Goal: Task Accomplishment & Management: Complete application form

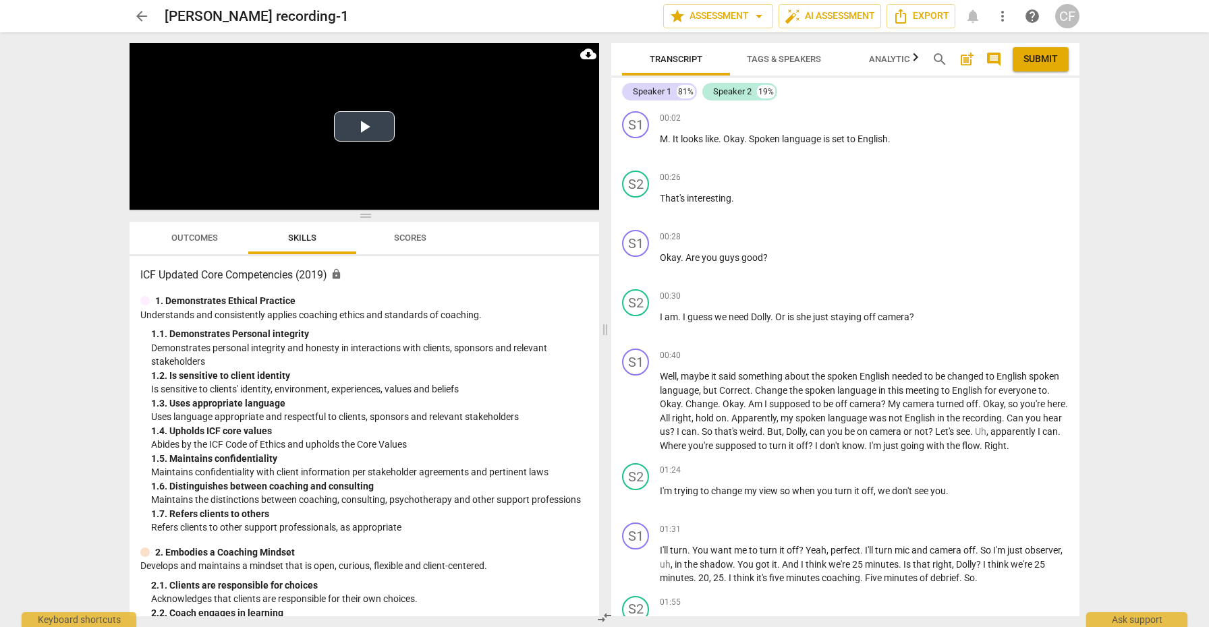
click at [366, 132] on button "Play Video" at bounding box center [364, 126] width 61 height 30
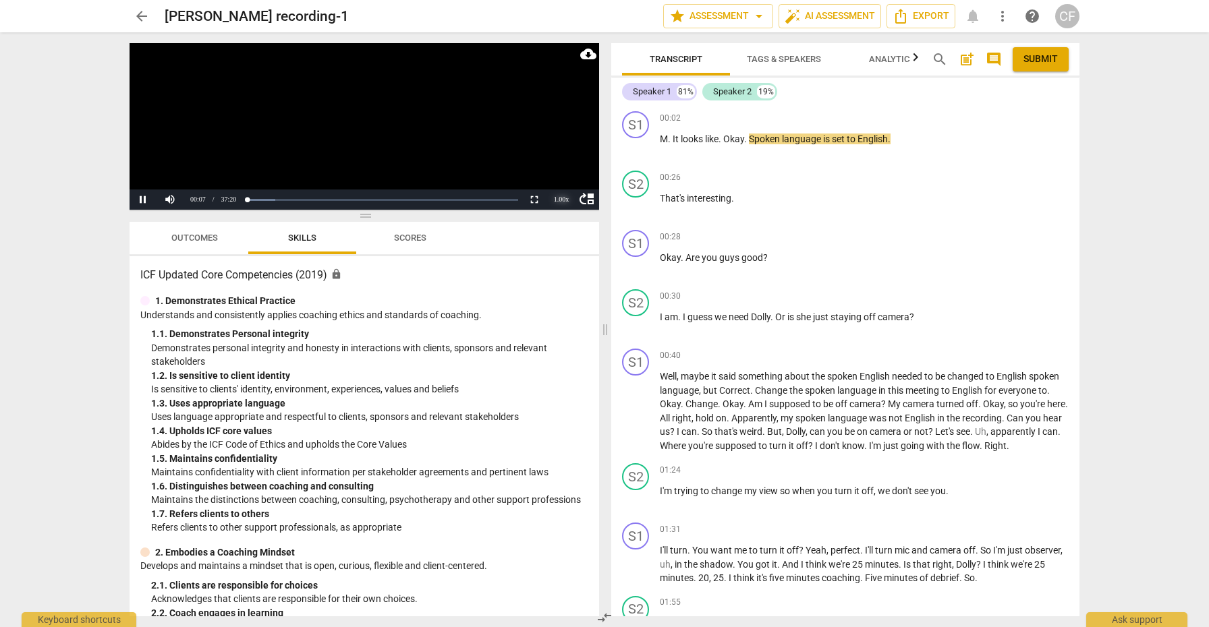
click at [562, 196] on div "1.00 x" at bounding box center [561, 200] width 27 height 20
click at [562, 149] on li "1.25x" at bounding box center [561, 153] width 27 height 15
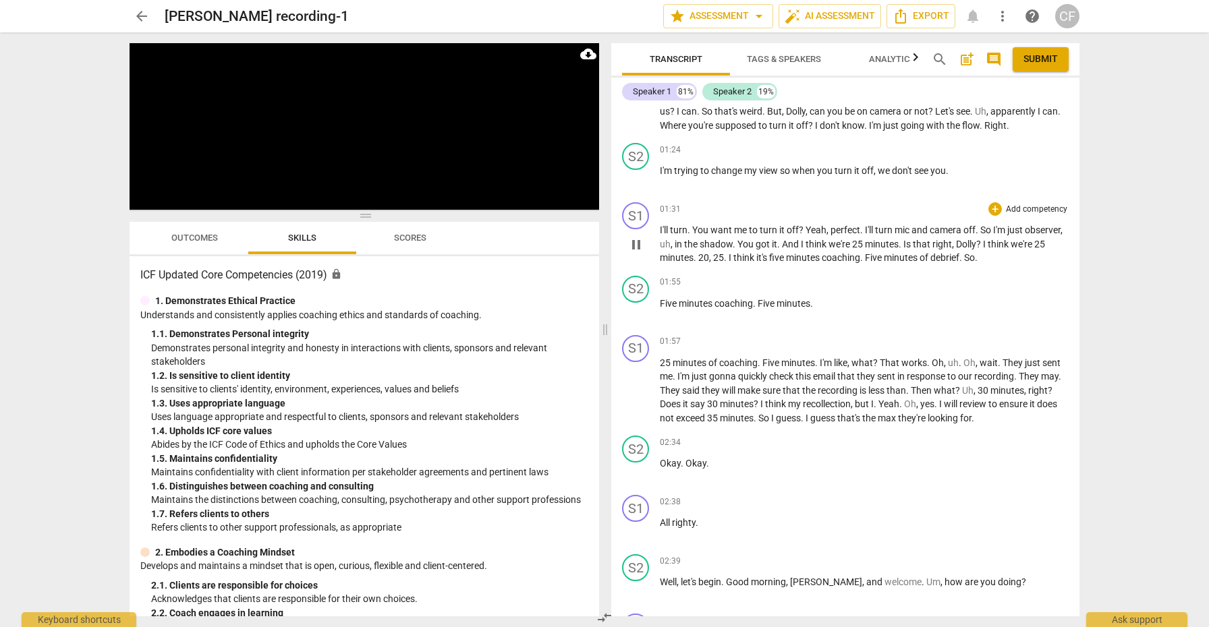
scroll to position [337, 0]
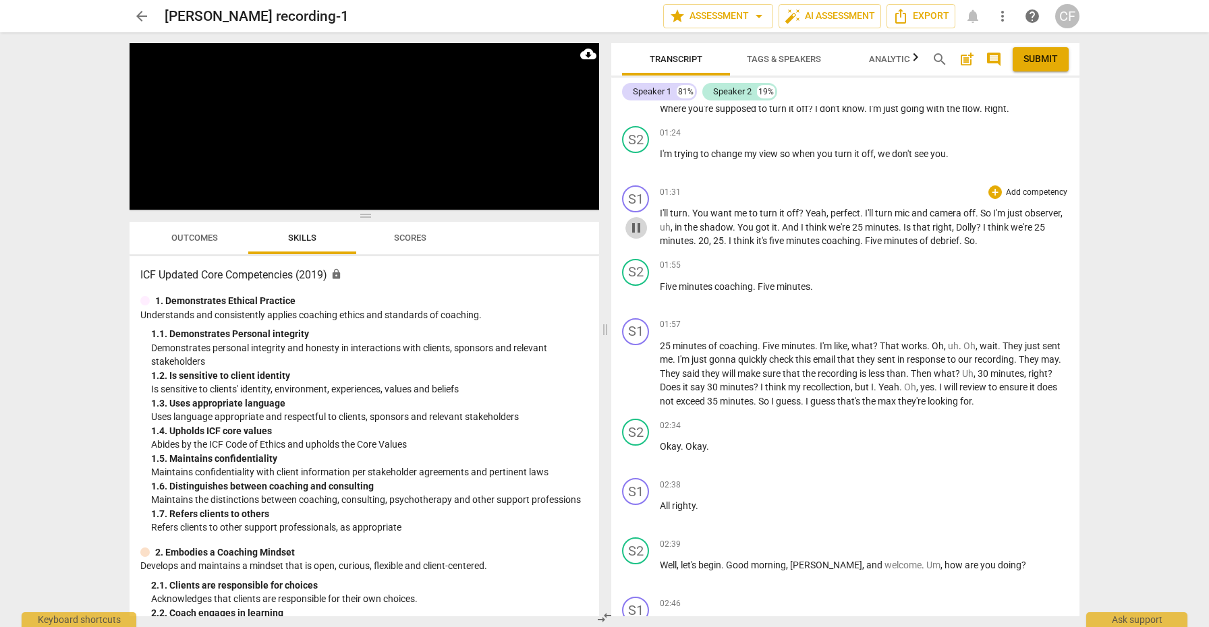
click at [635, 239] on button "pause" at bounding box center [636, 228] width 22 height 22
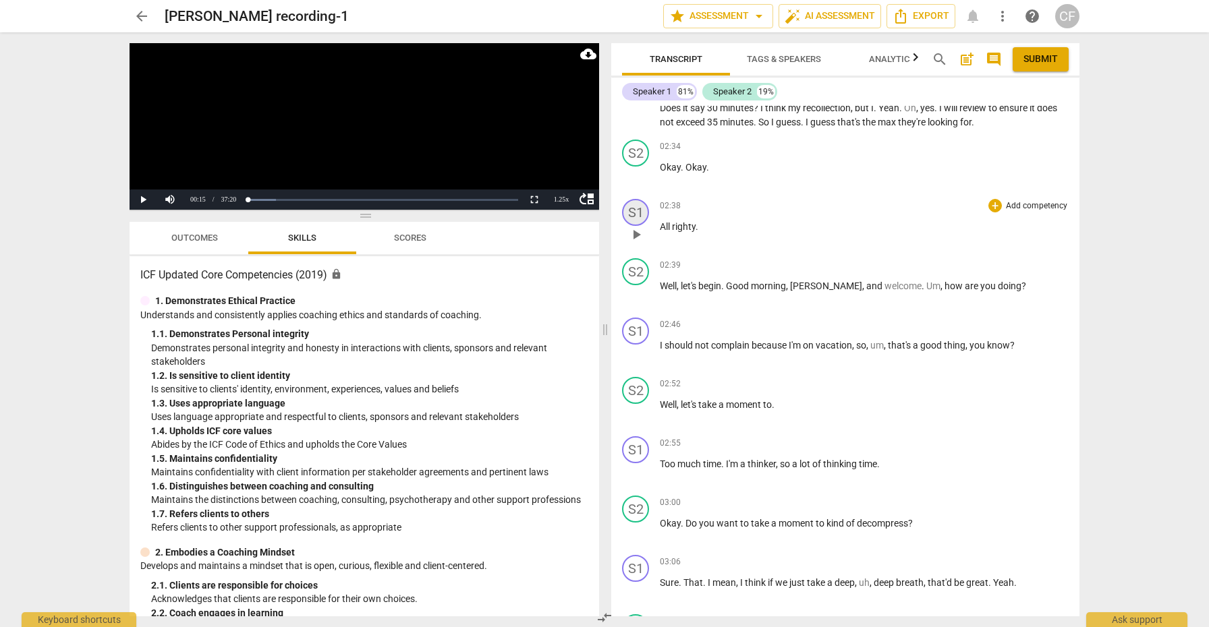
scroll to position [621, 0]
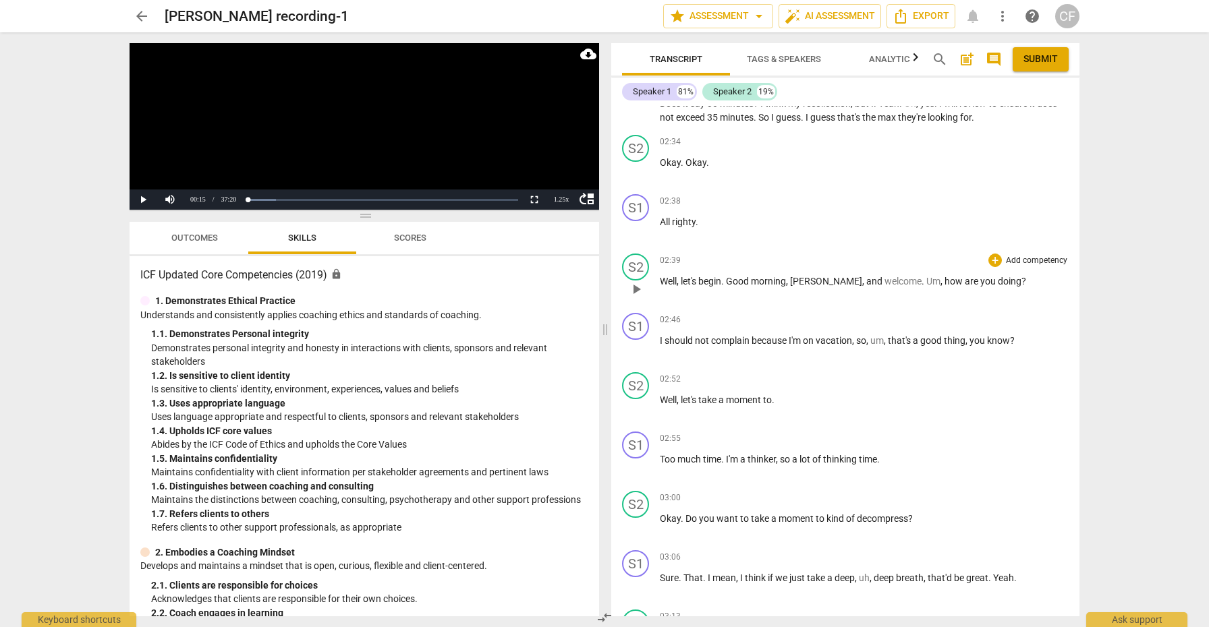
click at [639, 296] on span "play_arrow" at bounding box center [636, 289] width 16 height 16
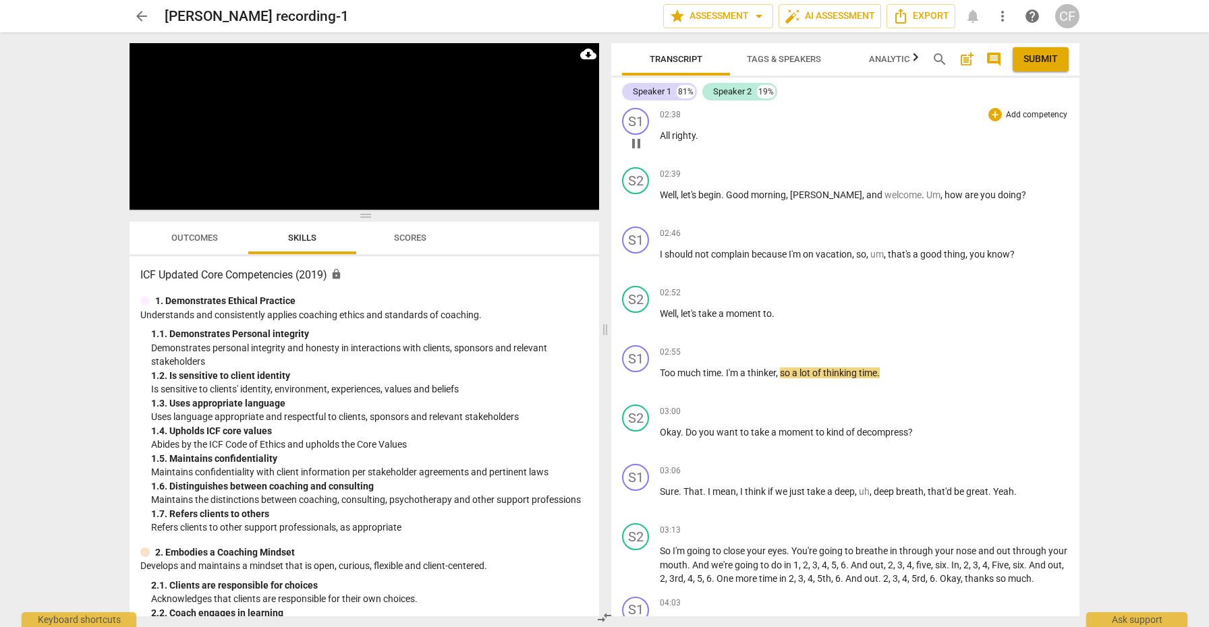
scroll to position [706, 0]
click at [758, 18] on span "arrow_drop_down" at bounding box center [759, 16] width 16 height 16
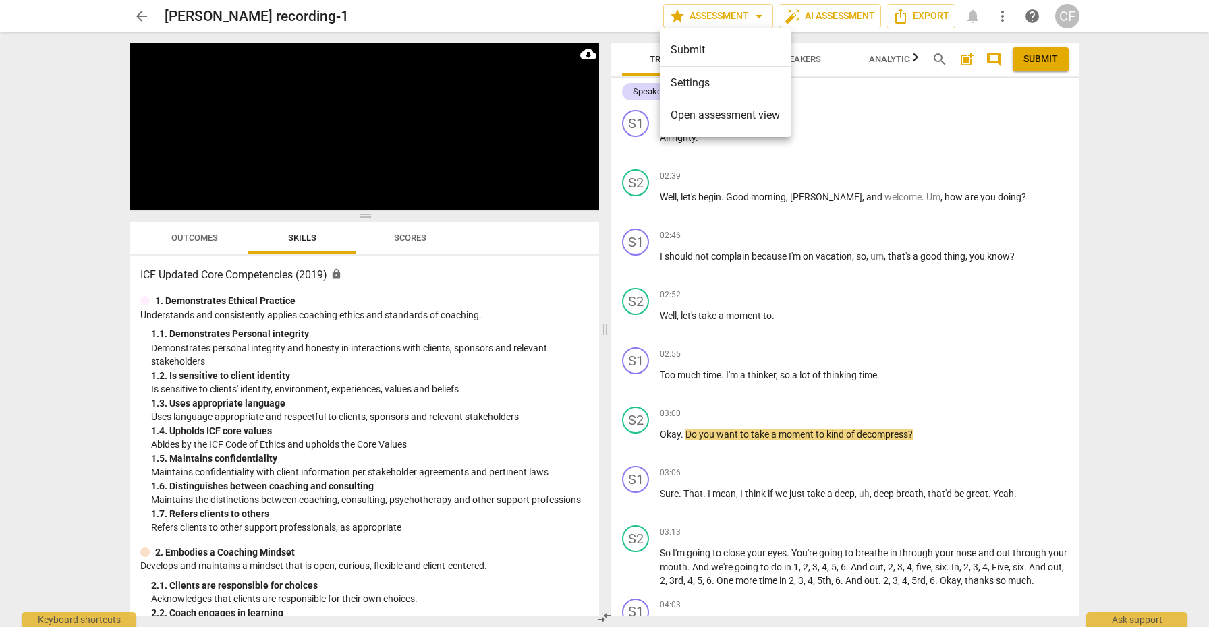
click at [757, 18] on div at bounding box center [604, 313] width 1209 height 627
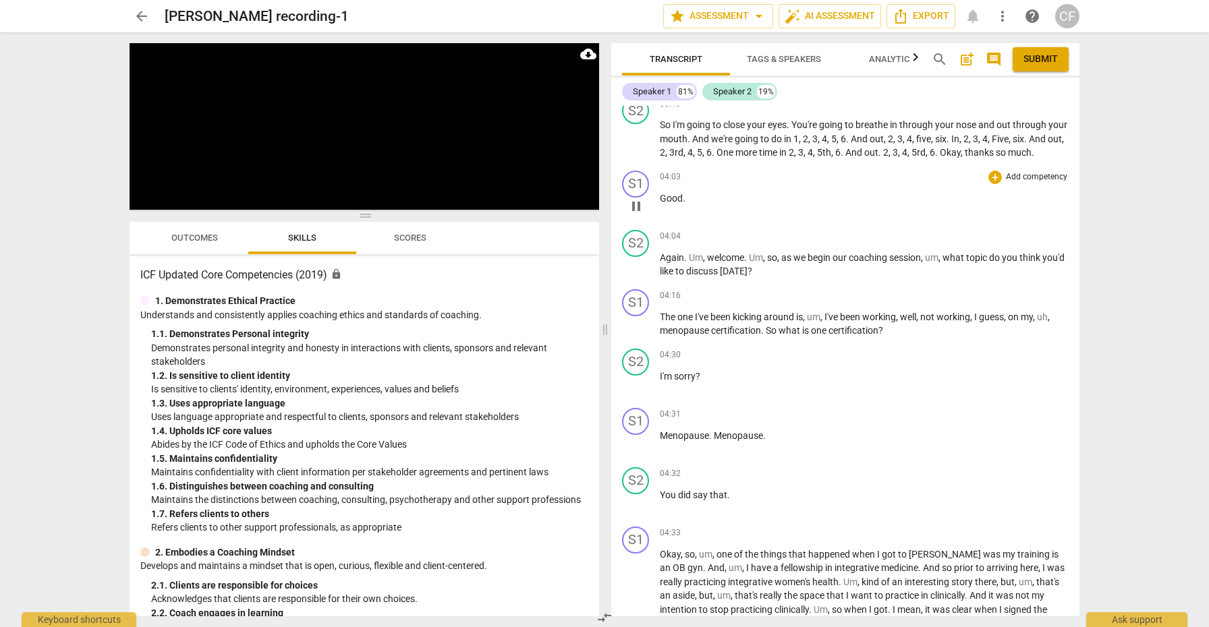
scroll to position [1141, 0]
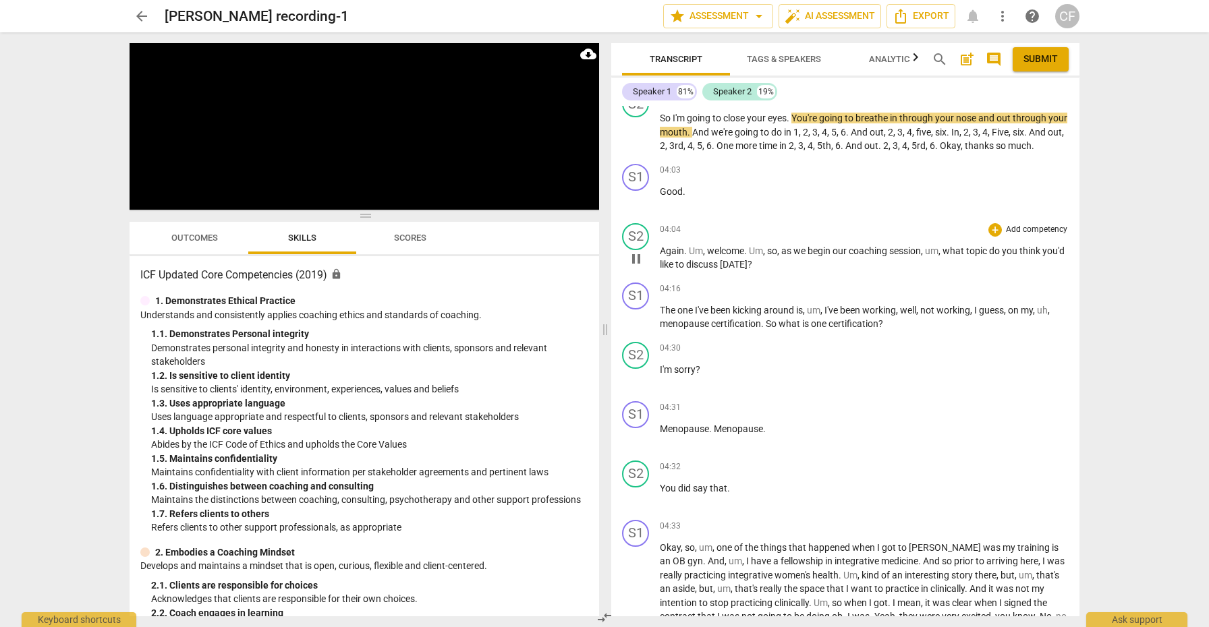
click at [639, 267] on span "pause" at bounding box center [636, 259] width 16 height 16
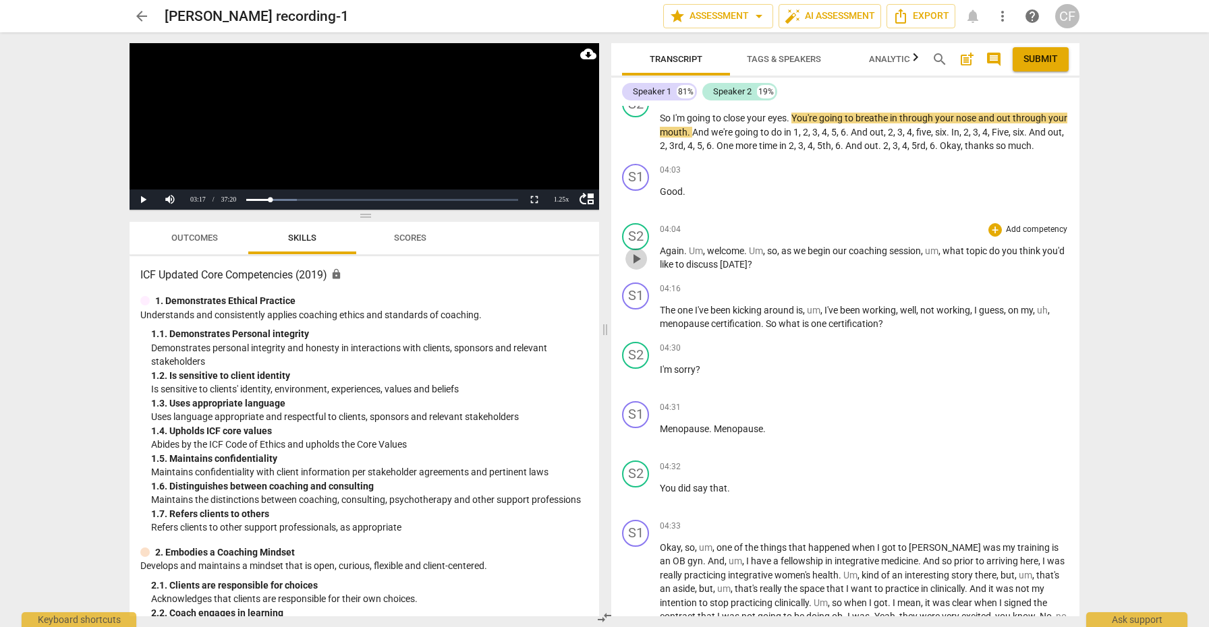
click at [639, 267] on span "play_arrow" at bounding box center [636, 259] width 16 height 16
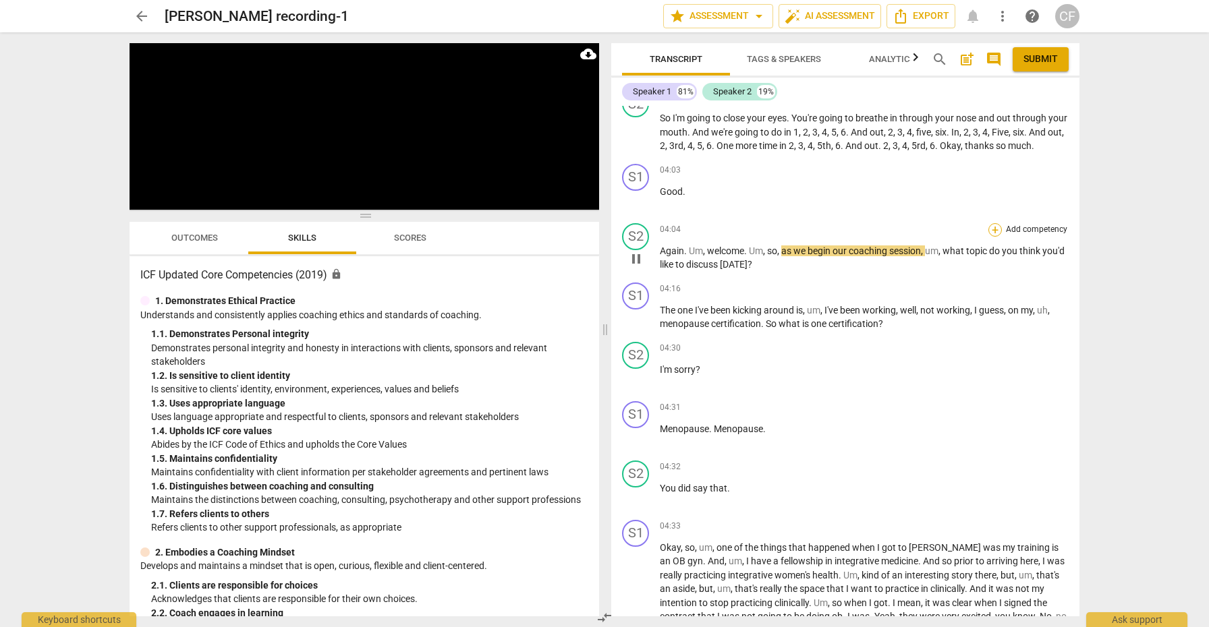
click at [993, 237] on div "+" at bounding box center [994, 229] width 13 height 13
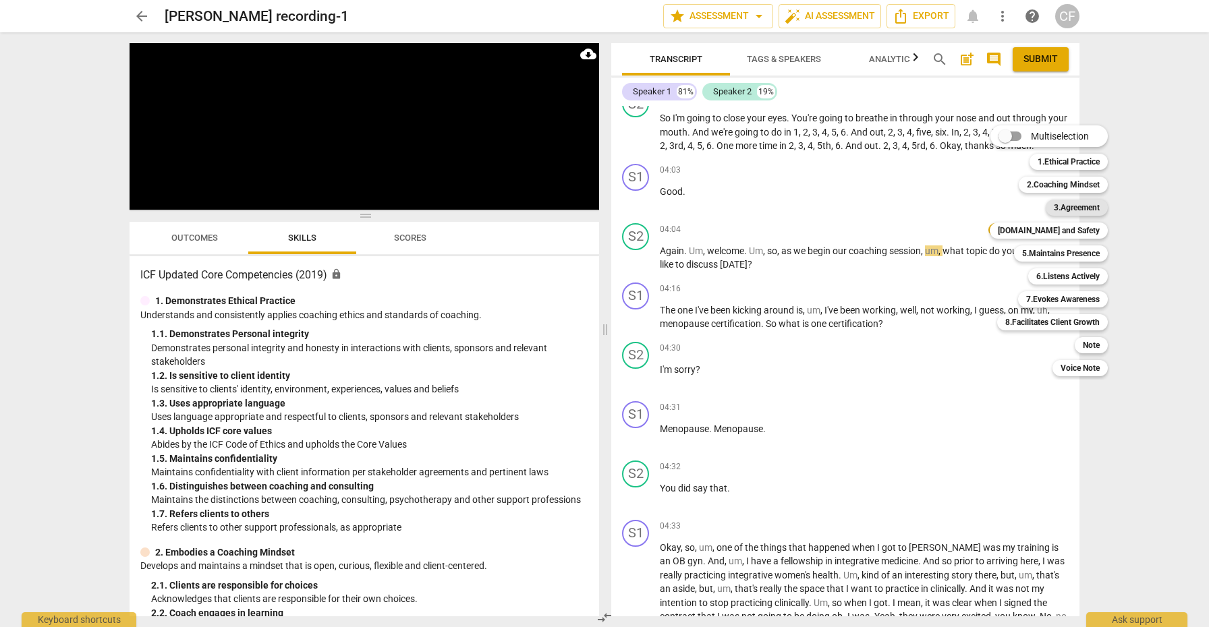
click at [1071, 209] on b "3.Agreement" at bounding box center [1077, 208] width 46 height 16
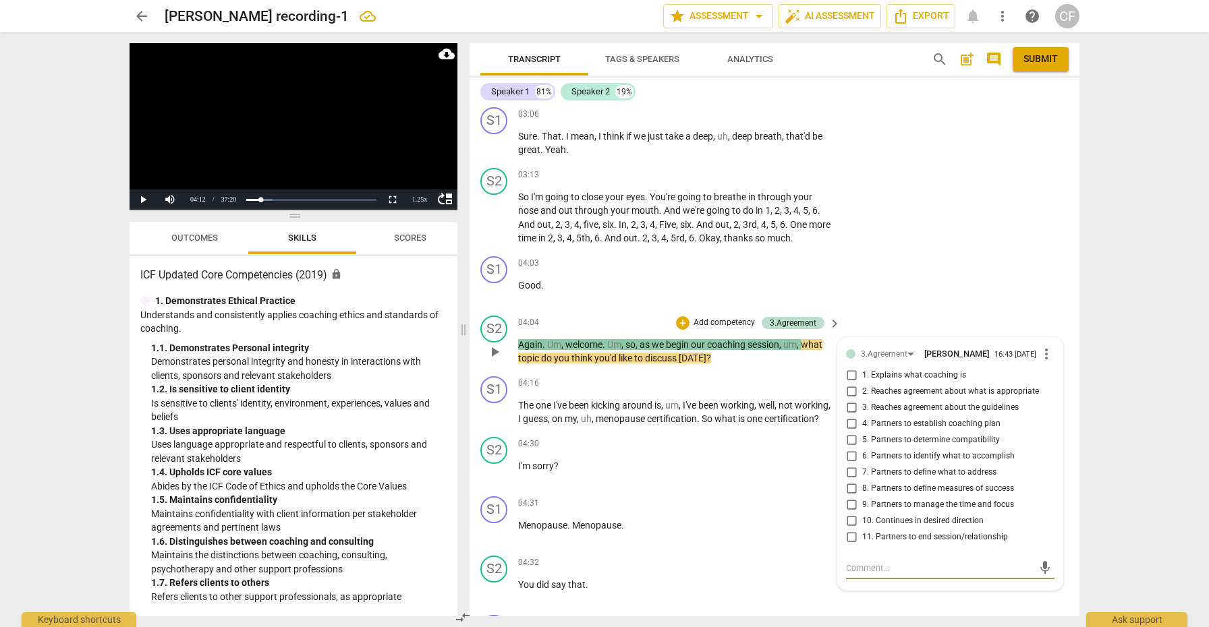
click at [848, 465] on input "7. Partners to define what to address" at bounding box center [851, 473] width 22 height 16
checkbox input "true"
click at [494, 407] on span "play_arrow" at bounding box center [494, 413] width 16 height 16
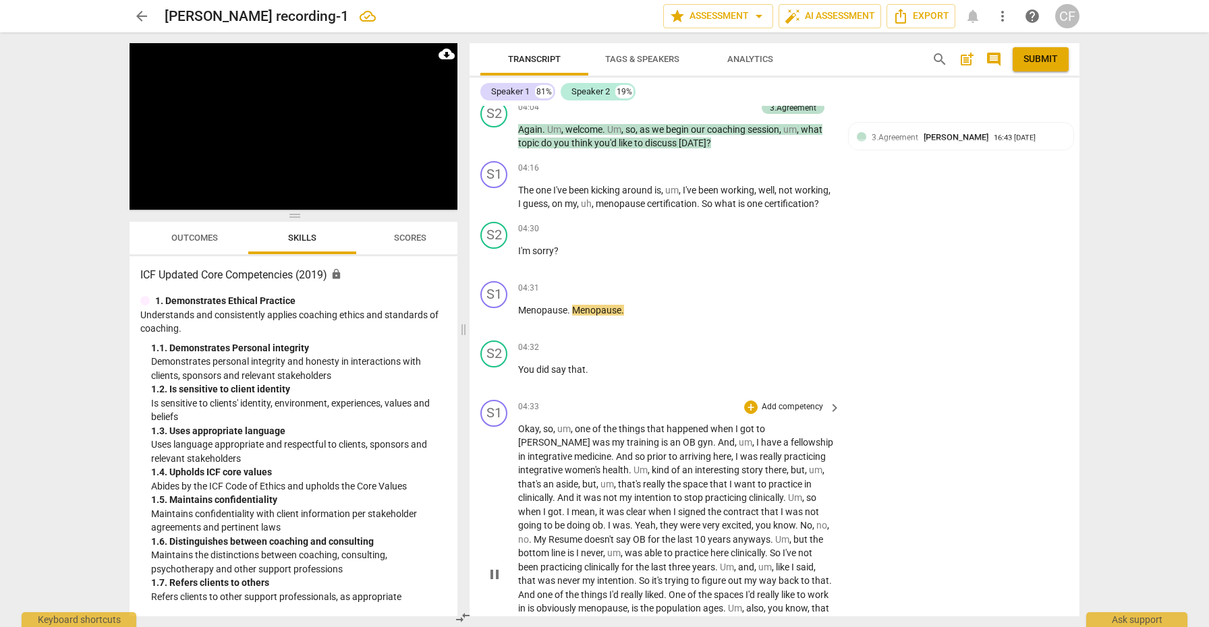
scroll to position [1363, 0]
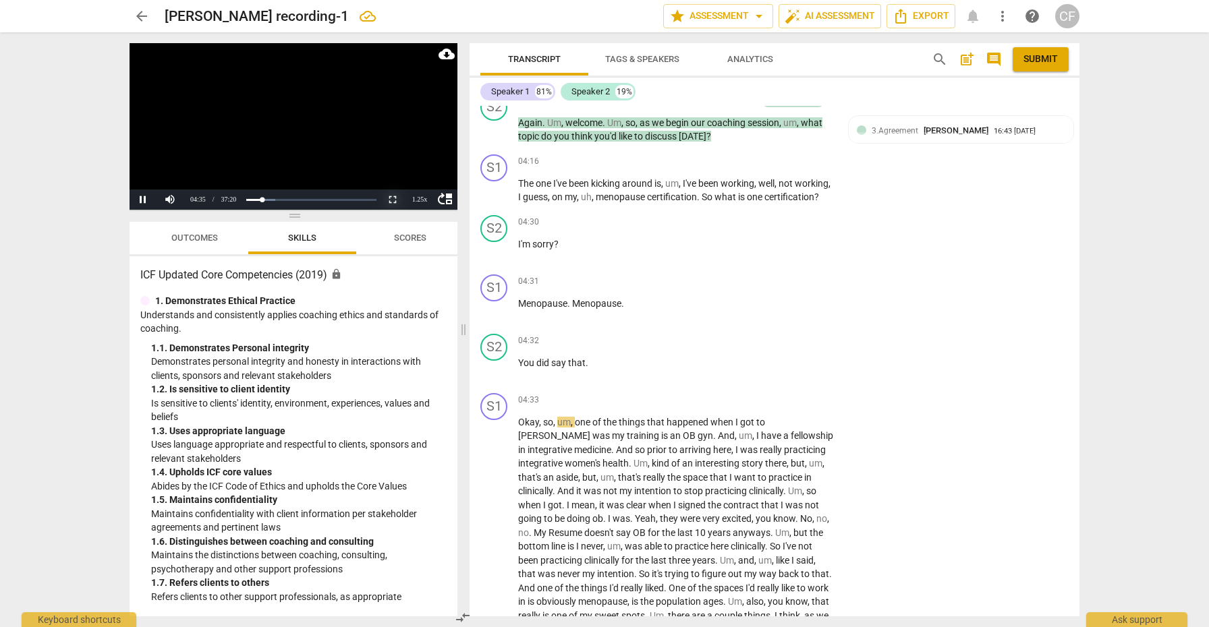
click at [392, 196] on button "Non-Fullscreen" at bounding box center [392, 200] width 27 height 20
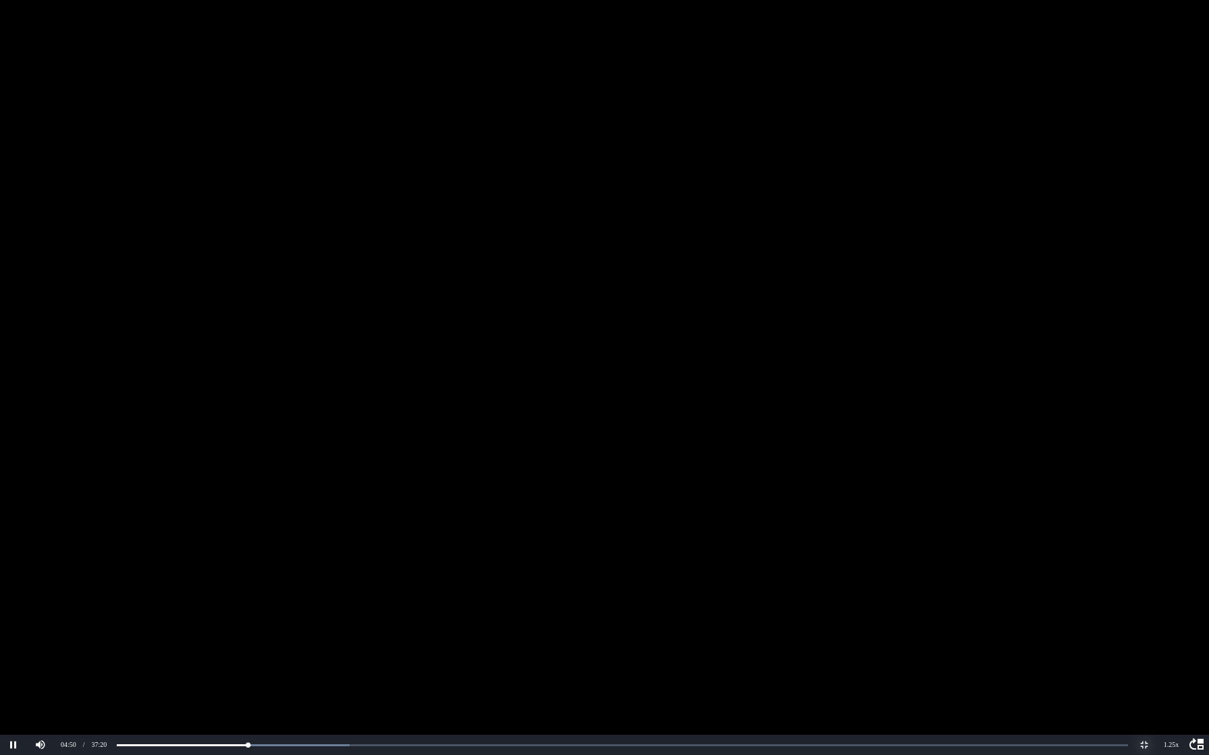
click at [1141, 627] on button "Non-Fullscreen" at bounding box center [1144, 745] width 27 height 20
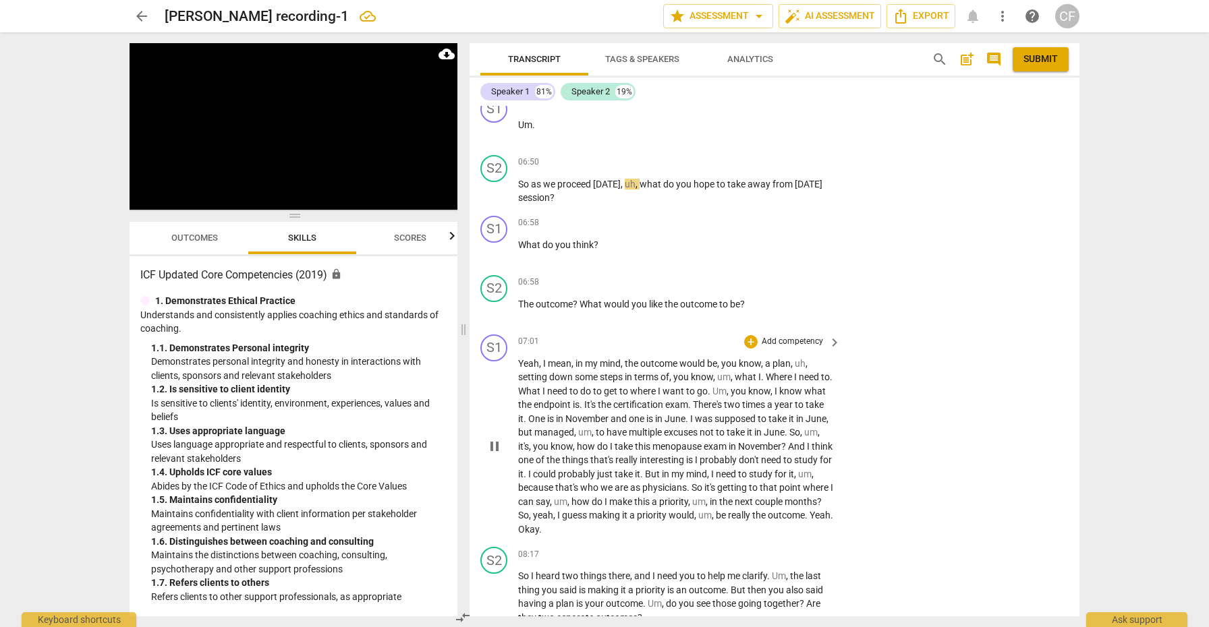
scroll to position [2058, 0]
click at [749, 156] on div "+" at bounding box center [750, 160] width 13 height 13
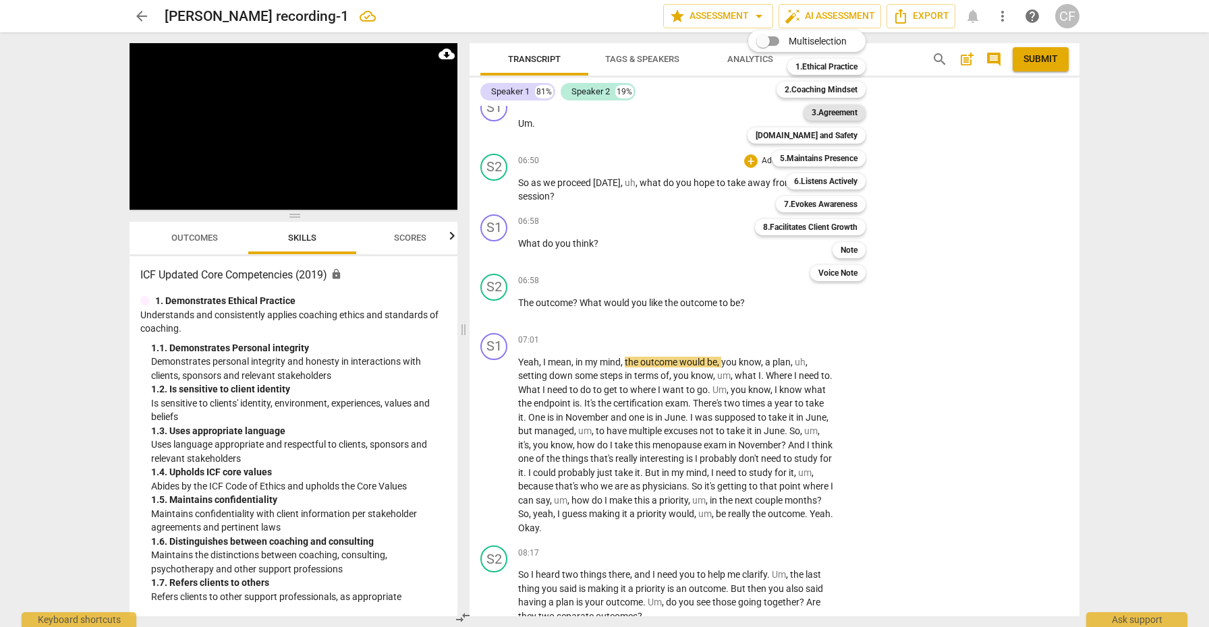
click at [857, 110] on b "3.Agreement" at bounding box center [834, 113] width 46 height 16
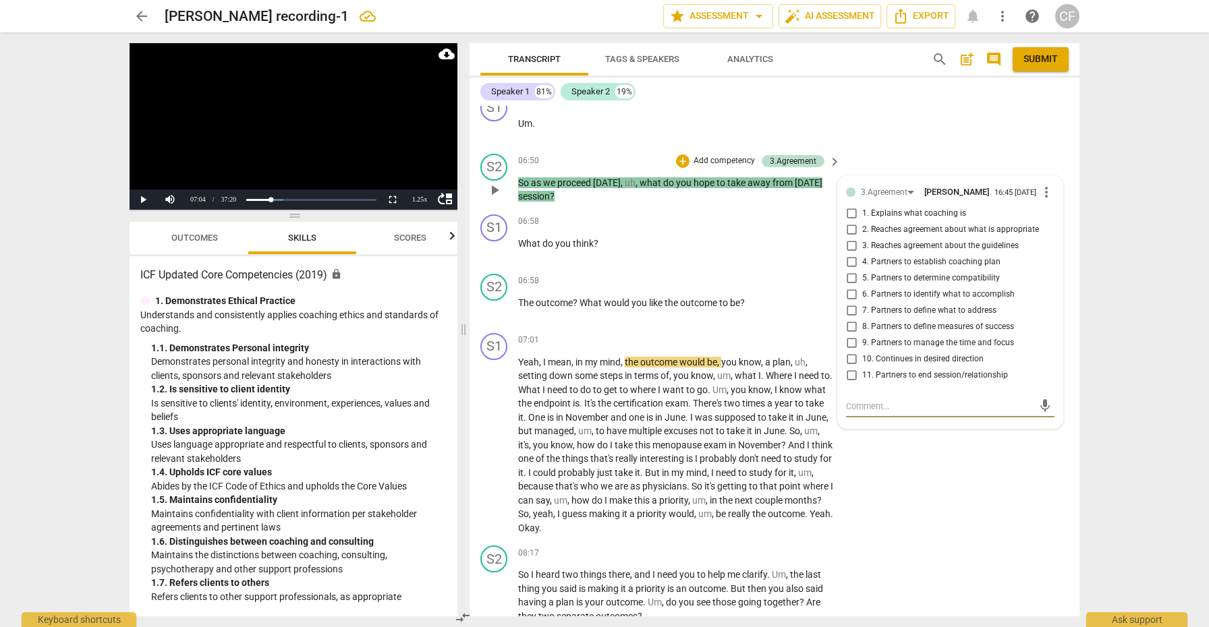
click at [851, 289] on input "6. Partners to identify what to accomplish" at bounding box center [851, 295] width 22 height 16
checkbox input "true"
click at [865, 401] on textarea at bounding box center [939, 406] width 187 height 13
type textarea "i"
type textarea "it"
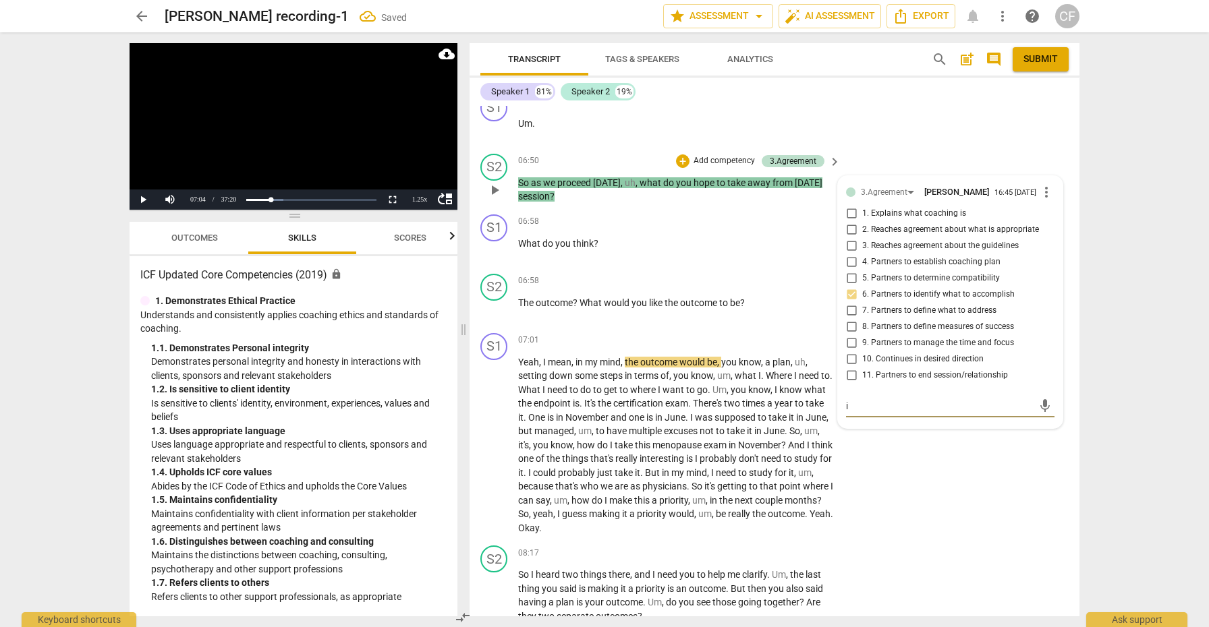
type textarea "it"
type textarea "its"
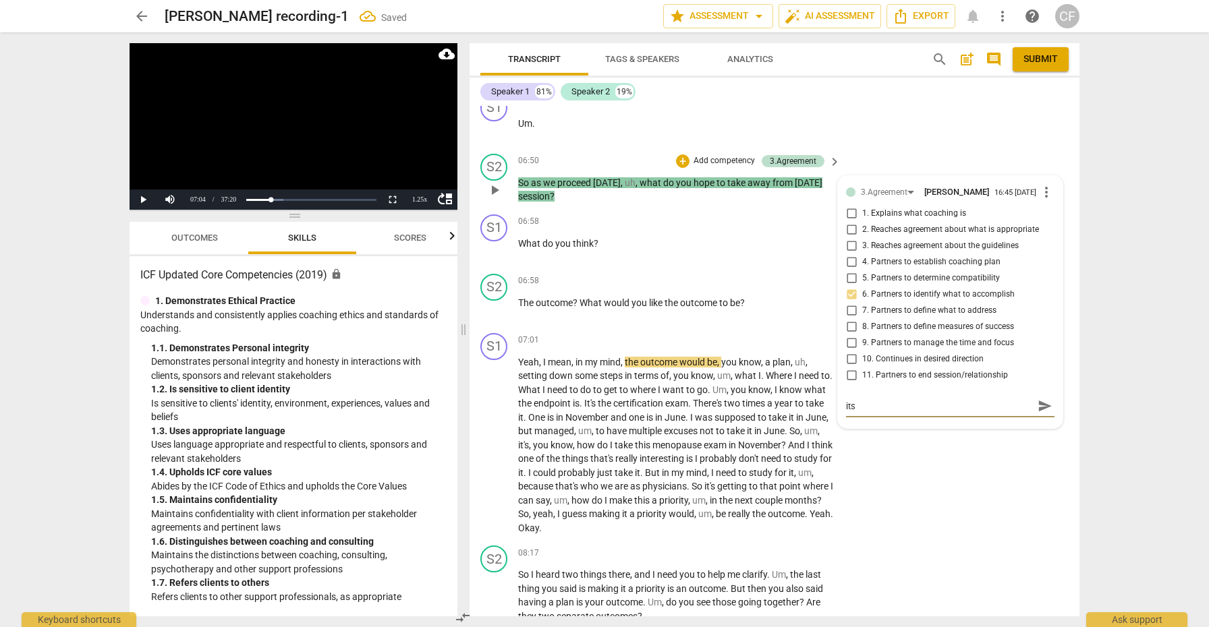
type textarea "its f"
type textarea "its fi"
type textarea "its fin"
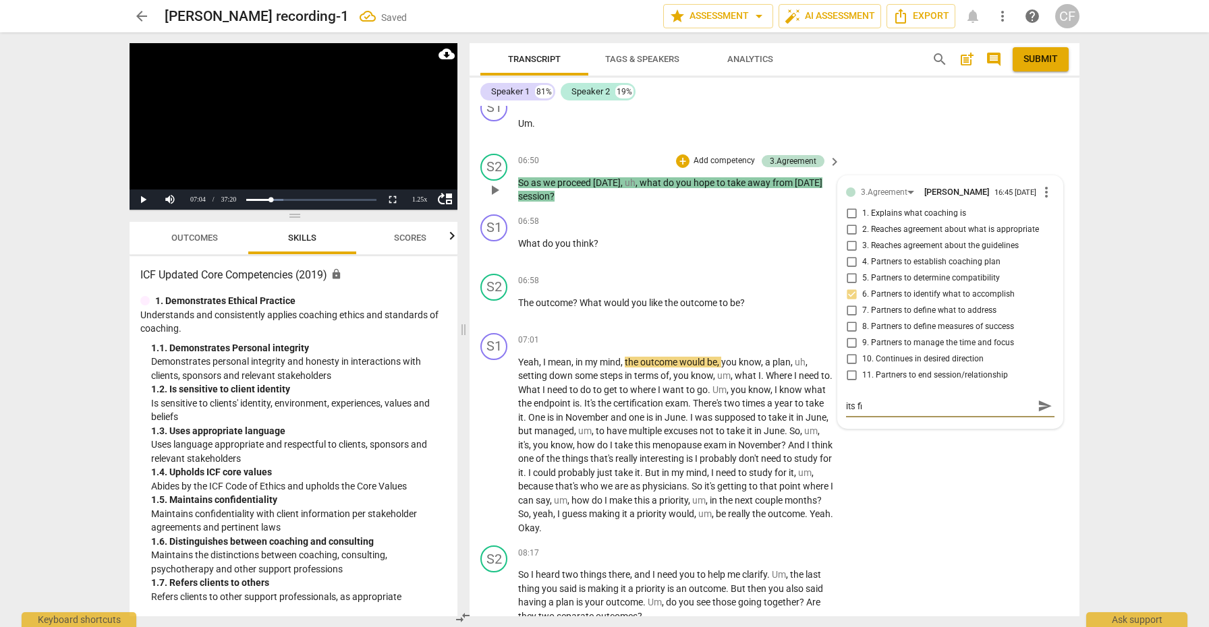
type textarea "its fin"
type textarea "its fine"
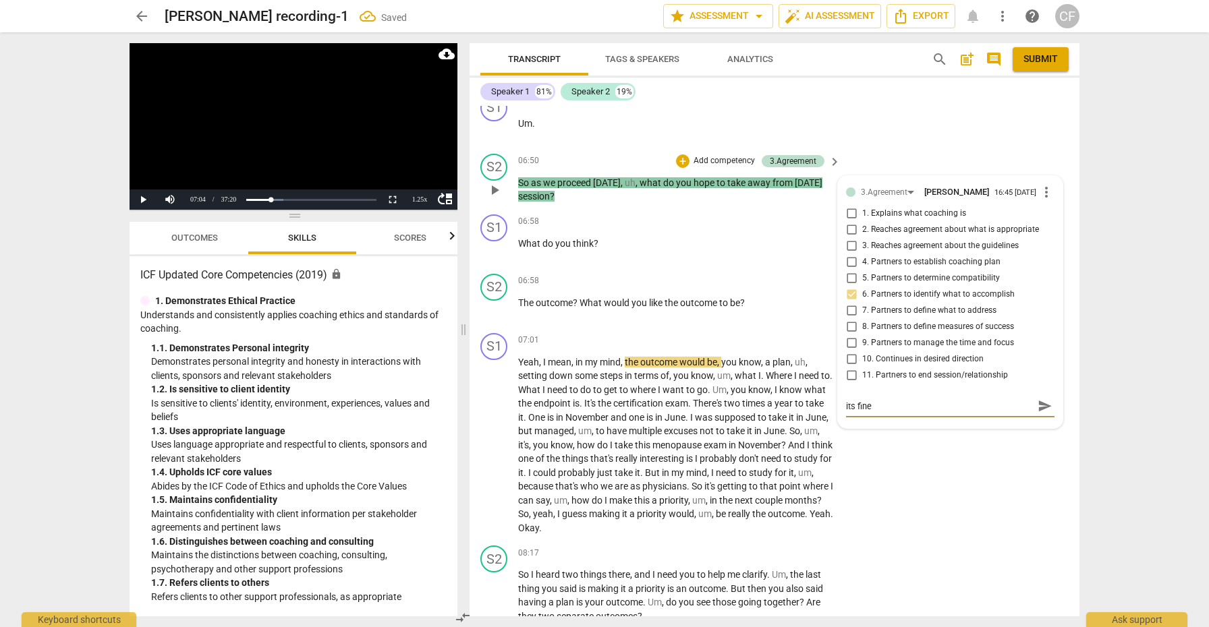
type textarea "its fine t"
type textarea "its fine to"
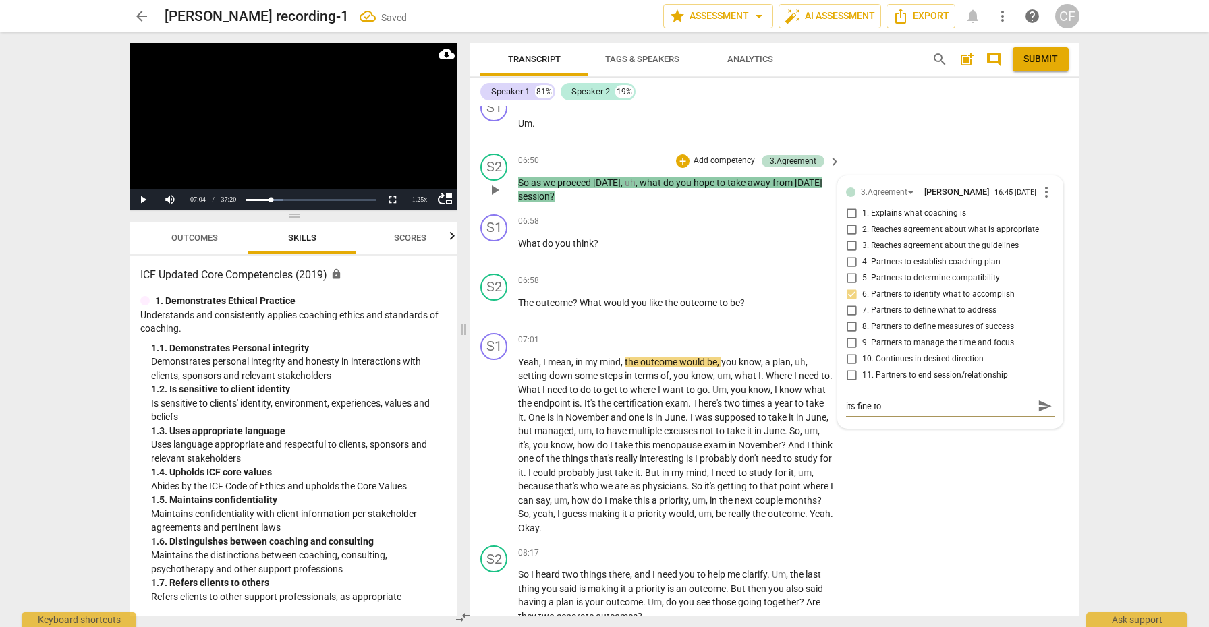
type textarea "its fine to"
type textarea "its fine to m"
type textarea "its fine to mo"
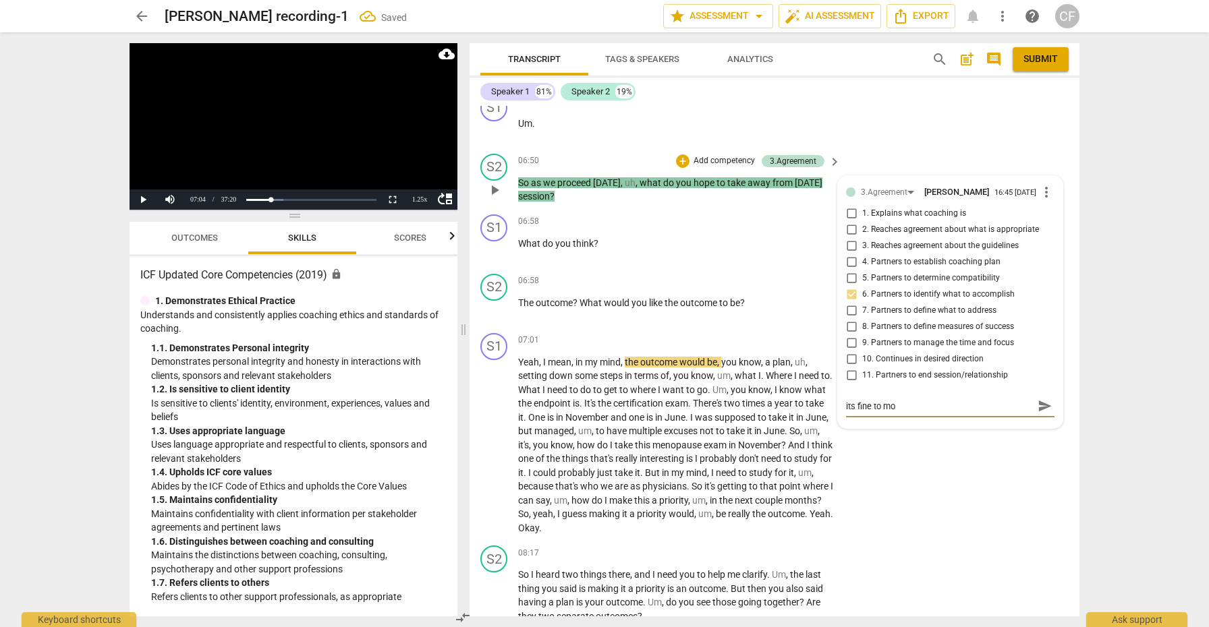
type textarea "its fine to mov"
type textarea "its fine to move"
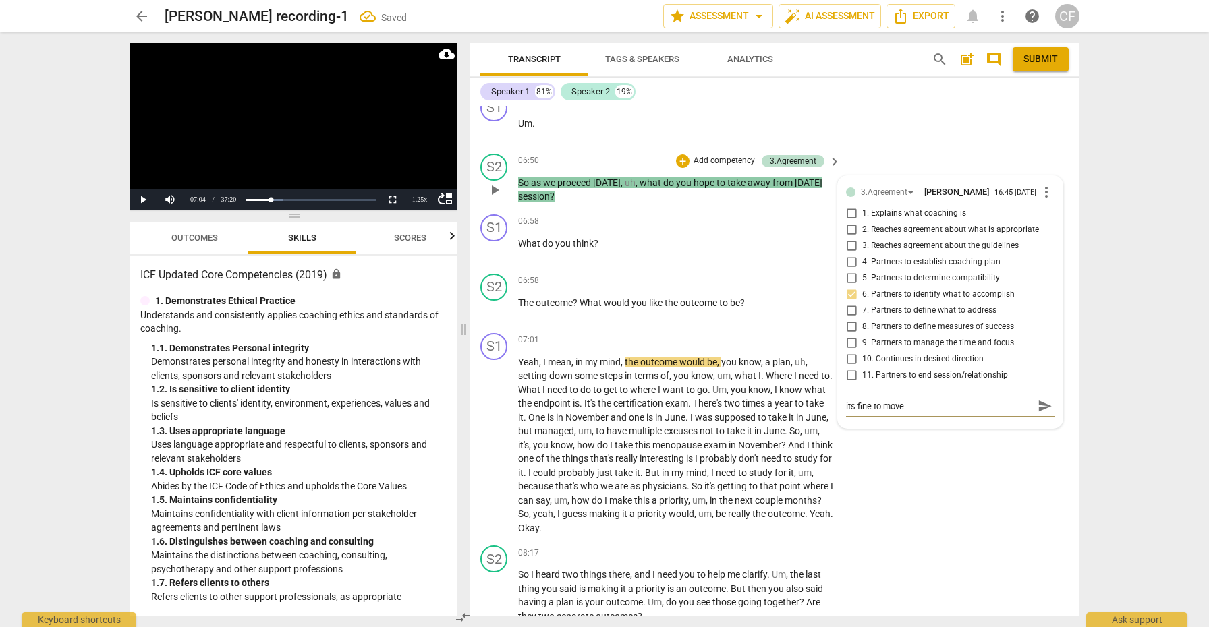
type textarea "its fine to move"
type textarea "its fine to move o"
type textarea "its fine to move on"
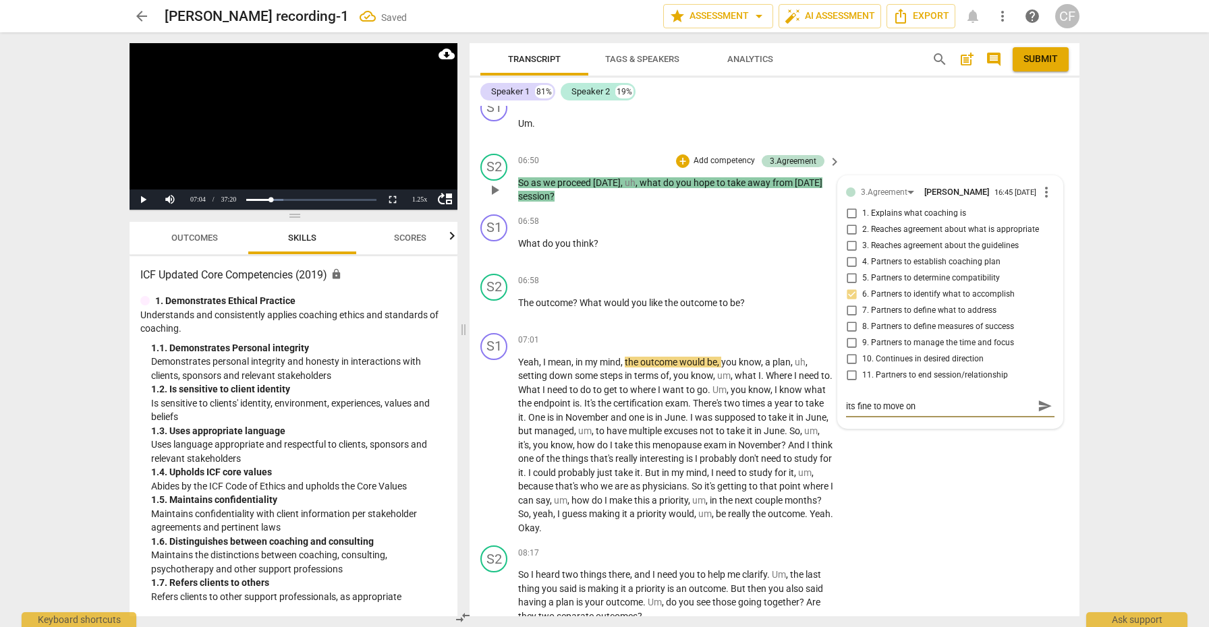
type textarea "its fine to move on"
type textarea "its fine to move on t"
type textarea "its fine to move on to"
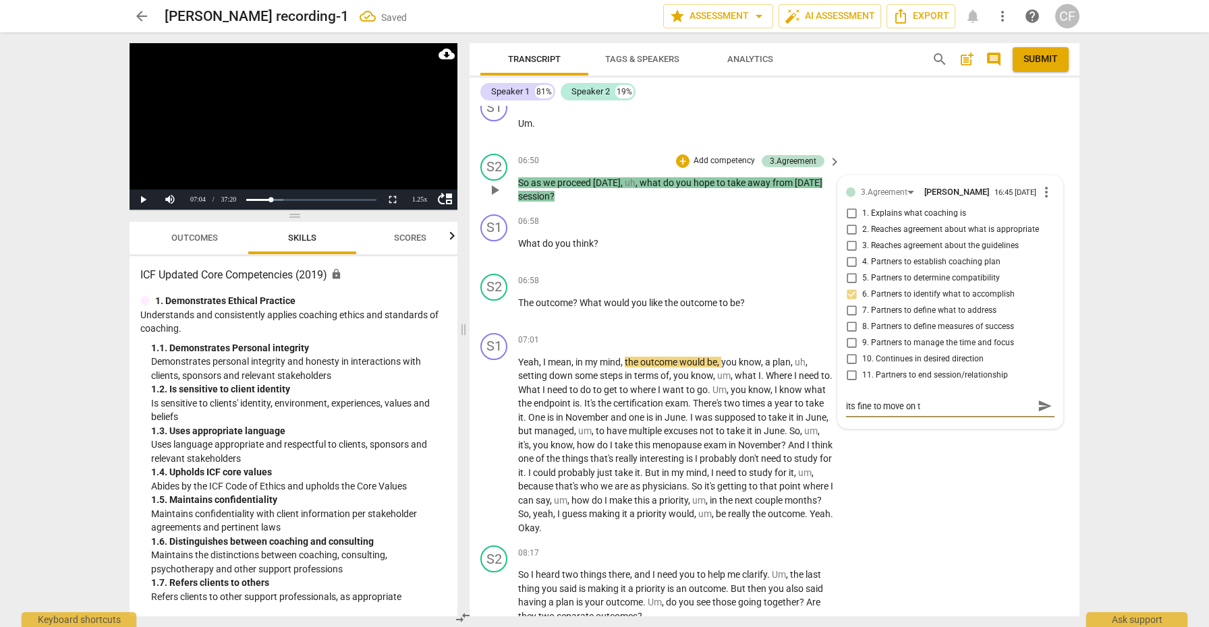
type textarea "its fine to move on to"
type textarea "its fine to move on to t"
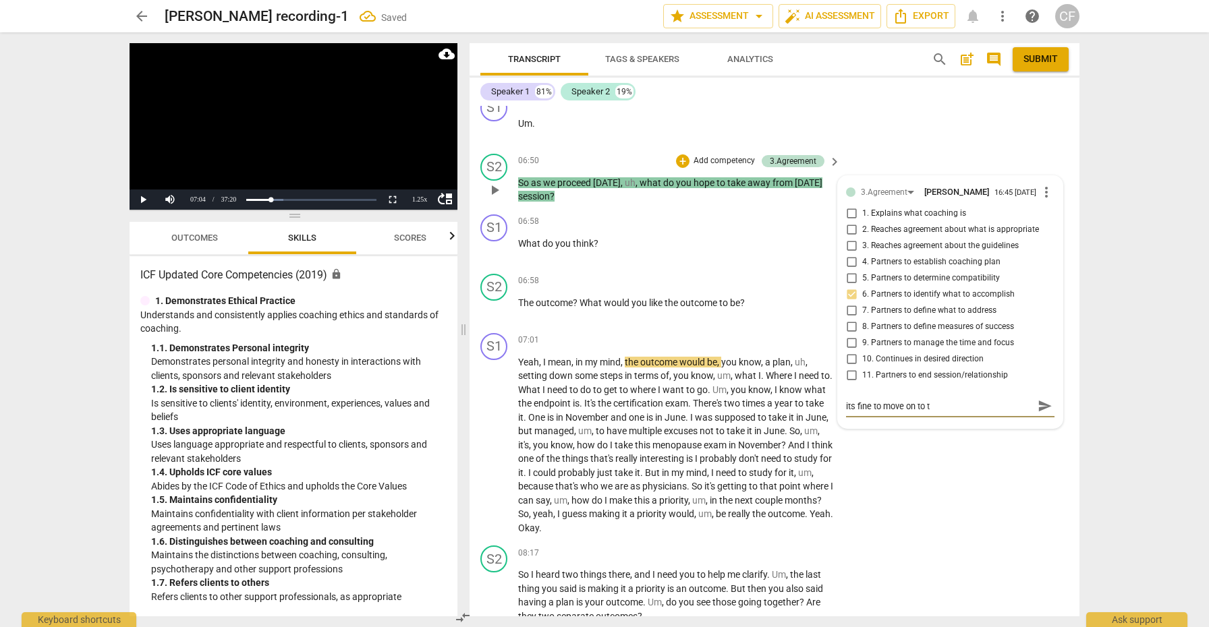
type textarea "its fine to move on to th"
type textarea "its fine to move on to the"
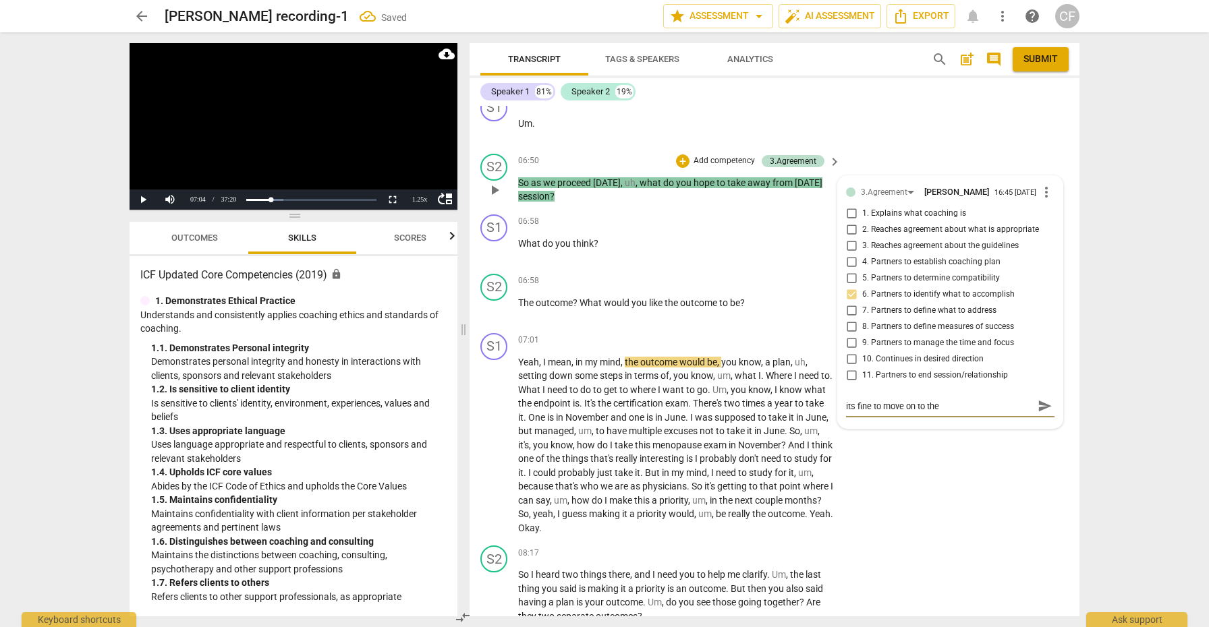
type textarea "its fine to move on to the"
type textarea "its fine to move on to the n"
type textarea "its fine to move on to the ne"
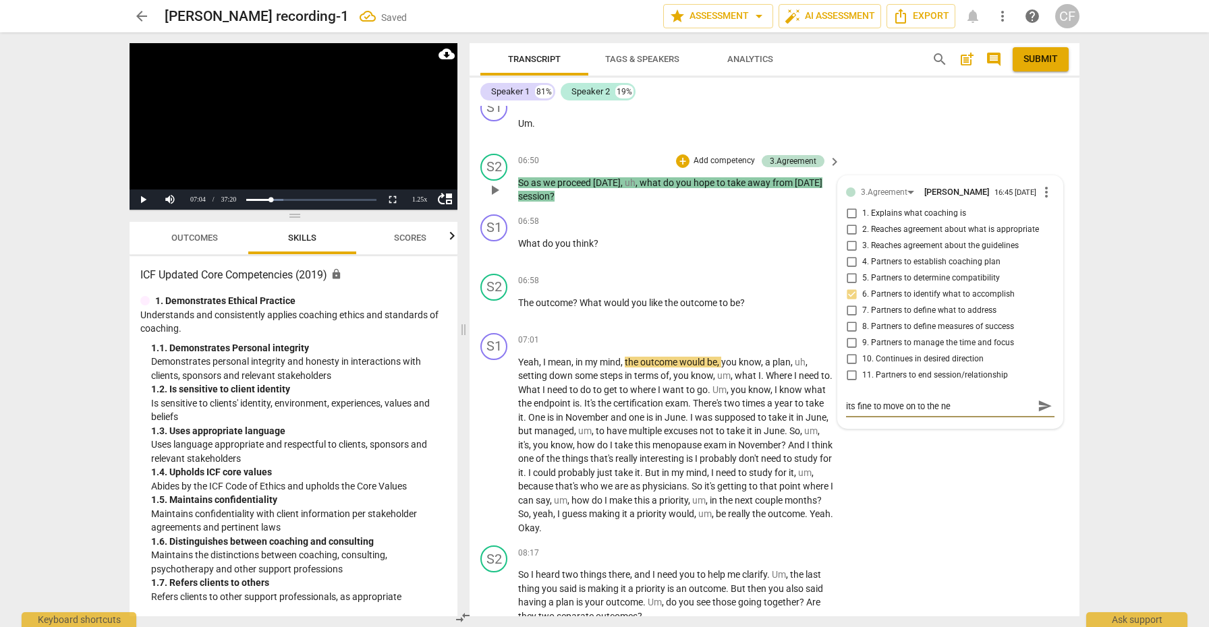
type textarea "its fine to move on to the nex"
type textarea "its fine to move on to the next"
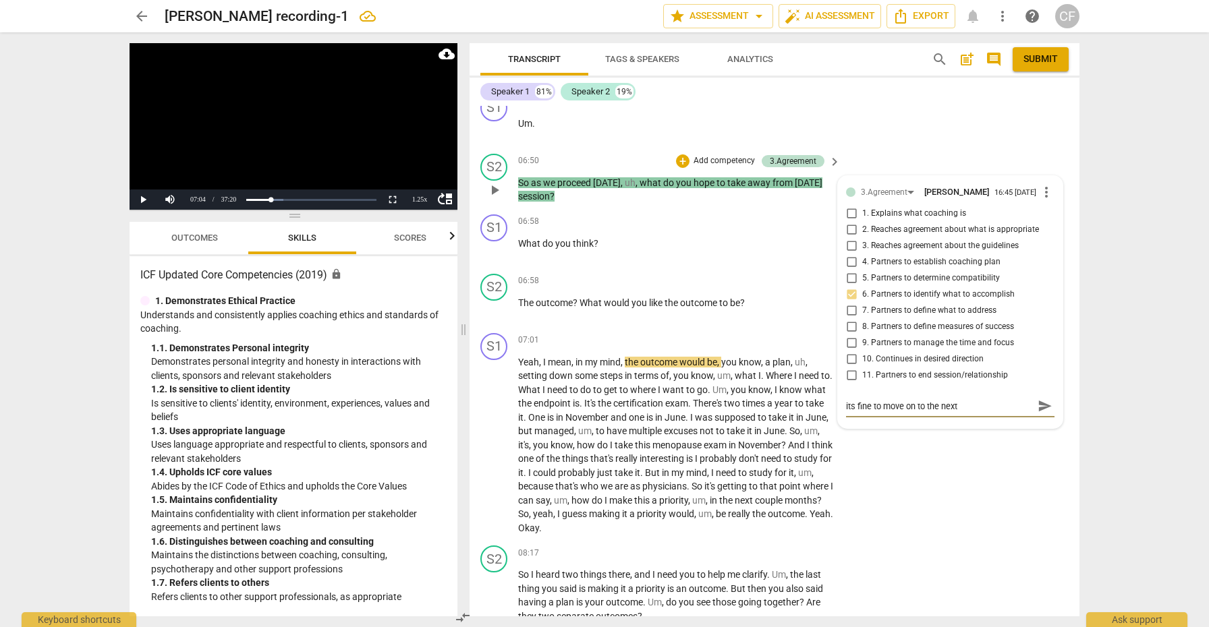
type textarea "its fine to move on to the next"
type textarea "its fine to move on to the next s"
type textarea "its fine to move on to the next st"
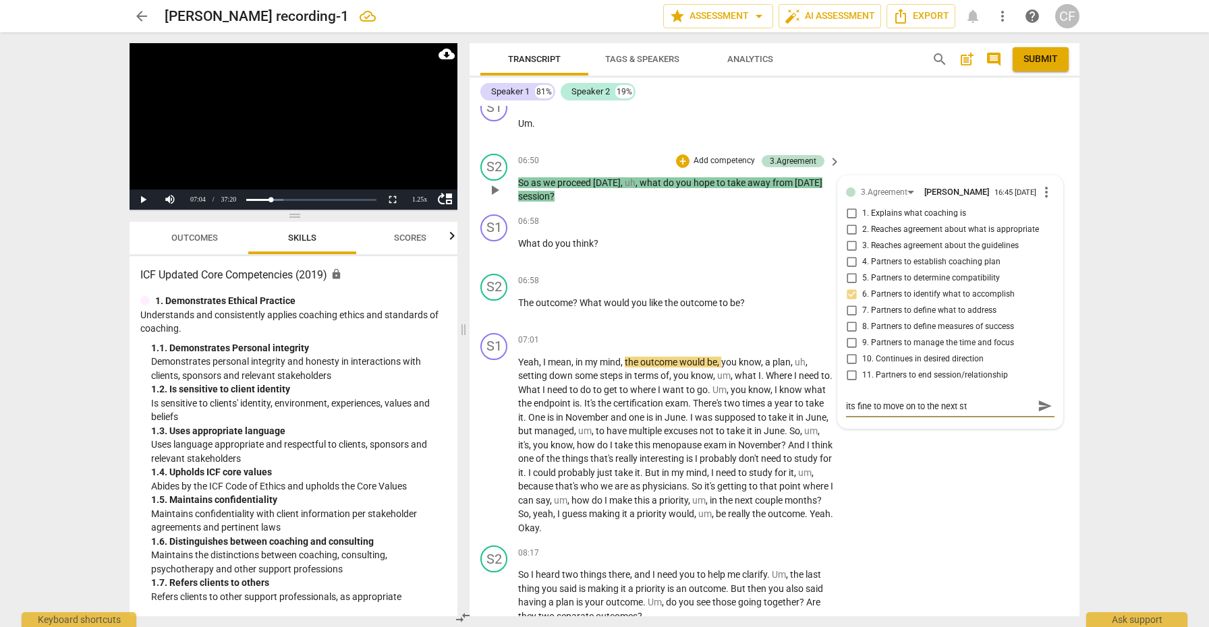
type textarea "its fine to move on to the next ste"
type textarea "its fine to move on to the next step"
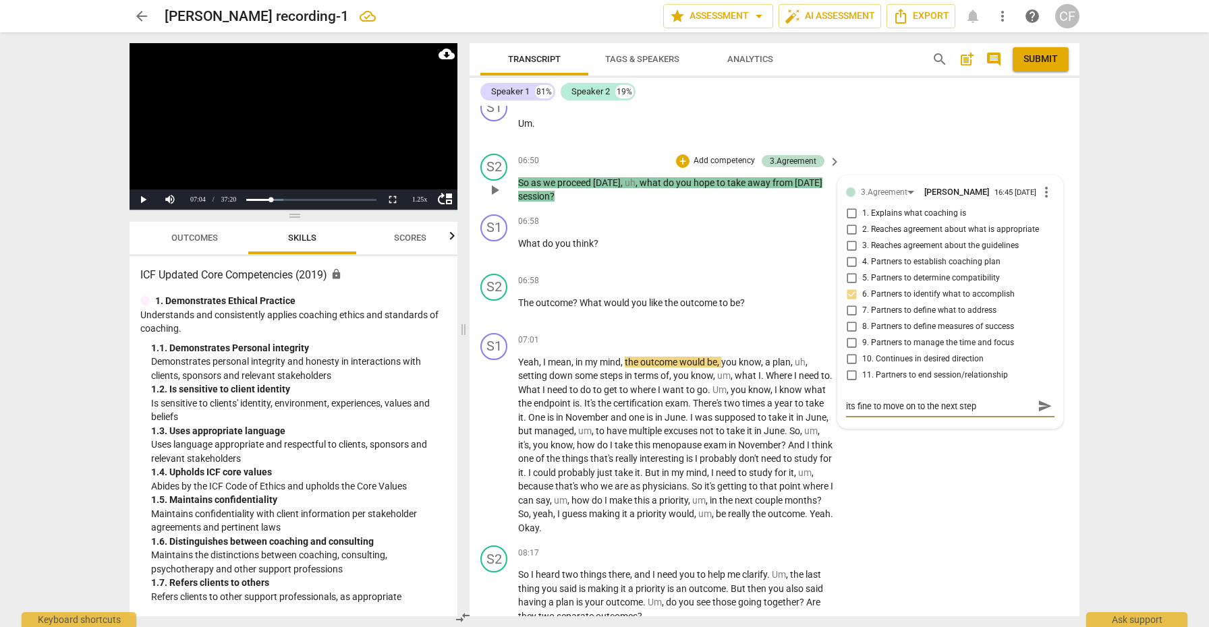
type textarea "its fine to move on to the next step"
type textarea "its fine to move on to the next step i"
type textarea "its fine to move on to the next step in"
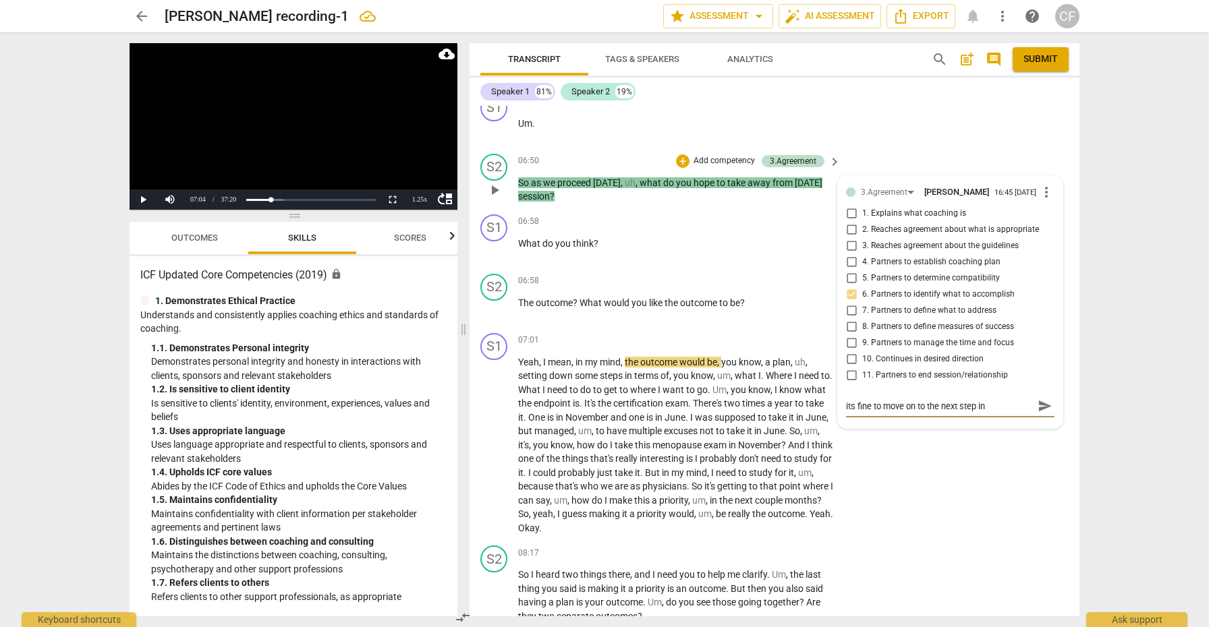
type textarea "its fine to move on to the next step in"
type textarea "its fine to move on to the next step in T"
type textarea "its fine to move on to the next step in TO"
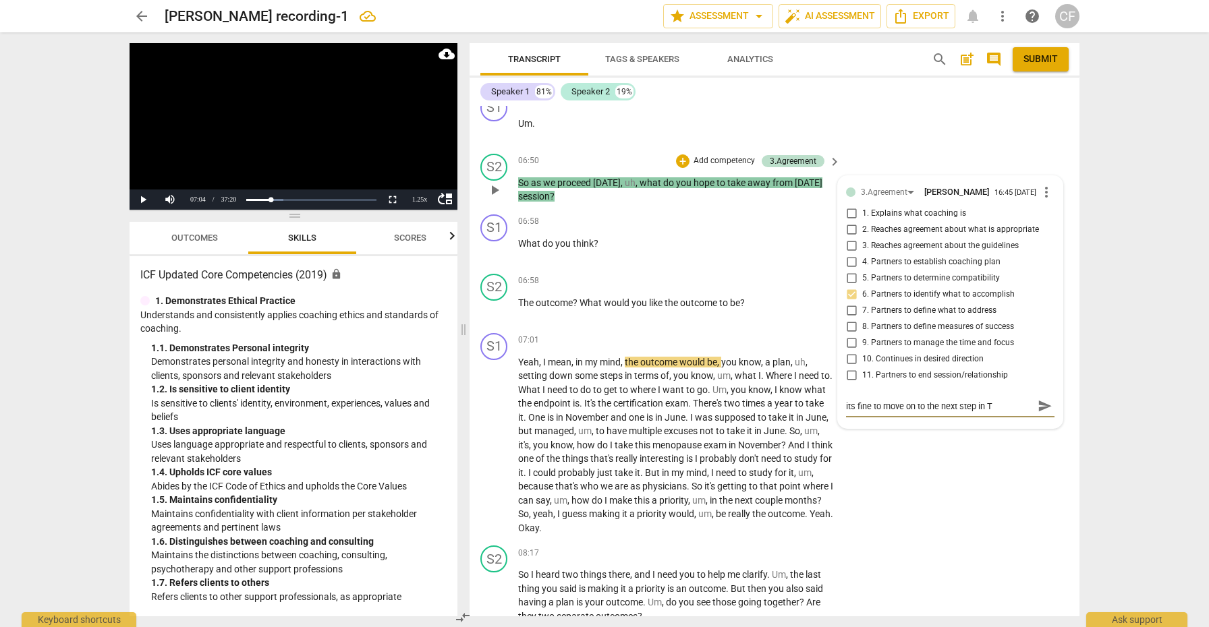
type textarea "its fine to move on to the next step in TO"
type textarea "its fine to move on to the next step in TOS"
type textarea "its fine to move on to the next step in [GEOGRAPHIC_DATA]"
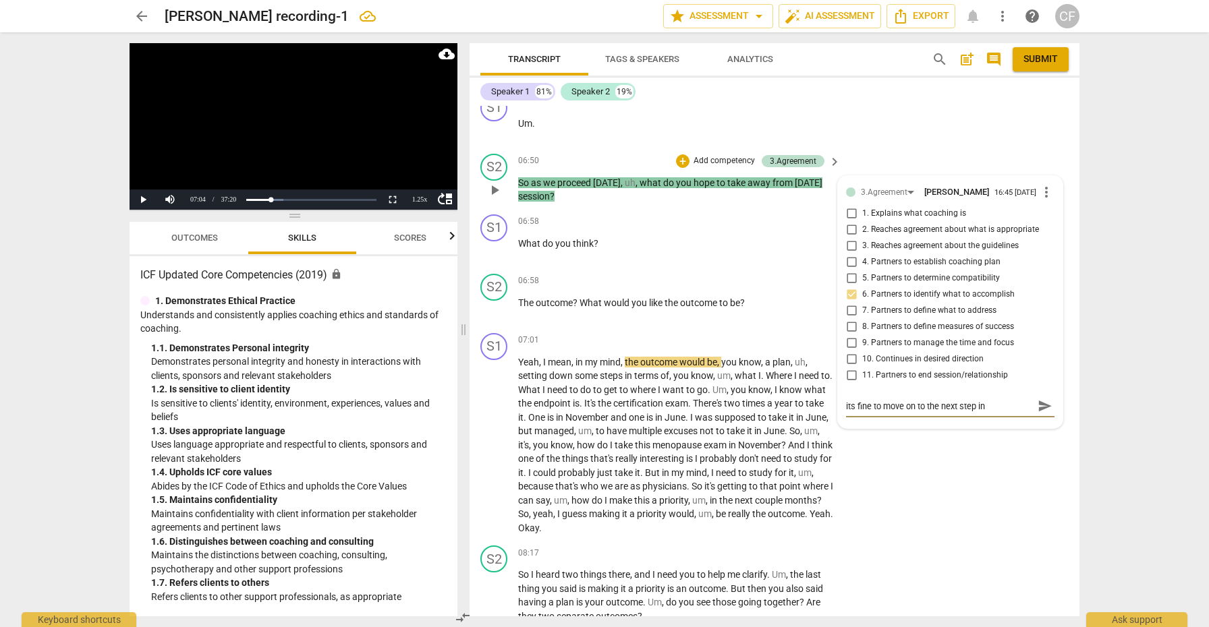
type textarea "its fine to move on to the next step in [GEOGRAPHIC_DATA]"
type textarea "its fine to move on to the next step in [GEOGRAPHIC_DATA] a"
type textarea "its fine to move on to the next step in [PERSON_NAME] an"
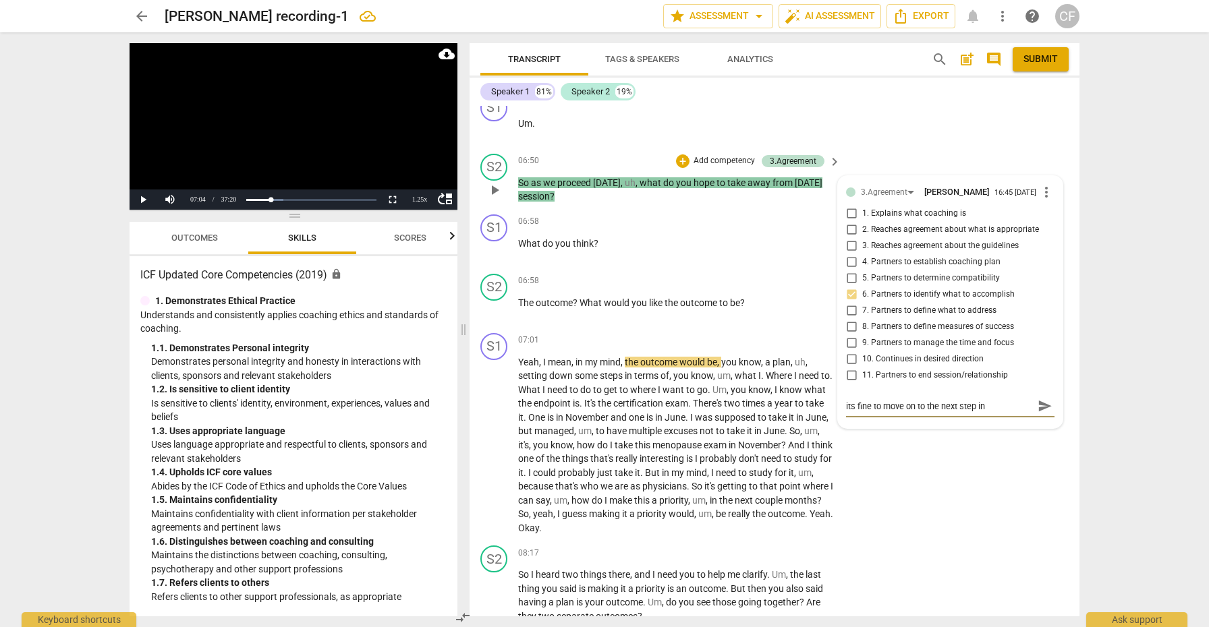
type textarea "its fine to move on to the next step in [PERSON_NAME] an"
type textarea "its fine to move on to the next step in [GEOGRAPHIC_DATA] and"
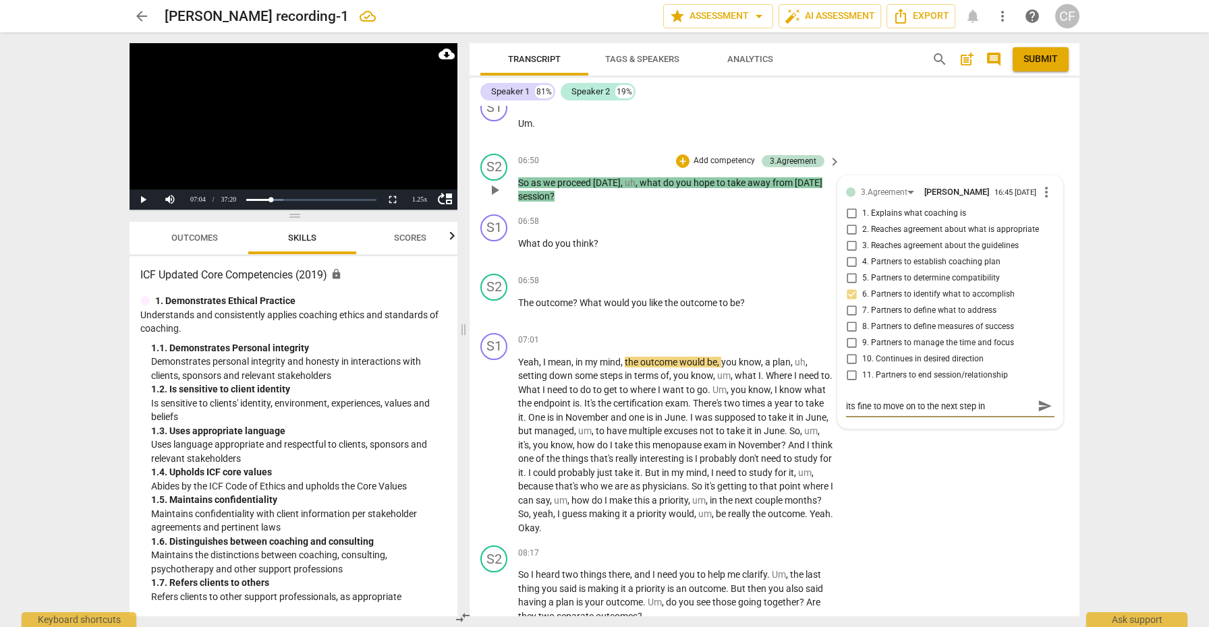
type textarea "its fine to move on to the next step in [GEOGRAPHIC_DATA] and i"
type textarea "its fine to move on to the next step in [GEOGRAPHIC_DATA] and it"
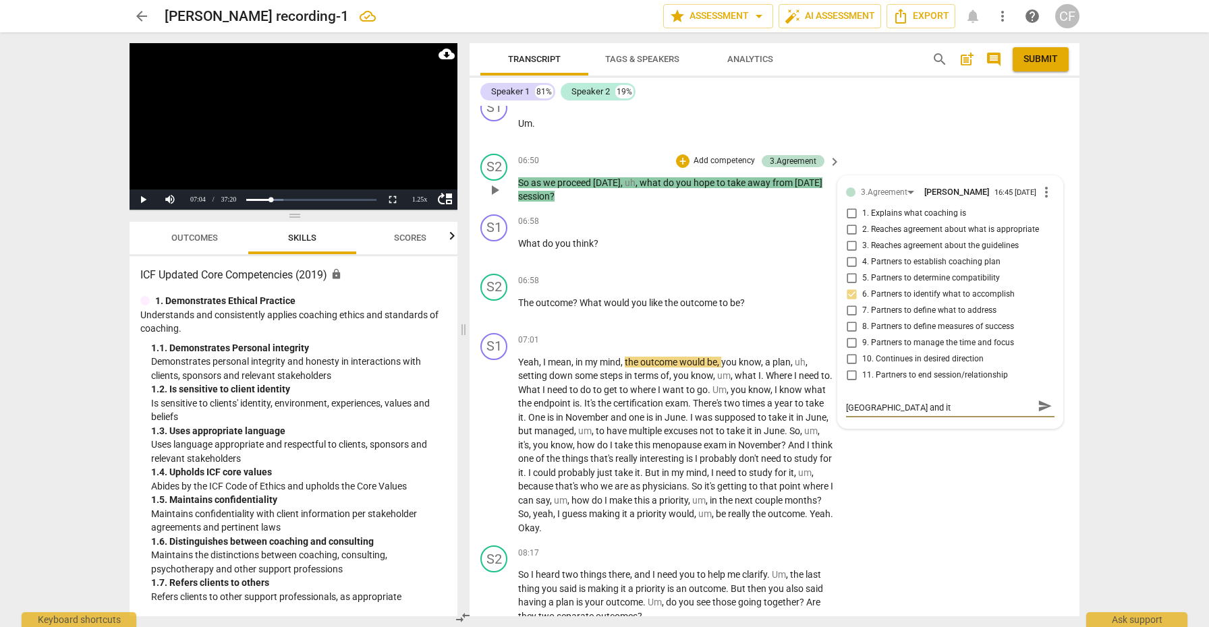
type textarea "its fine to move on to the next step in [GEOGRAPHIC_DATA] and its"
type textarea "its fine to move on to the next step in [GEOGRAPHIC_DATA] and its a"
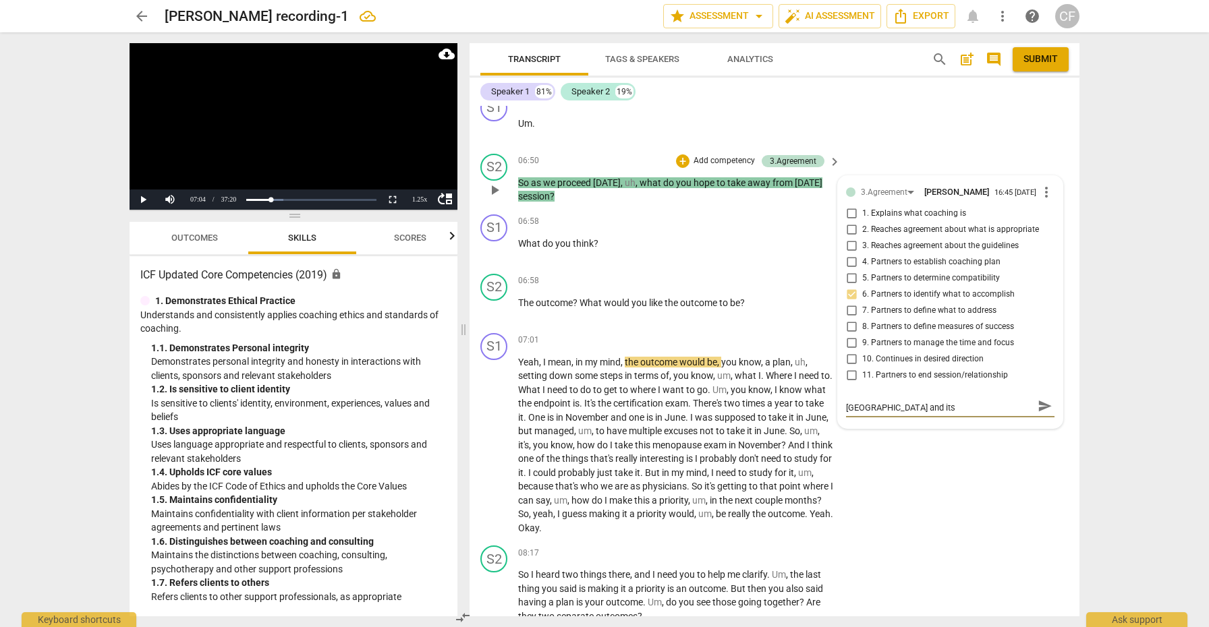
type textarea "its fine to move on to the next step in [GEOGRAPHIC_DATA] and its a"
type textarea "its fine to move on to the next step in [GEOGRAPHIC_DATA] and its al"
type textarea "its fine to move on to the next step in [GEOGRAPHIC_DATA] and its als"
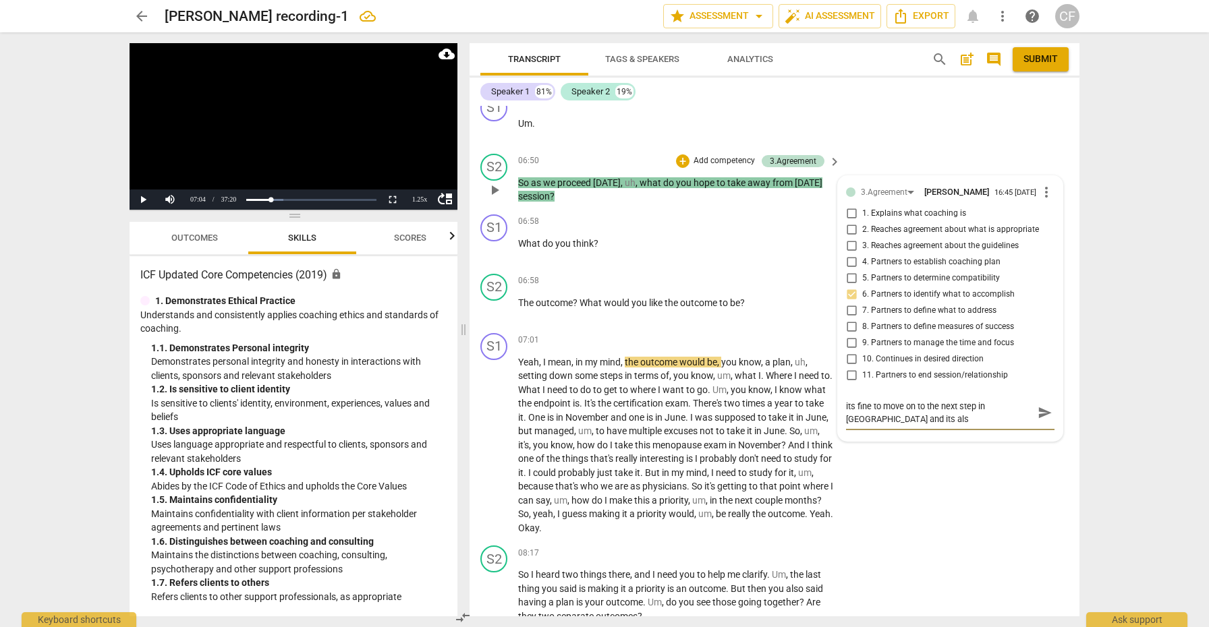
type textarea "its fine to move on to the next step in [GEOGRAPHIC_DATA] and its al"
type textarea "its fine to move on to the next step in [GEOGRAPHIC_DATA] and its alw"
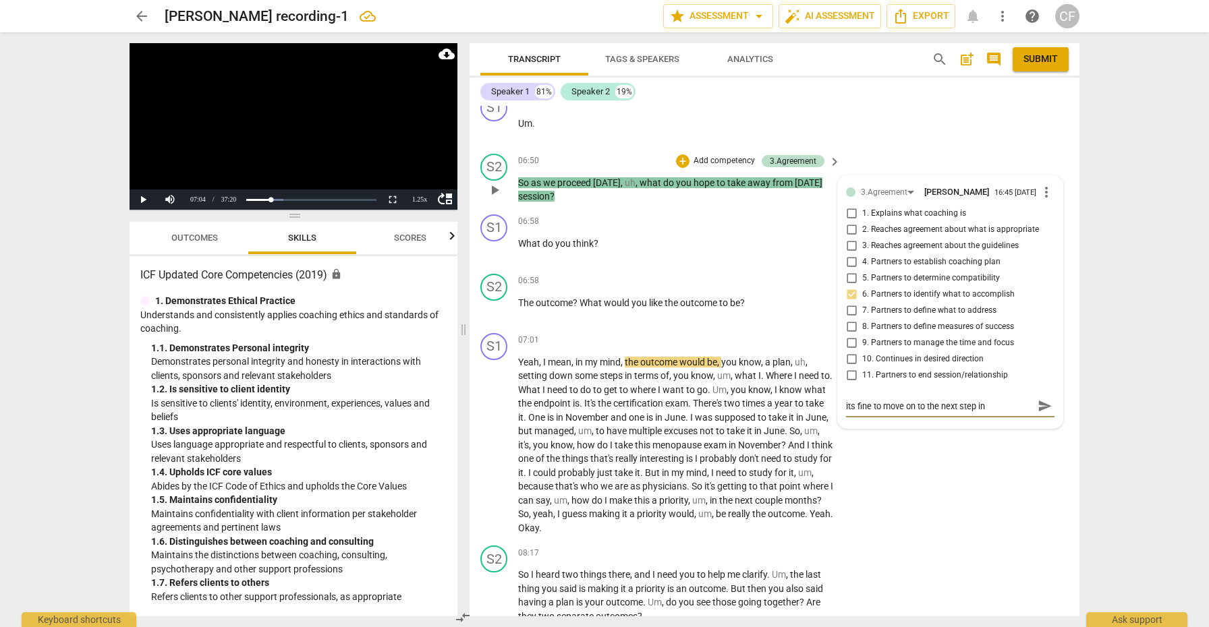
type textarea "its fine to move on to the next step in [GEOGRAPHIC_DATA] and its alwa"
type textarea "its fine to move on to the next step in [GEOGRAPHIC_DATA] and its alway"
type textarea "its fine to move on to the next step in [GEOGRAPHIC_DATA] and its always"
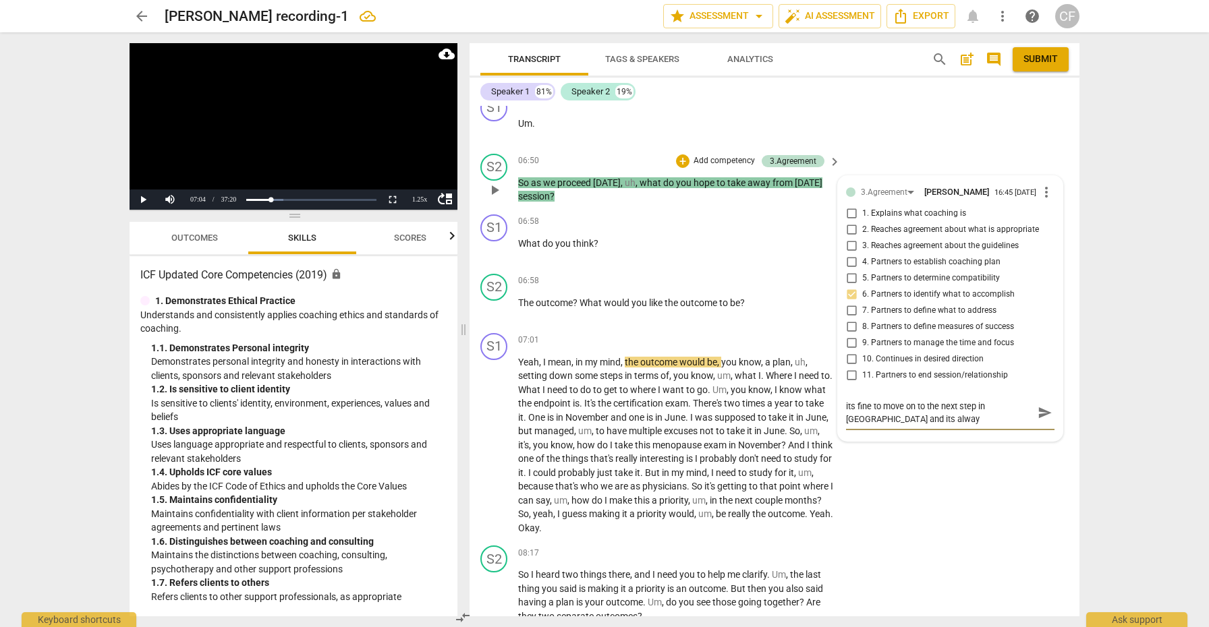
type textarea "its fine to move on to the next step in [GEOGRAPHIC_DATA] and its always"
type textarea "its fine to move on to the next step in [PERSON_NAME] and its always g"
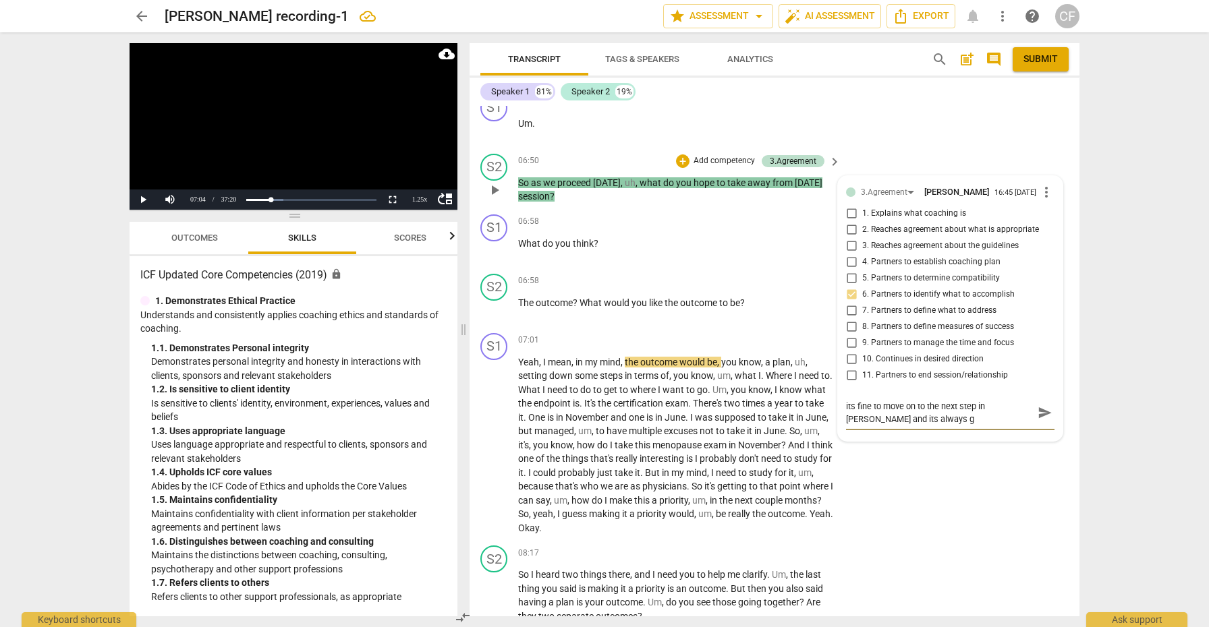
type textarea "its fine to move on to the next step in [GEOGRAPHIC_DATA] and its always go"
type textarea "its fine to move on to the next step in [GEOGRAPHIC_DATA] and its always goo"
type textarea "its fine to move on to the next step in [GEOGRAPHIC_DATA] and its always good"
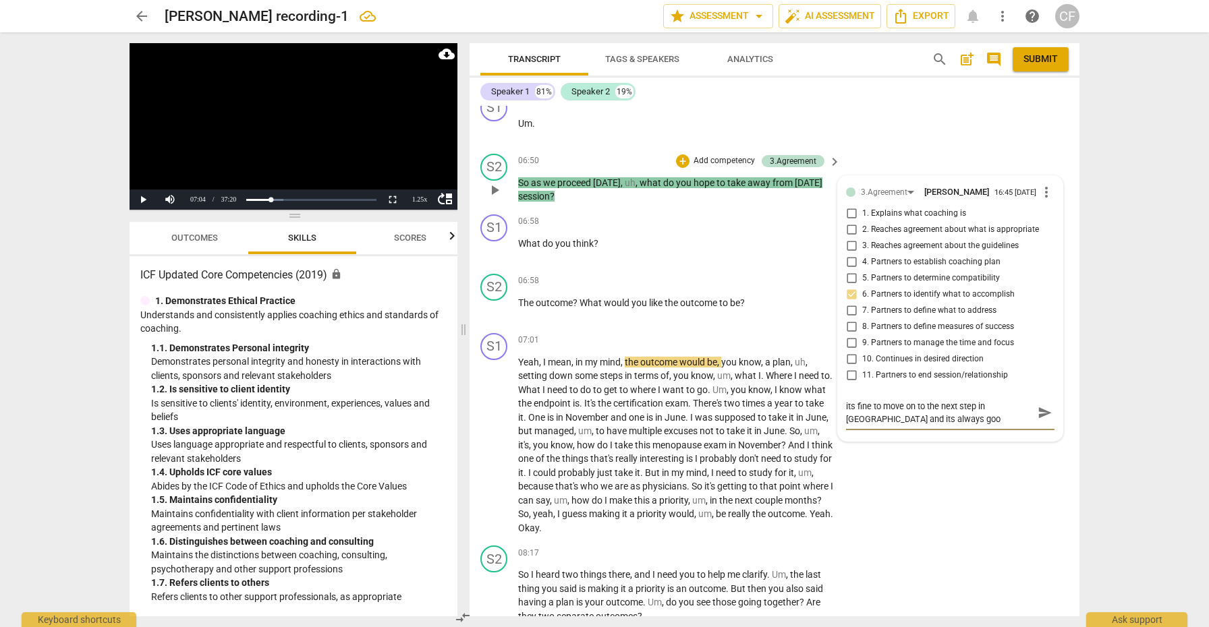
type textarea "its fine to move on to the next step in [GEOGRAPHIC_DATA] and its always good"
type textarea "its fine to move on to the next step in [PERSON_NAME] and its always good t"
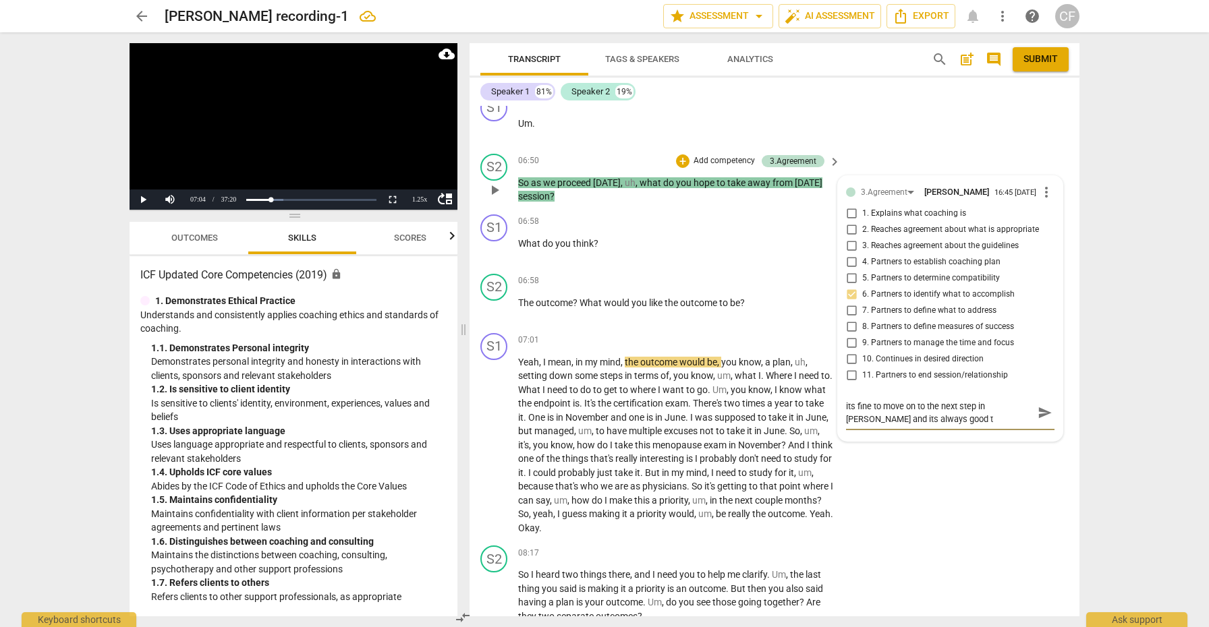
type textarea "its fine to move on to the next step in [GEOGRAPHIC_DATA] and its always good to"
type textarea "its fine to move on to the next step in [GEOGRAPHIC_DATA] and its always good t…"
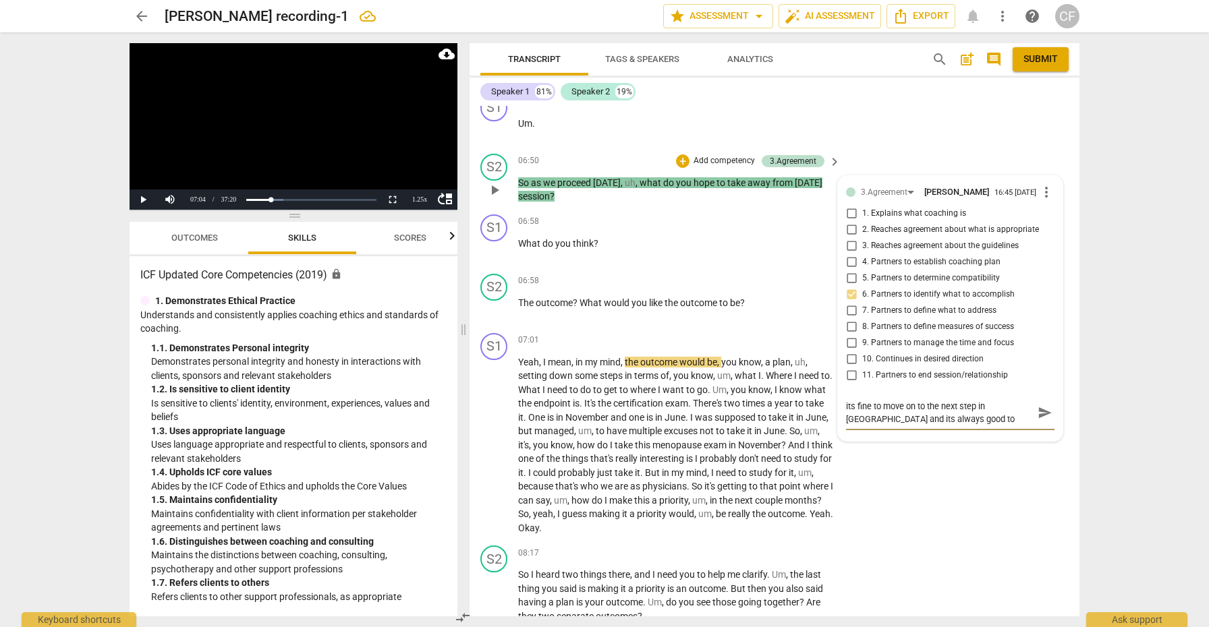
type textarea "its fine to move on to the next step in [GEOGRAPHIC_DATA] and its always good t…"
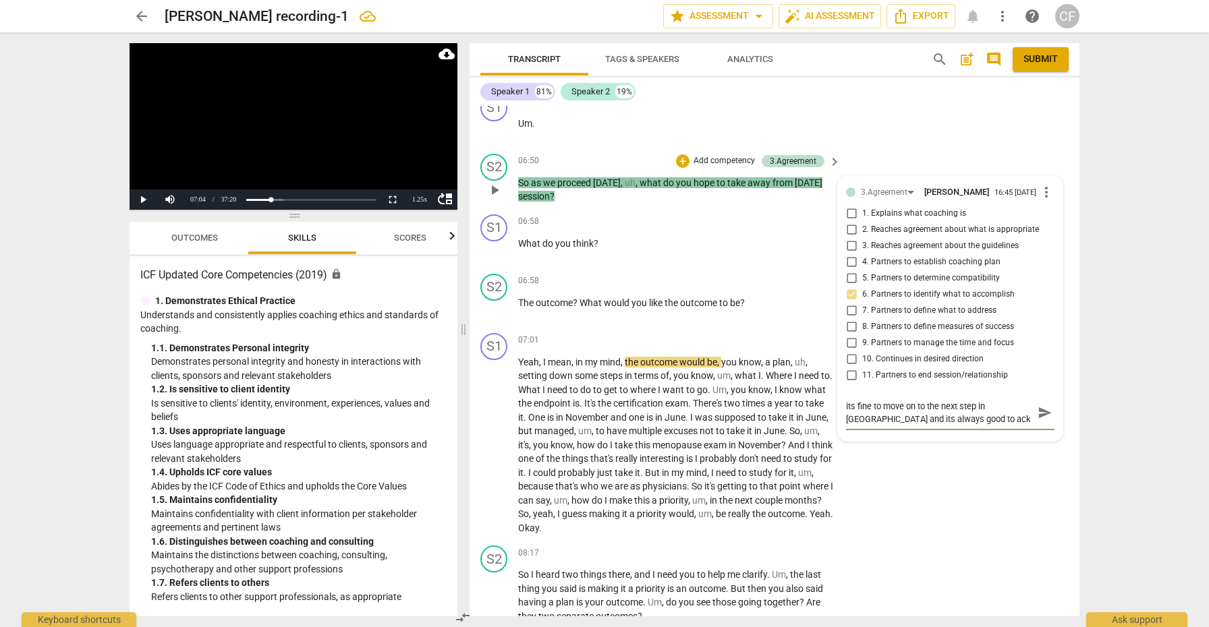
type textarea "its fine to move on to the next step in [GEOGRAPHIC_DATA] and its always good t…"
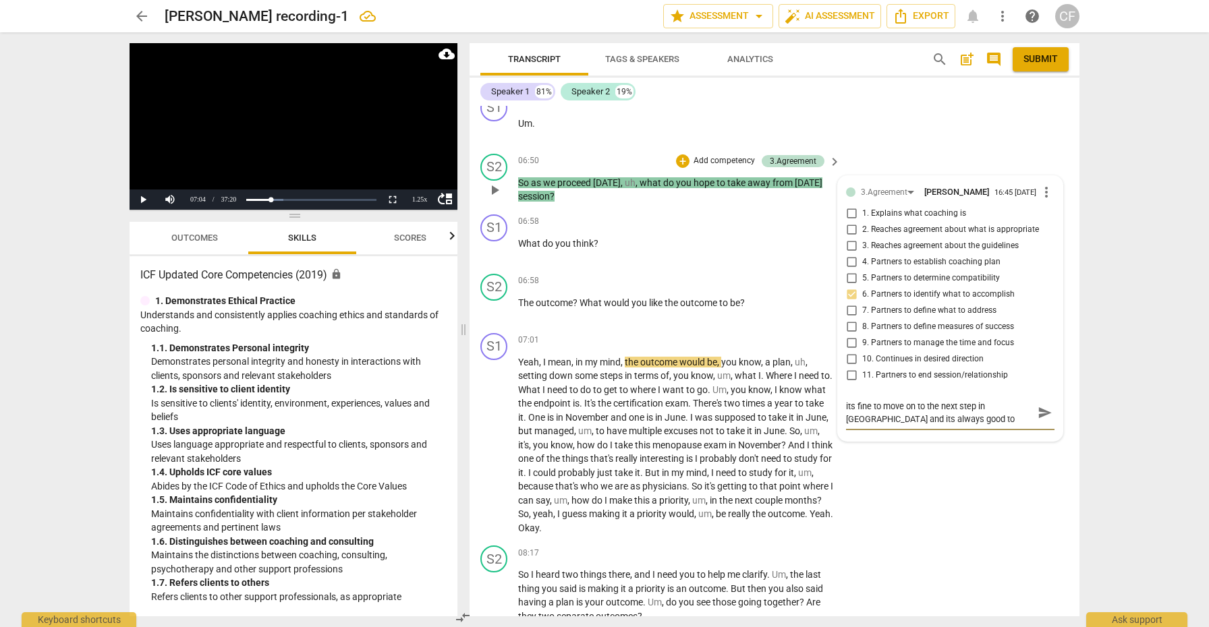
type textarea "its fine to move on to the next step in [GEOGRAPHIC_DATA] and its always good t…"
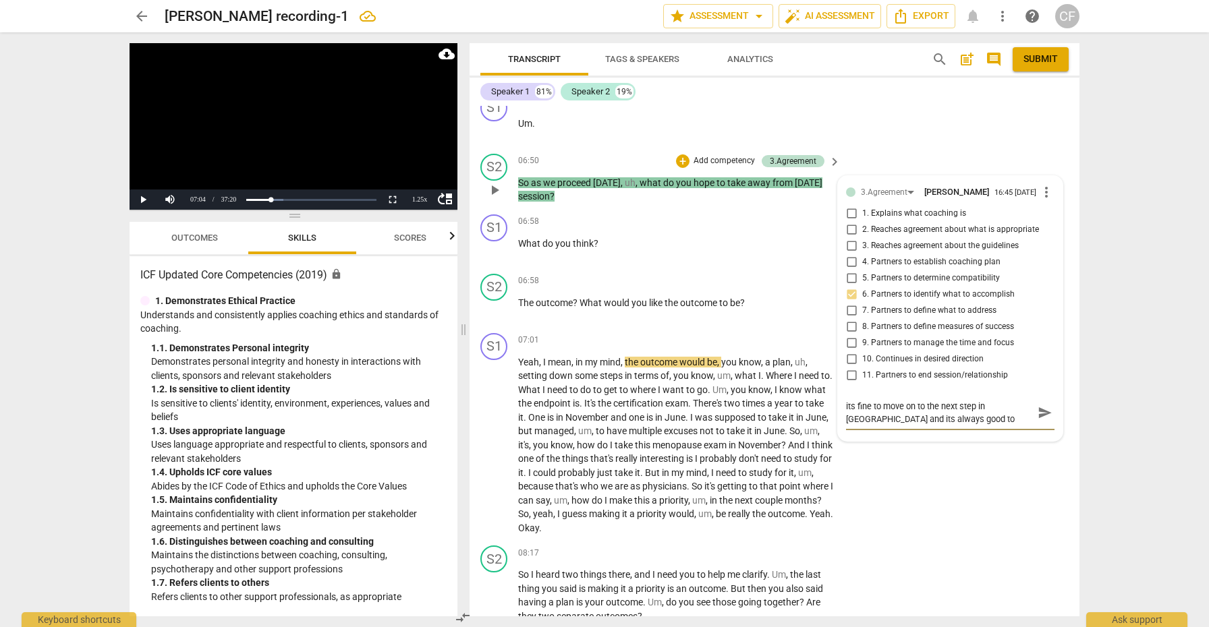
type textarea "its fine to move on to the next step in [GEOGRAPHIC_DATA] and its always good t…"
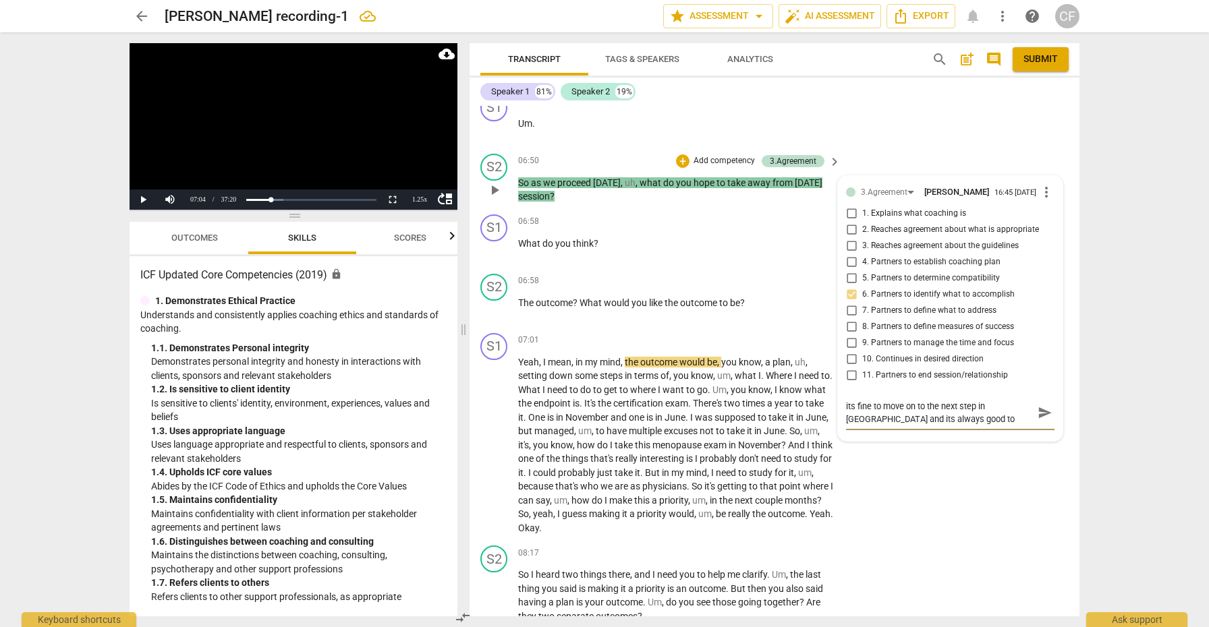
type textarea "its fine to move on to the next step in [GEOGRAPHIC_DATA] and its always good t…"
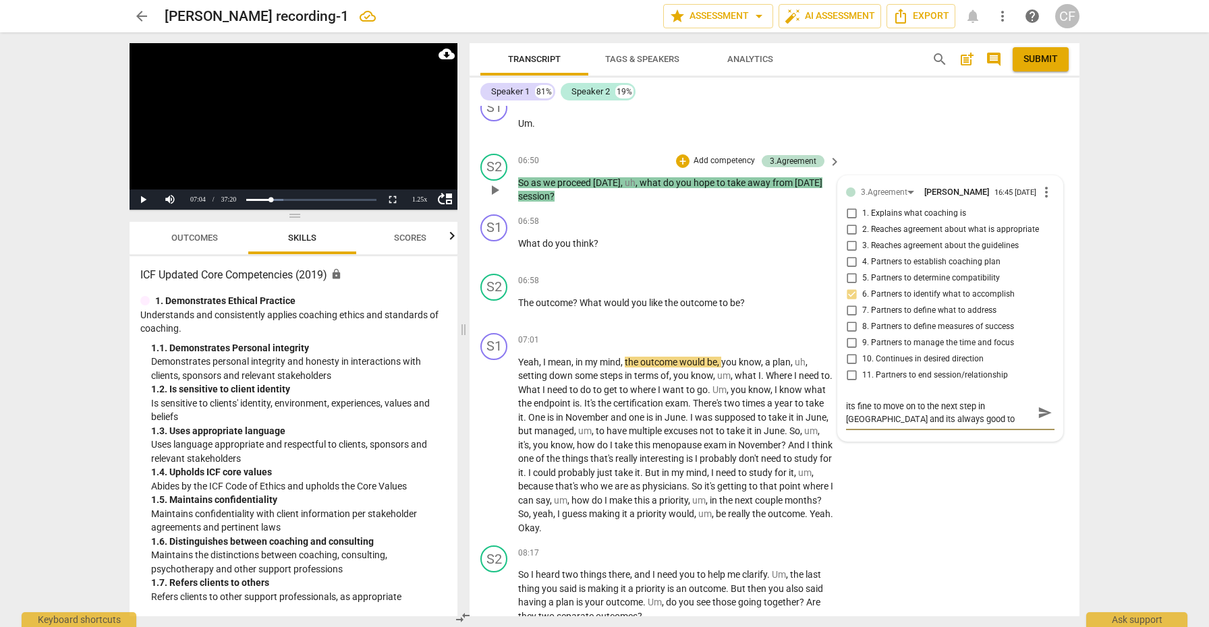
type textarea "its fine to move on to the next step in [GEOGRAPHIC_DATA] and its always good t…"
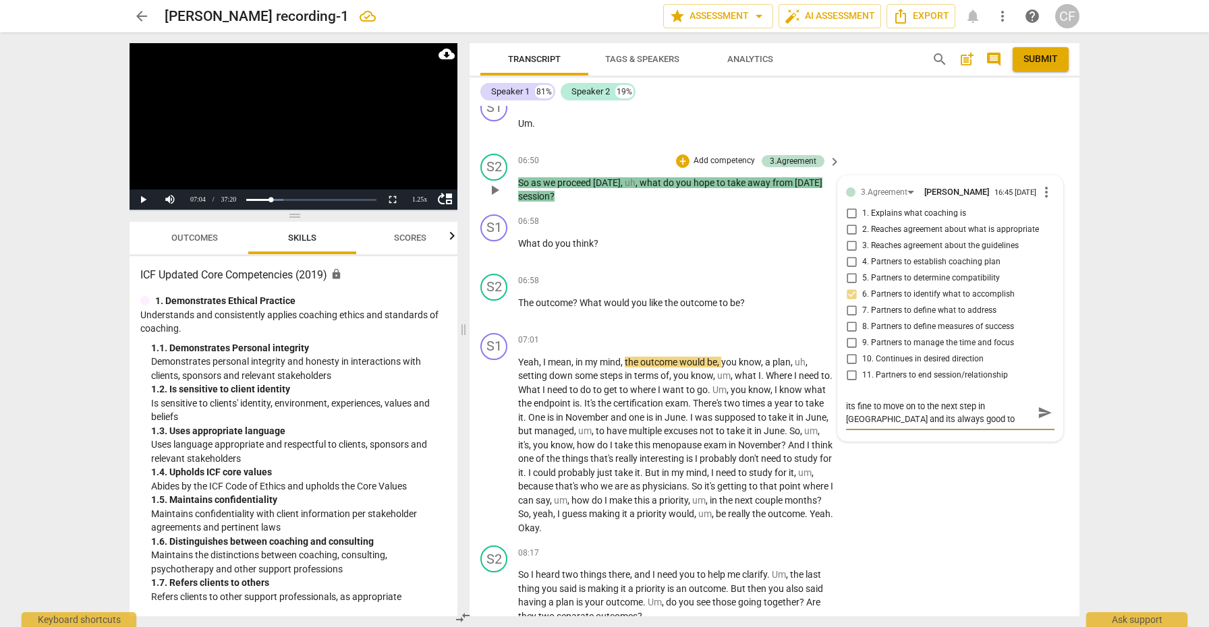
type textarea "its fine to move on to the next step in [GEOGRAPHIC_DATA] and its always good t…"
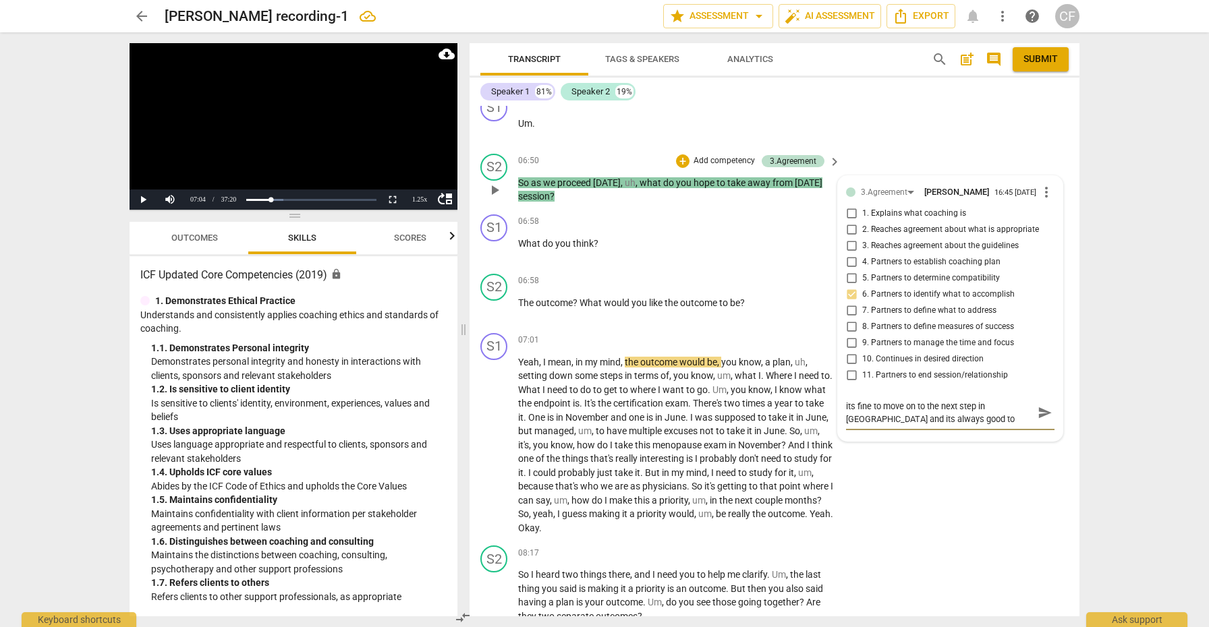
type textarea "its fine to move on to the next step in [GEOGRAPHIC_DATA] and its always good t…"
type textarea "its fine to move on to the next step in [PERSON_NAME] and its always good to ac…"
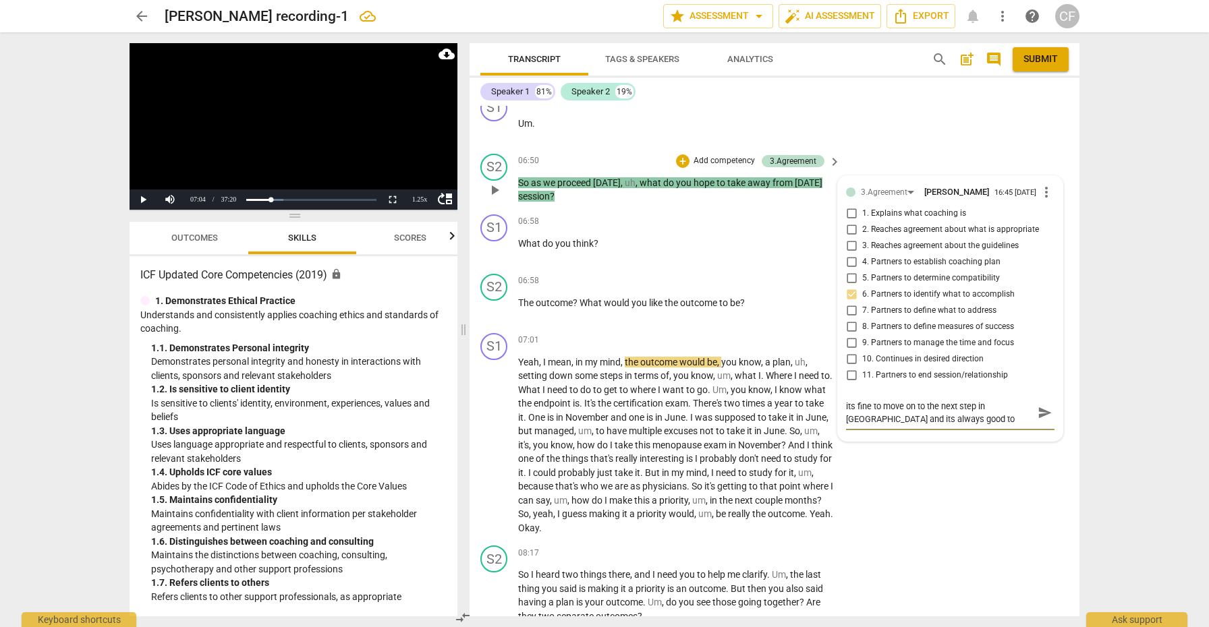
type textarea "its fine to move on to the next step in [PERSON_NAME] and its always good to ac…"
type textarea "its fine to move on to the next step in [GEOGRAPHIC_DATA] and its always good t…"
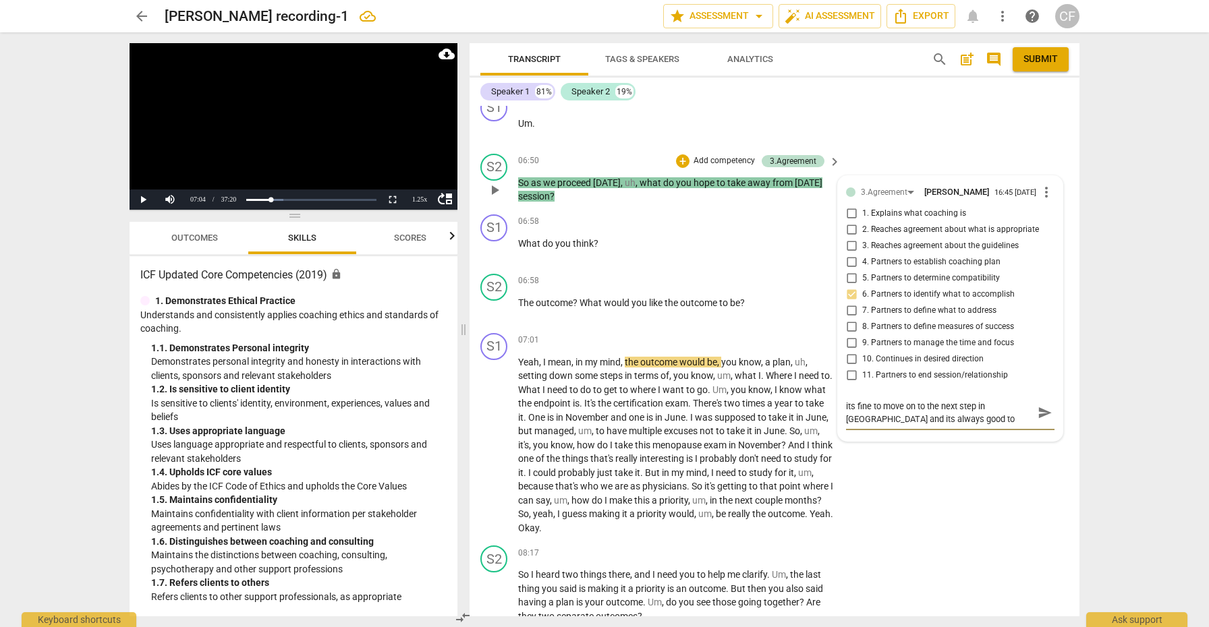
type textarea "its fine to move on to the next step in [GEOGRAPHIC_DATA] and its always good t…"
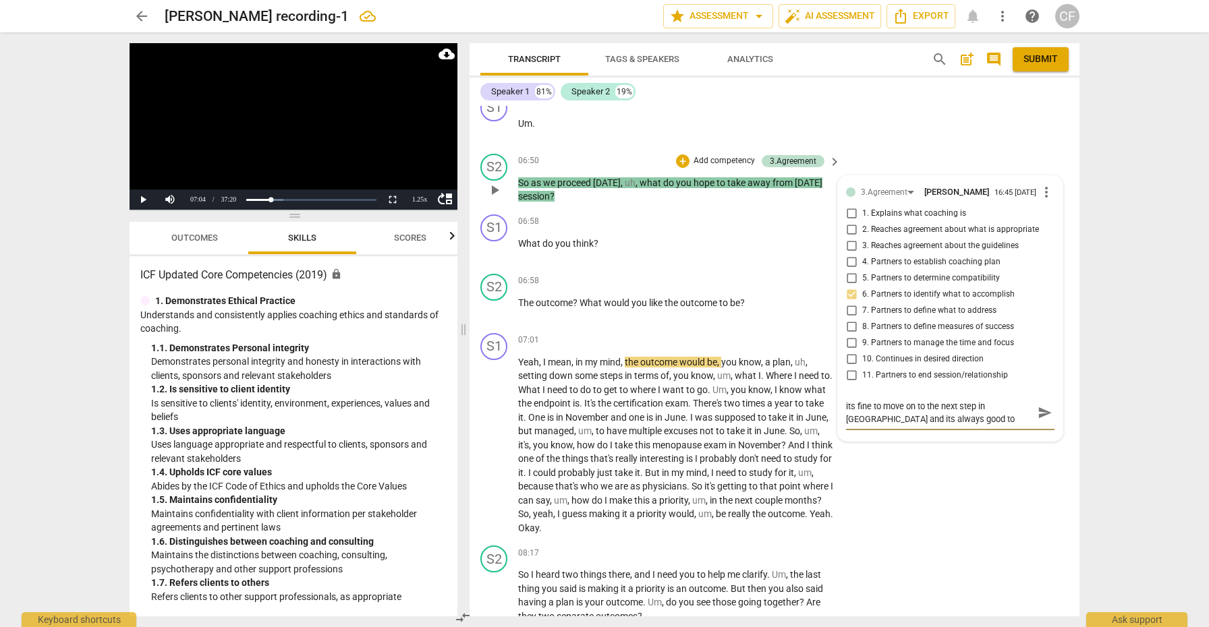
type textarea "its fine to move on to the next step in [GEOGRAPHIC_DATA] and its always good t…"
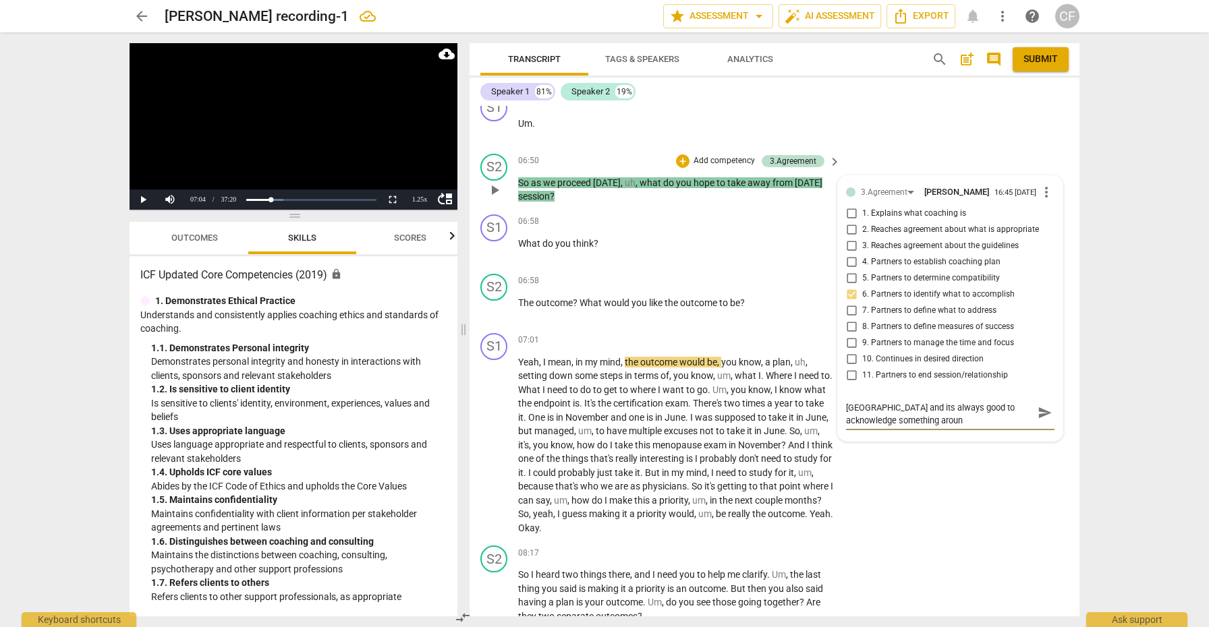
type textarea "its fine to move on to the next step in [GEOGRAPHIC_DATA] and its always good t…"
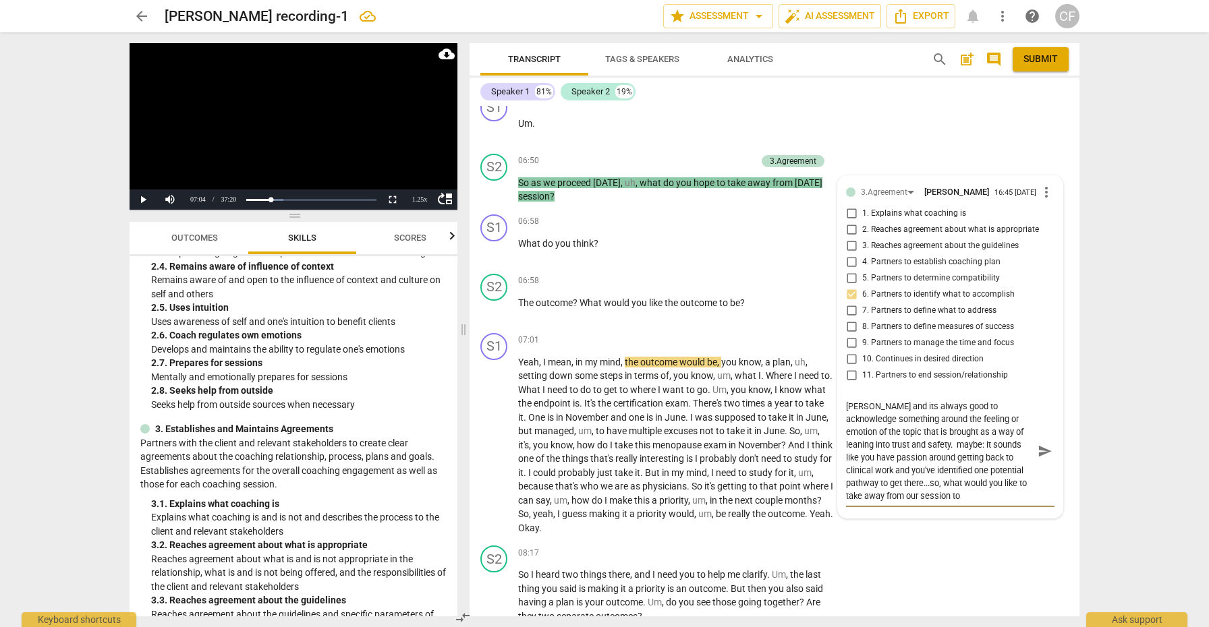
scroll to position [24, 0]
click at [1039, 444] on span "send" at bounding box center [1044, 451] width 15 height 15
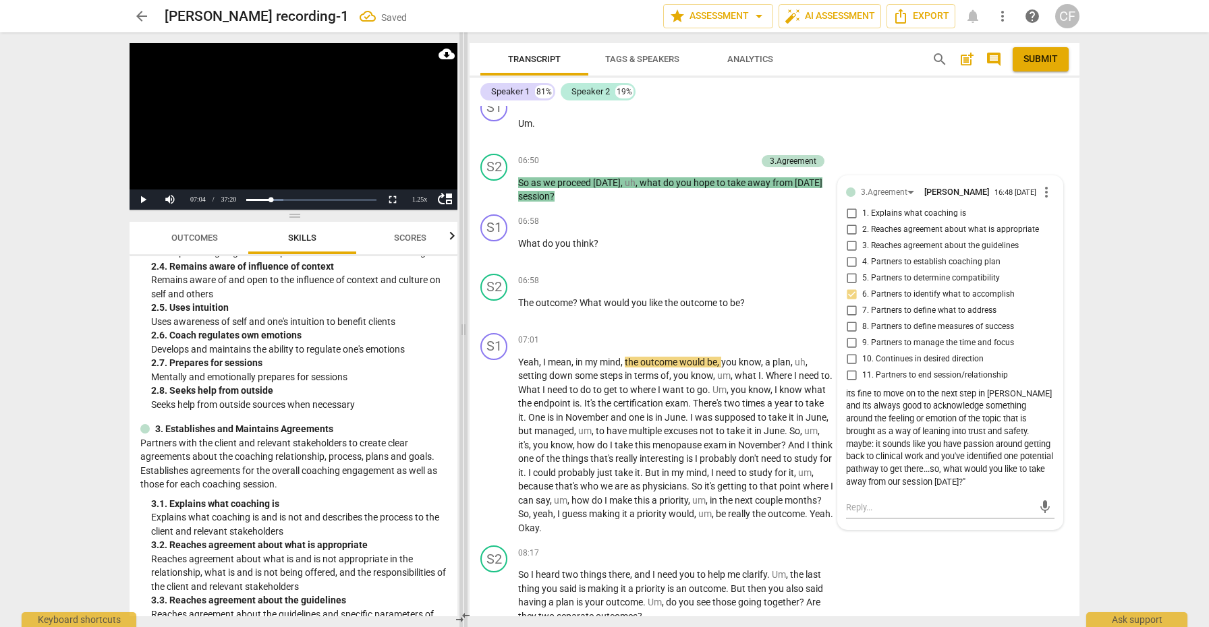
scroll to position [0, 0]
click at [492, 440] on span "play_arrow" at bounding box center [494, 445] width 16 height 16
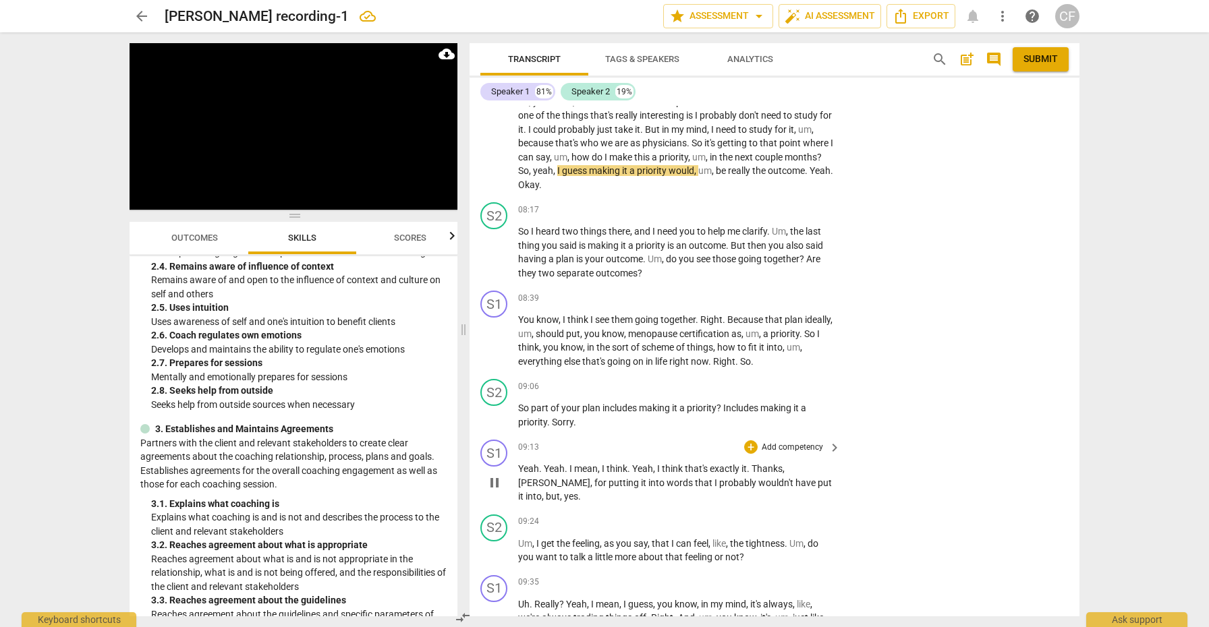
scroll to position [2402, 0]
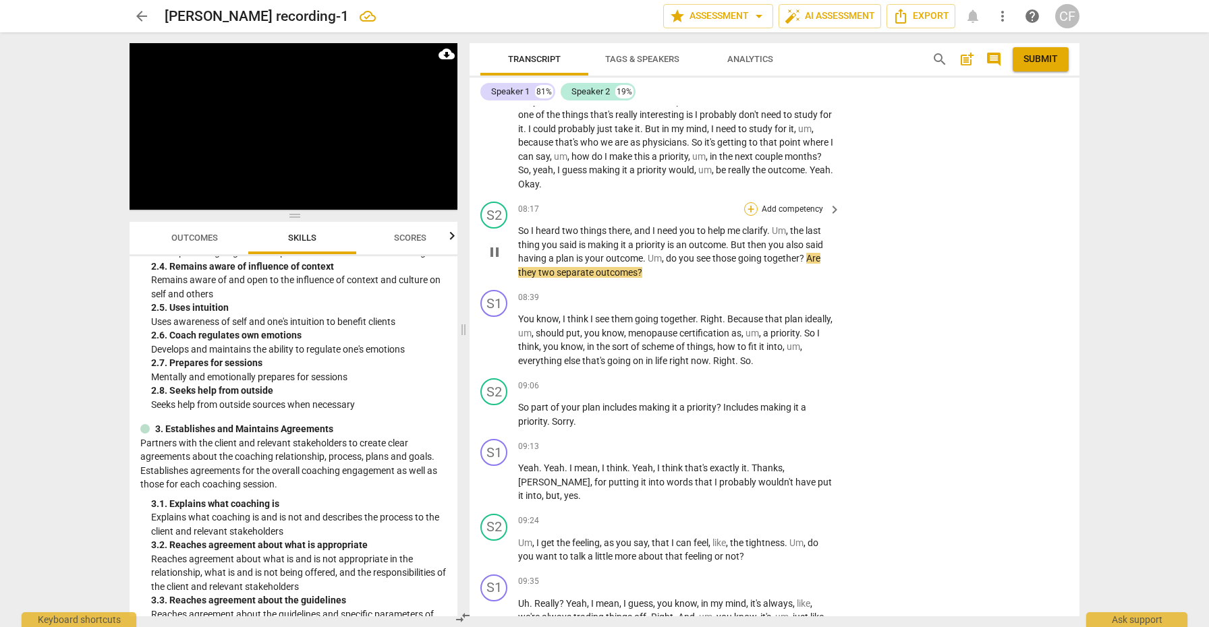
click at [747, 202] on div "+" at bounding box center [750, 208] width 13 height 13
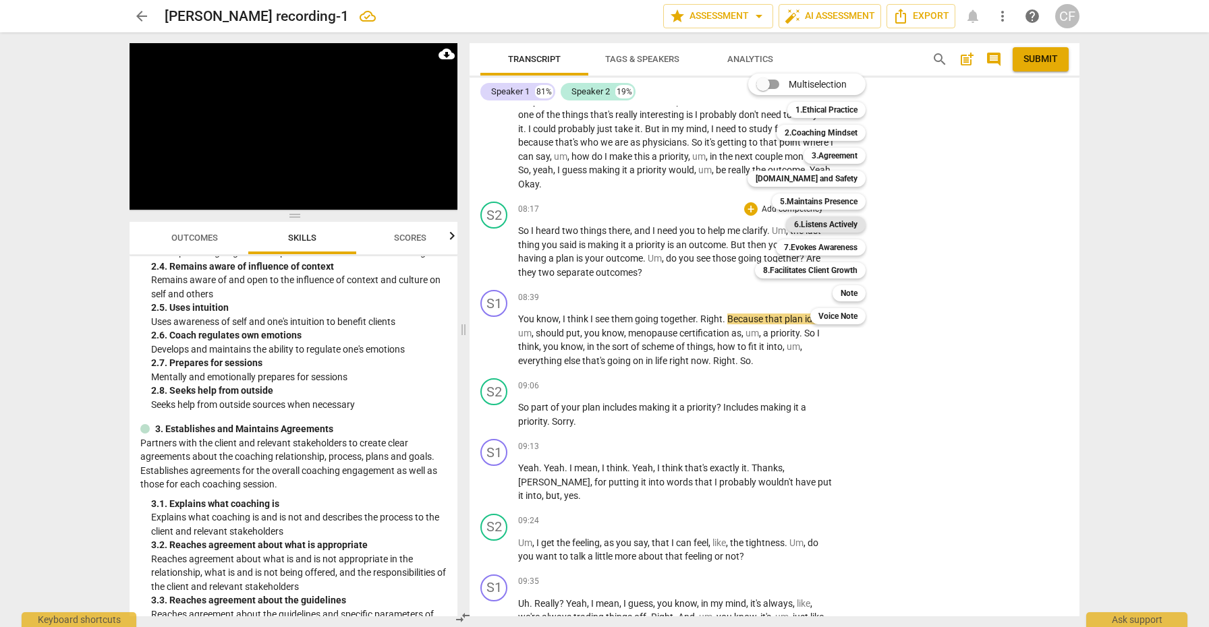
click at [828, 223] on b "6.Listens Actively" at bounding box center [825, 225] width 63 height 16
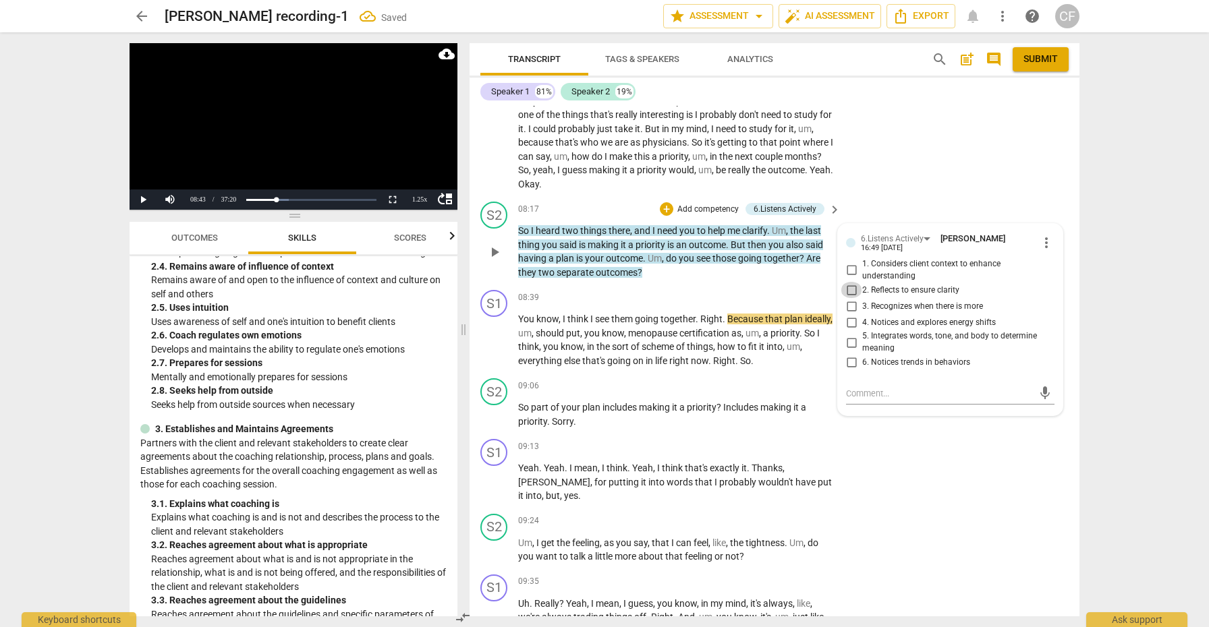
click at [847, 282] on input "2. Reflects to ensure clarity" at bounding box center [851, 290] width 22 height 16
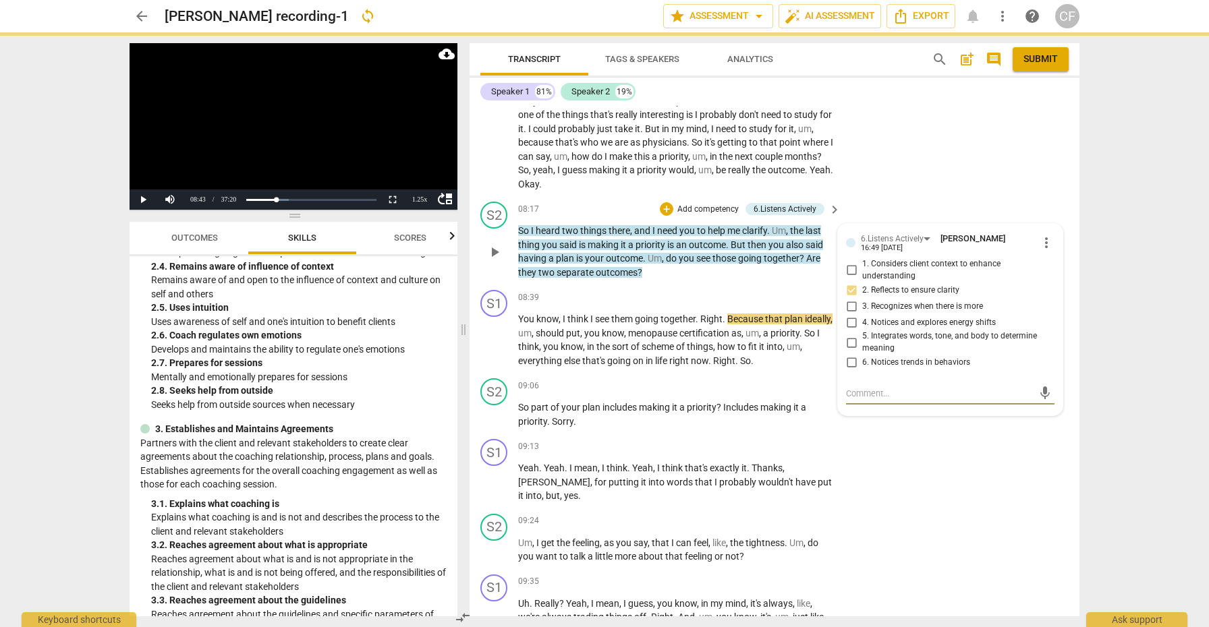
click at [873, 387] on textarea at bounding box center [939, 393] width 187 height 13
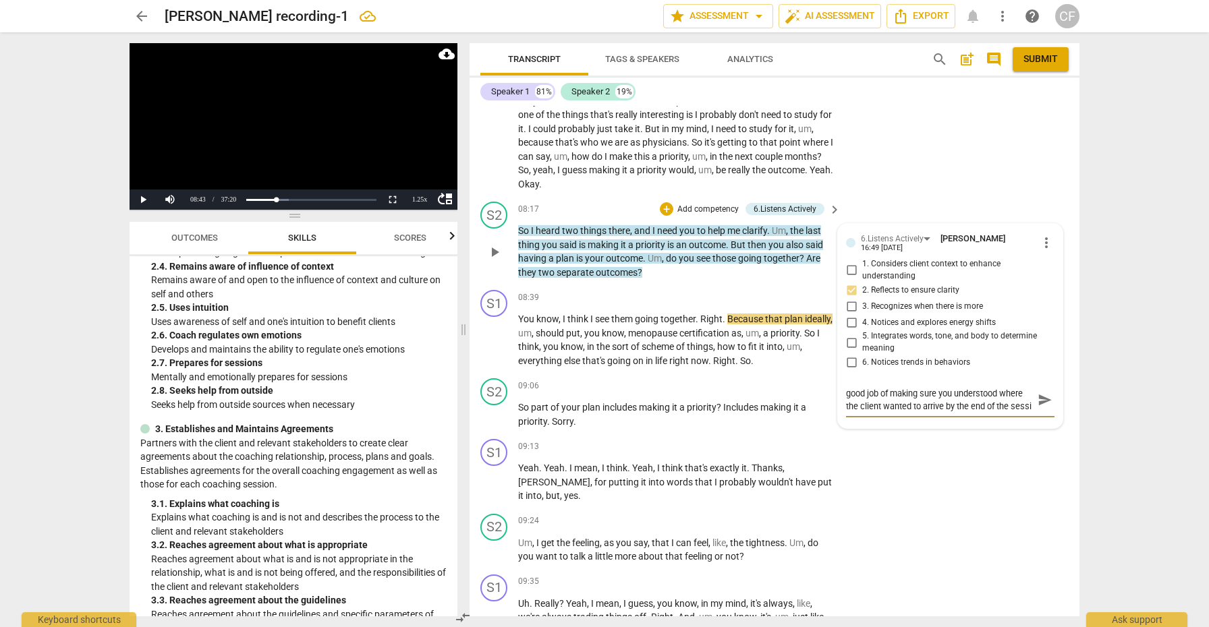
scroll to position [11, 0]
click at [1037, 393] on span "send" at bounding box center [1044, 400] width 15 height 15
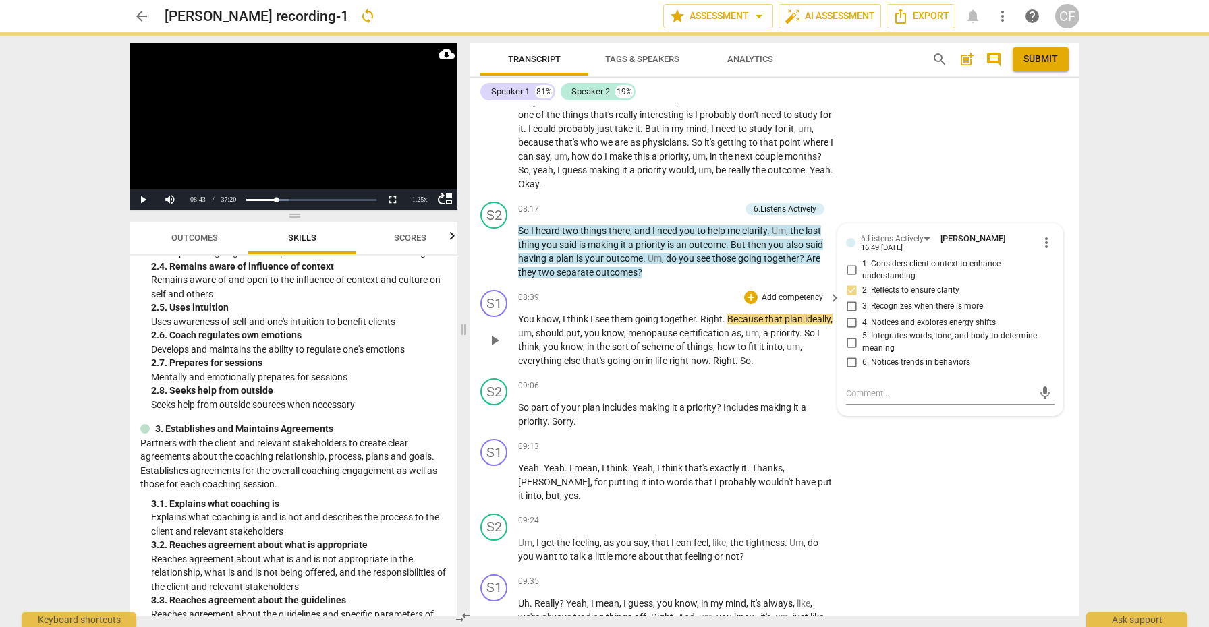
scroll to position [0, 0]
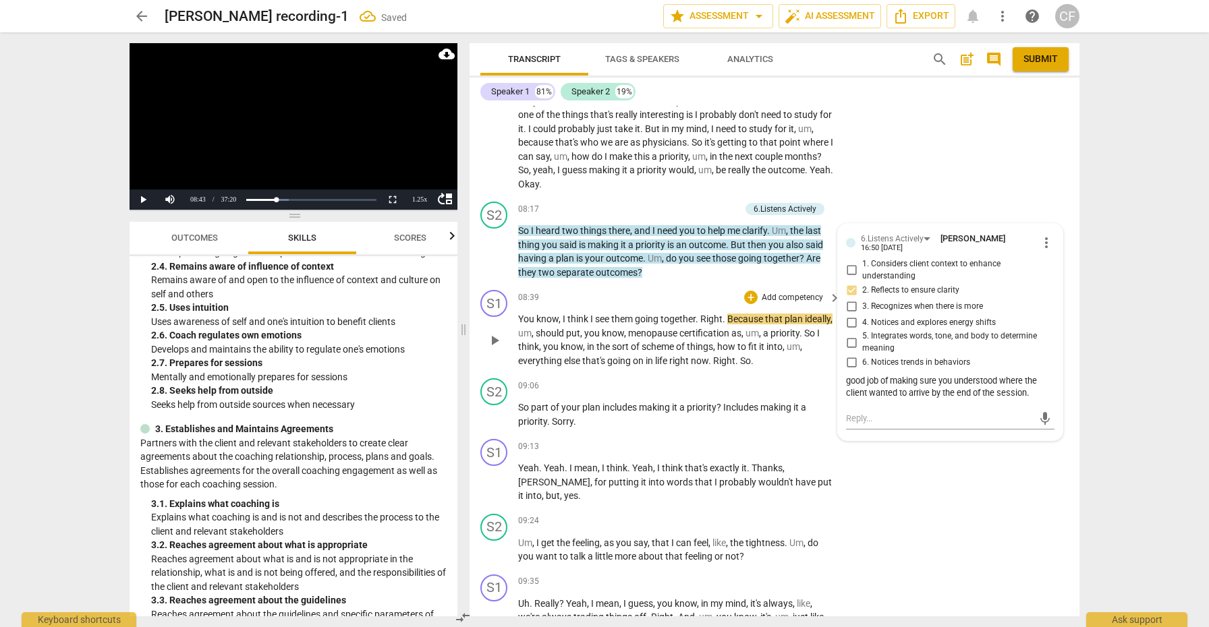
click at [492, 333] on span "play_arrow" at bounding box center [494, 341] width 16 height 16
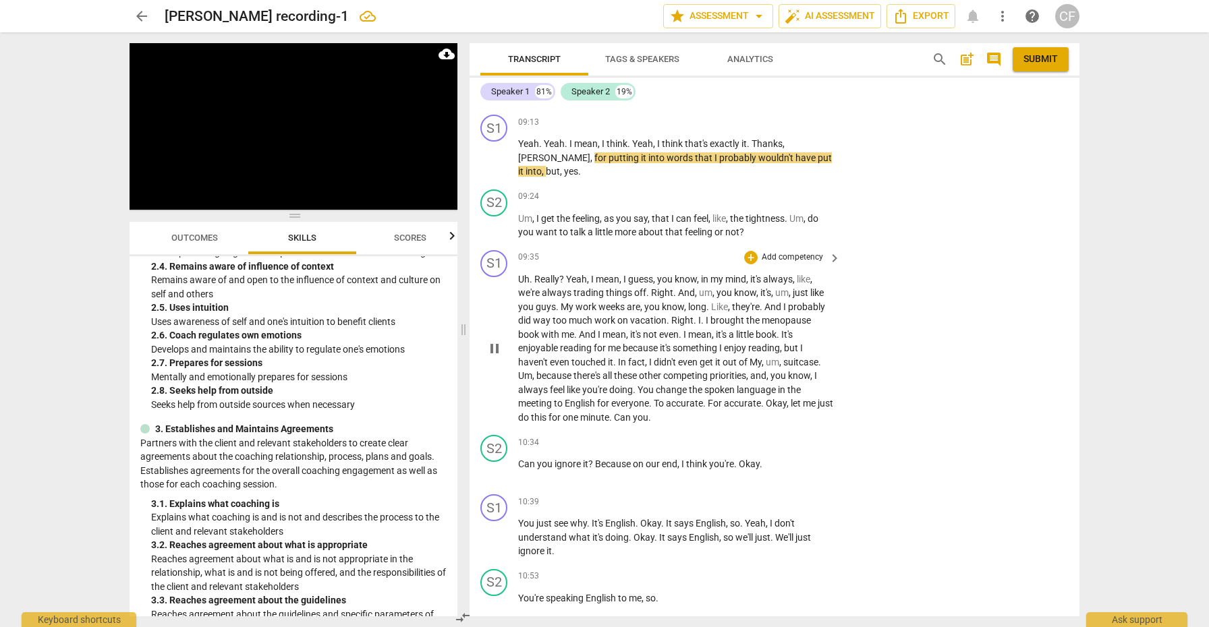
scroll to position [2732, 0]
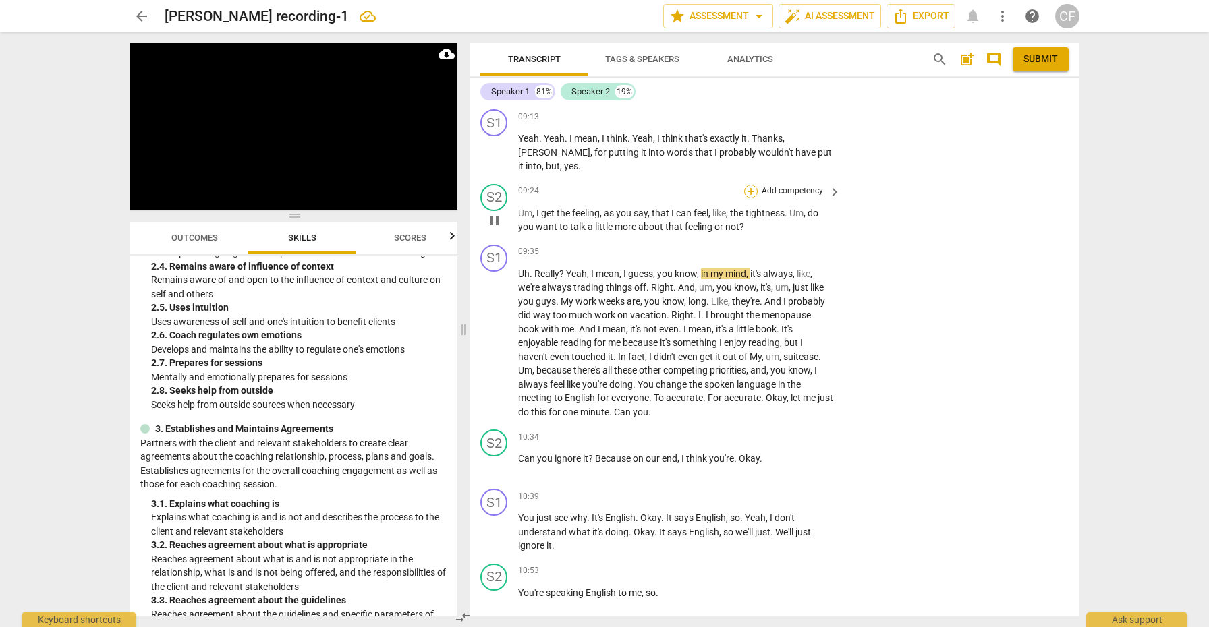
click at [746, 185] on div "+" at bounding box center [750, 191] width 13 height 13
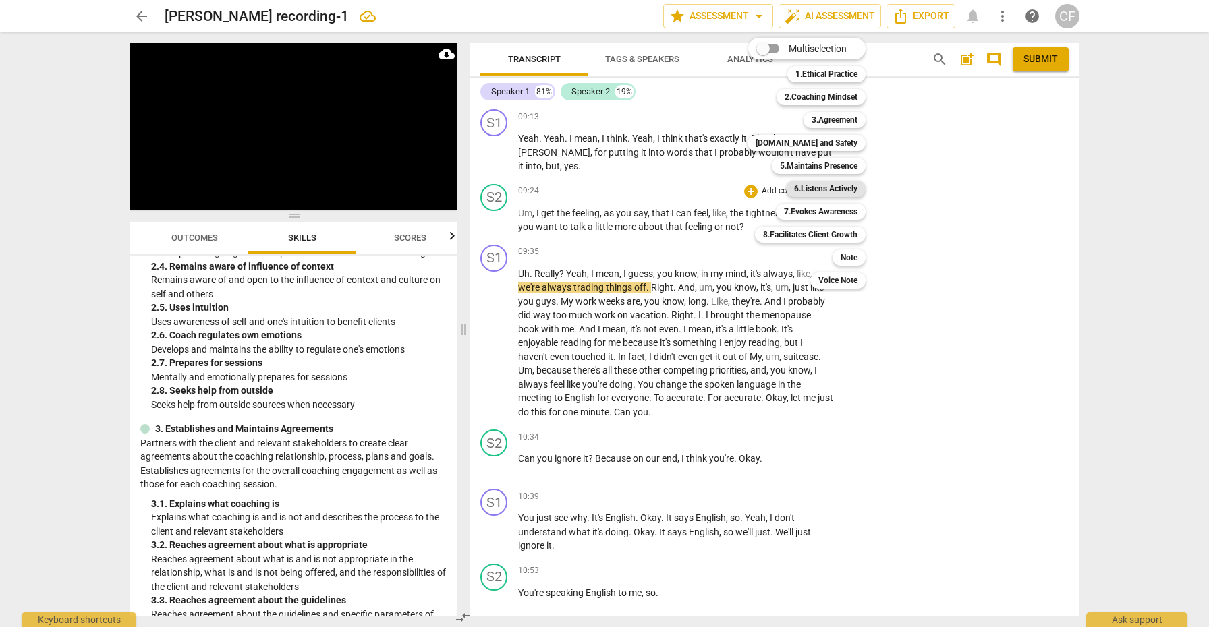
click at [832, 186] on b "6.Listens Actively" at bounding box center [825, 189] width 63 height 16
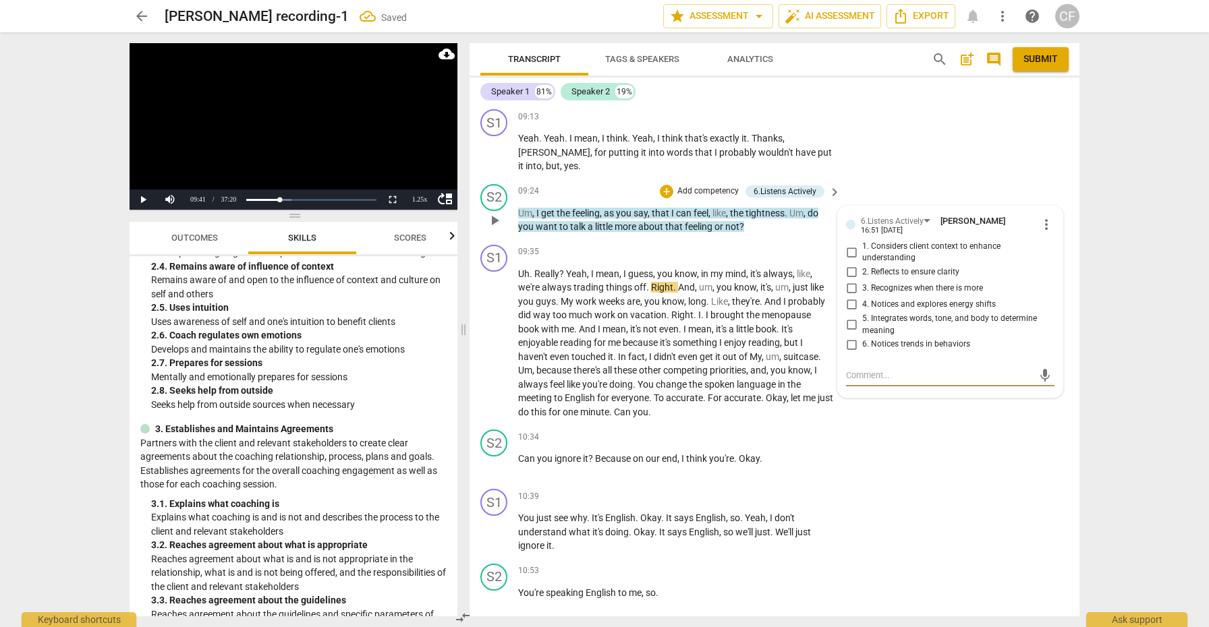
click at [851, 297] on input "4. Notices and explores energy shifts" at bounding box center [851, 305] width 22 height 16
click at [850, 317] on input "5. Integrates words, tone, and body to determine meaning" at bounding box center [851, 325] width 22 height 16
click at [867, 369] on textarea at bounding box center [939, 375] width 187 height 13
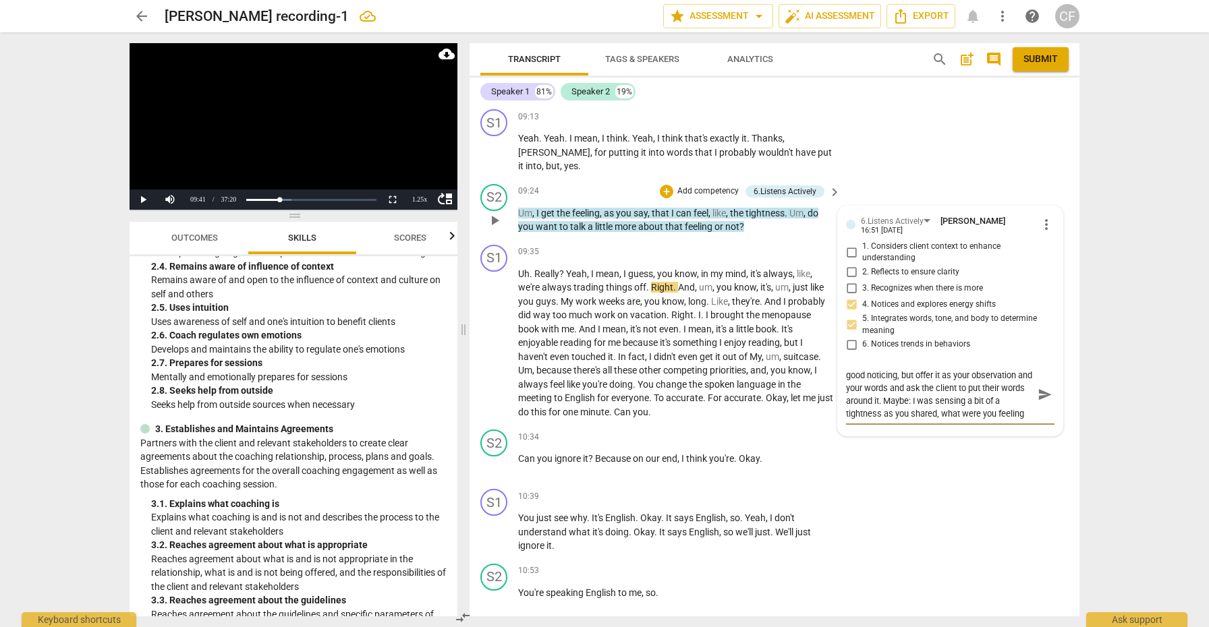
scroll to position [11, 0]
click at [1038, 387] on span "send" at bounding box center [1044, 394] width 15 height 15
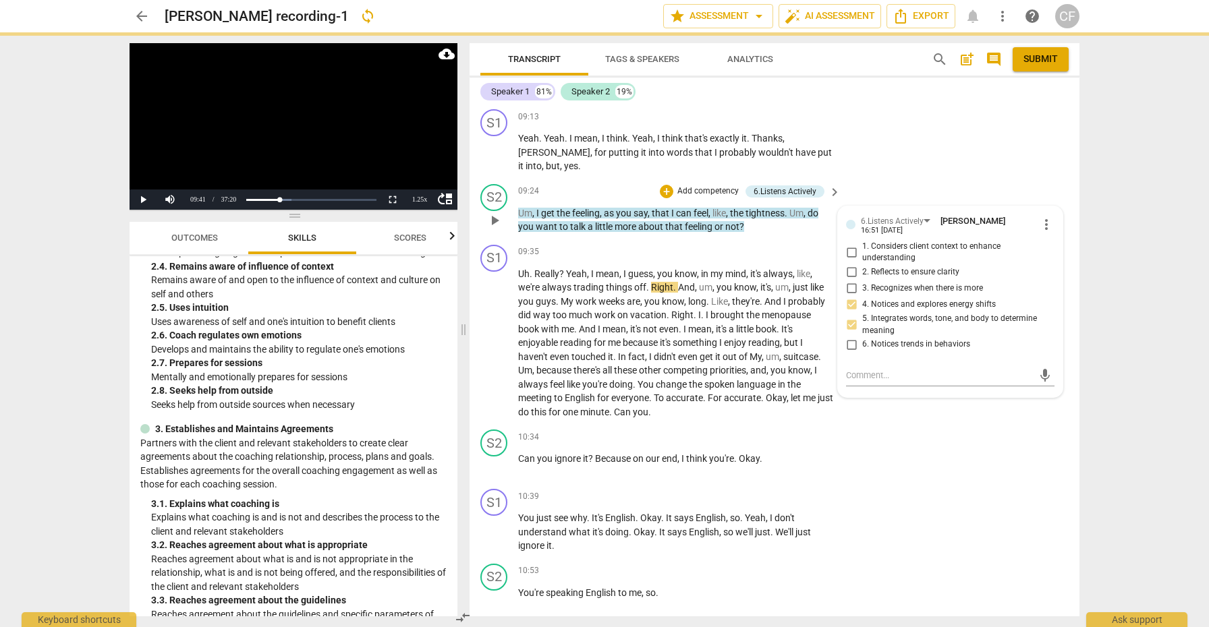
scroll to position [0, 0]
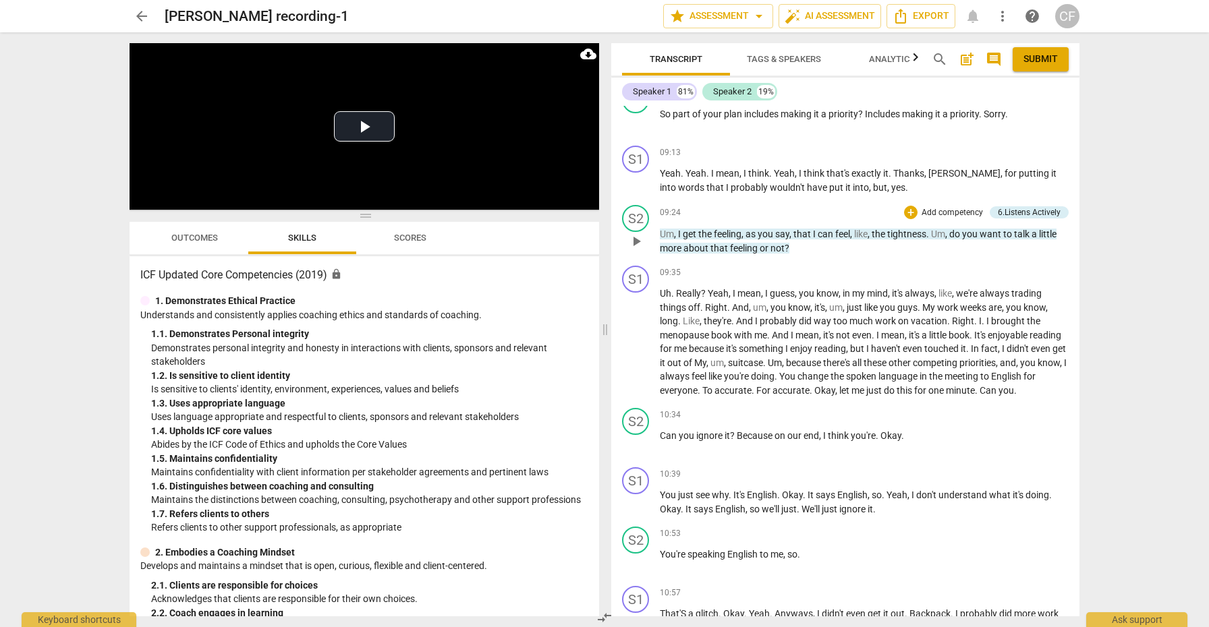
scroll to position [2458, 0]
click at [635, 350] on span "play_arrow" at bounding box center [636, 342] width 16 height 16
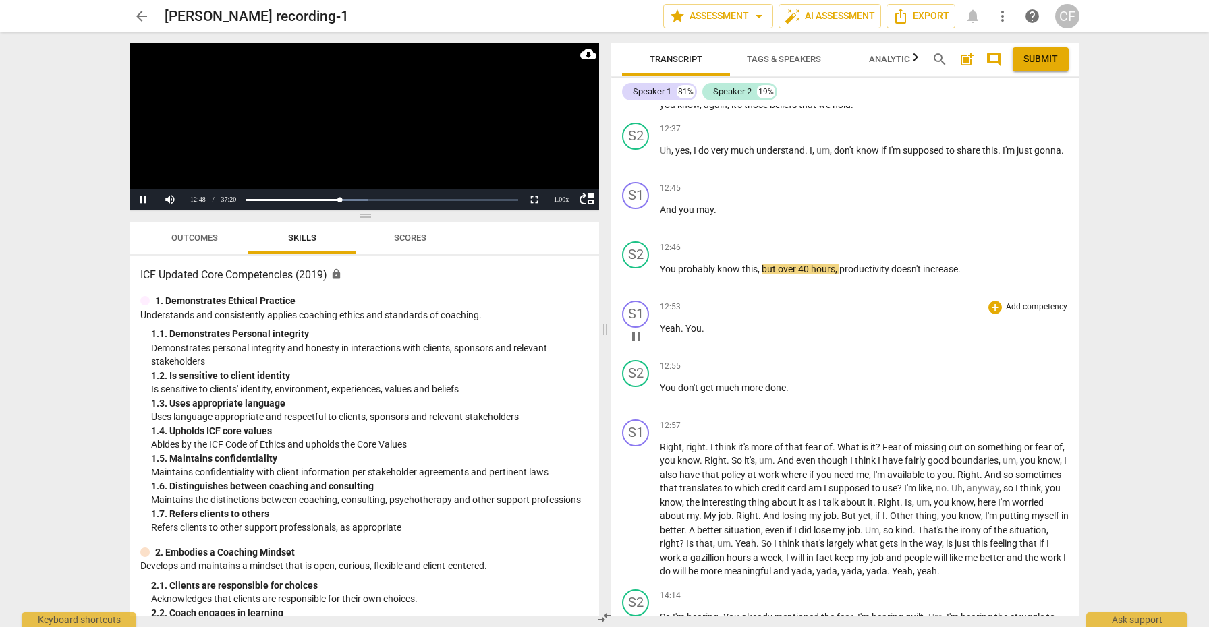
scroll to position [3161, 0]
click at [635, 403] on span "pause" at bounding box center [636, 395] width 16 height 16
click at [988, 372] on div "+" at bounding box center [994, 365] width 13 height 13
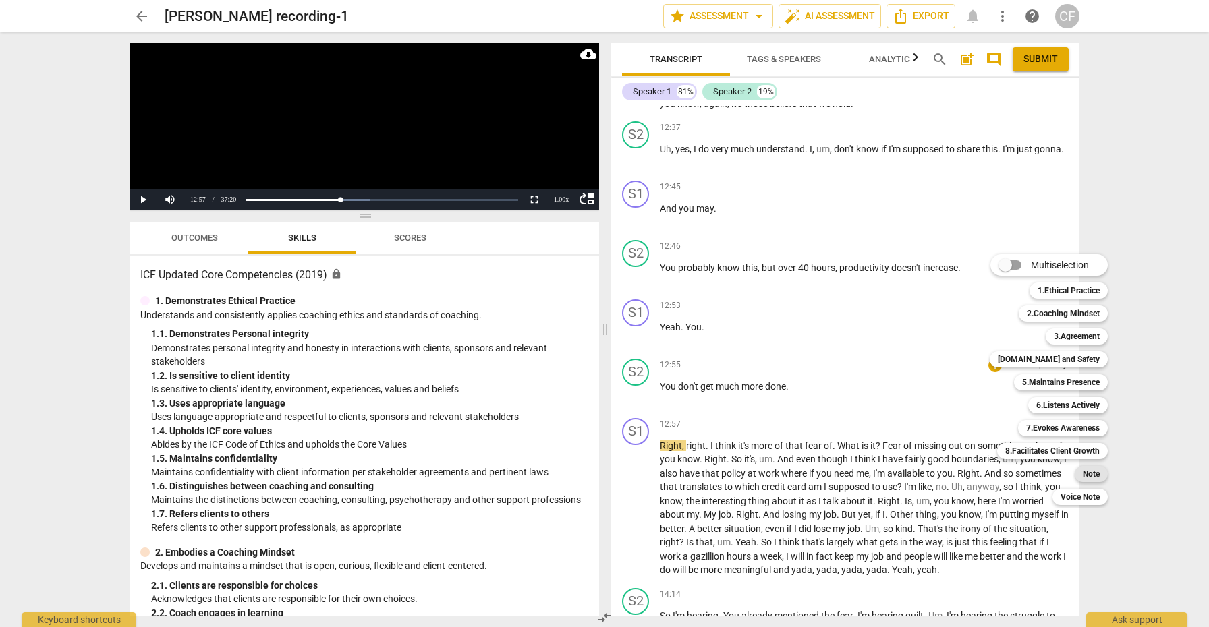
click at [1093, 476] on b "Note" at bounding box center [1091, 474] width 17 height 16
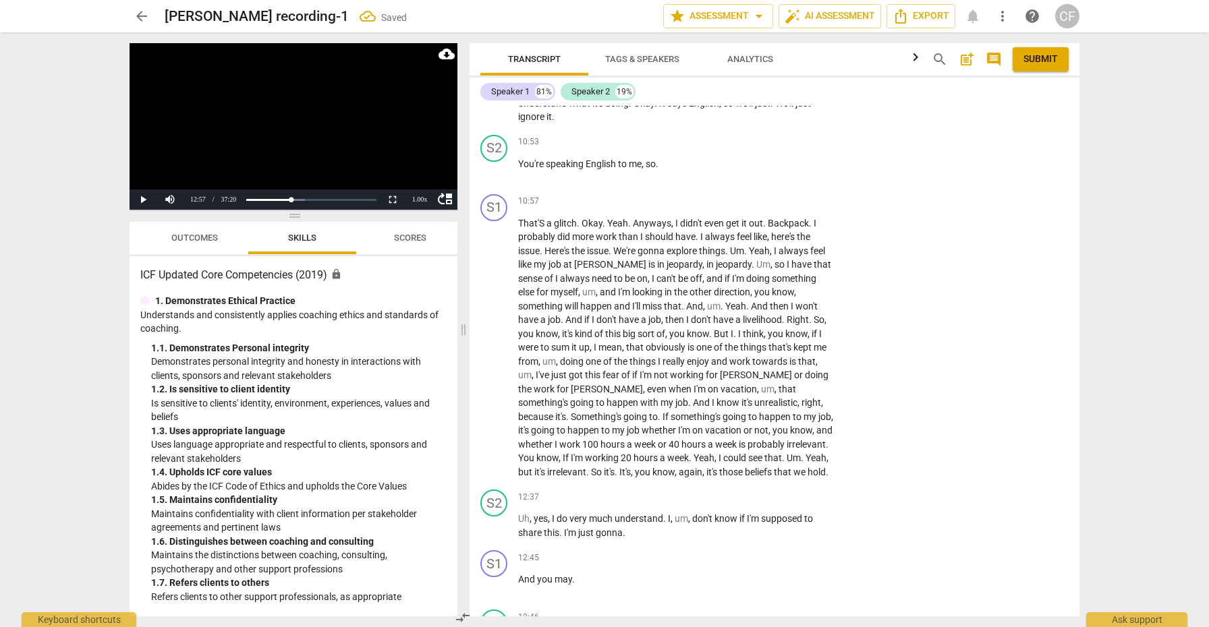
scroll to position [3558, 0]
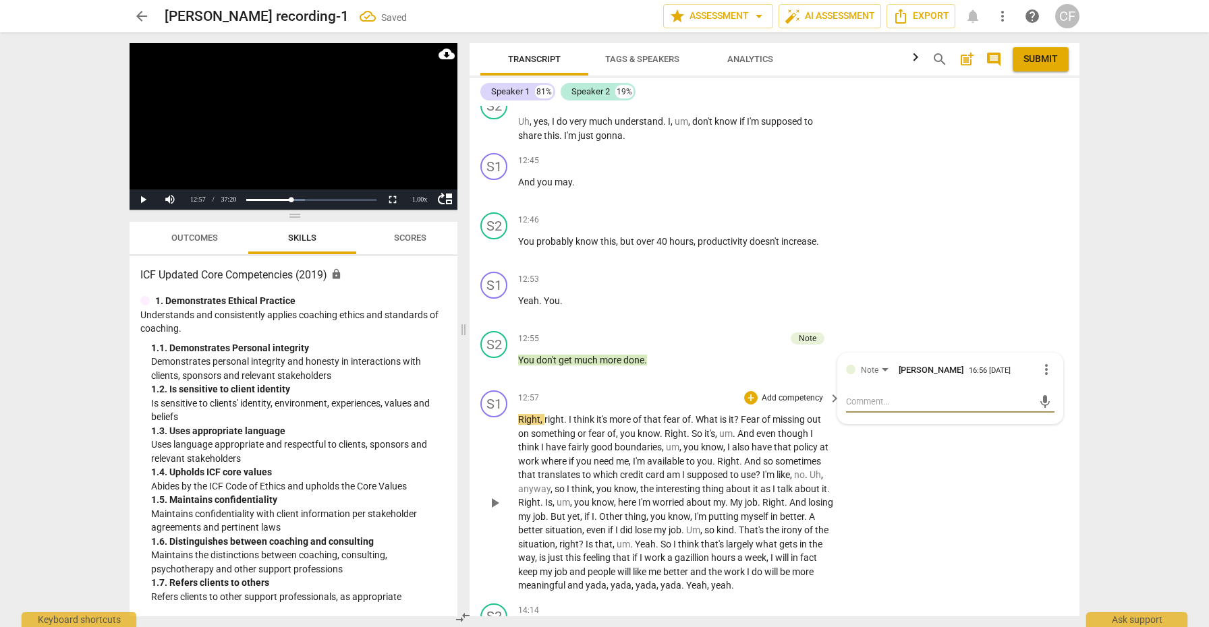
type textarea "i"
type textarea "I"
type textarea "I t"
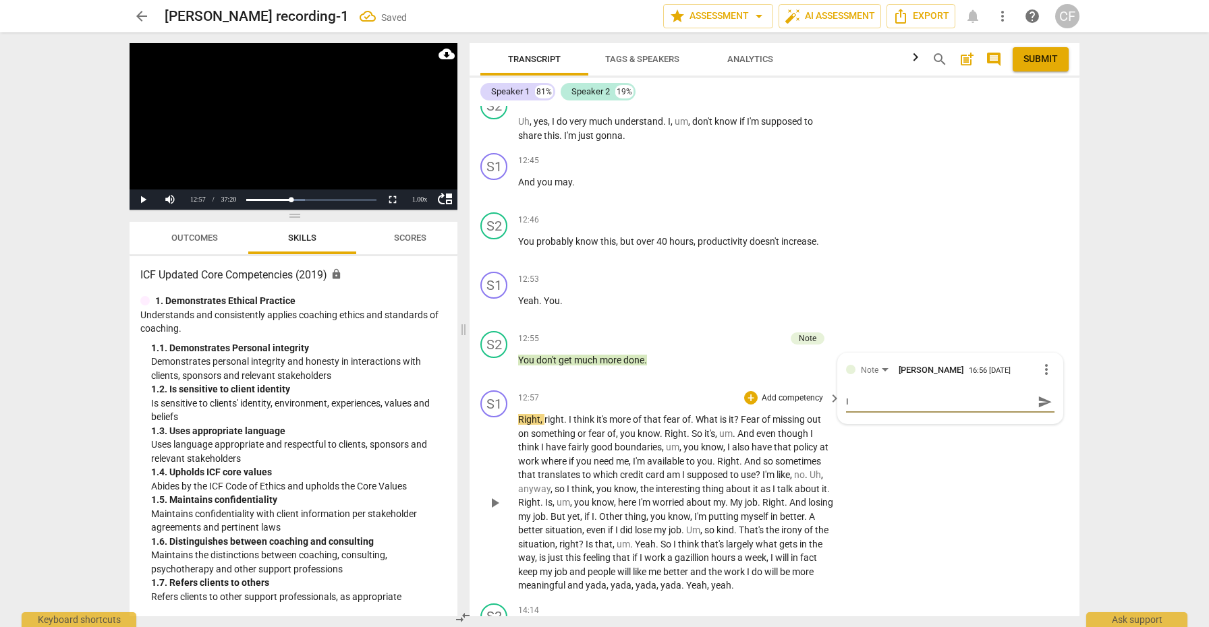
type textarea "I t"
type textarea "I th"
type textarea "I thi"
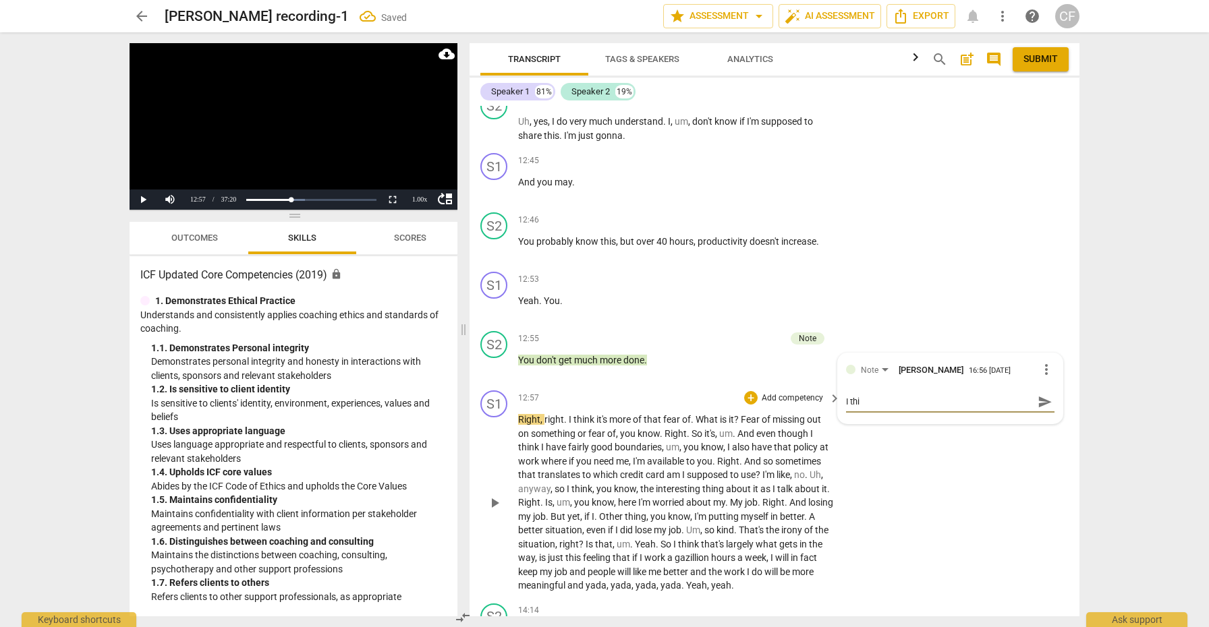
type textarea "I thin"
type textarea "I think"
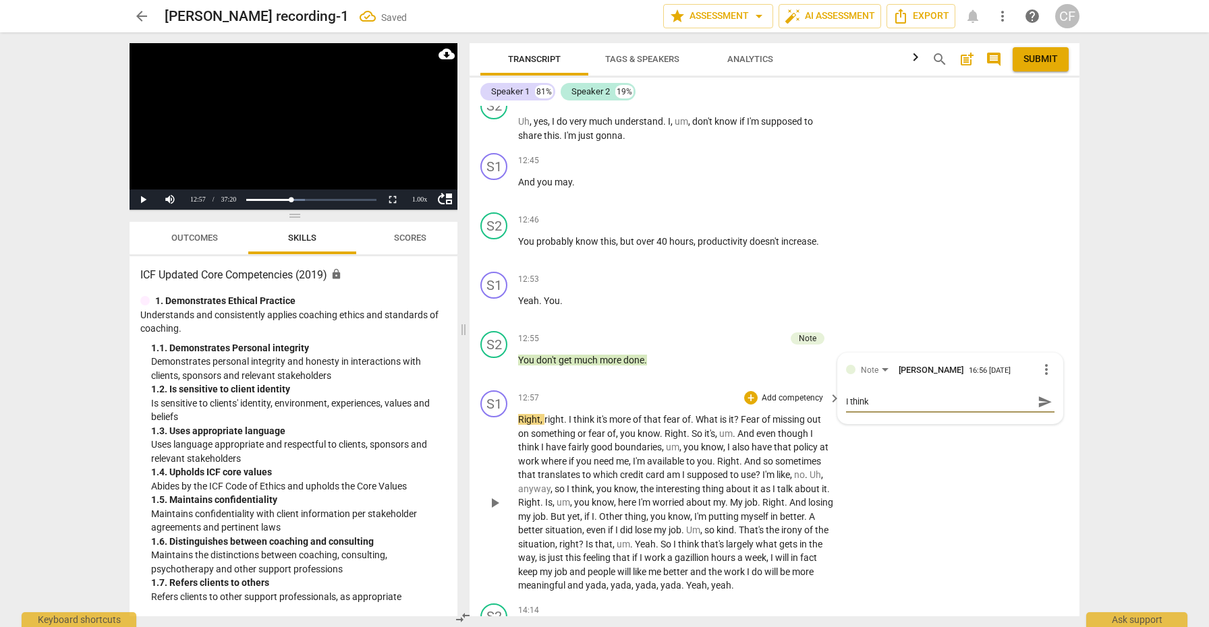
type textarea "I think"
type textarea "I think e"
type textarea "I think ex"
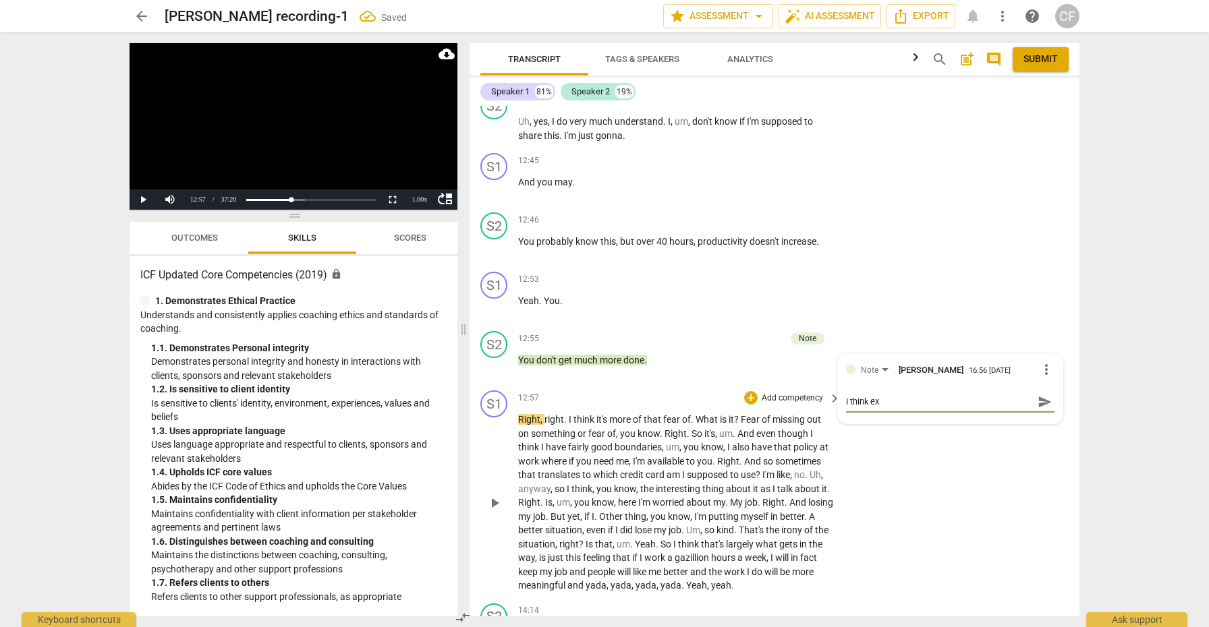
type textarea "I think exl"
type textarea "I think exlo"
type textarea "I think exlor"
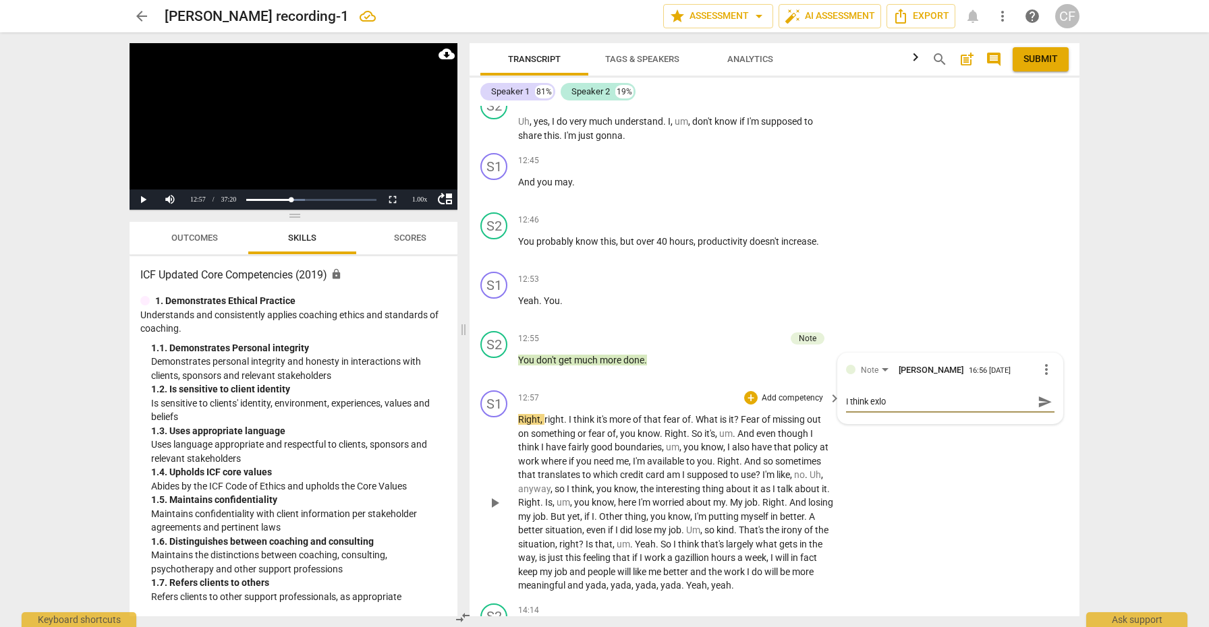
type textarea "I think exlor"
type textarea "I think exlori"
type textarea "I think exlorin"
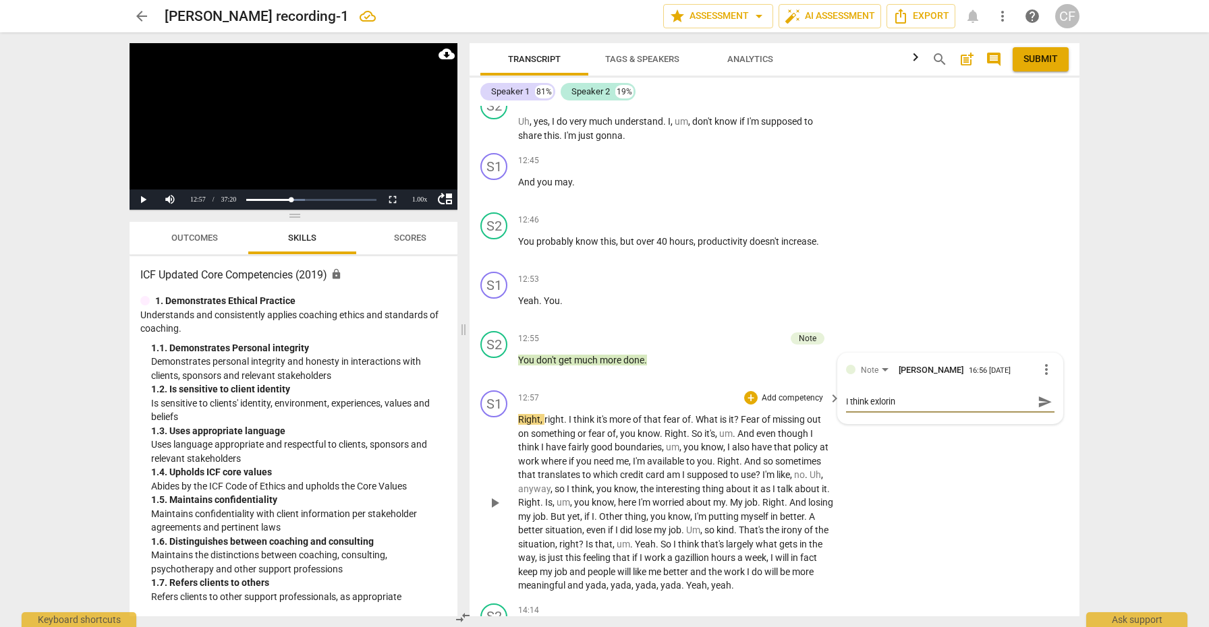
type textarea "I think exloring"
type textarea "I think exploring"
type textarea "I think exploring t"
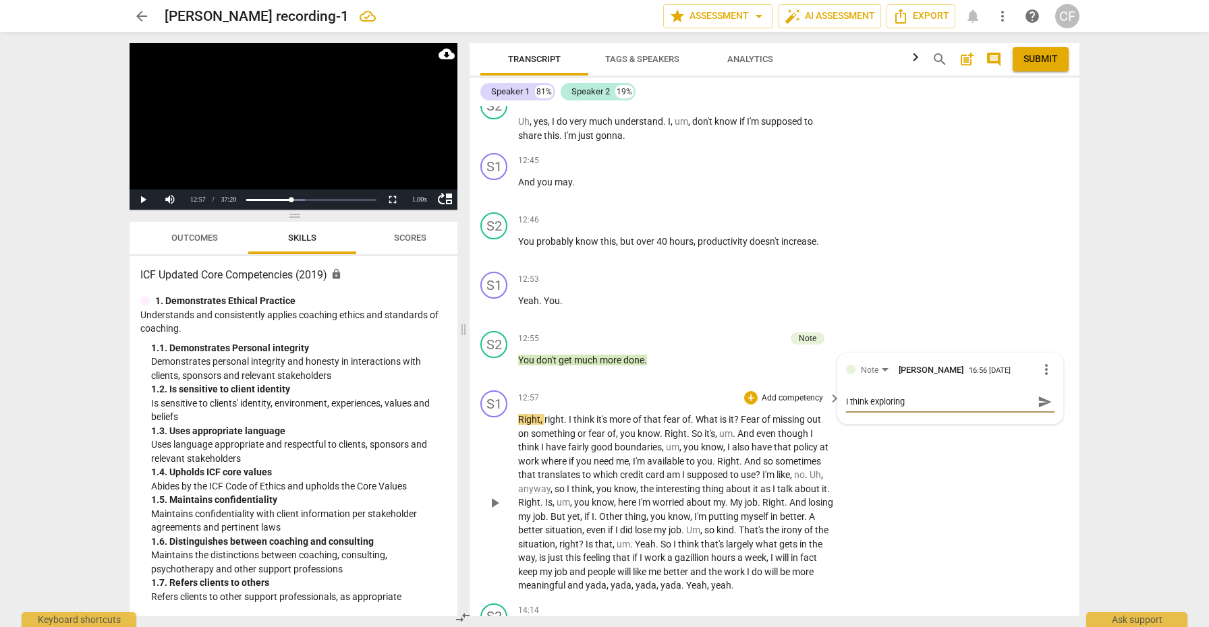
type textarea "I think exploring t"
type textarea "I think exploring th"
type textarea "I think exploring tha"
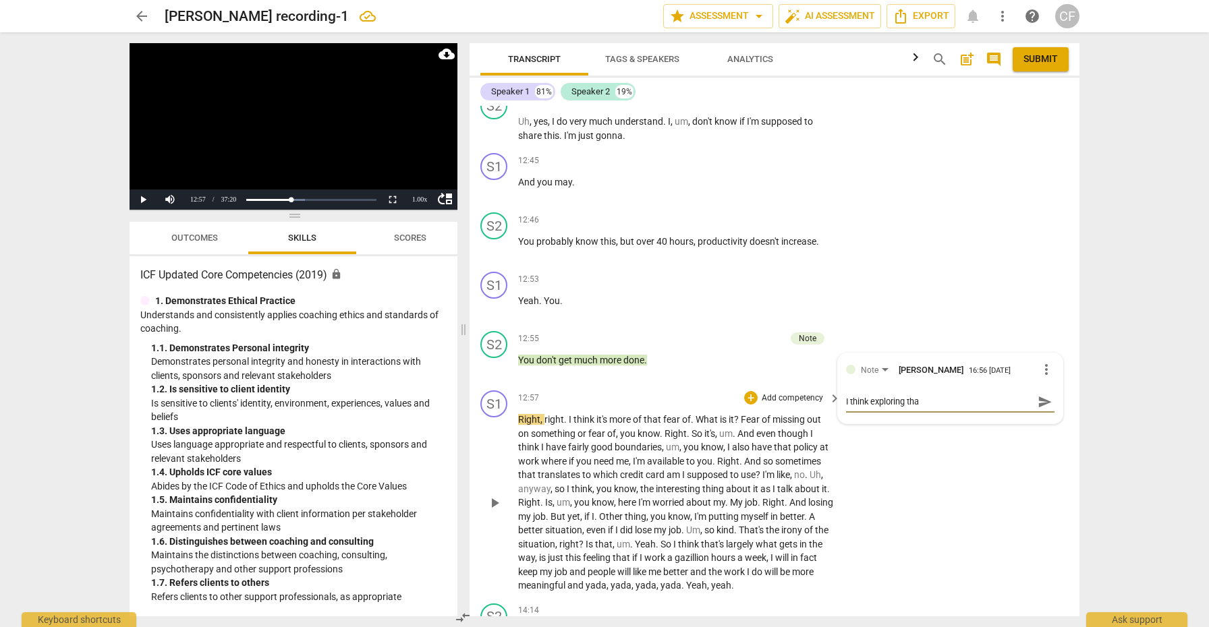
type textarea "I think exploring that"
type textarea "I think exploring that i"
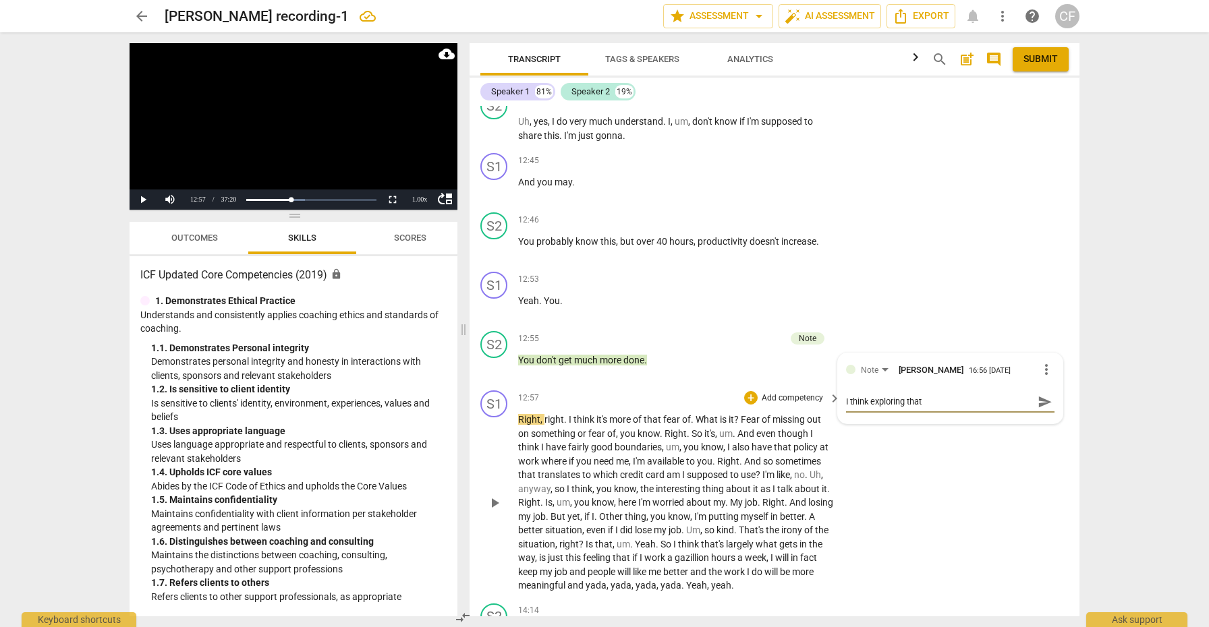
type textarea "I think exploring that i"
type textarea "I think exploring that id"
type textarea "I think exploring that ide"
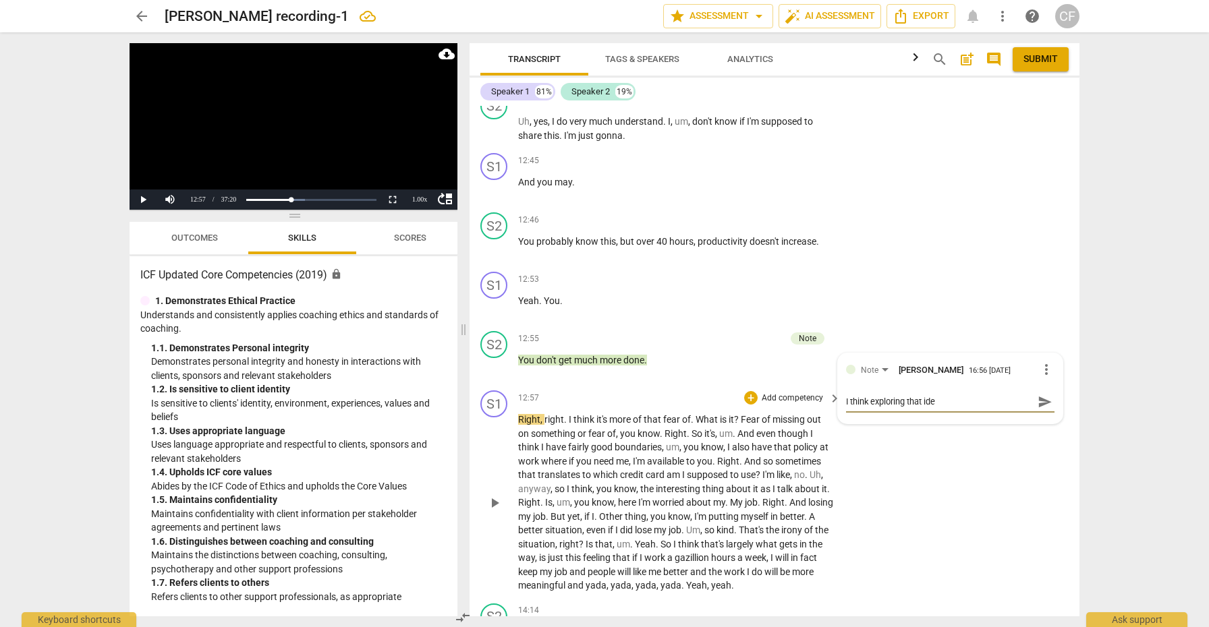
type textarea "I think exploring that idea"
type textarea "I think exploring that idea i"
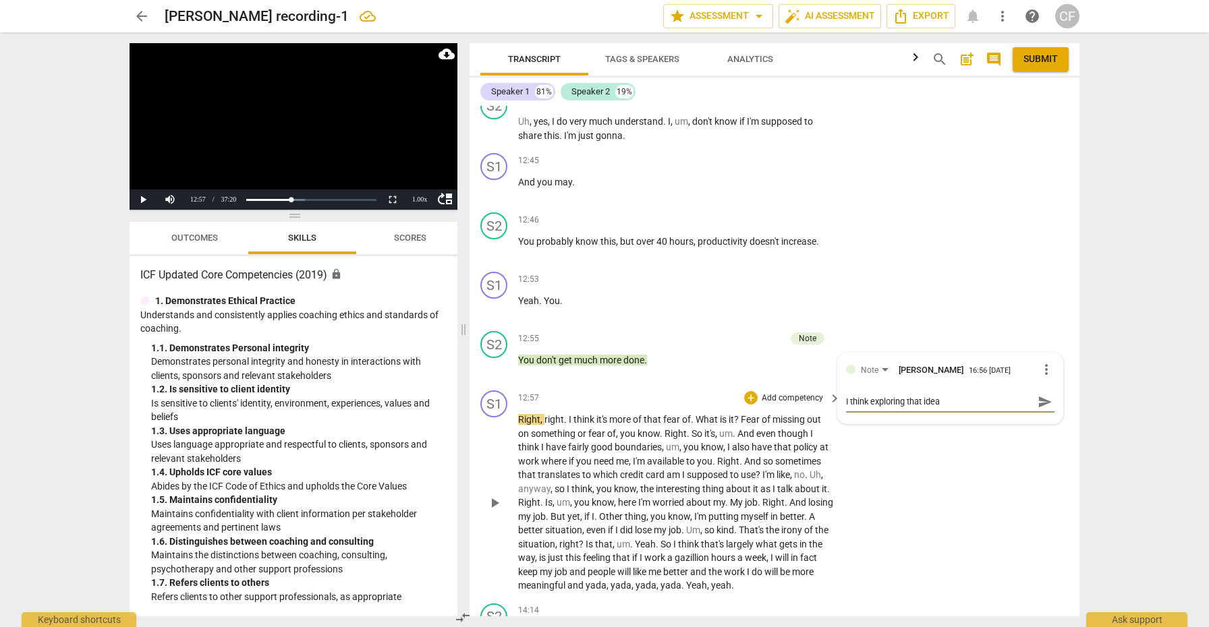
type textarea "I think exploring that idea i"
type textarea "I think exploring that idea is"
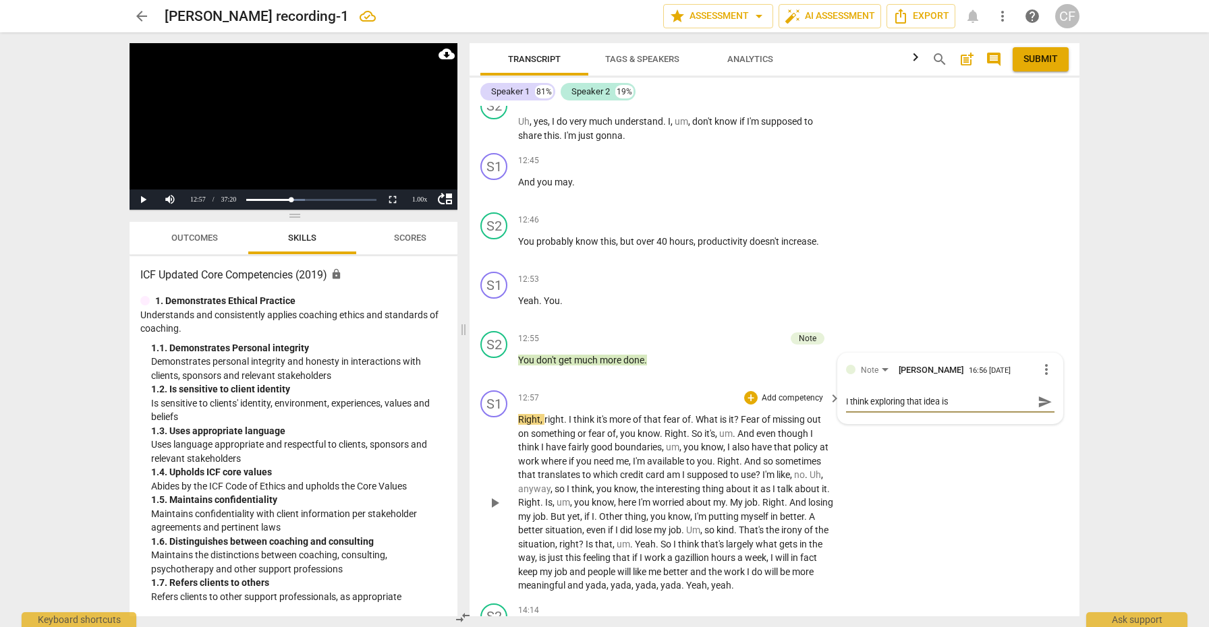
type textarea "I think exploring that idea is o"
type textarea "I think exploring that idea is ok"
type textarea "I think exploring that idea is oka"
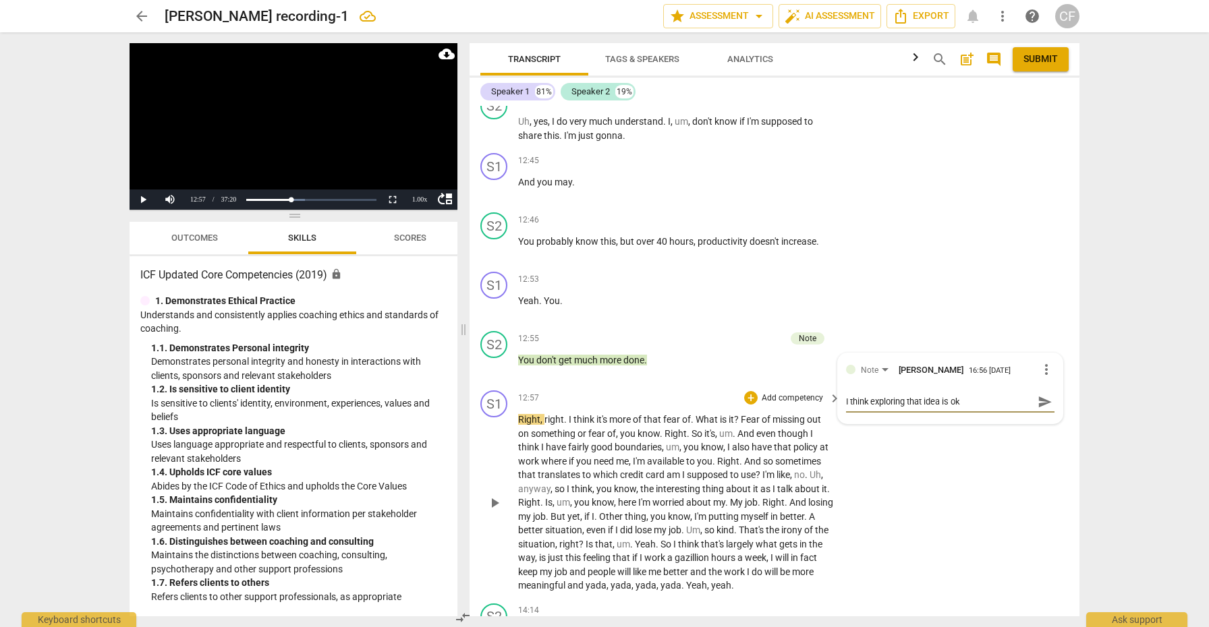
type textarea "I think exploring that idea is oka"
type textarea "I think exploring that idea is okay"
type textarea "I think exploring that idea is okay,"
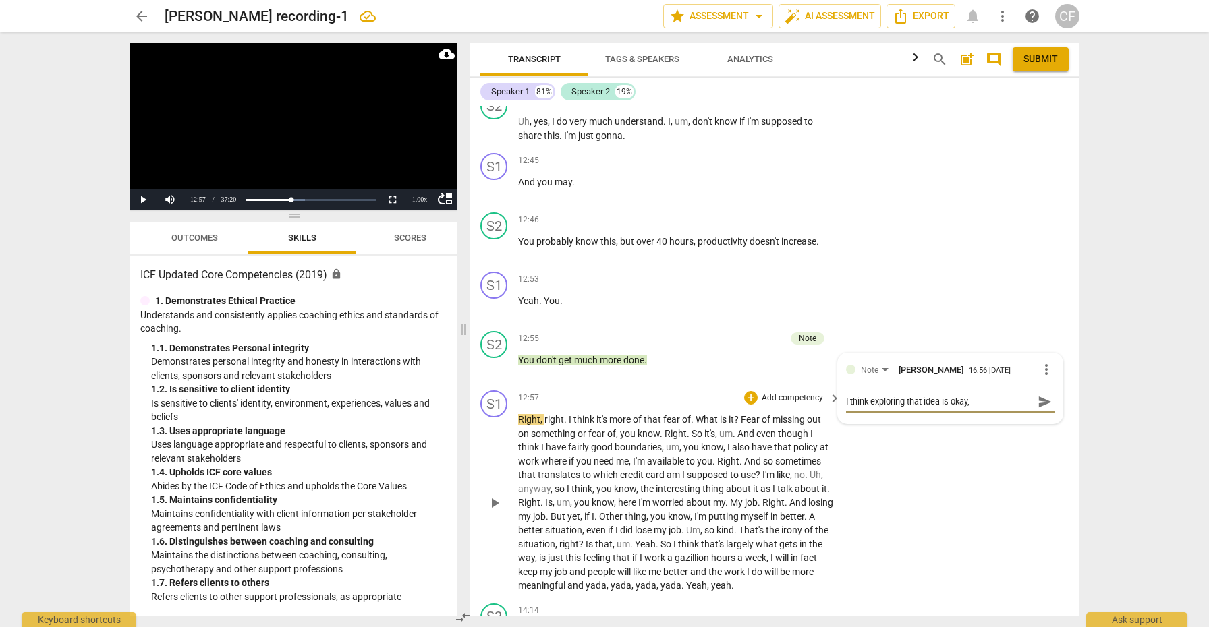
type textarea "I think exploring that idea is okay,"
type textarea "I think exploring that idea is okay, b"
type textarea "I think exploring that idea is okay, bu"
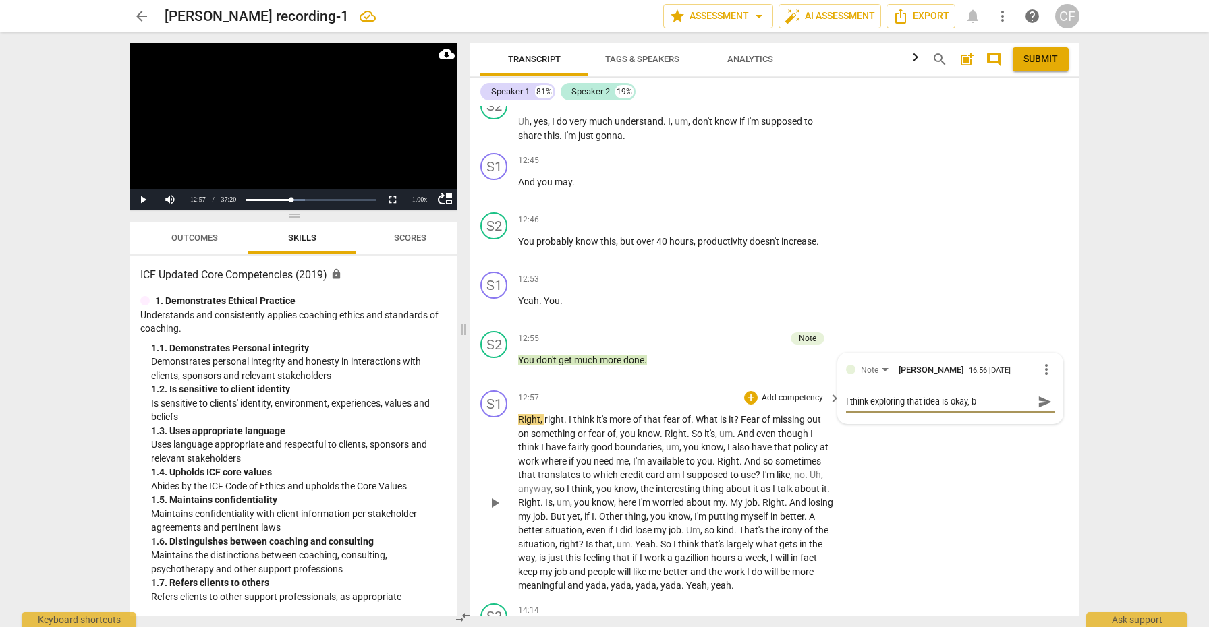
type textarea "I think exploring that idea is okay, bu"
type textarea "I think exploring that idea is okay, but"
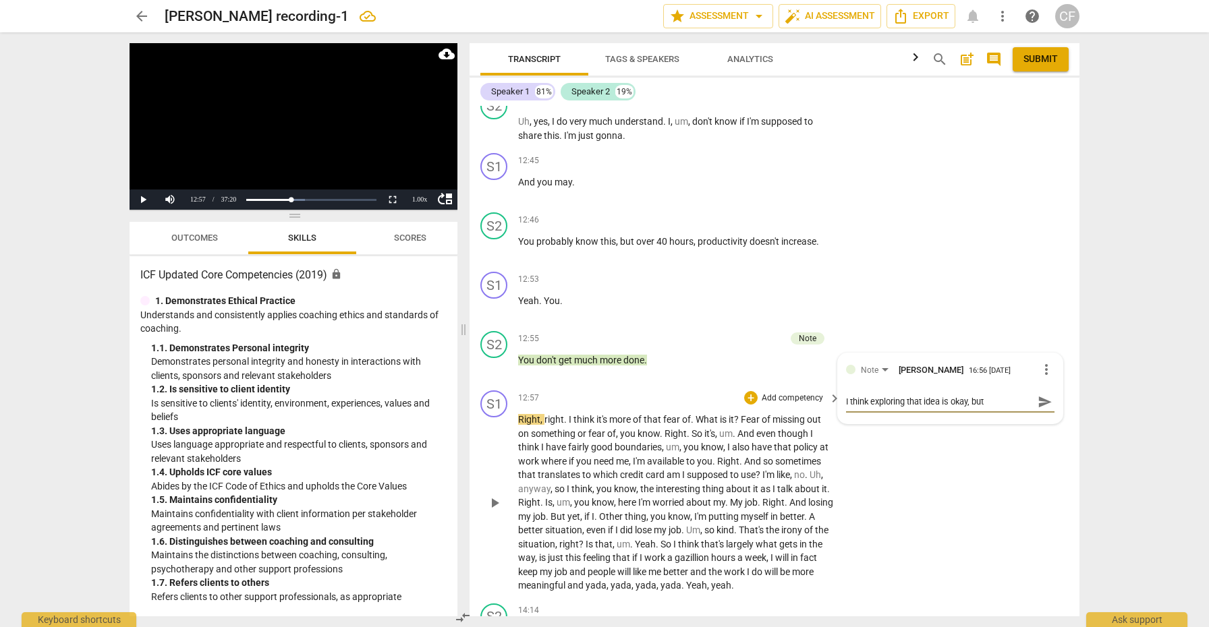
type textarea "I think exploring that idea is okay, but o"
type textarea "I think exploring that idea is okay, but of"
type textarea "I think exploring that idea is okay, but off"
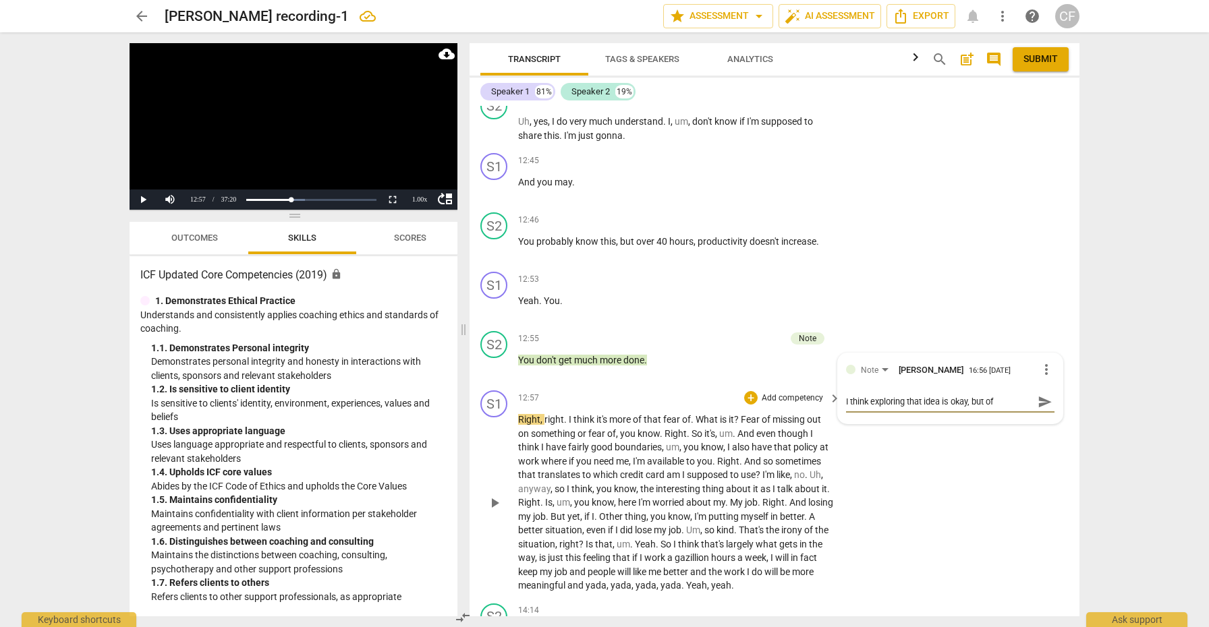
type textarea "I think exploring that idea is okay, but off"
type textarea "I think exploring that idea is okay, but offe"
type textarea "I think exploring that idea is okay, but offer"
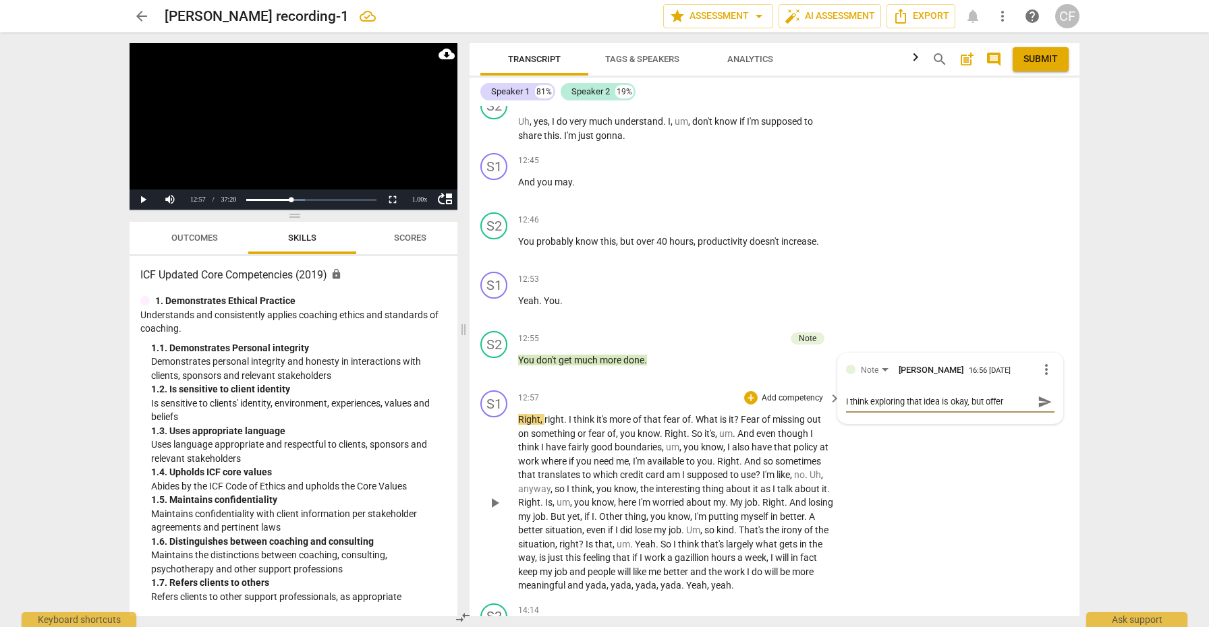
type textarea "I think exploring that idea is okay, but offeri"
type textarea "I think exploring that idea is okay, but offerin"
type textarea "I think exploring that idea is okay, but offering"
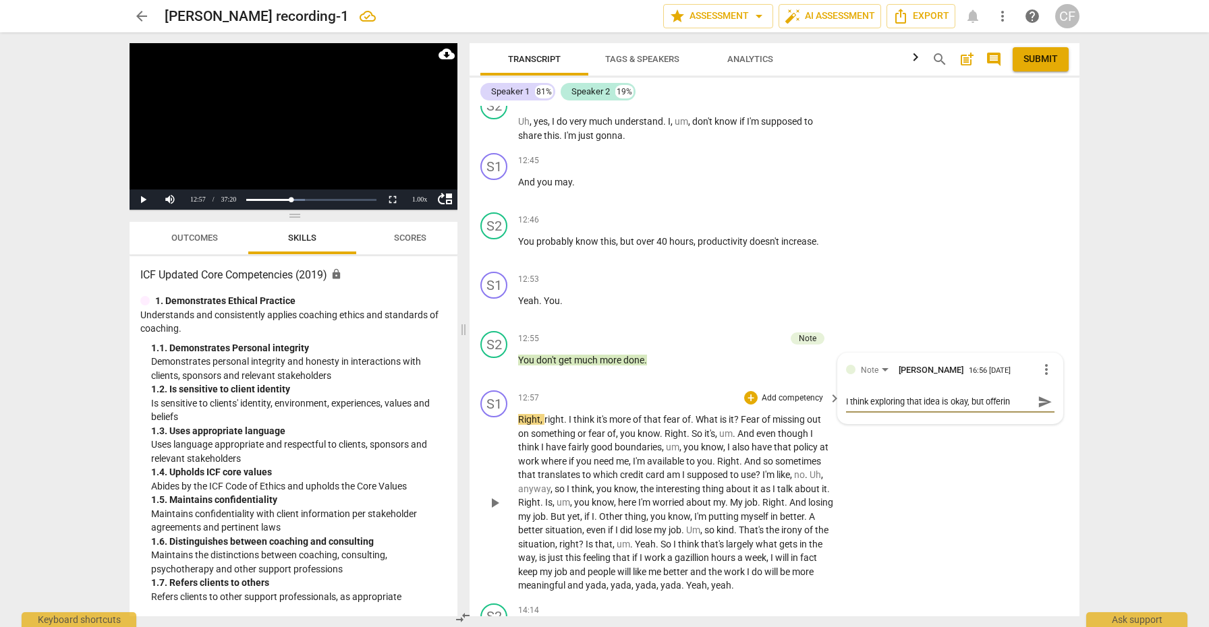
type textarea "I think exploring that idea is okay, but offering"
type textarea "I think exploring that idea is okay, but offering i"
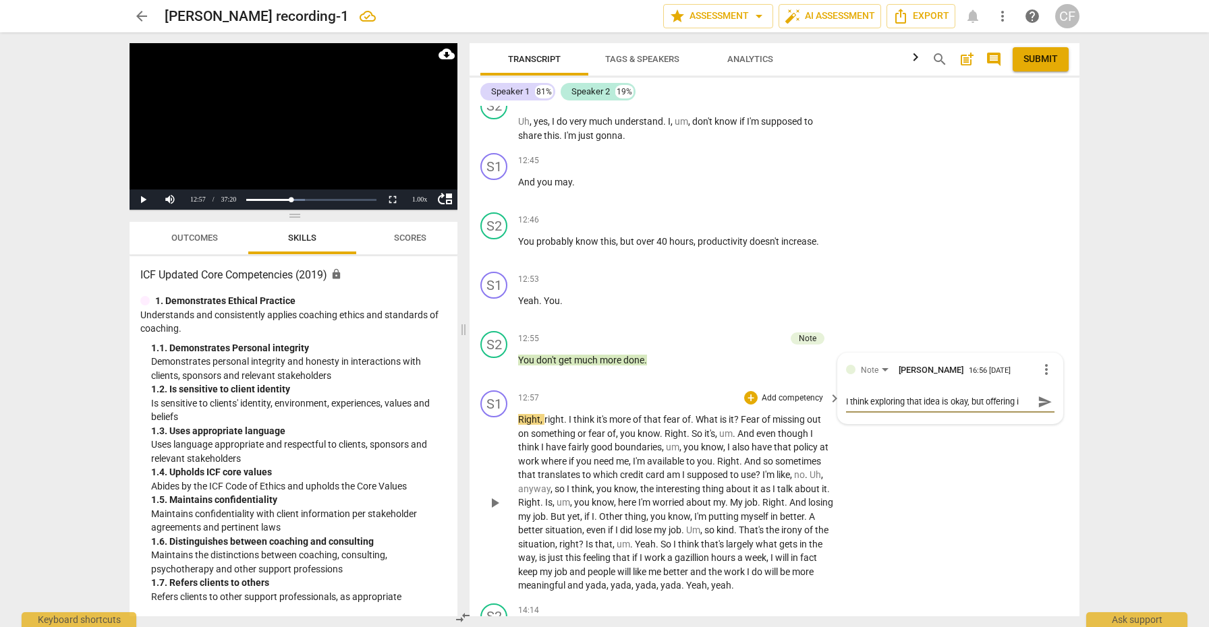
type textarea "I think exploring that idea is okay, but offering it"
type textarea "I think exploring that idea is okay, but offering it a"
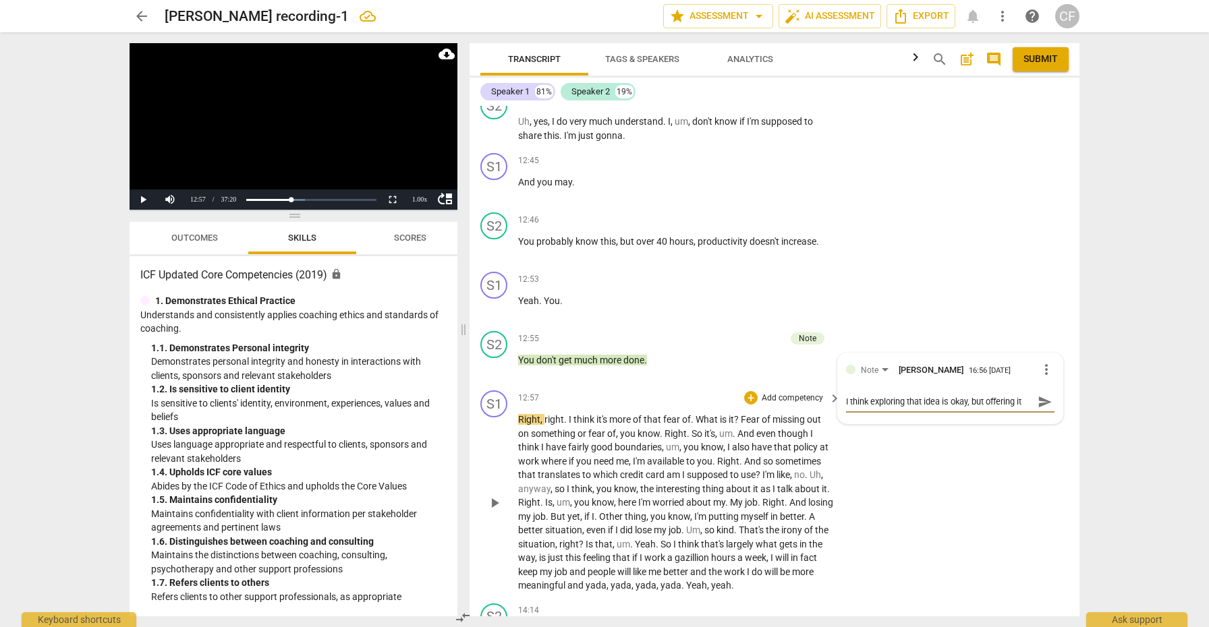
type textarea "I think exploring that idea is okay, but offering it a"
type textarea "I think exploring that idea is okay, but offering it as"
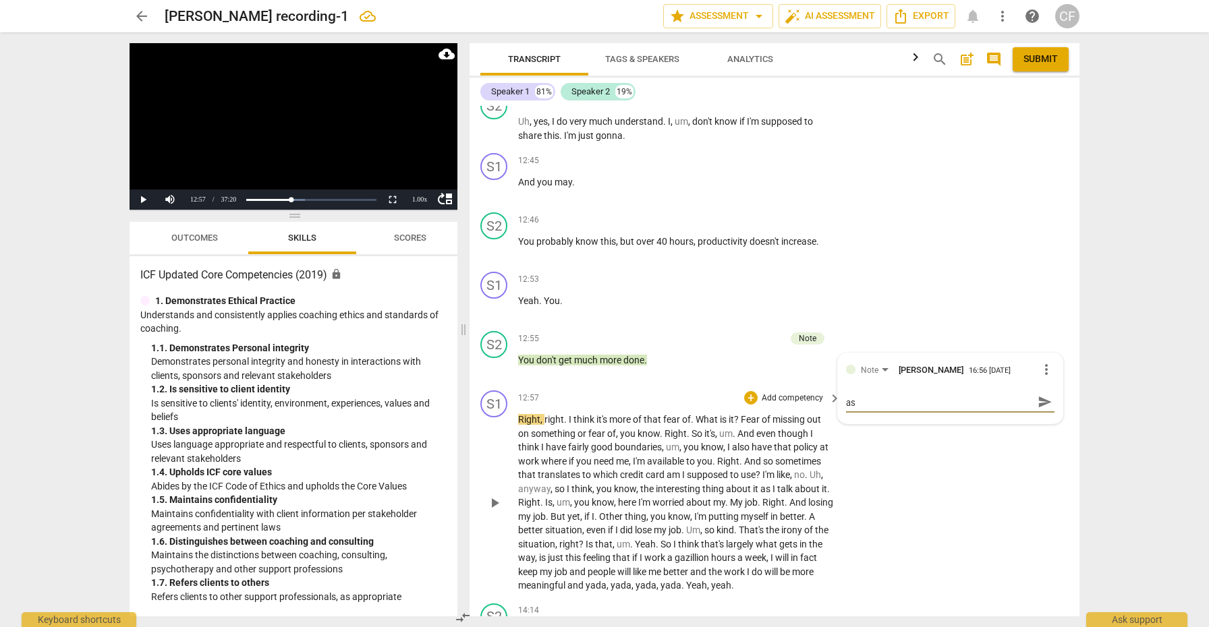
type textarea "I think exploring that idea is okay, but offering it as"
type textarea "I think exploring that idea is okay, but offering it as a"
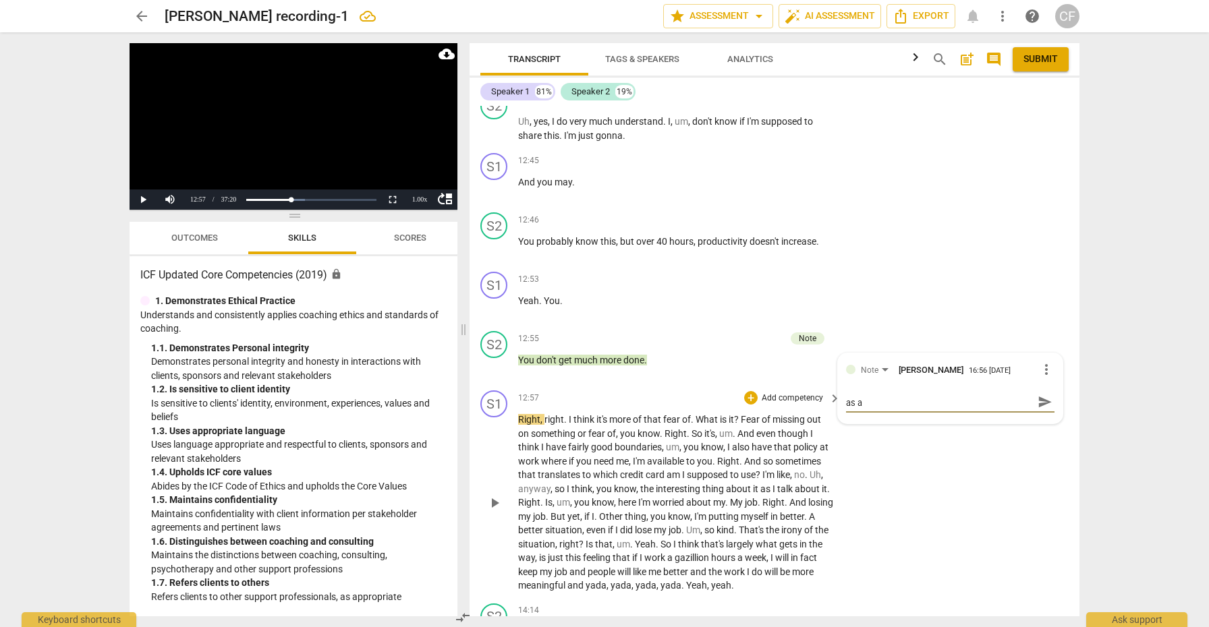
type textarea "I think exploring that idea is okay, but offering it as a s"
type textarea "I think exploring that idea is okay, but offering it as a st"
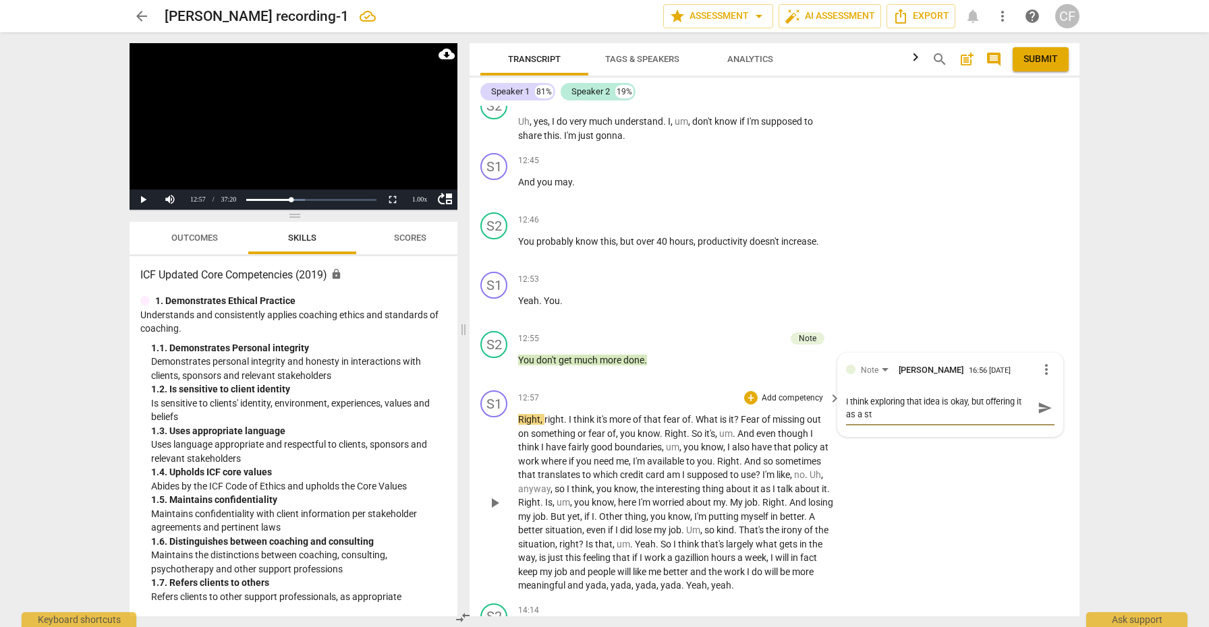
type textarea "I think exploring that idea is okay, but offering it as a sta"
type textarea "I think exploring that idea is okay, but offering it as a stat"
type textarea "I think exploring that idea is okay, but offering it as a state"
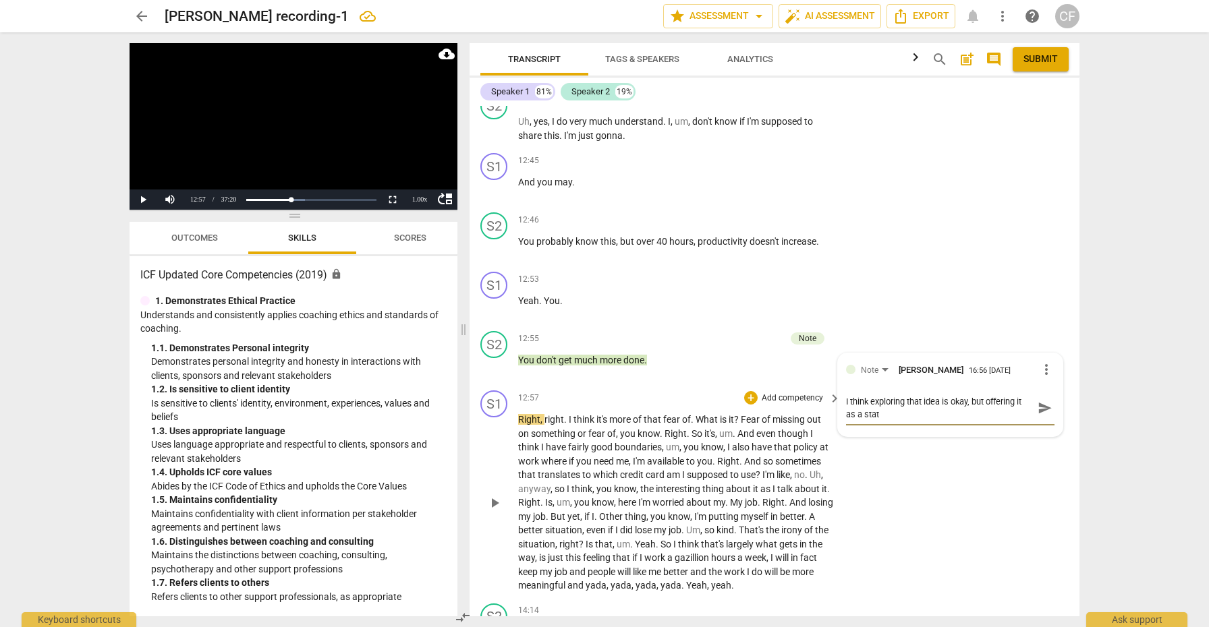
type textarea "I think exploring that idea is okay, but offering it as a state"
type textarea "I think exploring that idea is okay, but offering it as a statem"
type textarea "I think exploring that idea is okay, but offering it as a stateme"
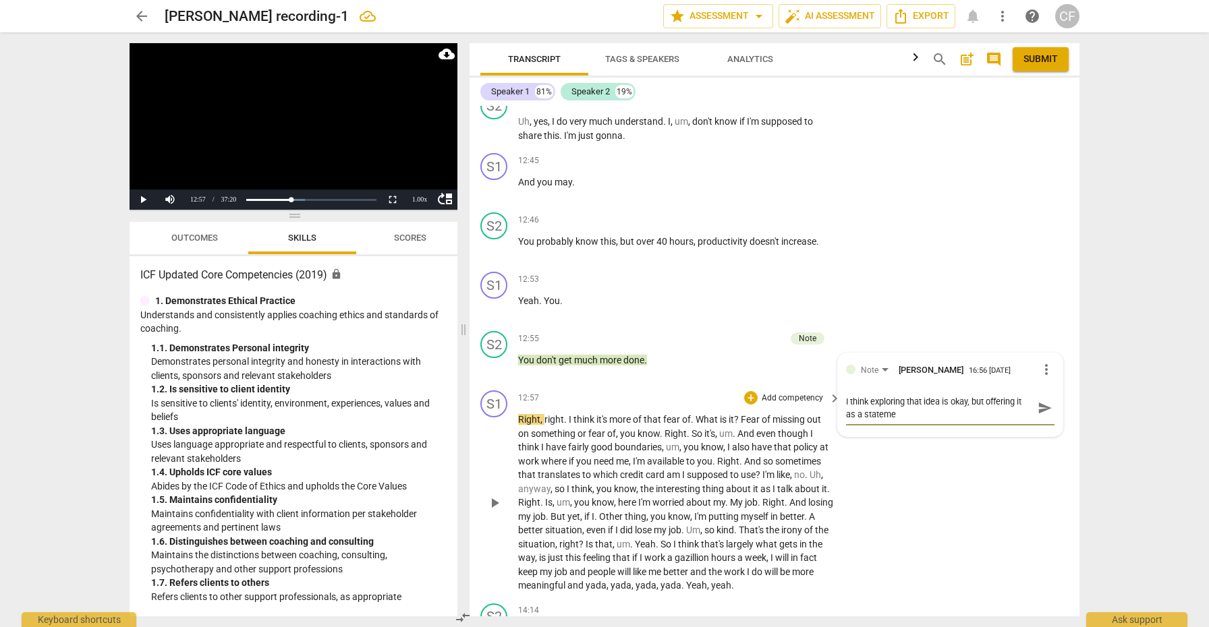
type textarea "I think exploring that idea is okay, but offering it as a statemen"
type textarea "I think exploring that idea is okay, but offering it as a statement"
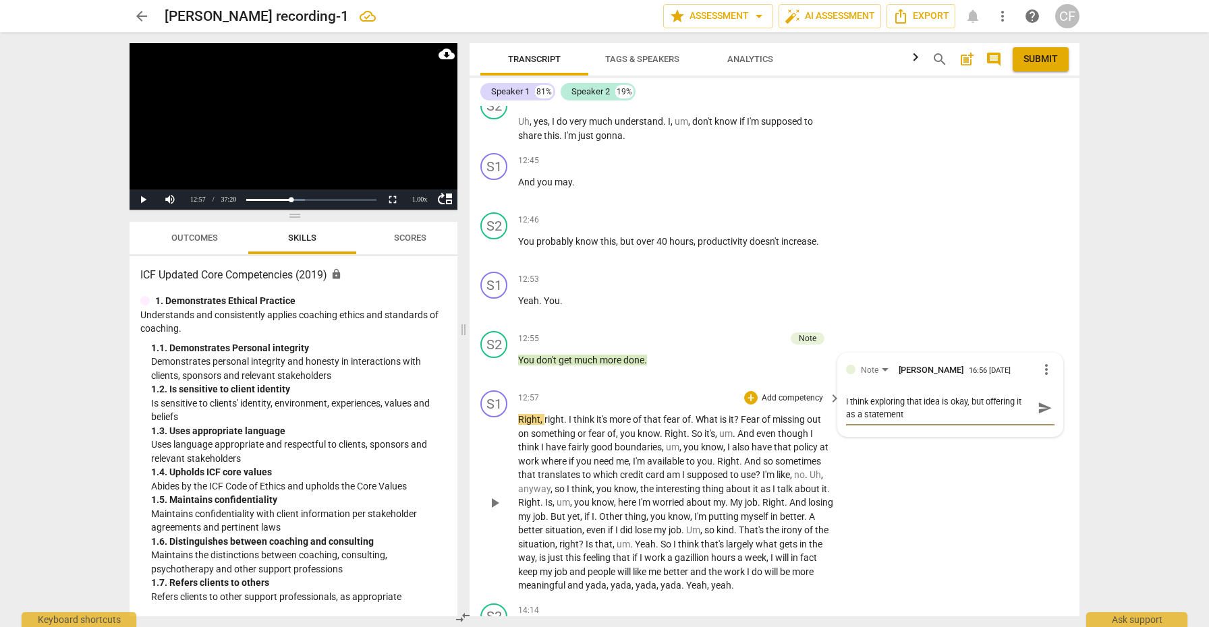
type textarea "I think exploring that idea is okay, but offering it as a statement"
type textarea "I think exploring that idea is okay, but offering it as a statement i"
type textarea "I think exploring that idea is okay, but offering it as a statement is"
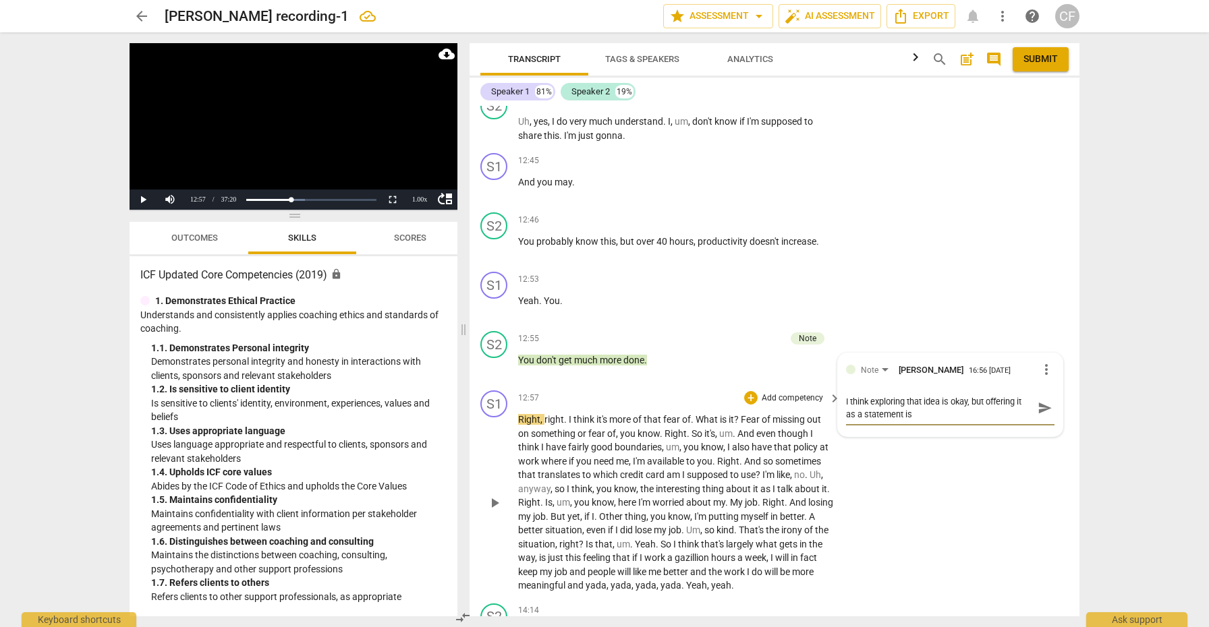
type textarea "I think exploring that idea is okay, but offering it as a statement is"
type textarea "I think exploring that idea is okay, but offering it as a statement is n"
type textarea "I think exploring that idea is okay, but offering it as a statement is no"
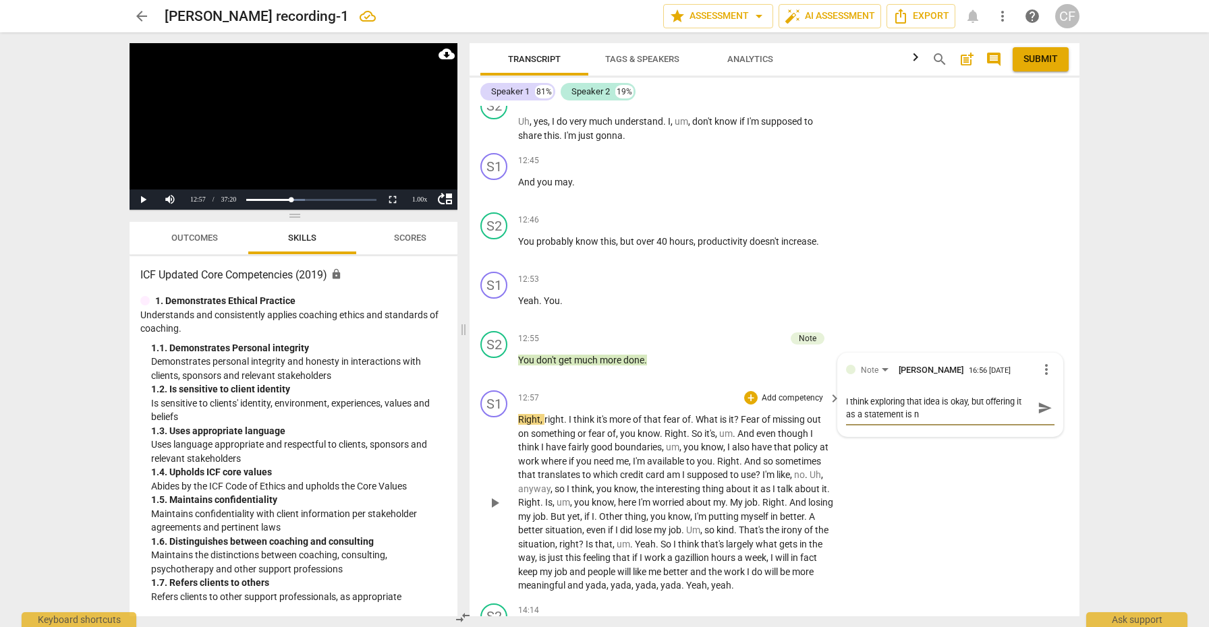
type textarea "I think exploring that idea is okay, but offering it as a statement is no"
type textarea "I think exploring that idea is okay, but offering it as a statement is not"
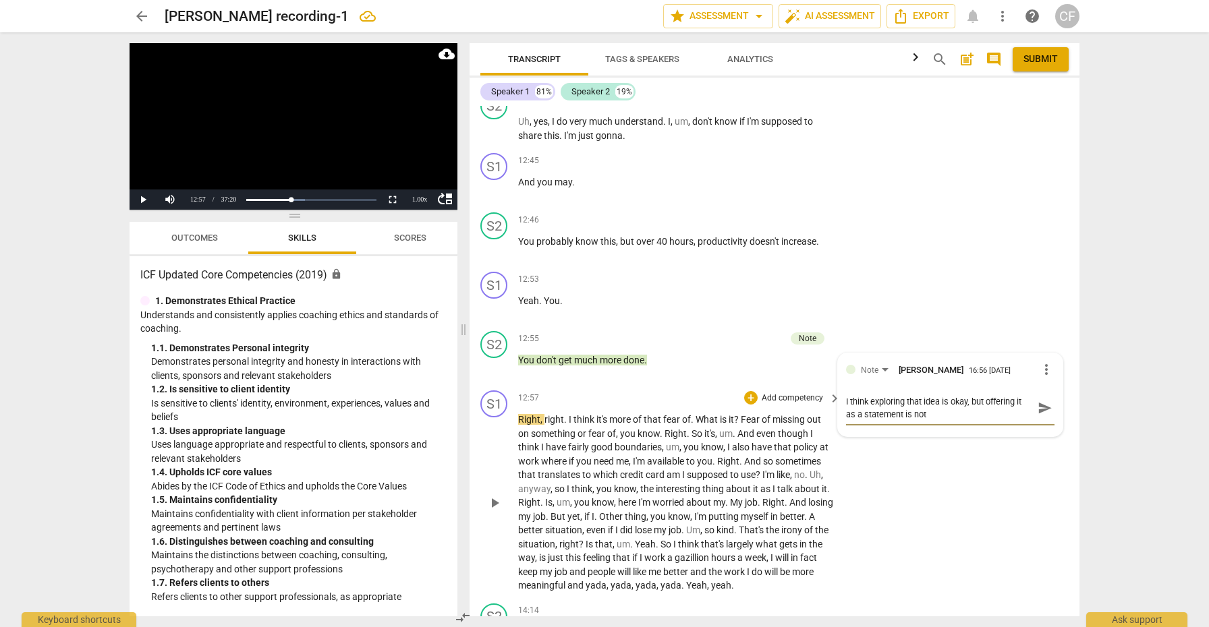
type textarea "I think exploring that idea is okay, but offering it as a statement is not b"
type textarea "I think exploring that idea is okay, but offering it as a statement is not be"
type textarea "I think exploring that idea is okay, but offering it as a statement is not bes"
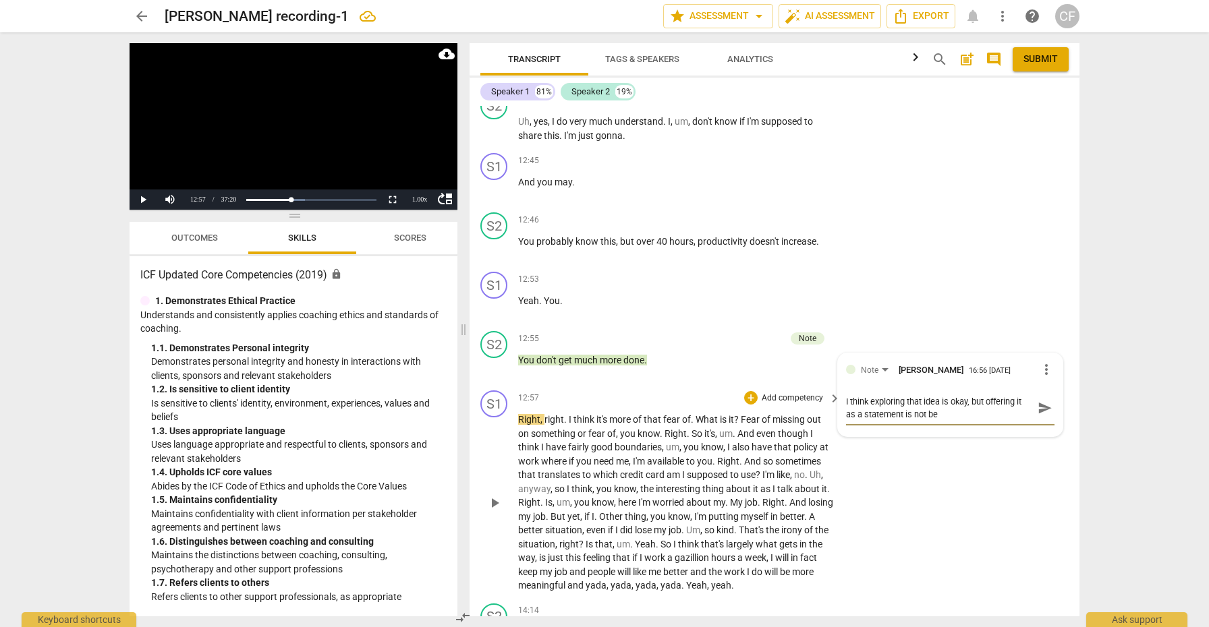
type textarea "I think exploring that idea is okay, but offering it as a statement is not bes"
type textarea "I think exploring that idea is okay, but offering it as a statement is not best"
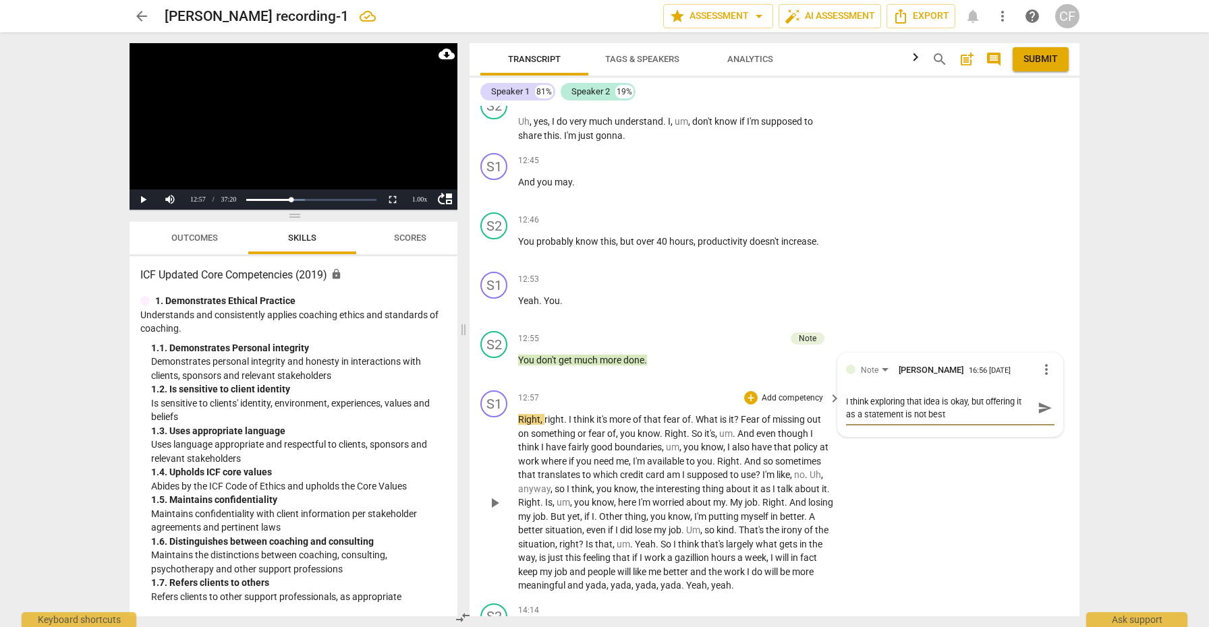
type textarea "I think exploring that idea is okay, but offering it as a statement is not best…"
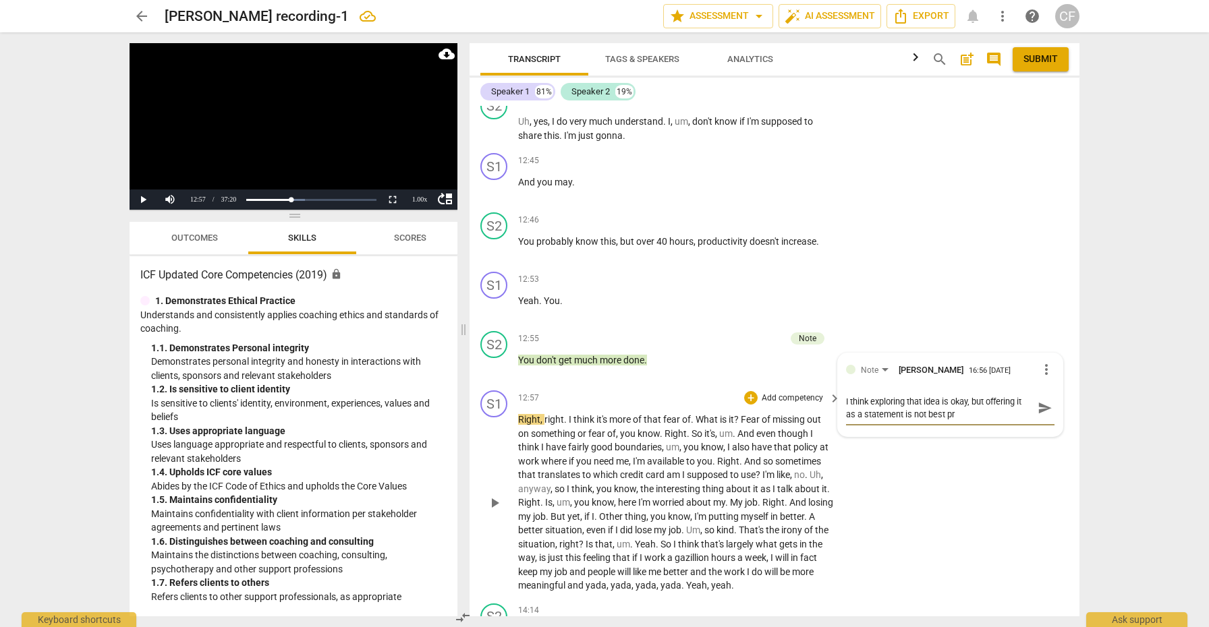
type textarea "I think exploring that idea is okay, but offering it as a statement is not best…"
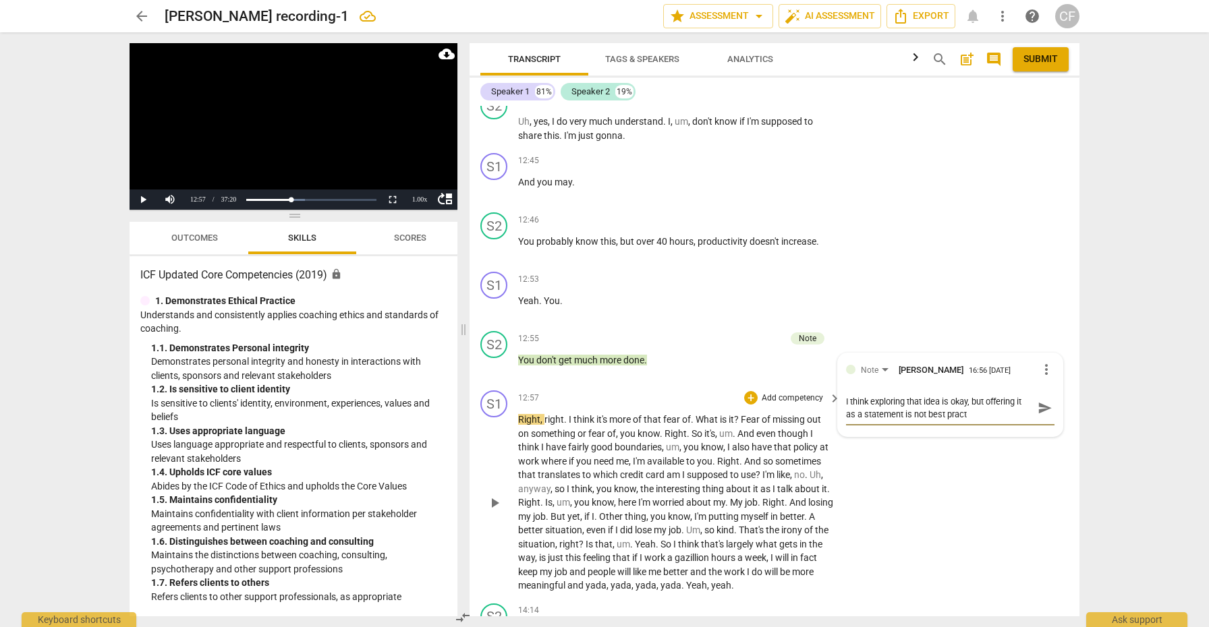
type textarea "I think exploring that idea is okay, but offering it as a statement is not best…"
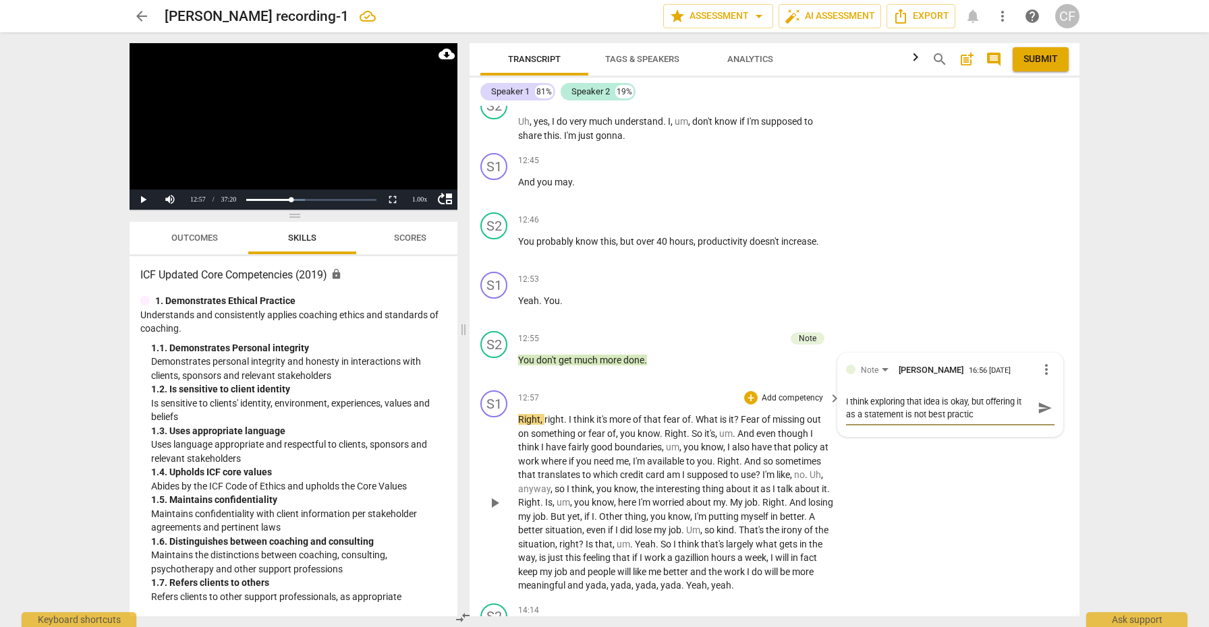
type textarea "I think exploring that idea is okay, but offering it as a statement is not best…"
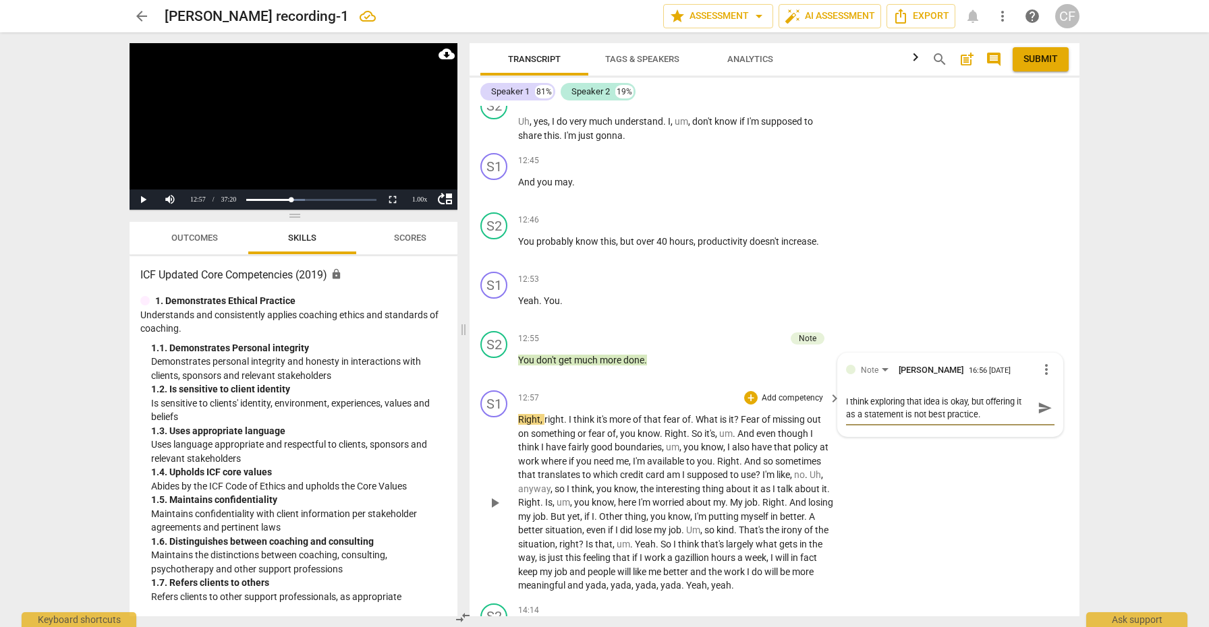
type textarea "I think exploring that idea is okay, but offering it as a statement is not best…"
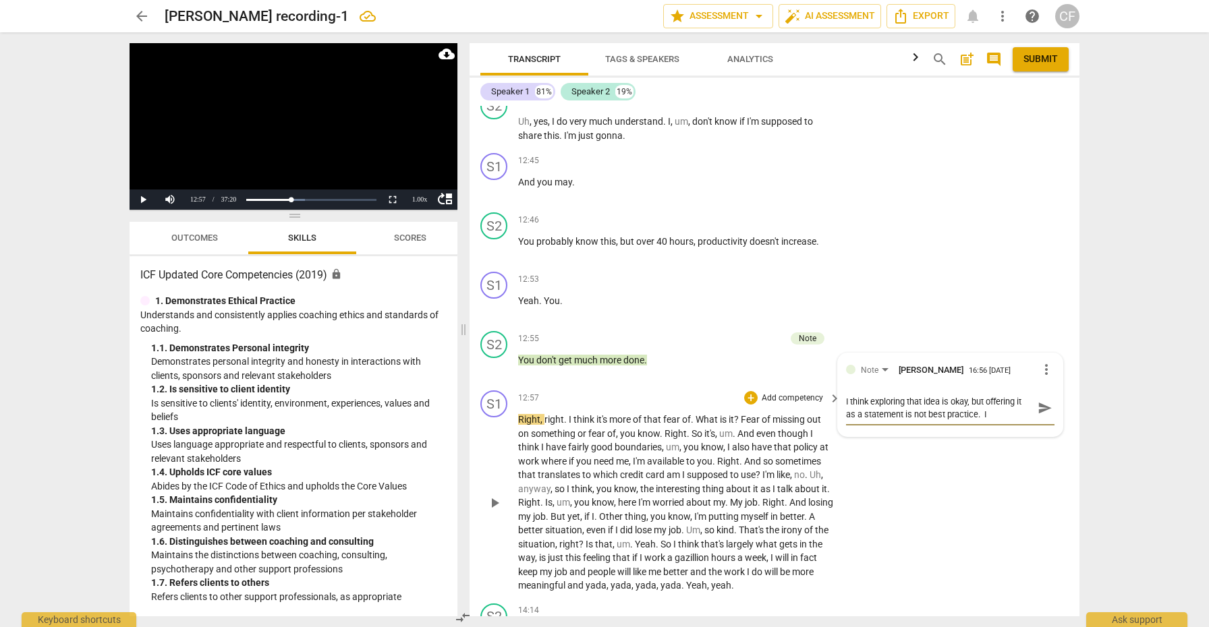
type textarea "I think exploring that idea is okay, but offering it as a statement is not best…"
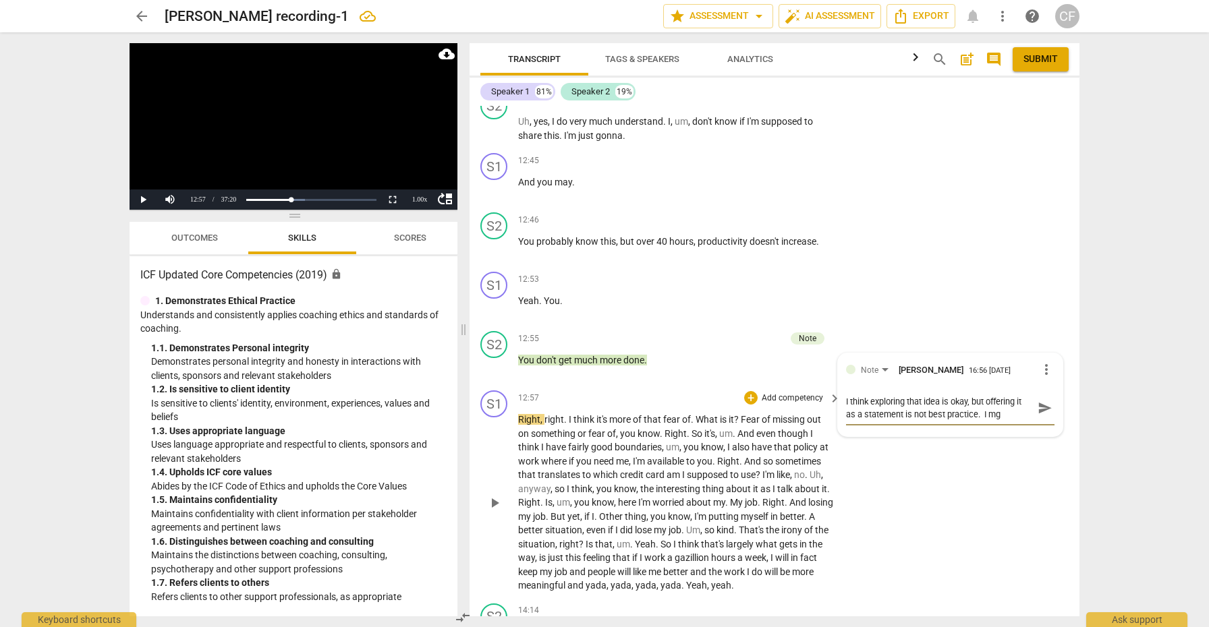
type textarea "I think exploring that idea is okay, but offering it as a statement is not best…"
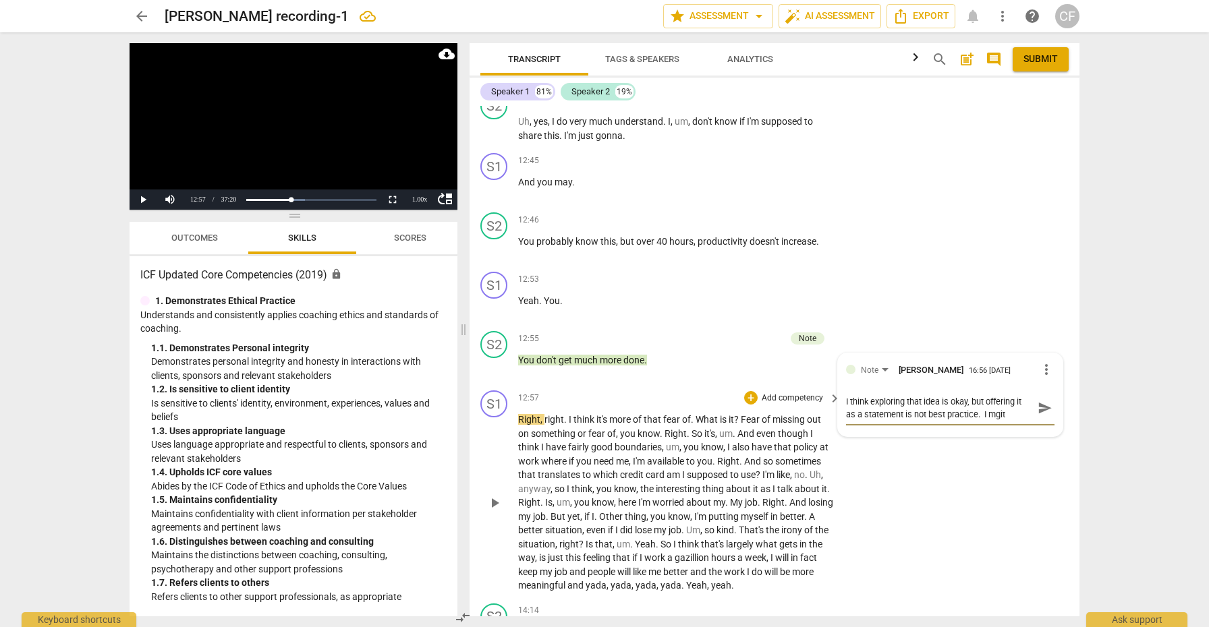
type textarea "I think exploring that idea is okay, but offering it as a statement is not best…"
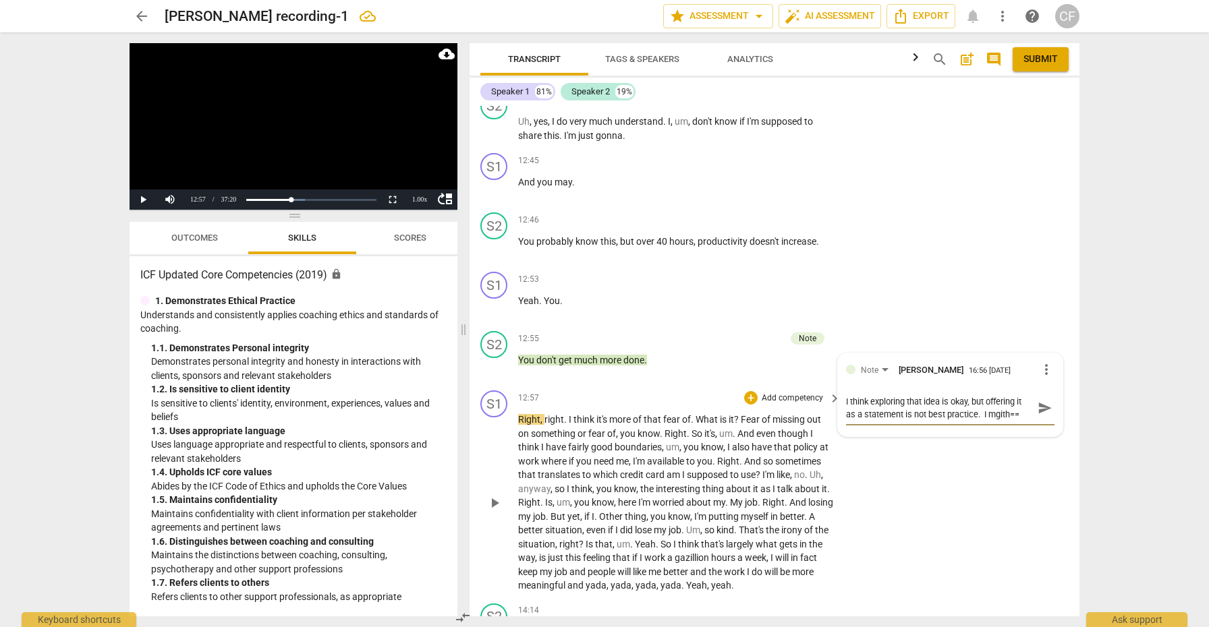
type textarea "I think exploring that idea is okay, but offering it as a statement is not best…"
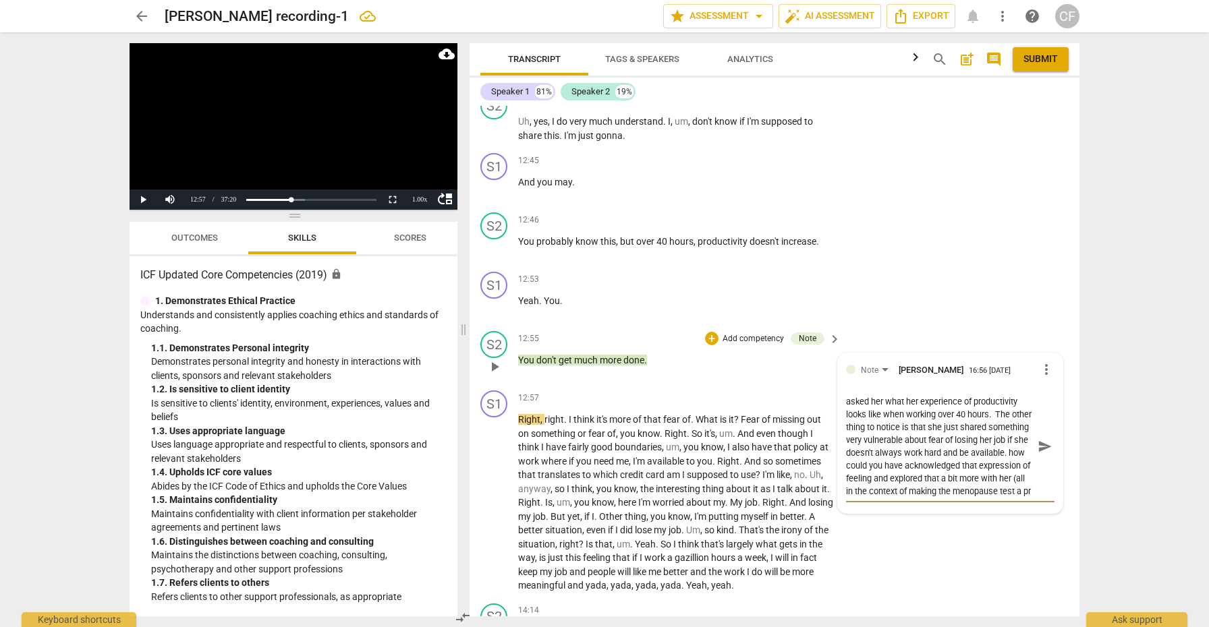
scroll to position [51, 0]
click at [1038, 439] on span "send" at bounding box center [1044, 446] width 15 height 15
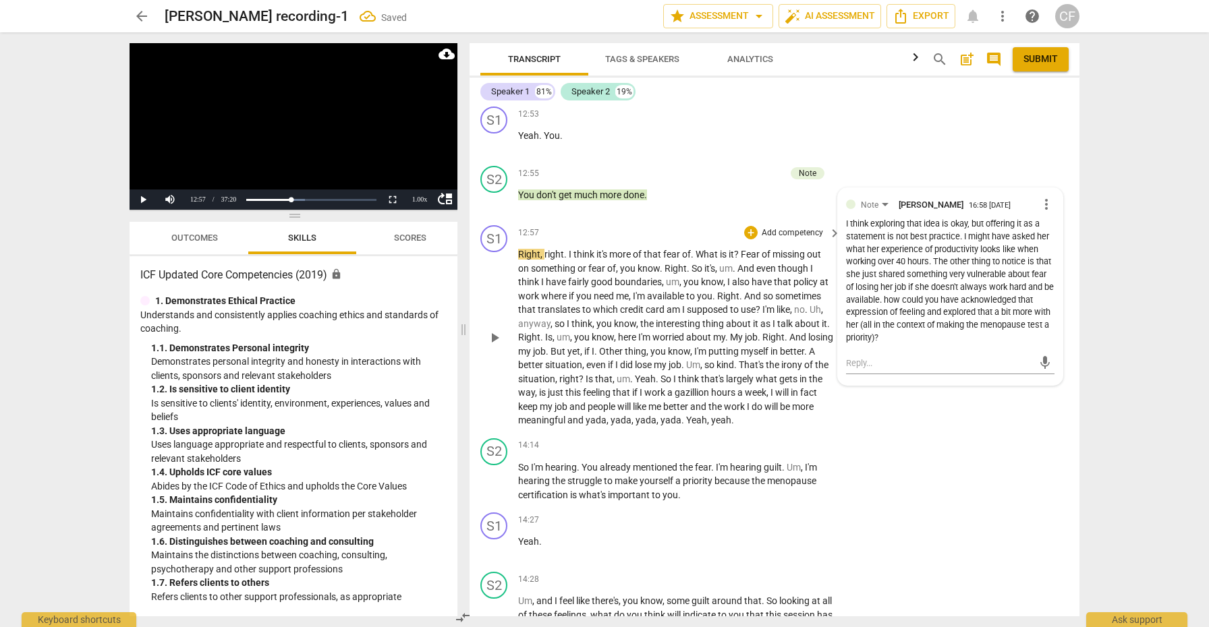
scroll to position [3757, 0]
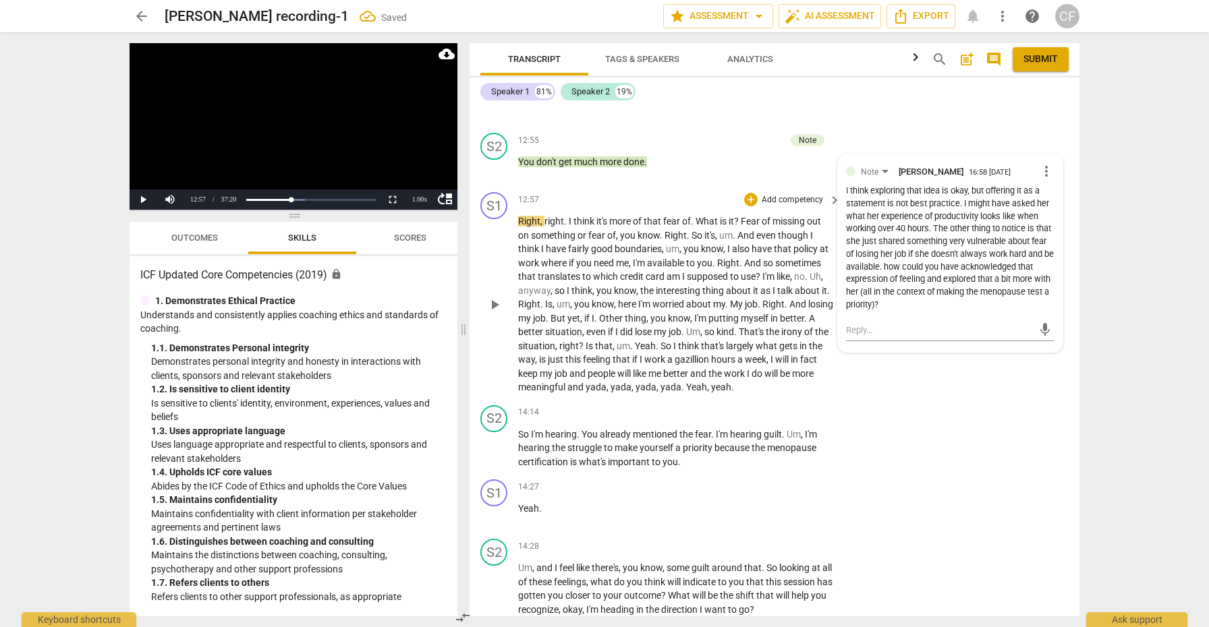
click at [494, 297] on span "play_arrow" at bounding box center [494, 305] width 16 height 16
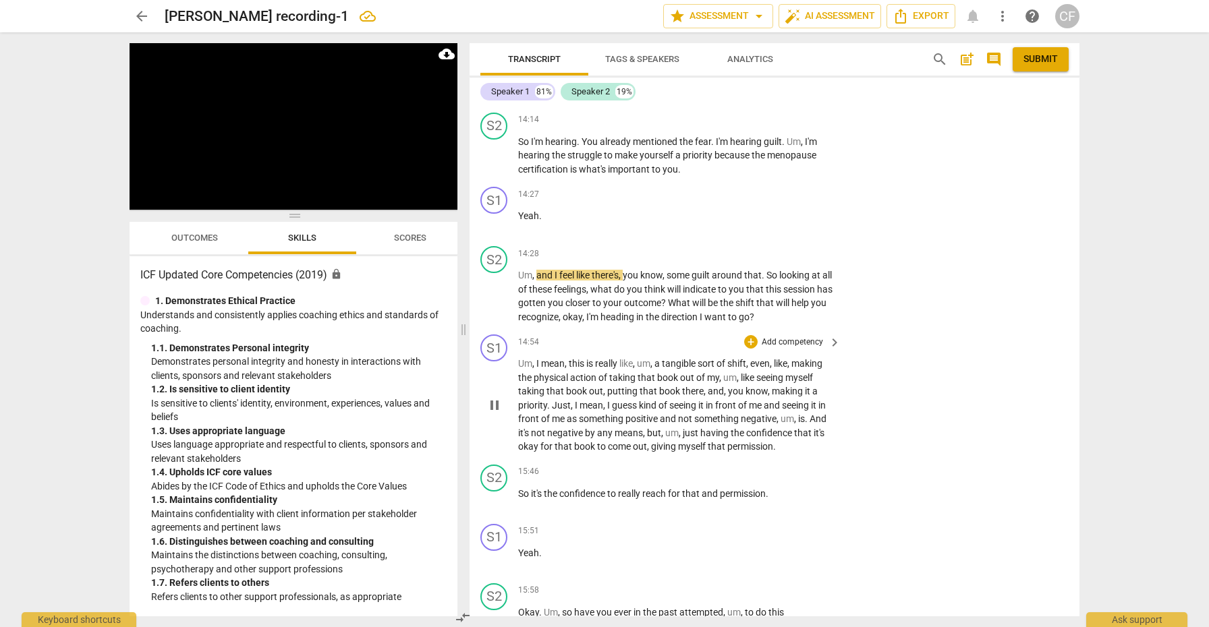
scroll to position [4051, 0]
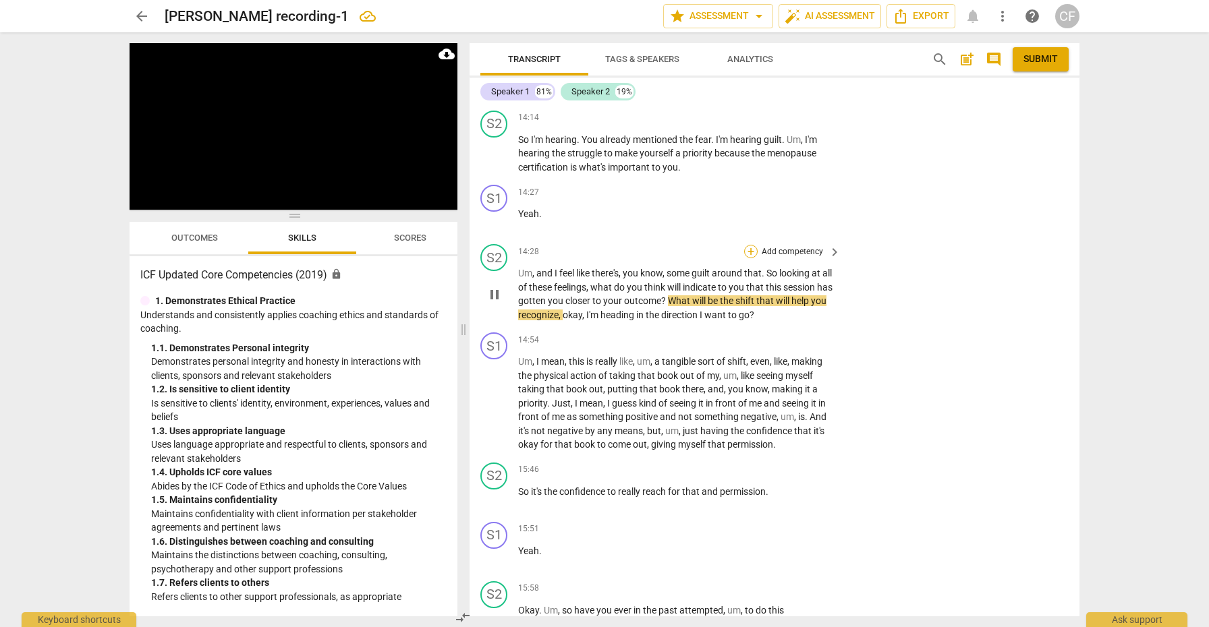
click at [750, 245] on div "+" at bounding box center [750, 251] width 13 height 13
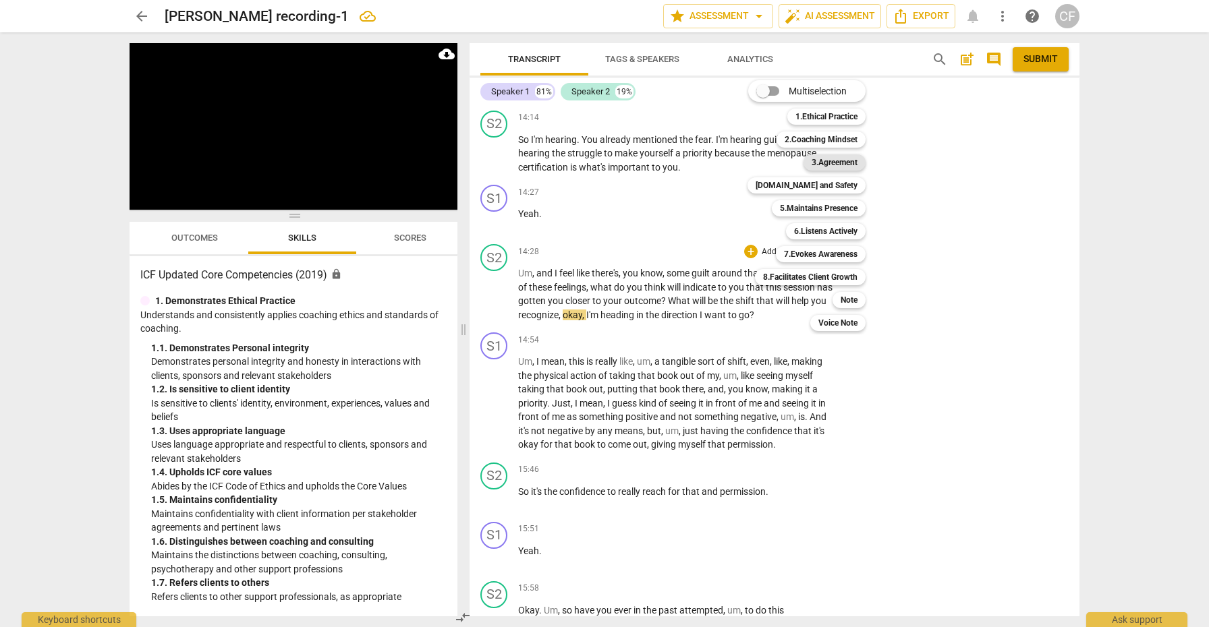
click at [840, 163] on b "3.Agreement" at bounding box center [834, 162] width 46 height 16
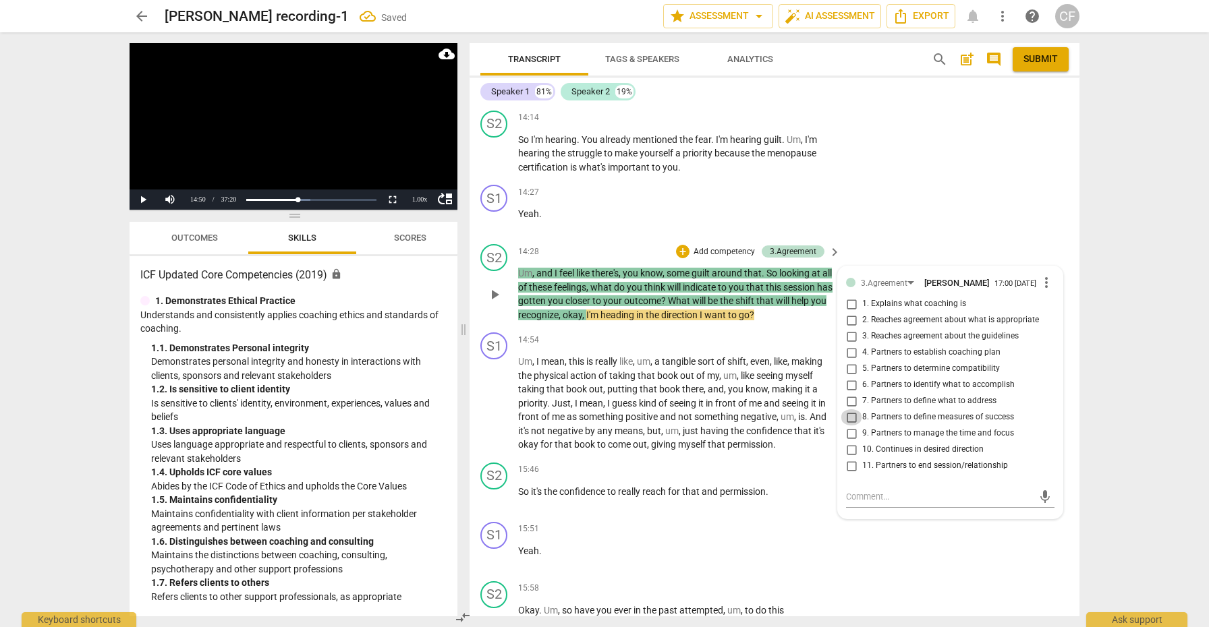
click at [851, 409] on input "8. Partners to define measures of success" at bounding box center [851, 417] width 22 height 16
click at [878, 490] on textarea at bounding box center [939, 496] width 187 height 13
click at [1042, 490] on span "send" at bounding box center [1044, 497] width 15 height 15
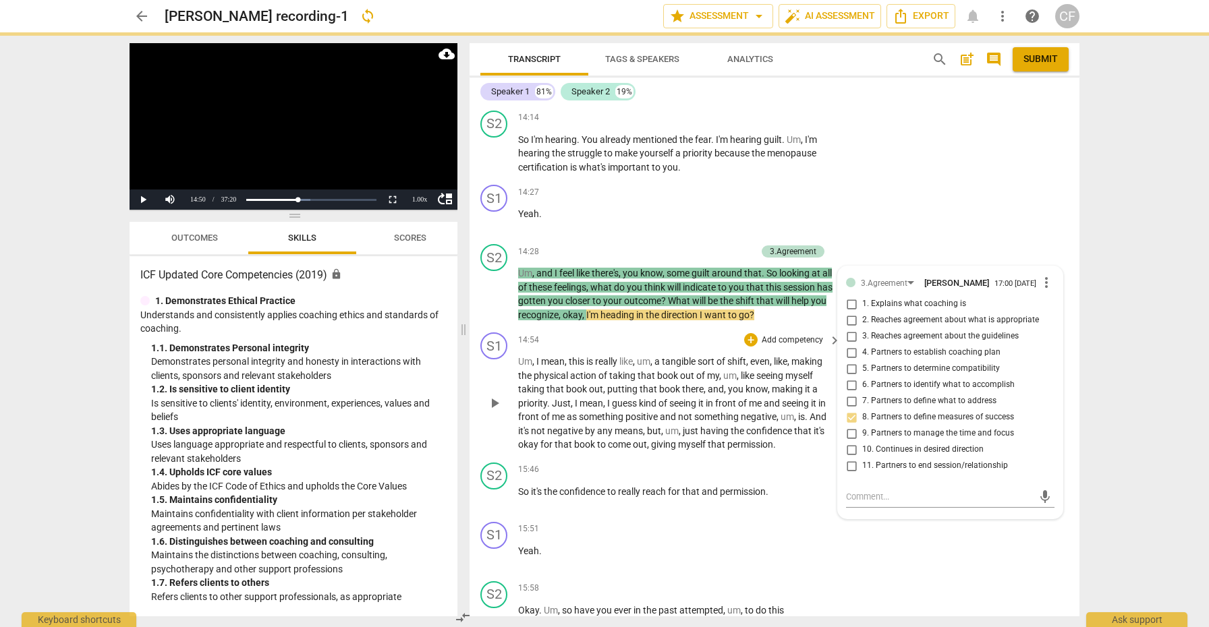
scroll to position [0, 0]
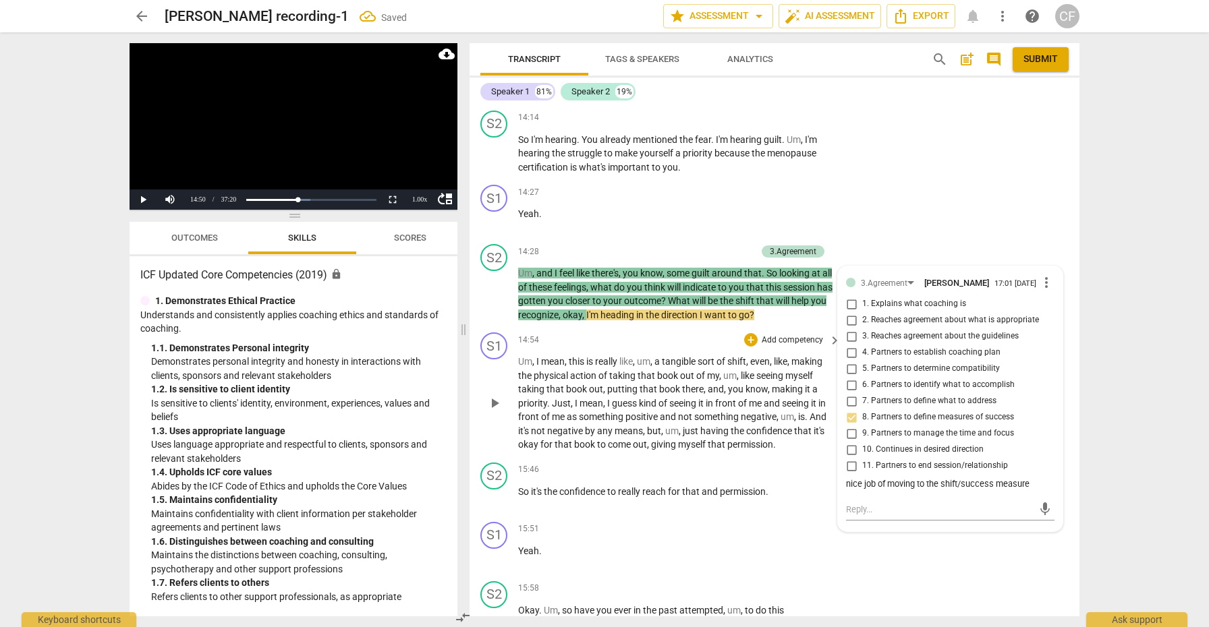
click at [492, 395] on span "play_arrow" at bounding box center [494, 403] width 16 height 16
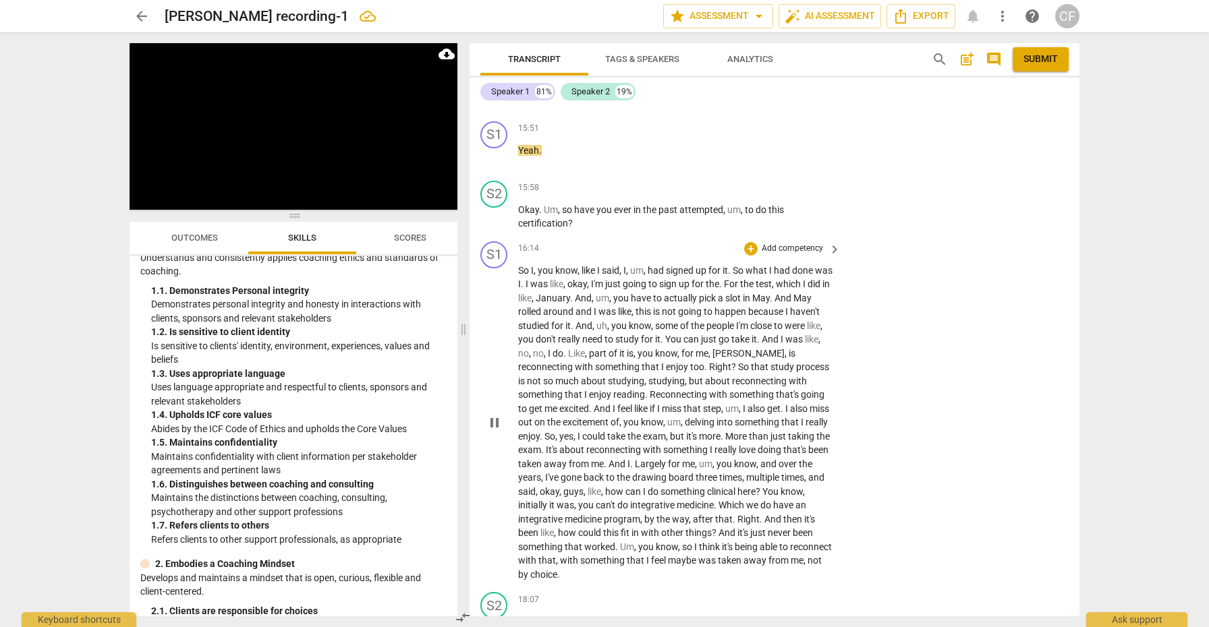
scroll to position [4454, 0]
click at [749, 179] on div "+" at bounding box center [750, 185] width 13 height 13
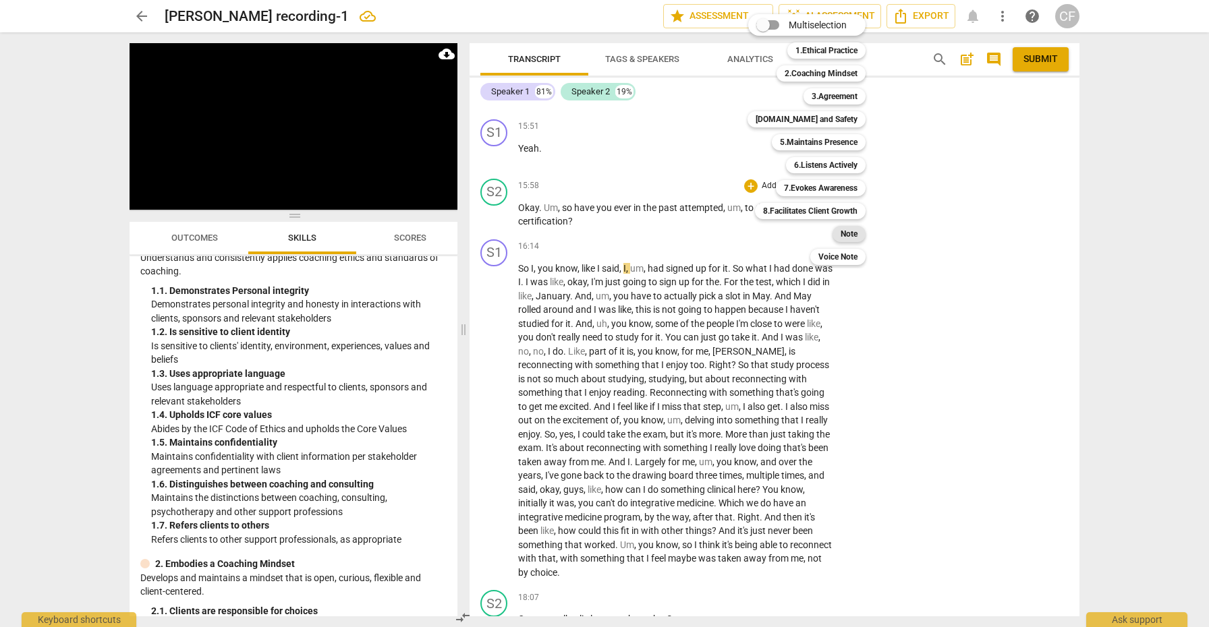
click at [849, 233] on b "Note" at bounding box center [848, 234] width 17 height 16
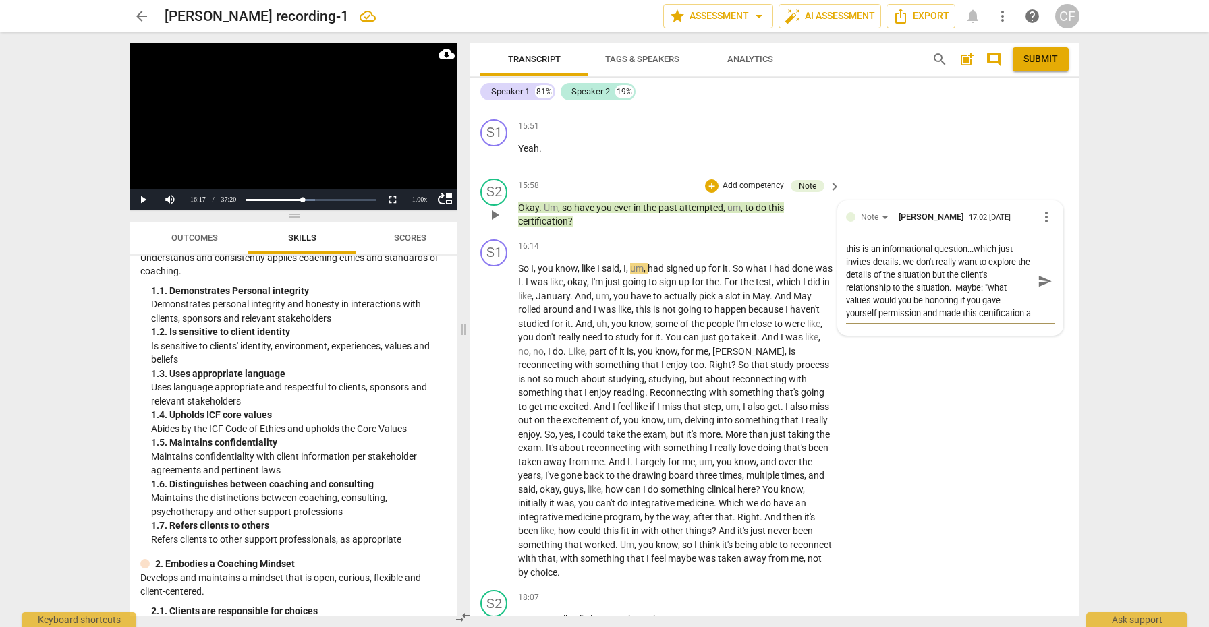
scroll to position [11, 0]
click at [1039, 274] on span "send" at bounding box center [1044, 281] width 15 height 15
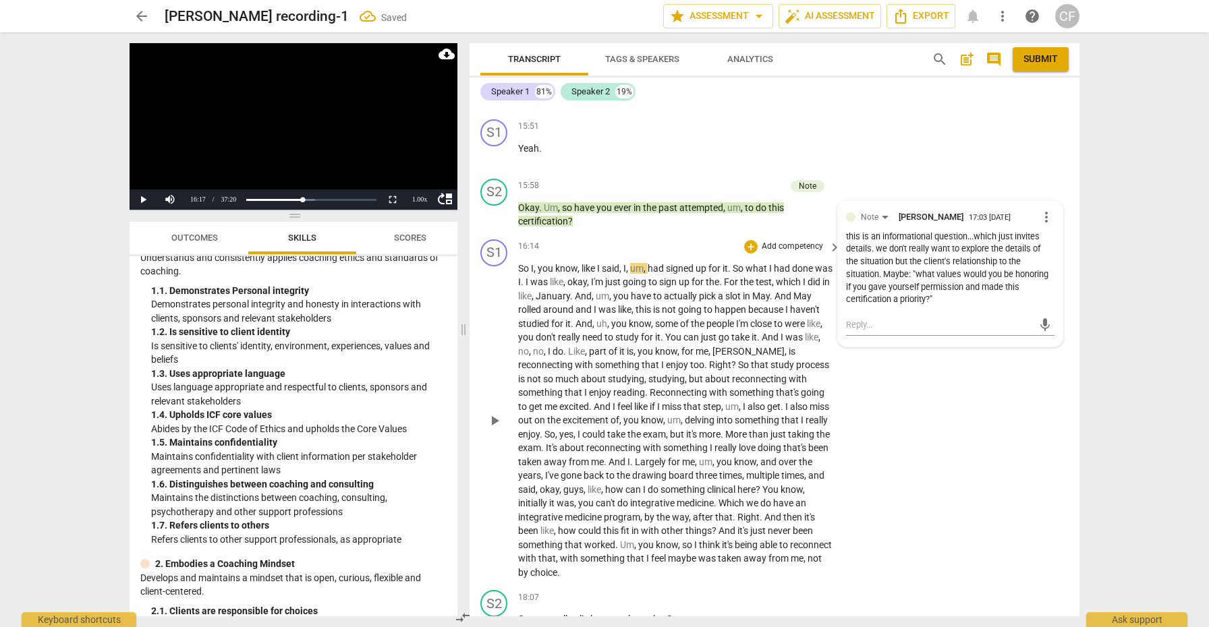
scroll to position [0, 0]
click at [497, 410] on button "play_arrow" at bounding box center [495, 421] width 22 height 22
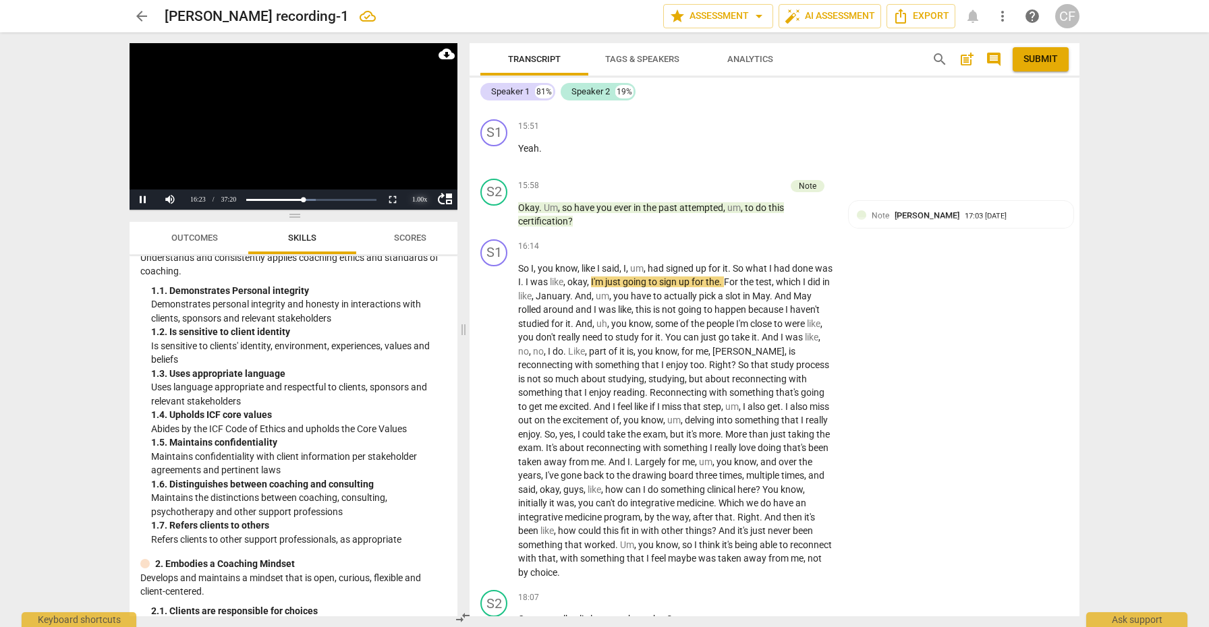
click at [420, 202] on div "1.00 x" at bounding box center [419, 200] width 27 height 20
click at [423, 167] on li "1.5x" at bounding box center [419, 168] width 27 height 15
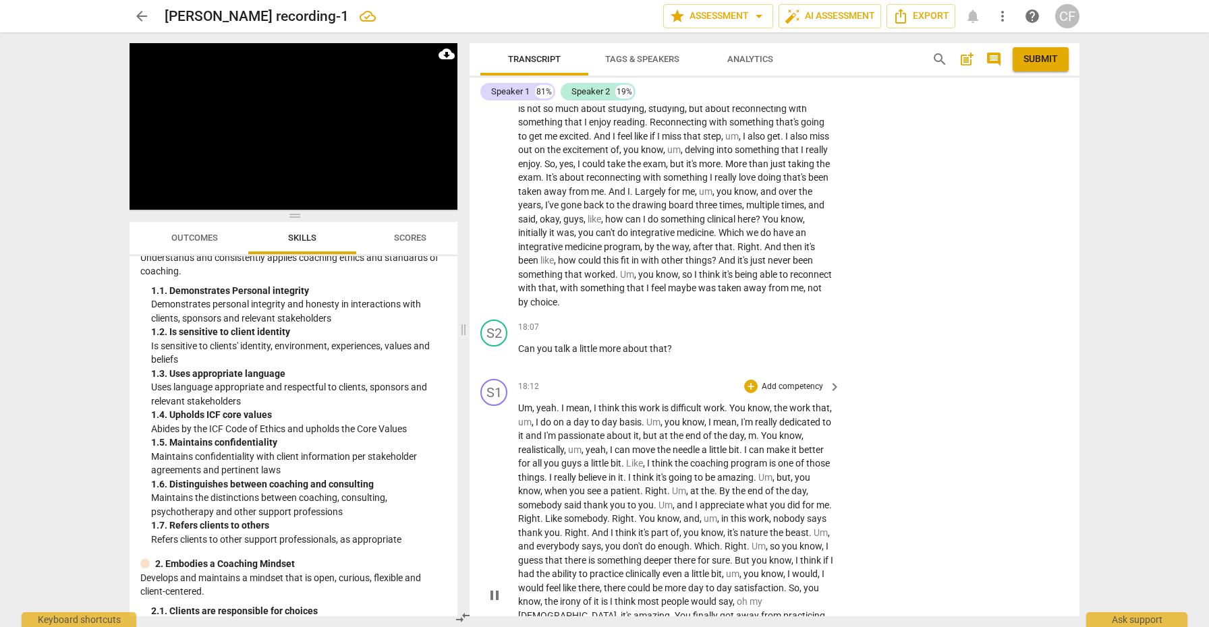
scroll to position [4729, 0]
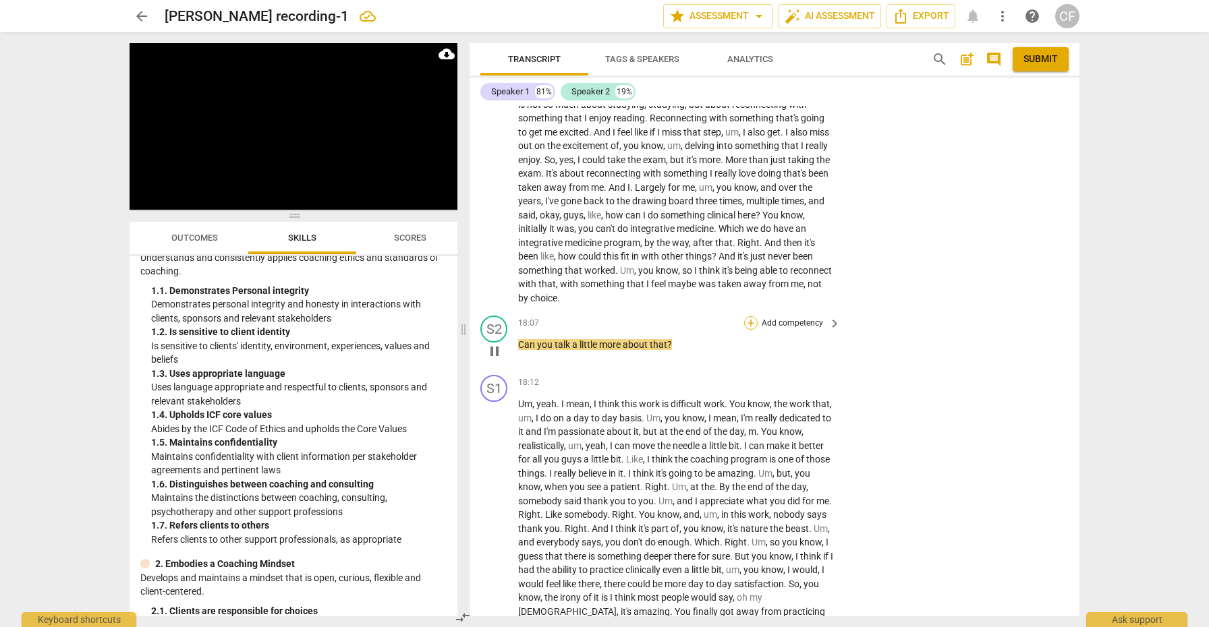
click at [747, 316] on div "+" at bounding box center [750, 322] width 13 height 13
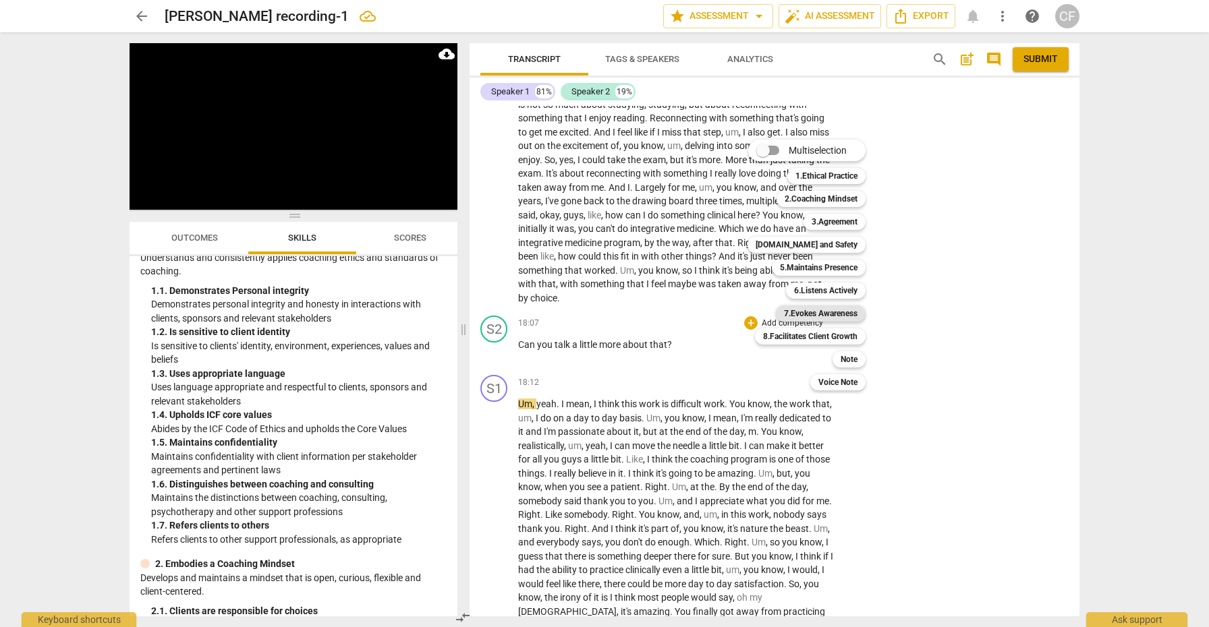
click at [836, 315] on b "7.Evokes Awareness" at bounding box center [821, 314] width 74 height 16
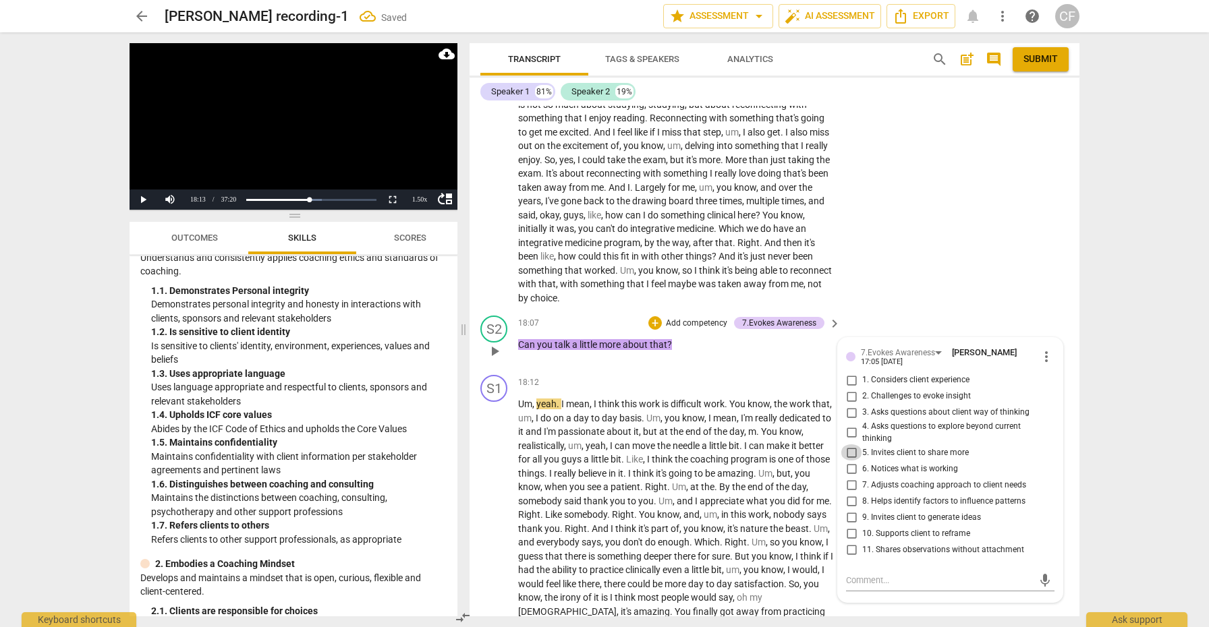
click at [849, 445] on input "5. Invites client to share more" at bounding box center [851, 453] width 22 height 16
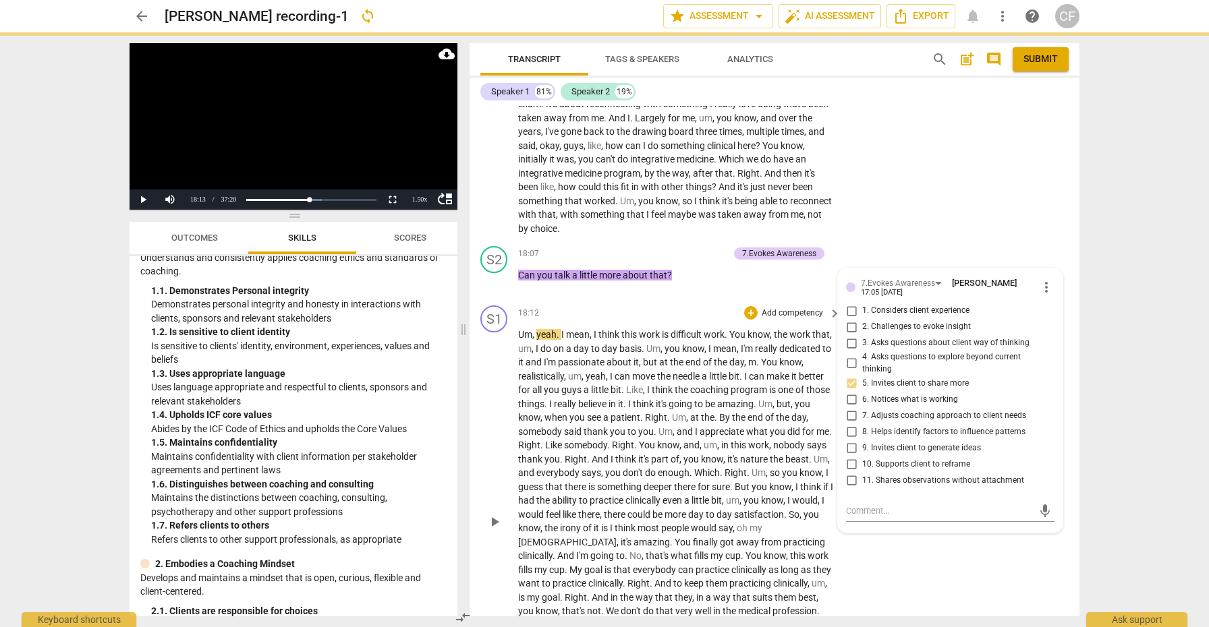
scroll to position [4810, 0]
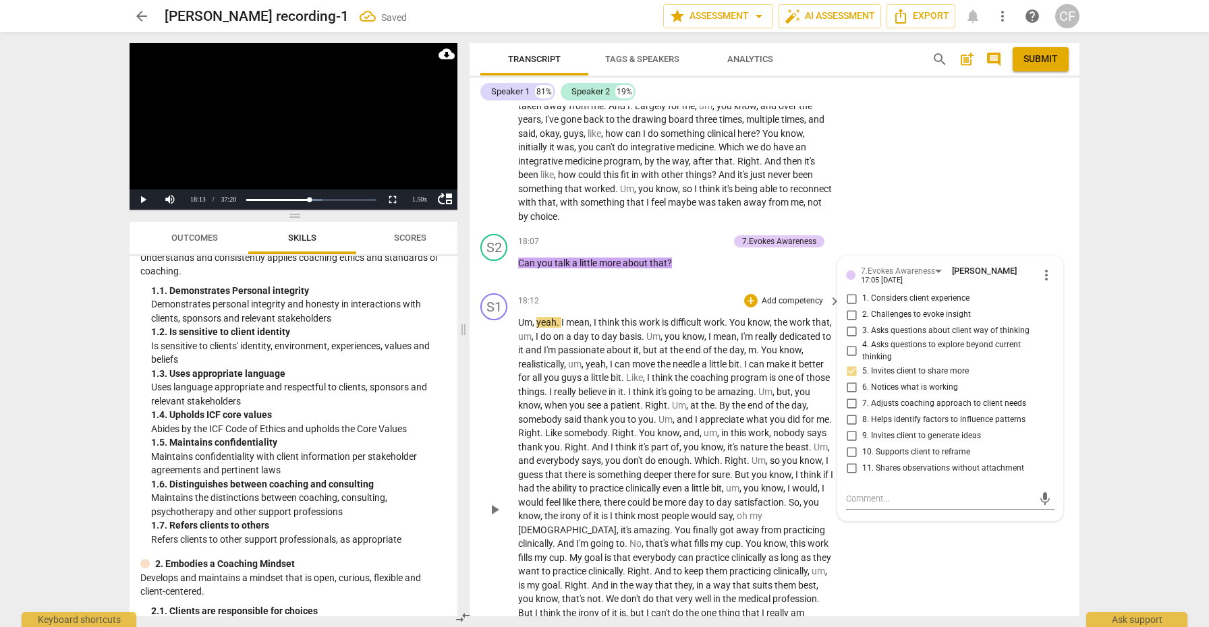
click at [494, 502] on span "play_arrow" at bounding box center [494, 510] width 16 height 16
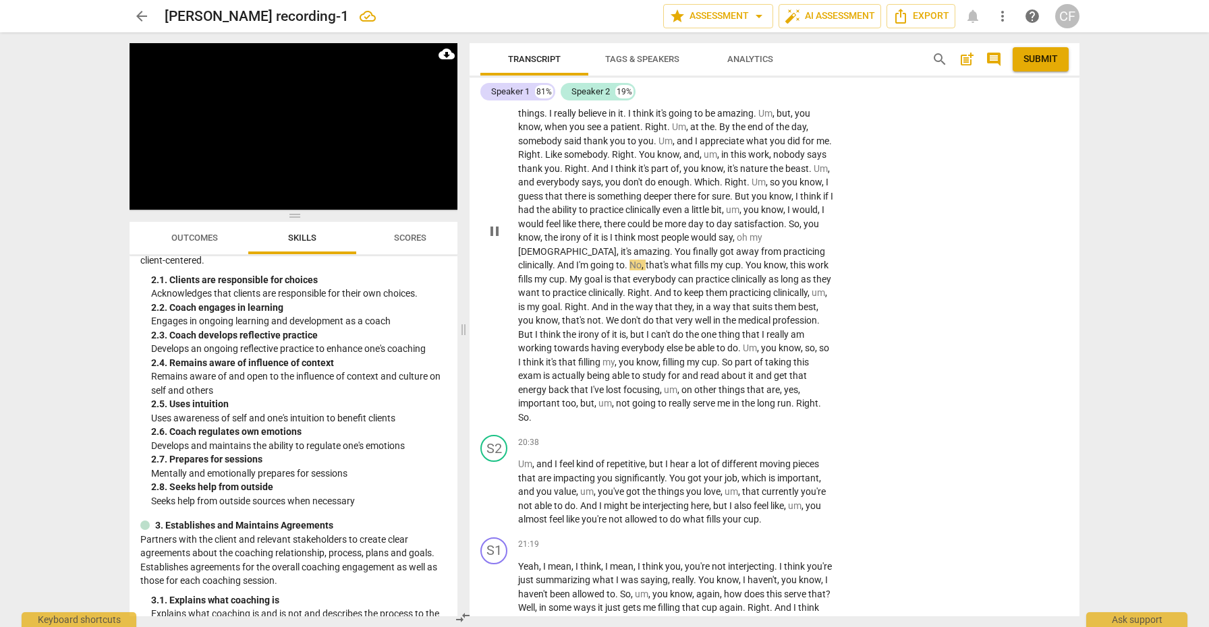
scroll to position [5181, 0]
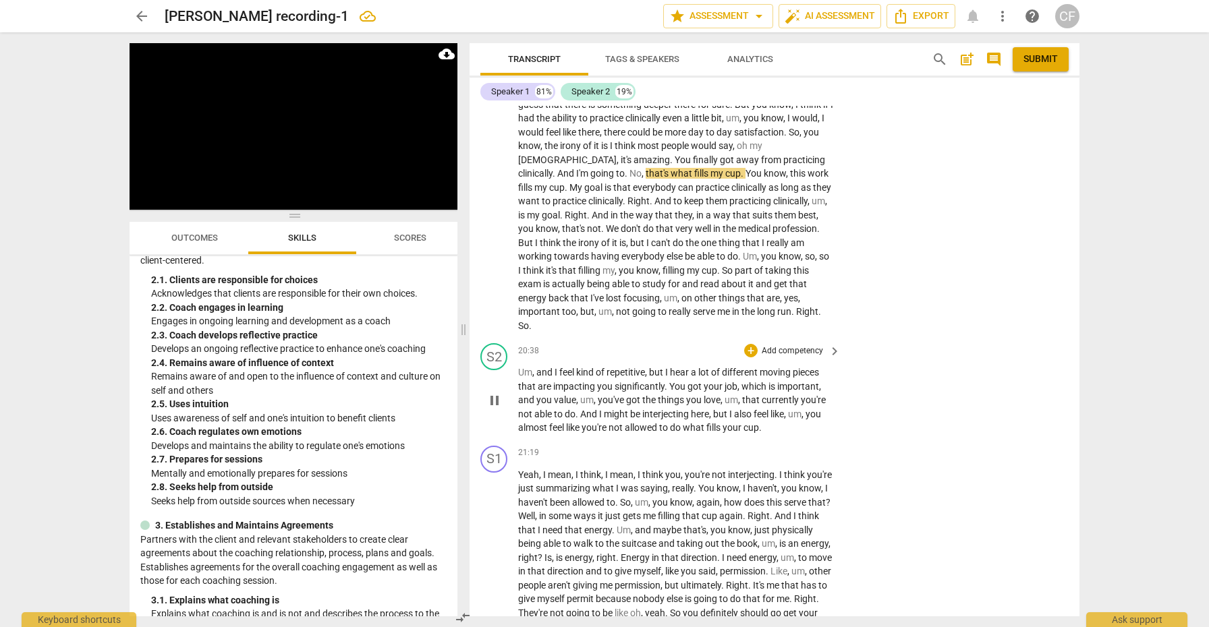
click at [492, 393] on span "pause" at bounding box center [494, 401] width 16 height 16
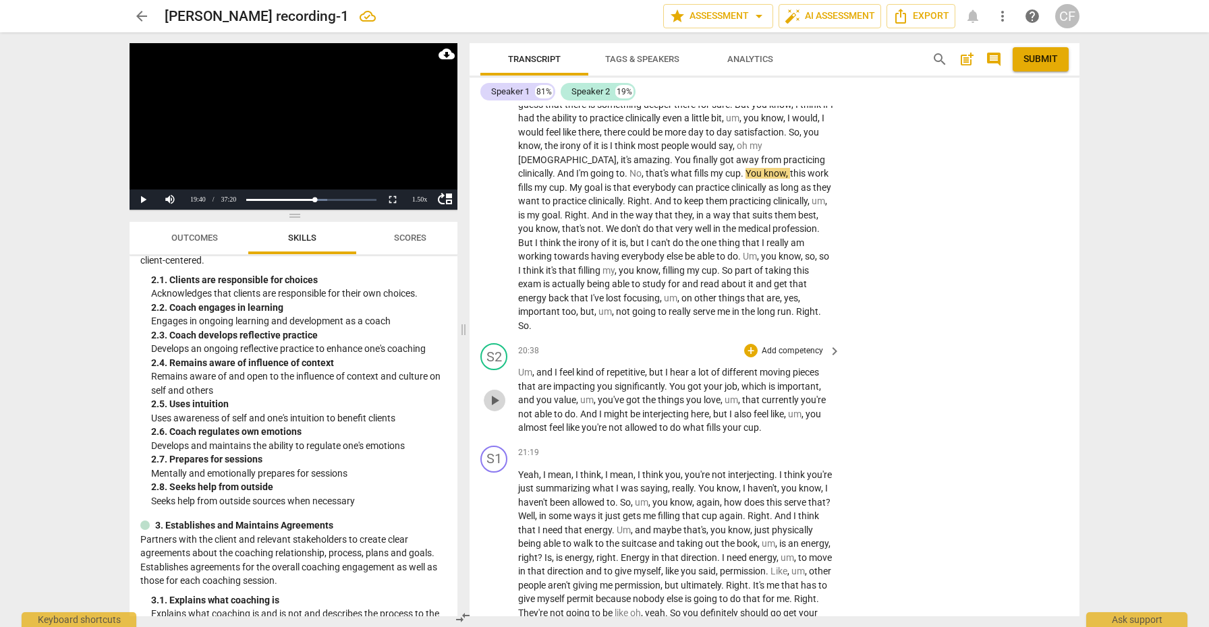
click at [492, 393] on span "play_arrow" at bounding box center [494, 401] width 16 height 16
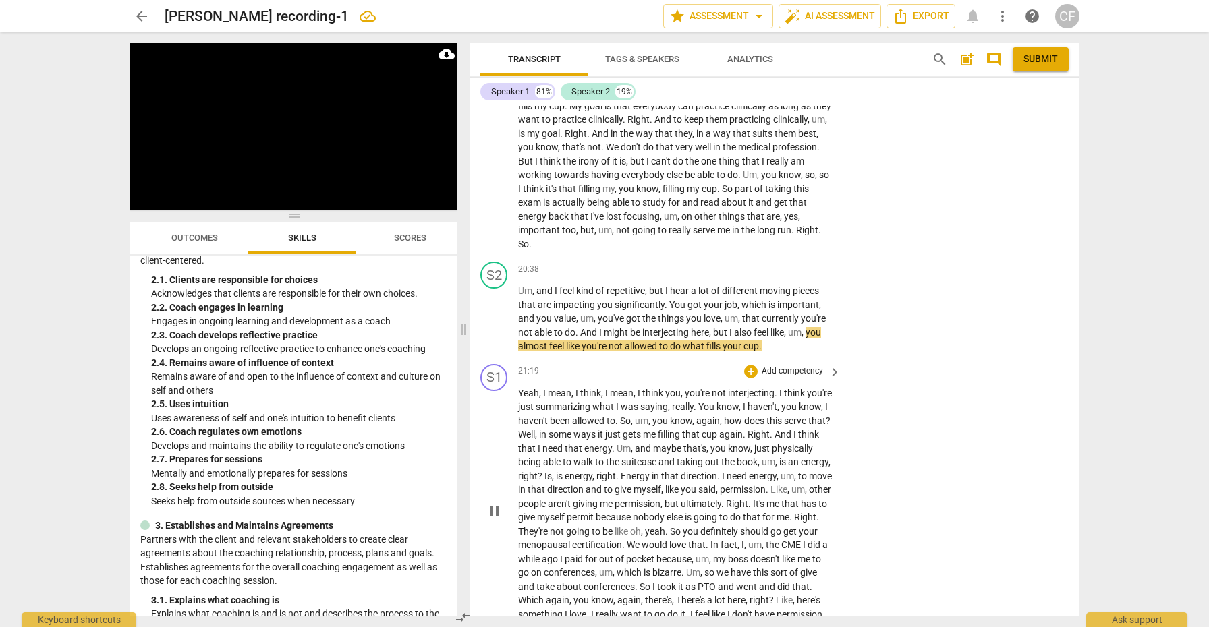
scroll to position [5264, 0]
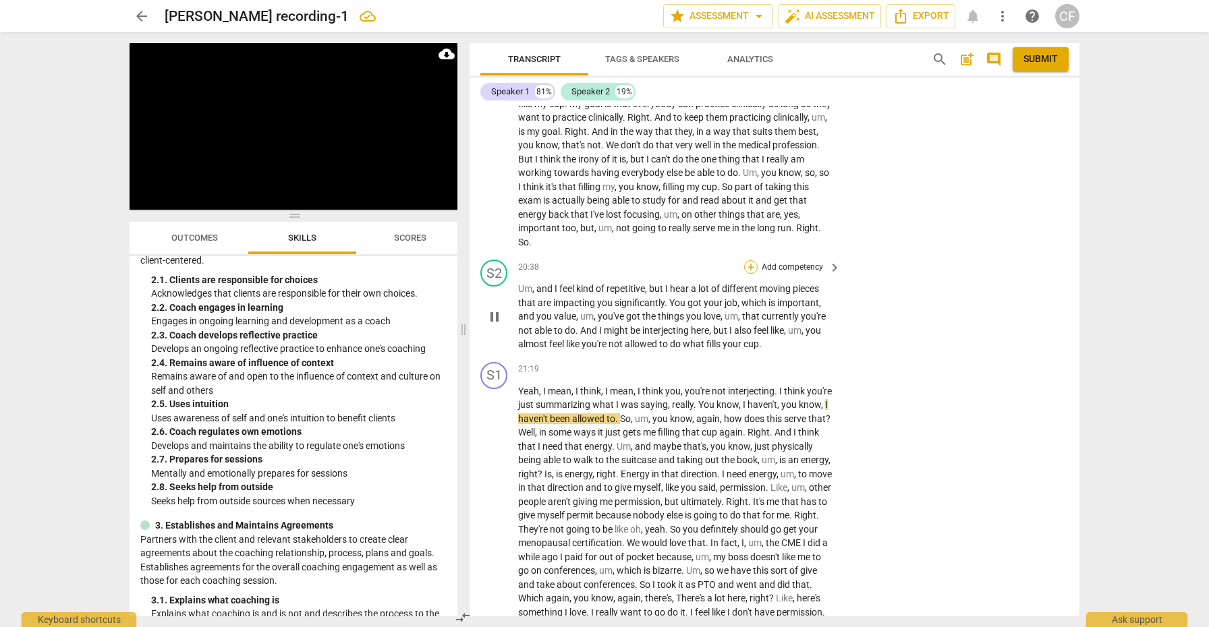
click at [749, 260] on div "+" at bounding box center [750, 266] width 13 height 13
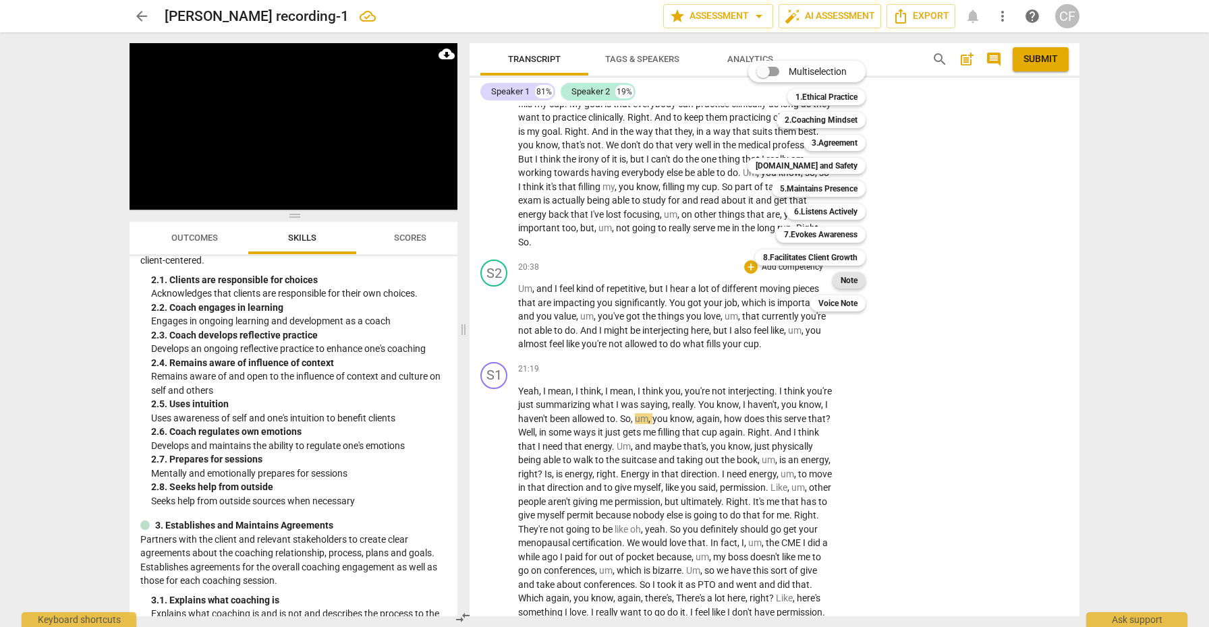
click at [857, 277] on b "Note" at bounding box center [848, 281] width 17 height 16
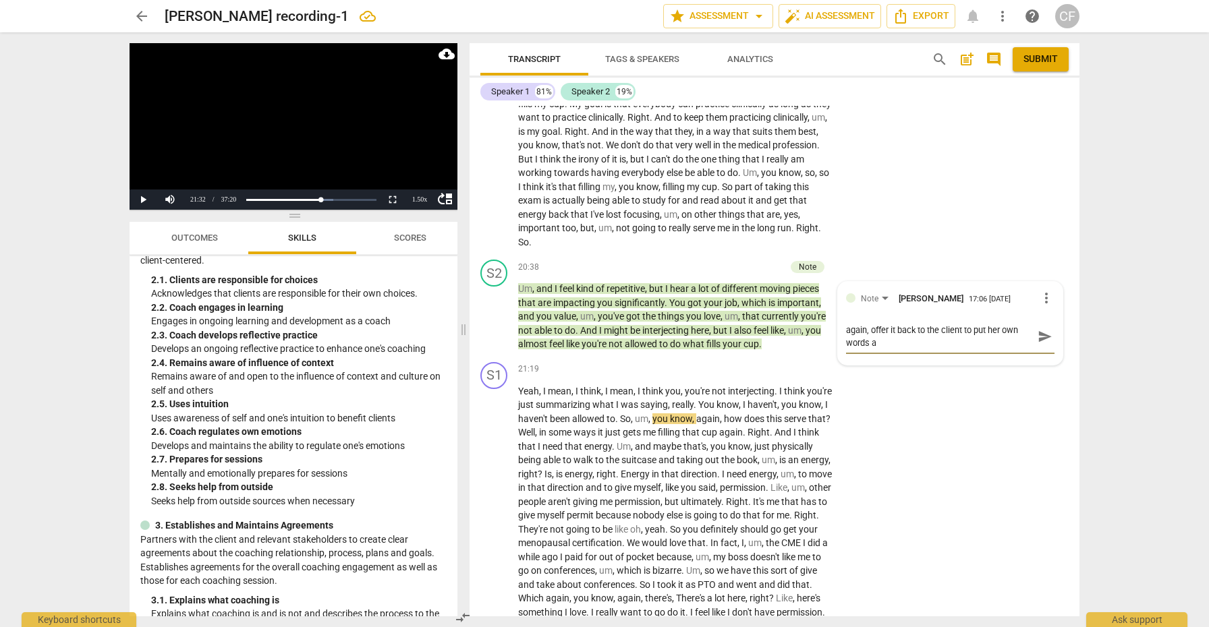
scroll to position [0, 0]
click at [1041, 329] on span "send" at bounding box center [1044, 336] width 15 height 15
click at [494, 501] on span "play_arrow" at bounding box center [494, 509] width 16 height 16
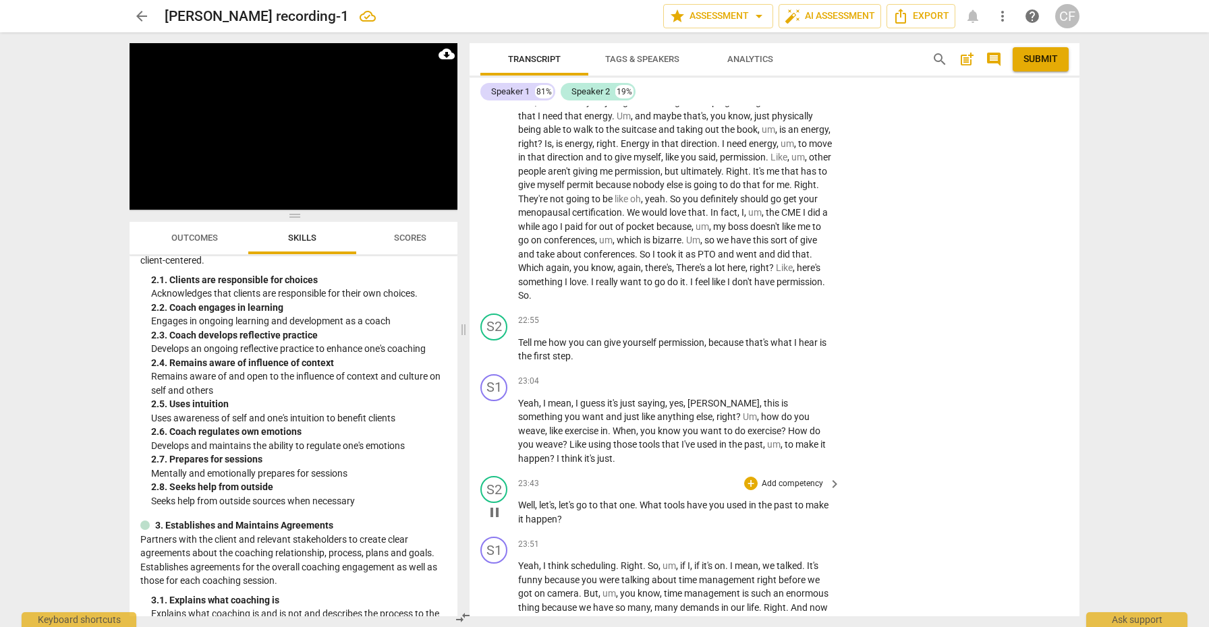
scroll to position [5599, 0]
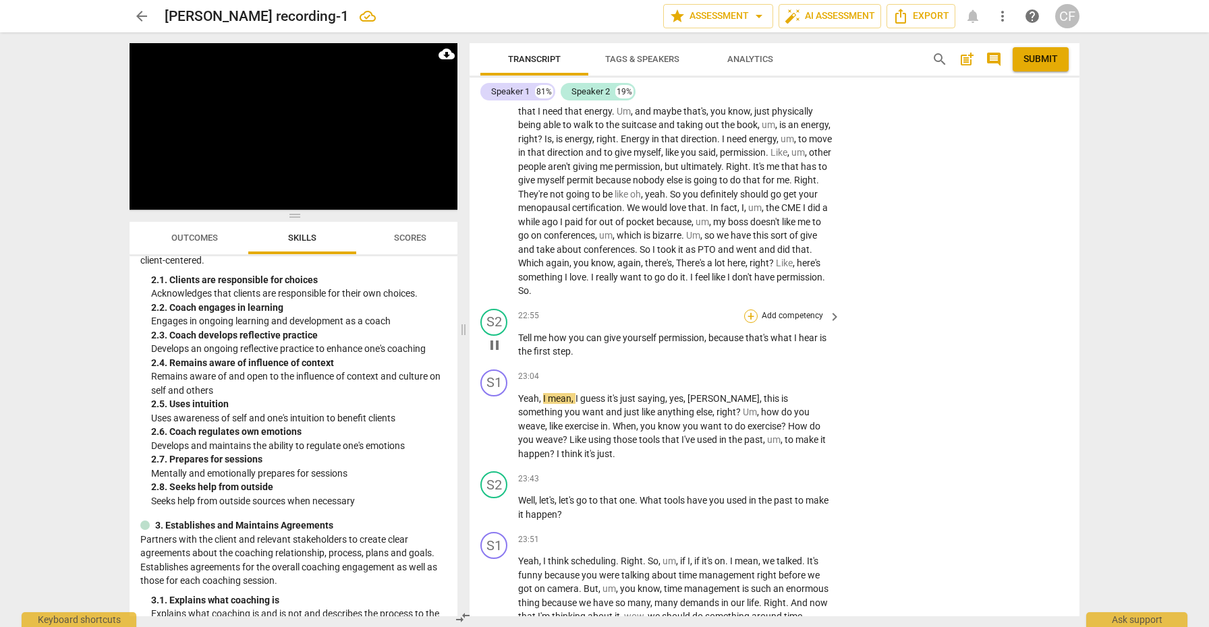
click at [747, 310] on div "+" at bounding box center [750, 316] width 13 height 13
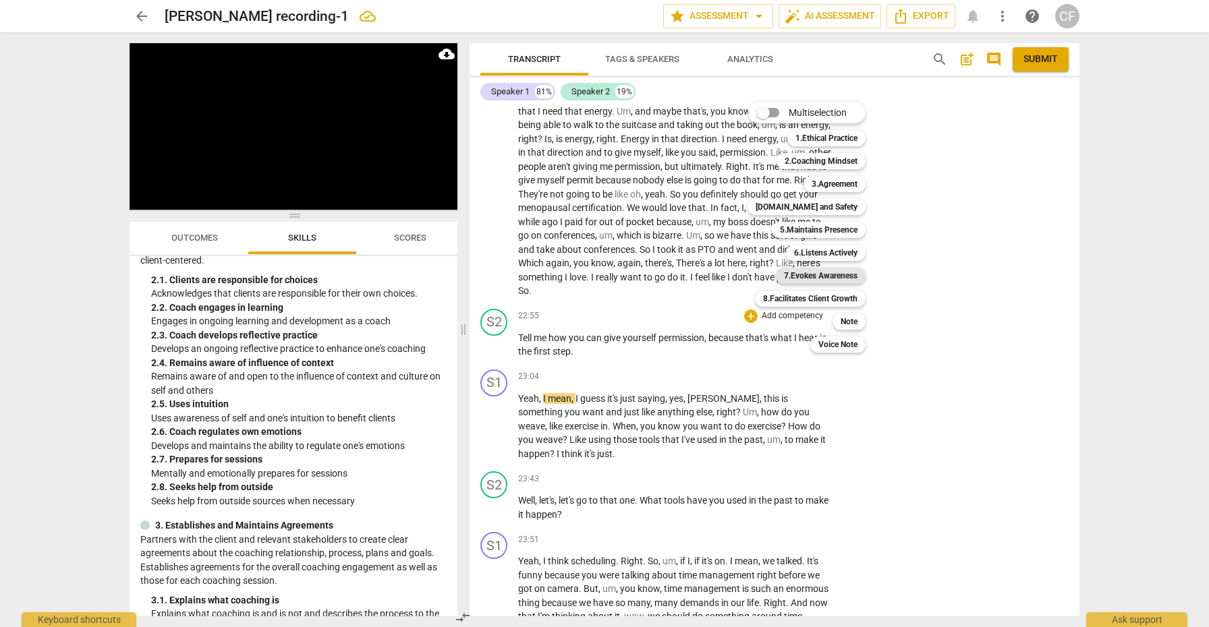
click at [849, 278] on b "7.Evokes Awareness" at bounding box center [821, 276] width 74 height 16
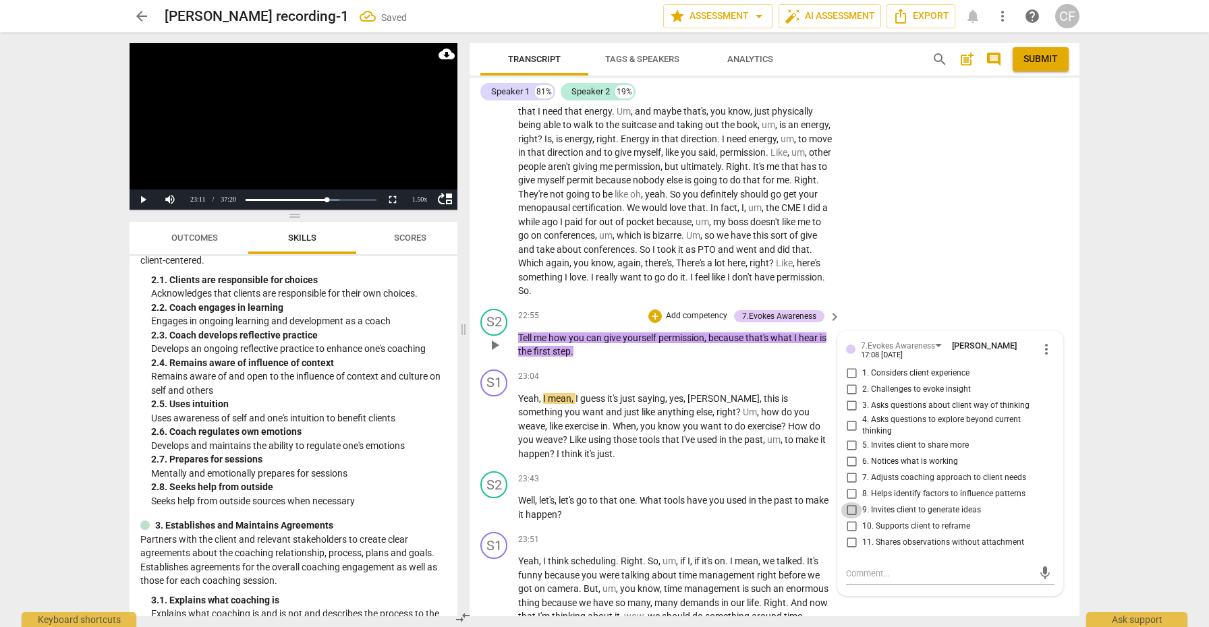
click at [852, 503] on input "9. Invites client to generate ideas" at bounding box center [851, 511] width 22 height 16
click at [848, 486] on input "8. Helps identify factors to influence patterns" at bounding box center [851, 494] width 22 height 16
click at [850, 519] on input "10. Supports client to reframe" at bounding box center [851, 527] width 22 height 16
click at [491, 418] on span "play_arrow" at bounding box center [494, 426] width 16 height 16
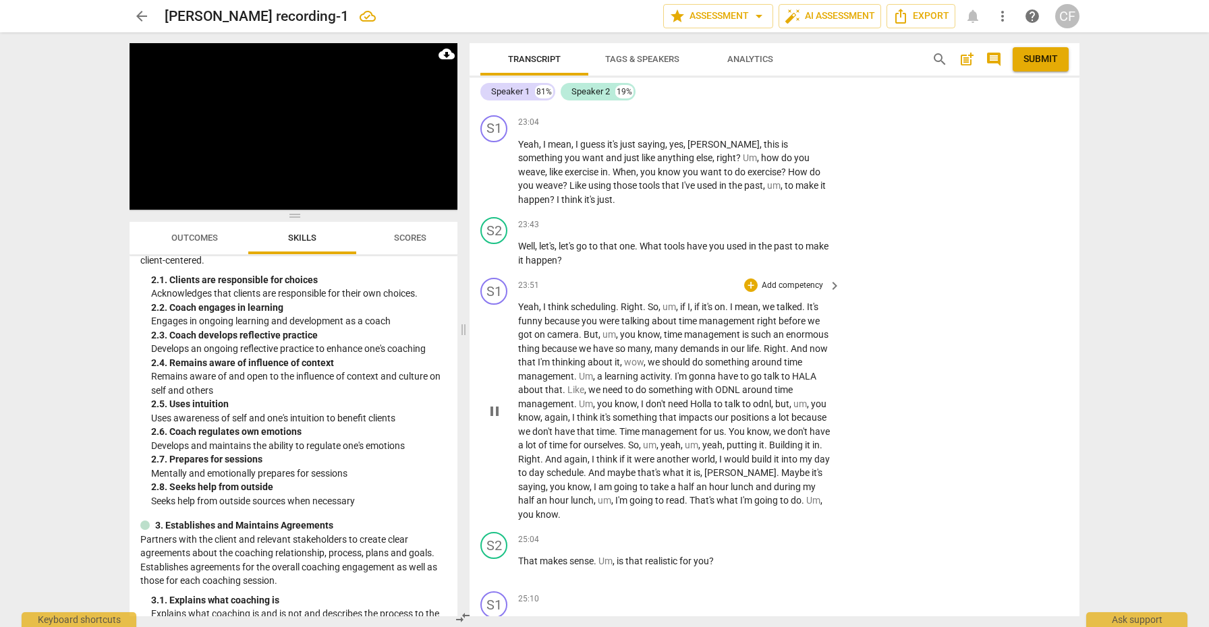
scroll to position [5868, 0]
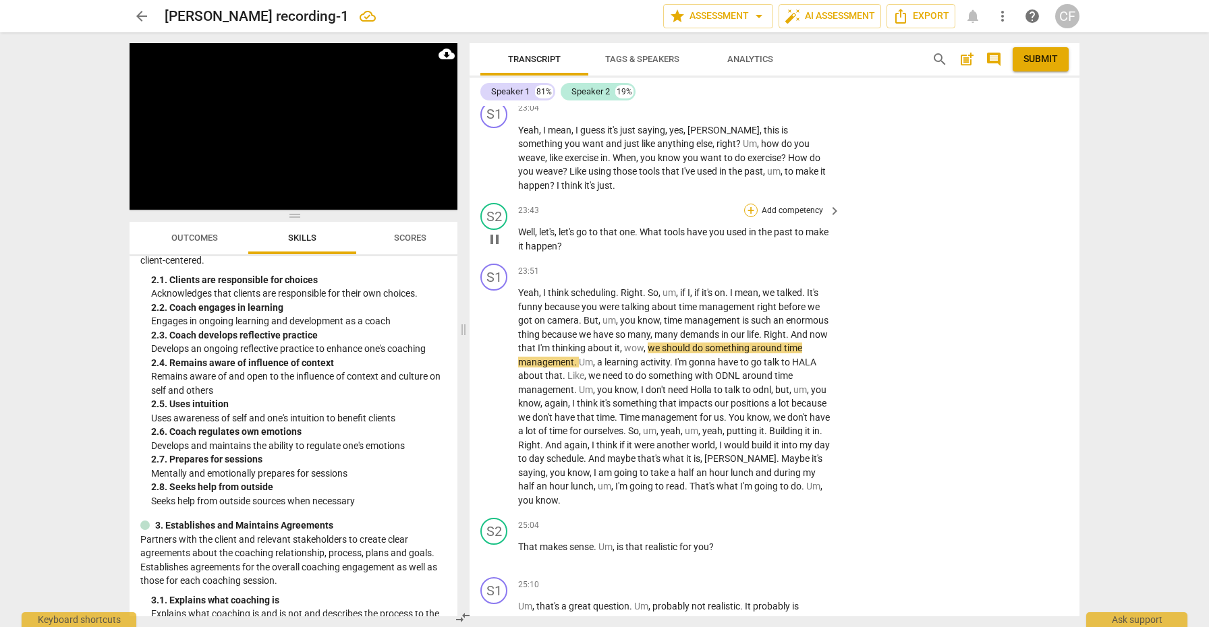
click at [749, 204] on div "+" at bounding box center [750, 210] width 13 height 13
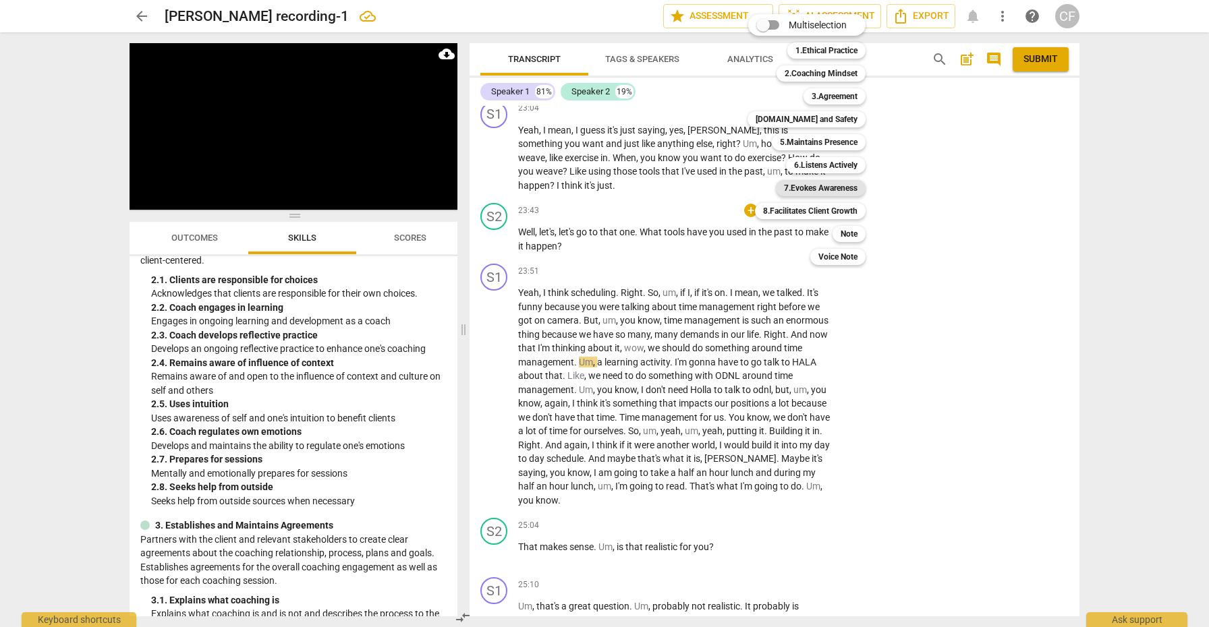
click at [848, 186] on b "7.Evokes Awareness" at bounding box center [821, 188] width 74 height 16
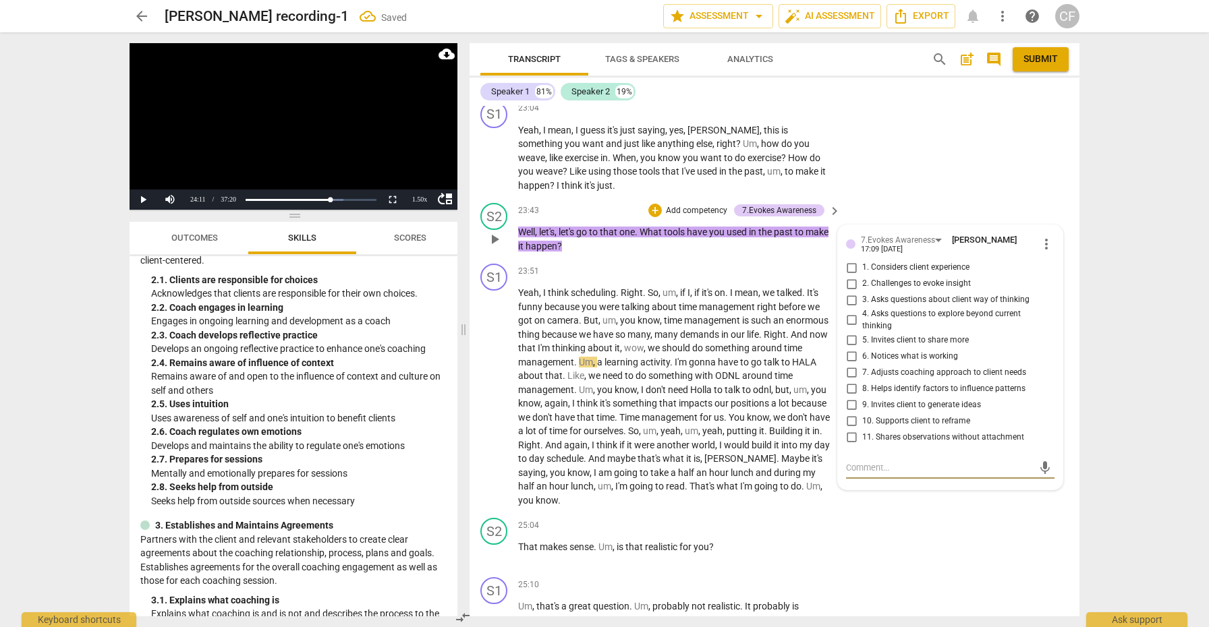
click at [851, 348] on input "6. Notices what is working" at bounding box center [851, 356] width 22 height 16
click at [490, 389] on span "play_arrow" at bounding box center [494, 397] width 16 height 16
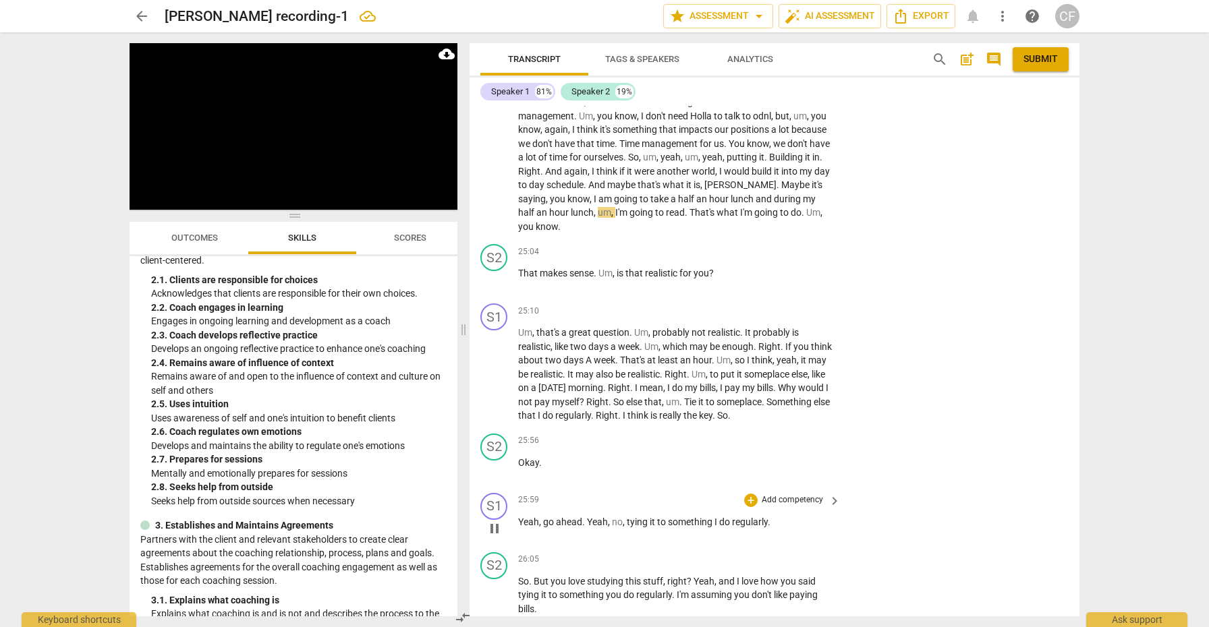
scroll to position [6164, 0]
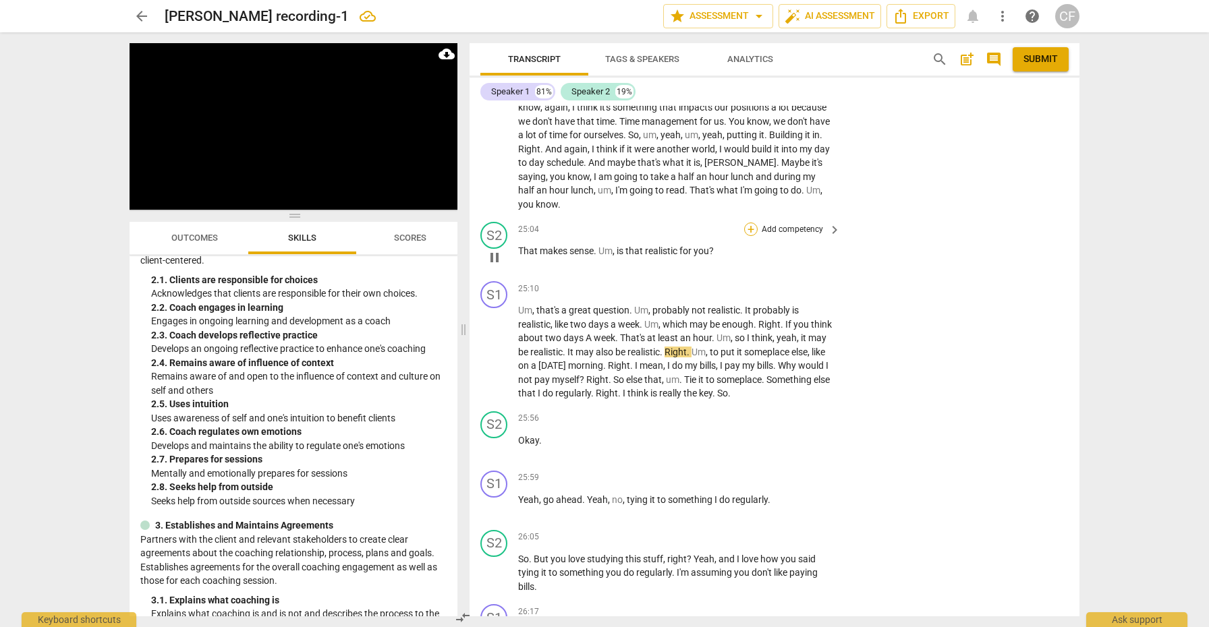
click at [748, 223] on div "+" at bounding box center [750, 229] width 13 height 13
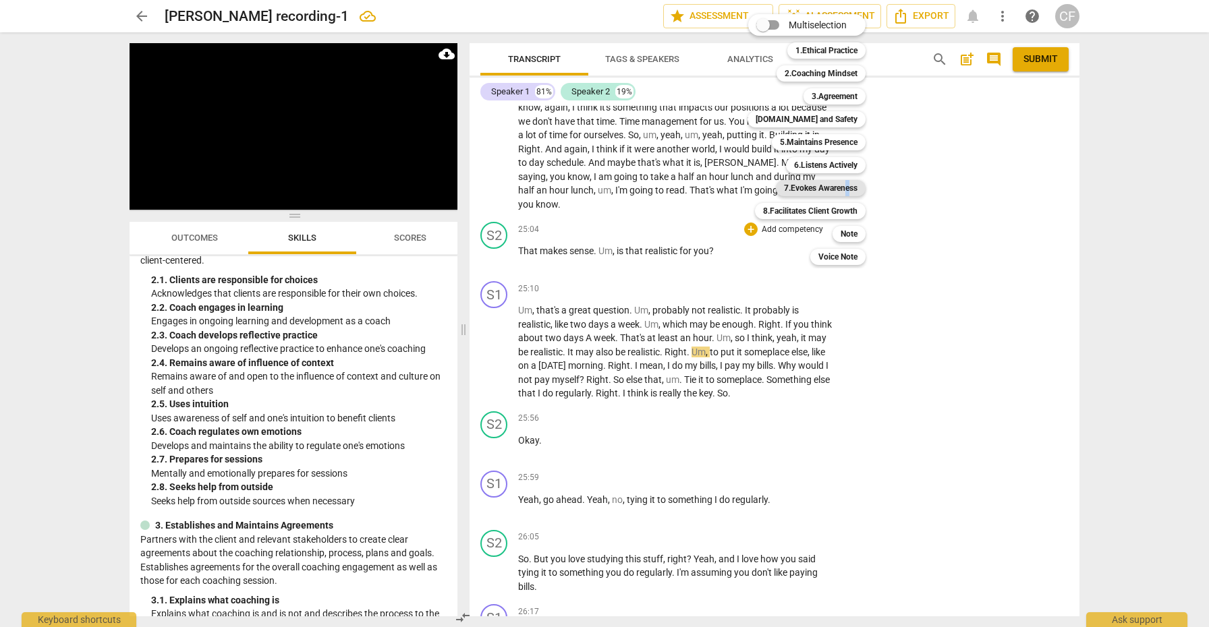
click at [847, 191] on b "7.Evokes Awareness" at bounding box center [821, 188] width 74 height 16
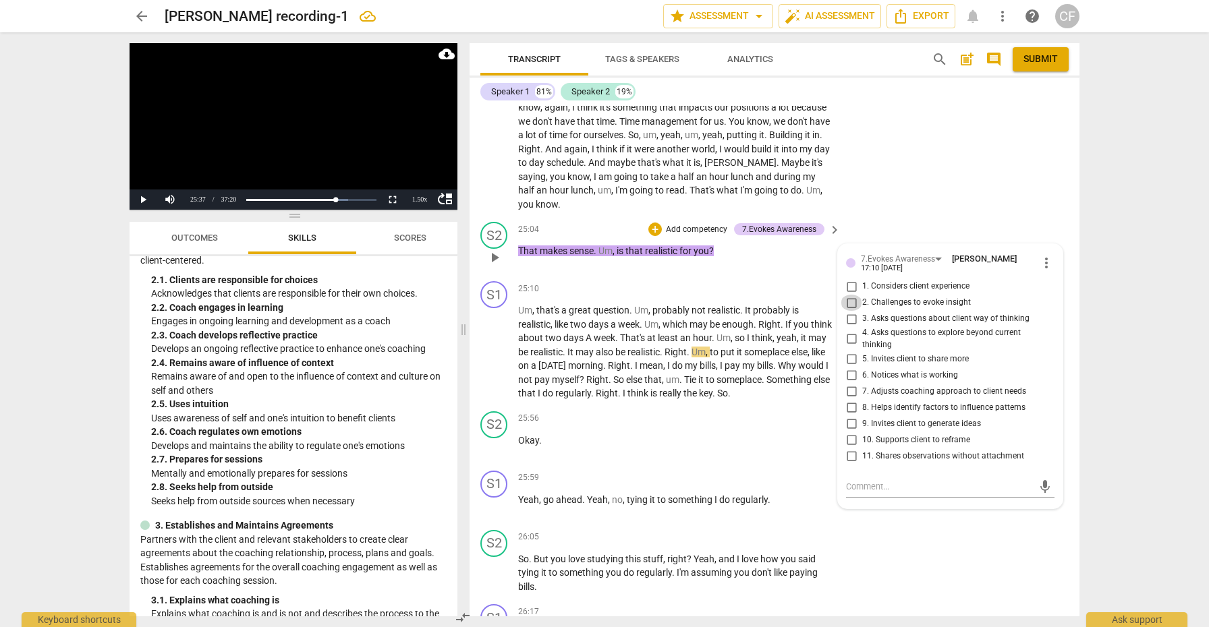
click at [851, 295] on input "2. Challenges to evoke insight" at bounding box center [851, 303] width 22 height 16
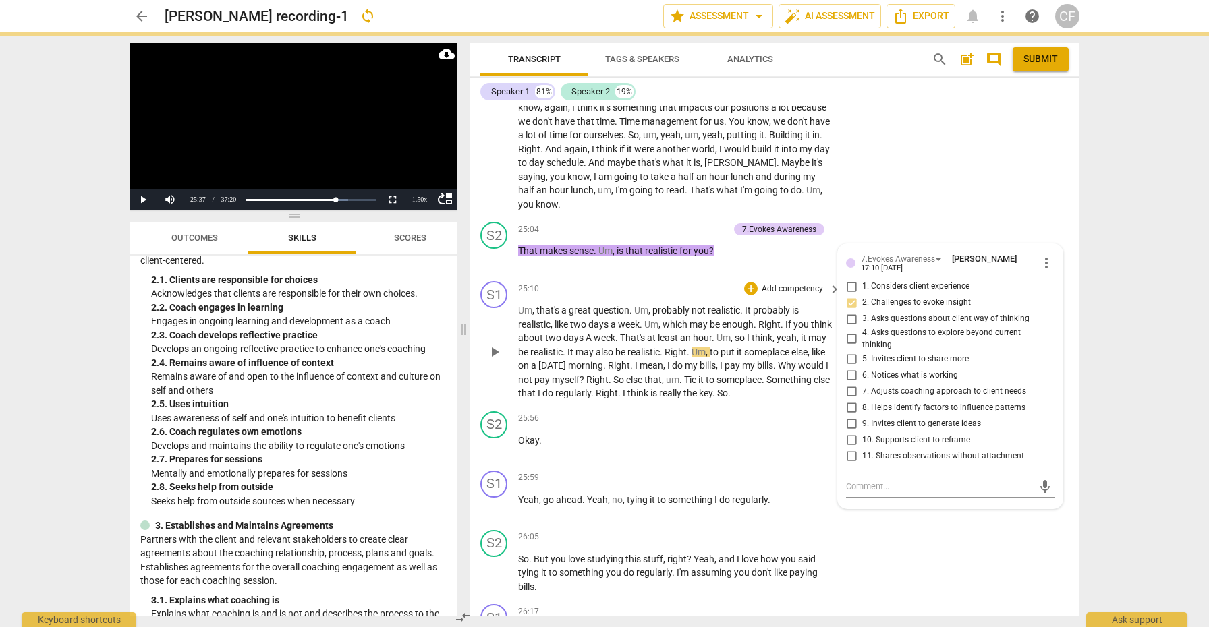
click at [495, 344] on span "play_arrow" at bounding box center [494, 352] width 16 height 16
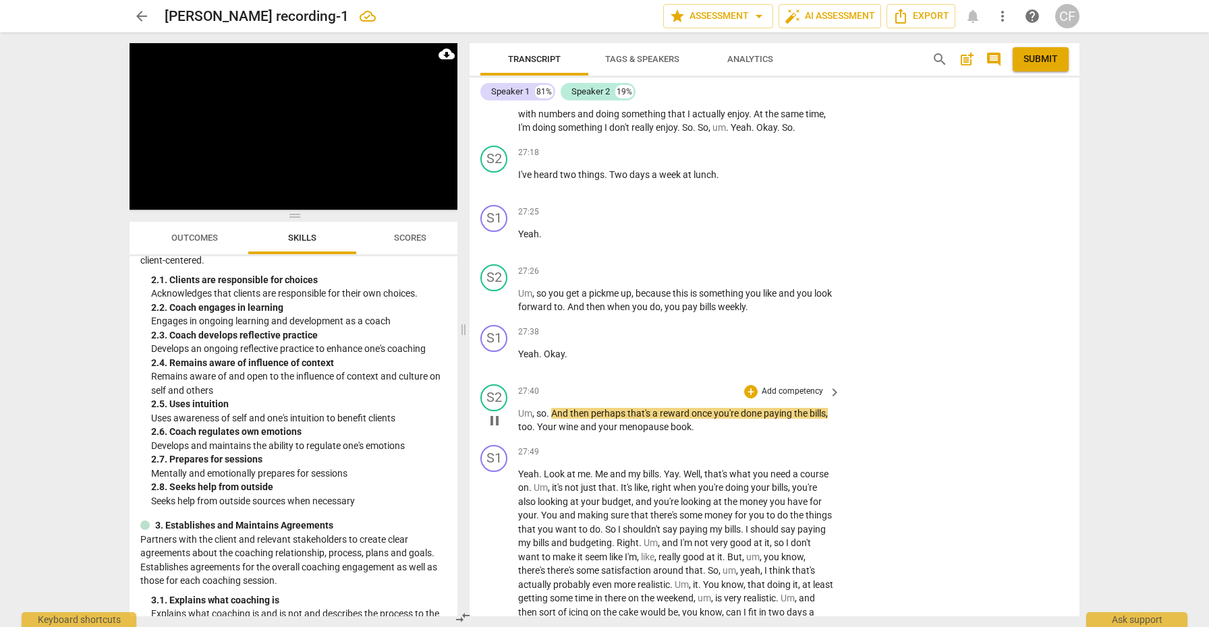
scroll to position [6911, 0]
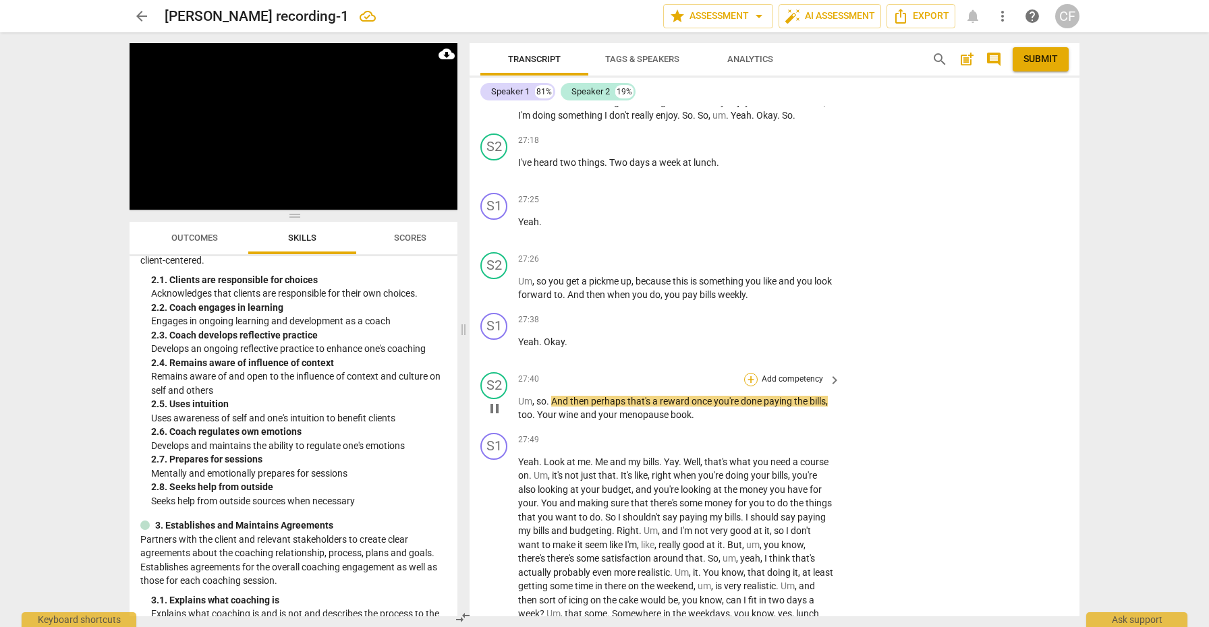
click at [749, 373] on div "+" at bounding box center [750, 379] width 13 height 13
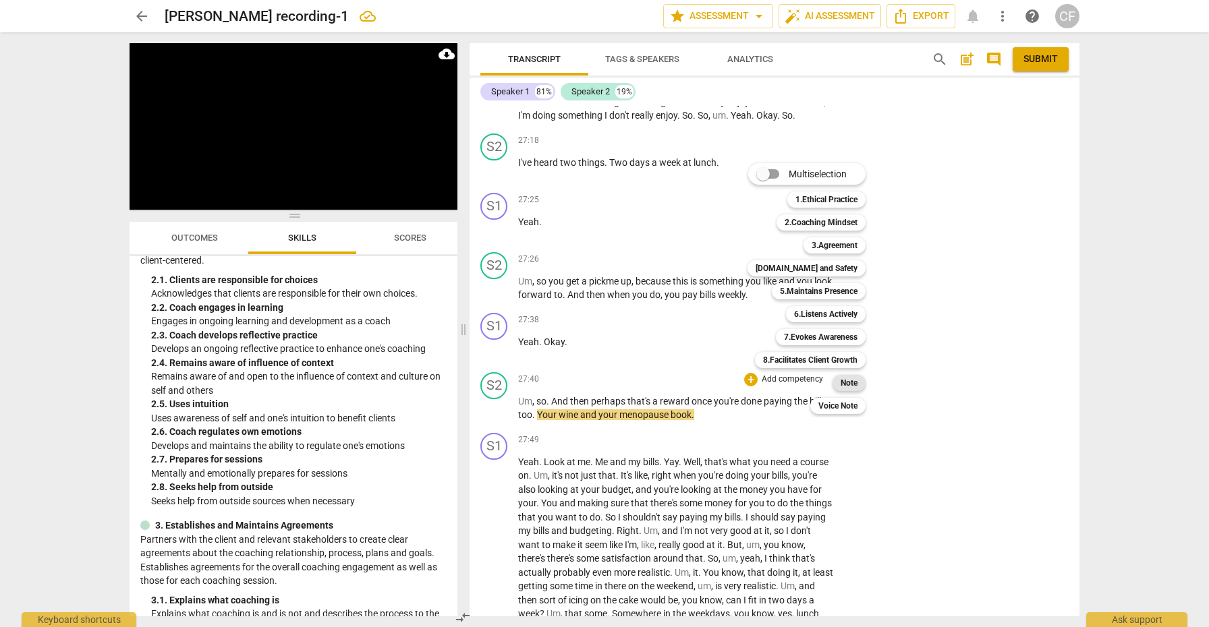
click at [848, 380] on b "Note" at bounding box center [848, 383] width 17 height 16
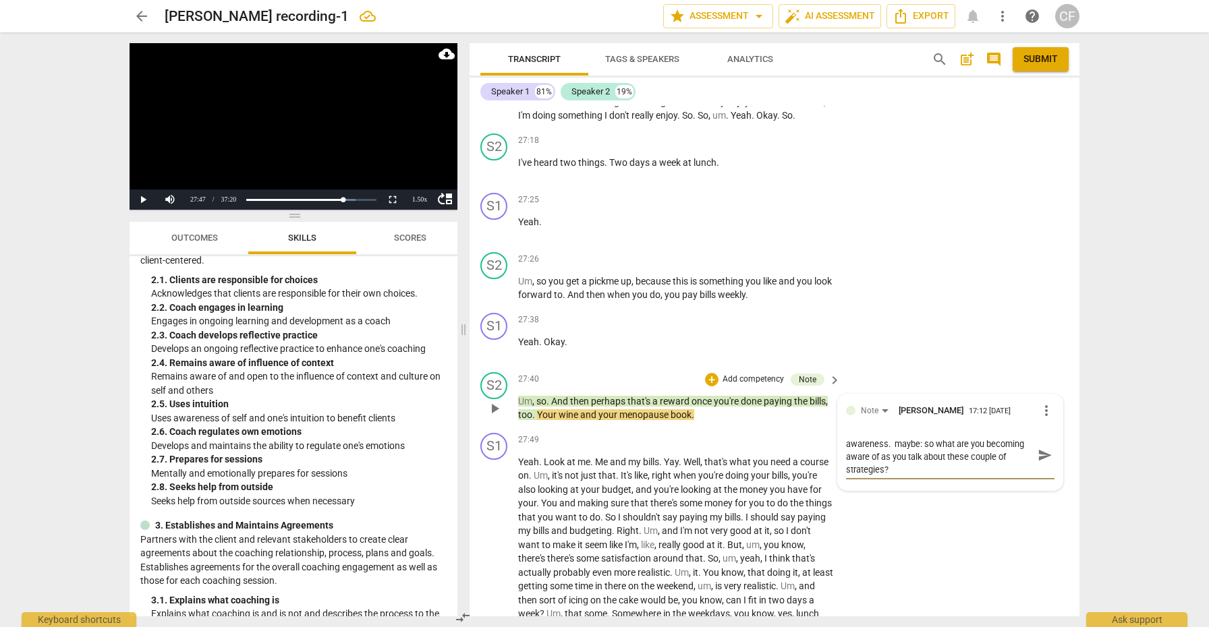
scroll to position [0, 0]
click at [1042, 455] on span "send" at bounding box center [1044, 462] width 15 height 15
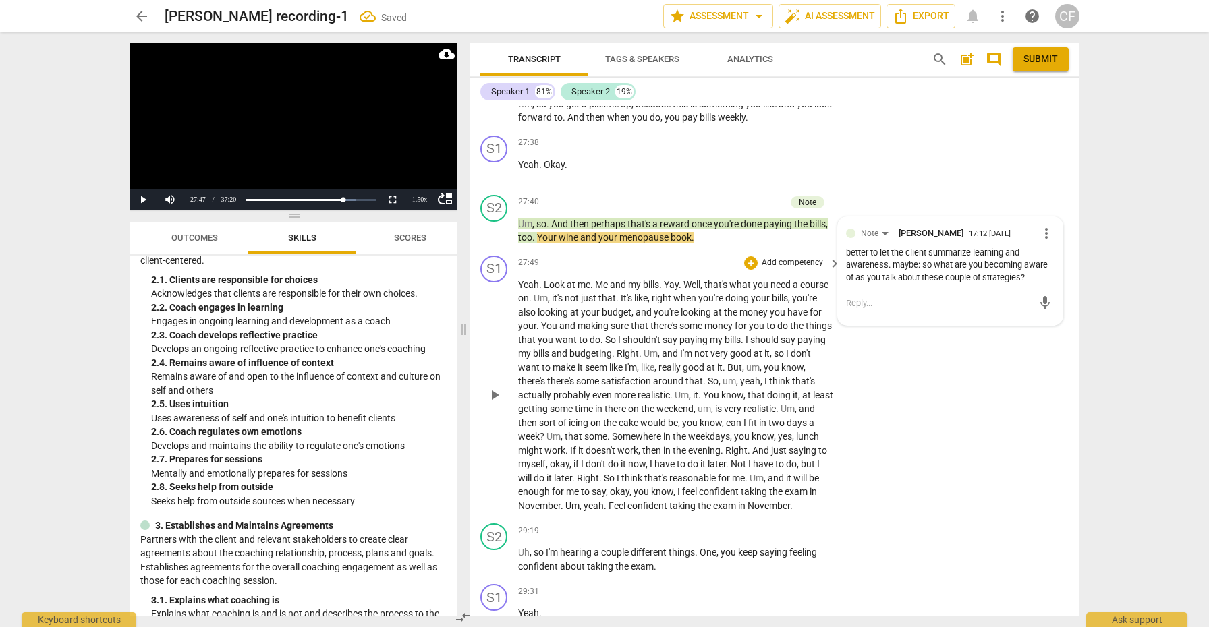
scroll to position [7093, 0]
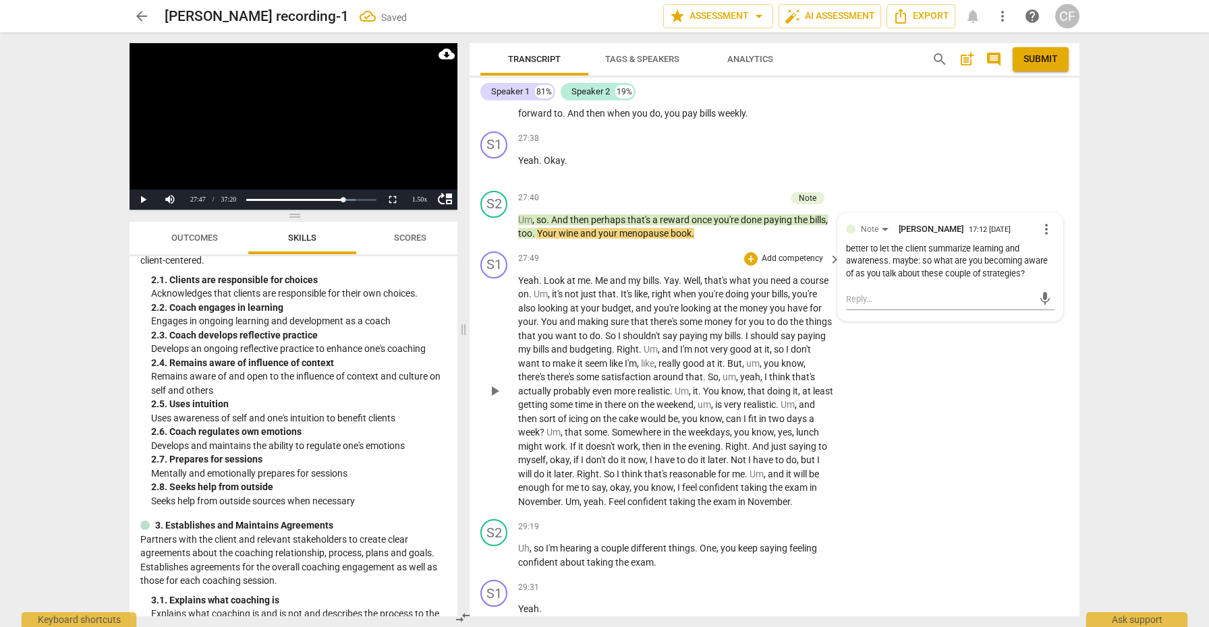
click at [492, 383] on span "play_arrow" at bounding box center [494, 391] width 16 height 16
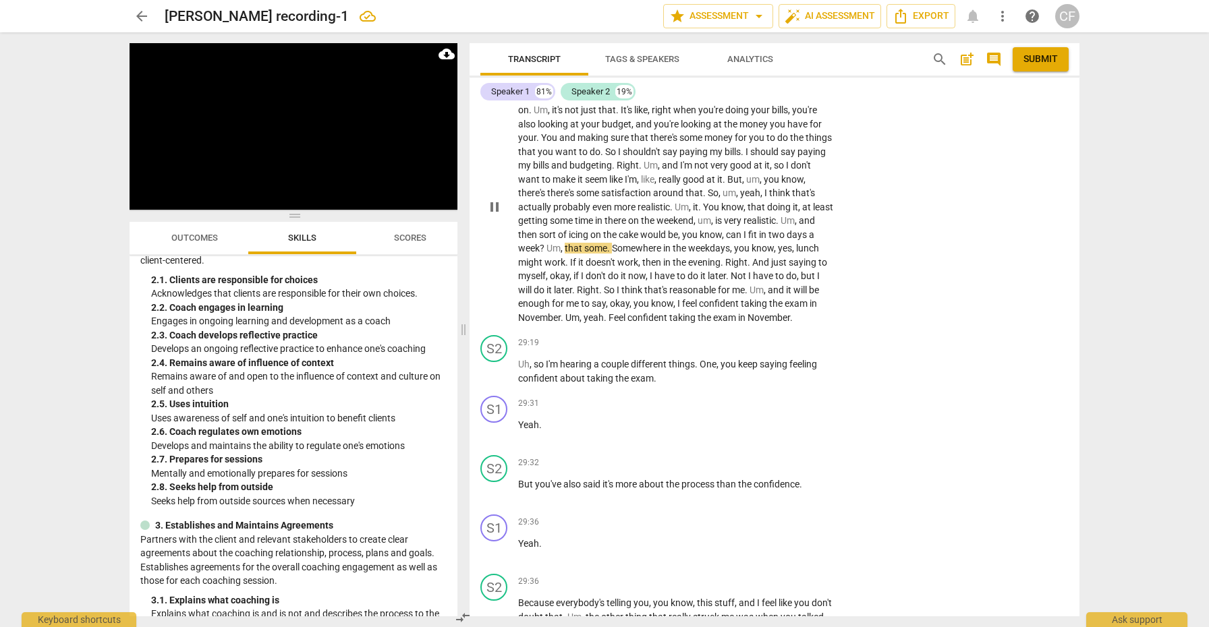
scroll to position [7278, 0]
click at [749, 335] on div "+" at bounding box center [750, 341] width 13 height 13
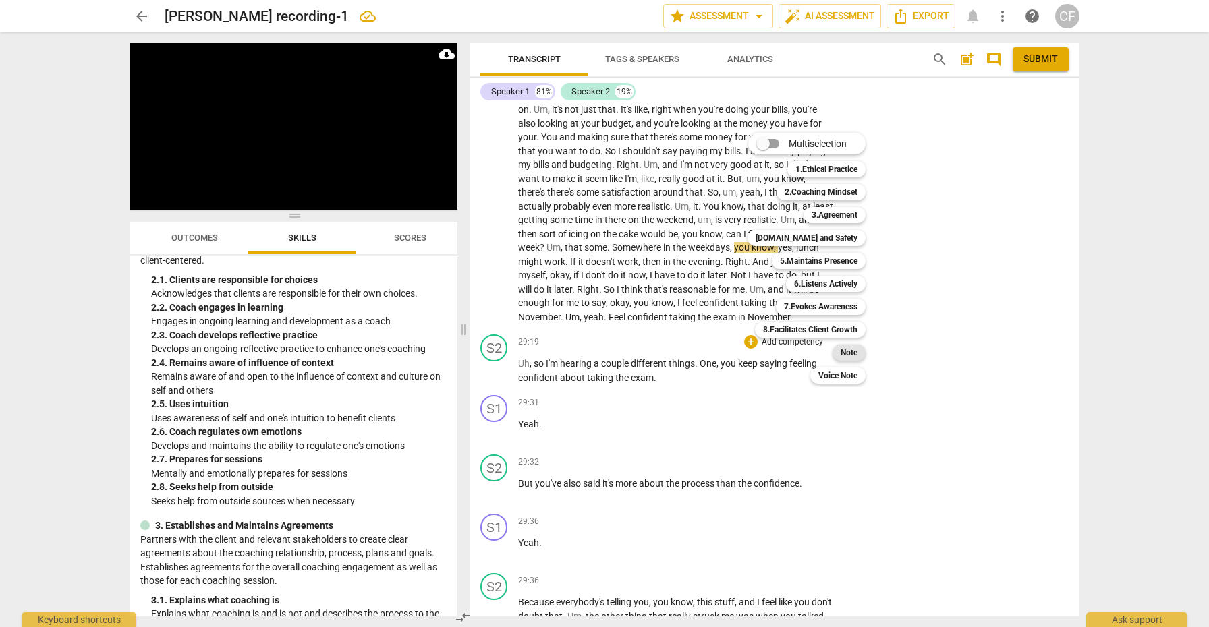
click at [856, 353] on b "Note" at bounding box center [848, 353] width 17 height 16
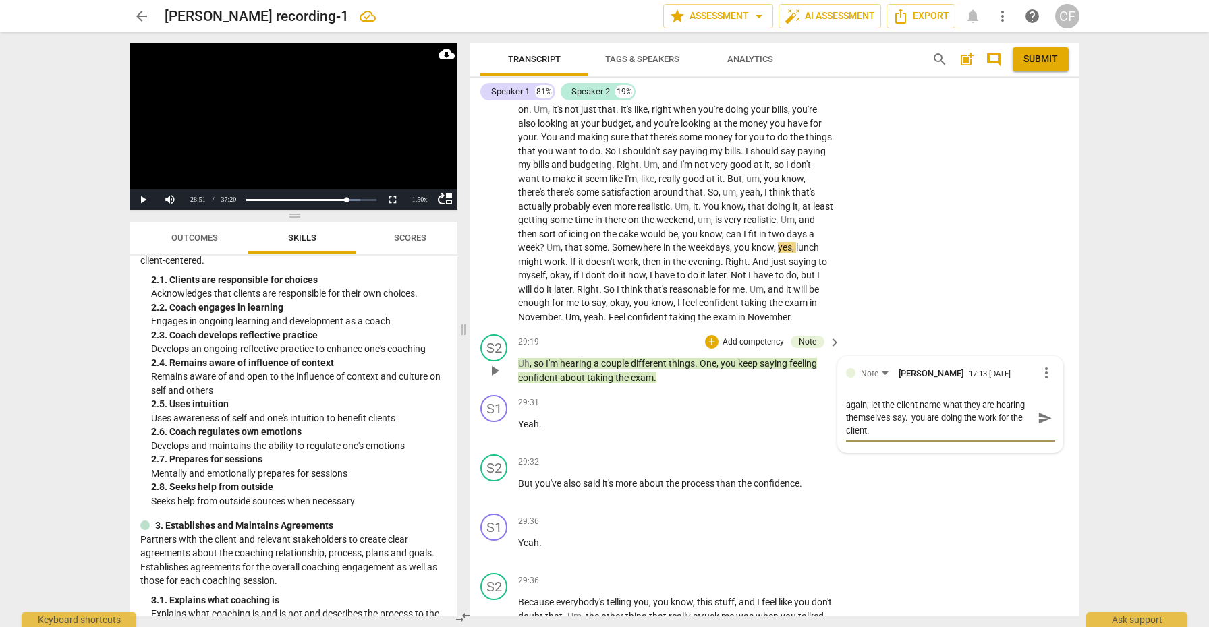
scroll to position [0, 0]
click at [1037, 411] on span "send" at bounding box center [1044, 418] width 15 height 15
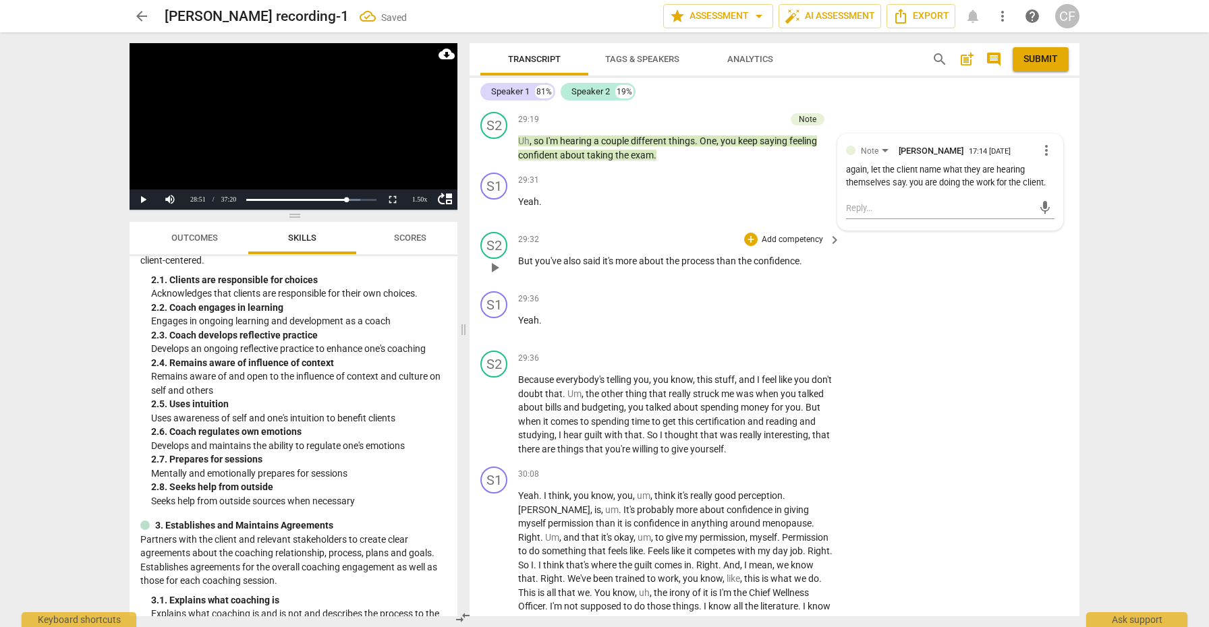
scroll to position [7502, 0]
click at [498, 405] on span "play_arrow" at bounding box center [494, 413] width 16 height 16
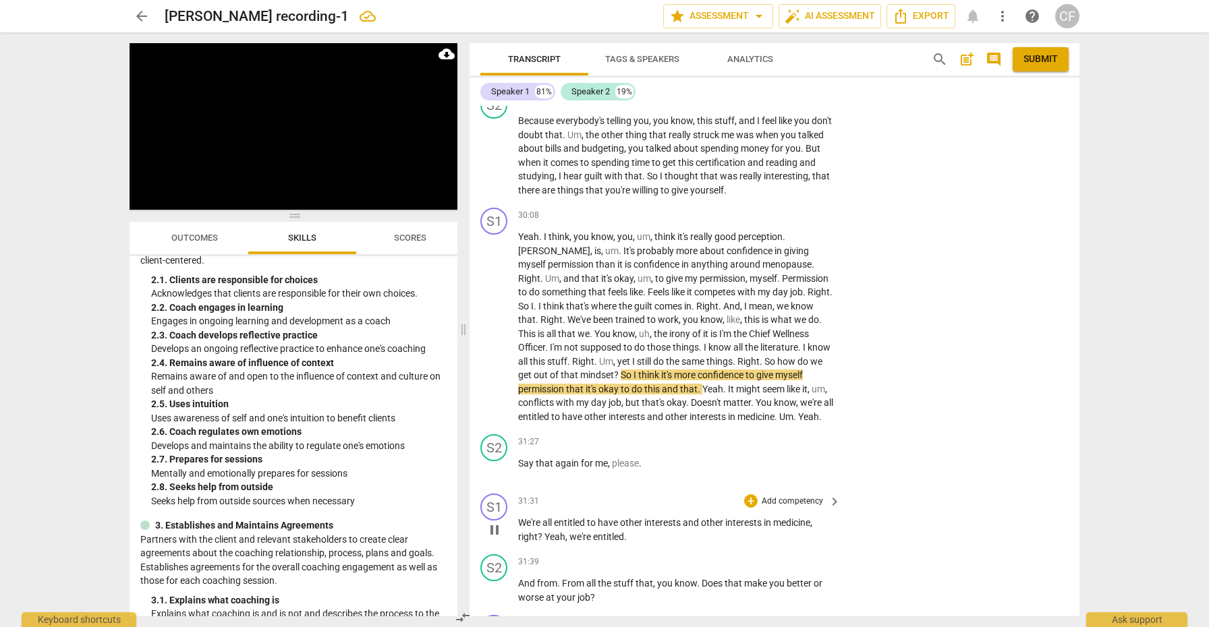
scroll to position [7761, 0]
click at [749, 493] on div "+" at bounding box center [750, 499] width 13 height 13
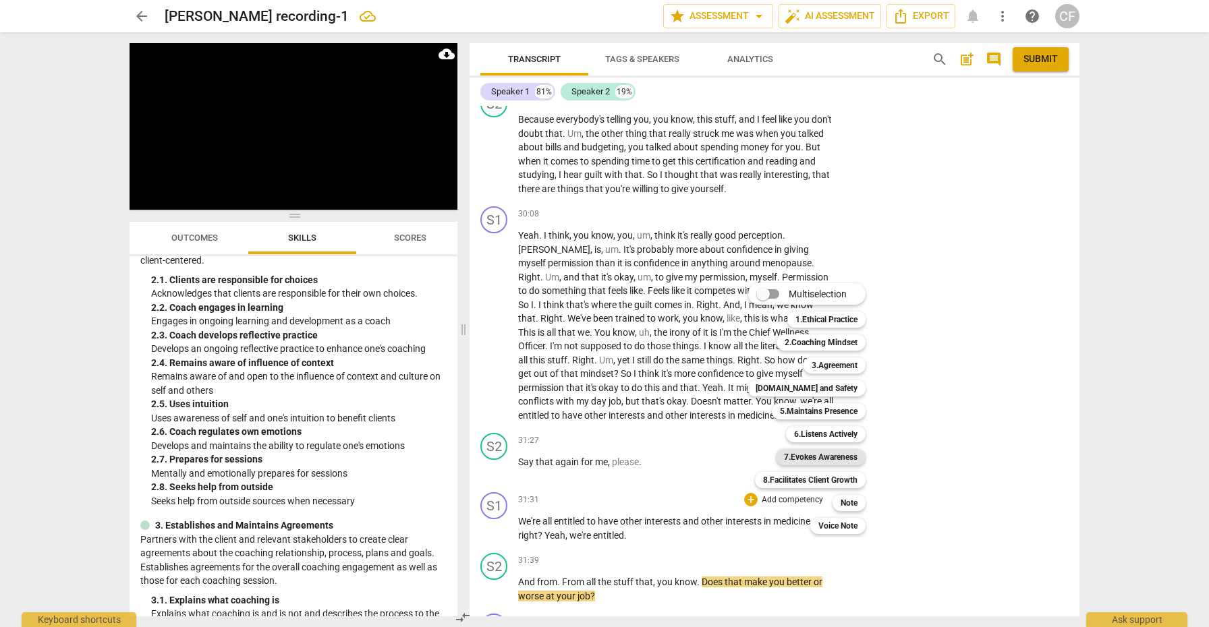
click at [808, 458] on b "7.Evokes Awareness" at bounding box center [821, 457] width 74 height 16
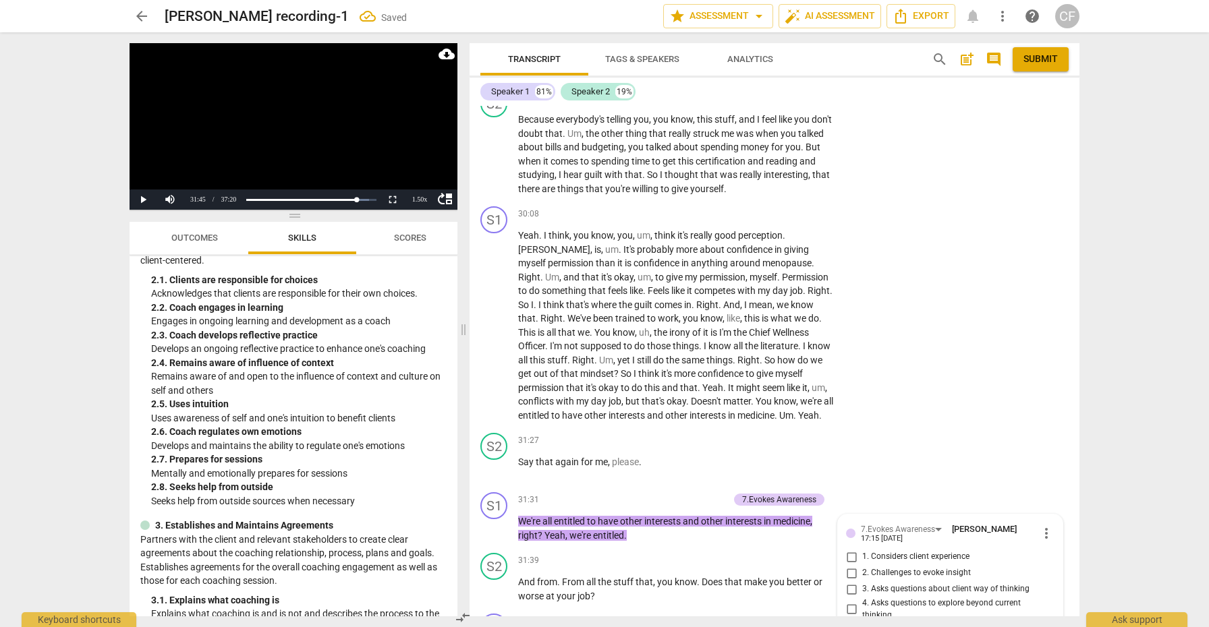
scroll to position [8064, 0]
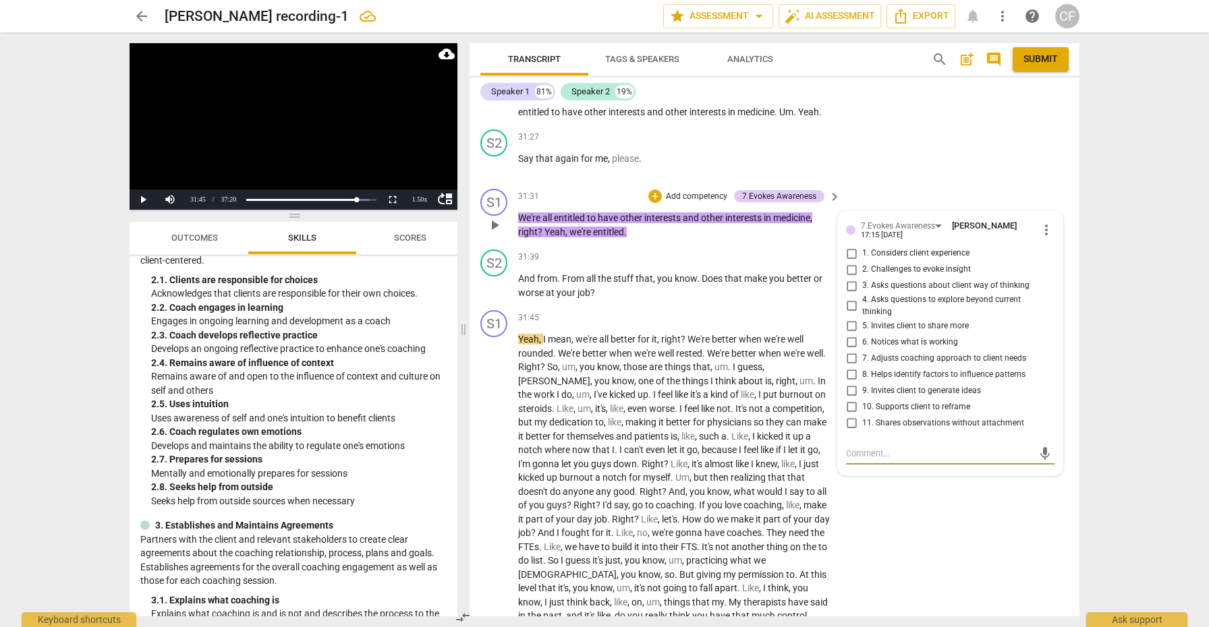
click at [1039, 222] on span "more_vert" at bounding box center [1046, 230] width 16 height 16
click at [1051, 166] on li "Delete" at bounding box center [1056, 164] width 47 height 26
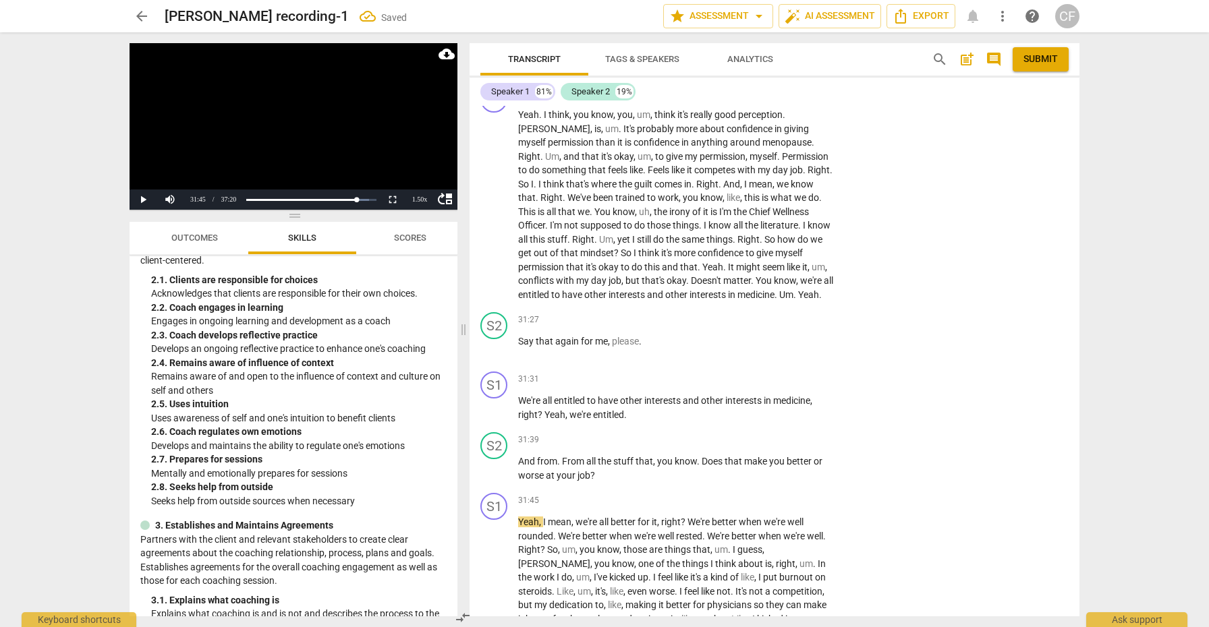
scroll to position [7874, 0]
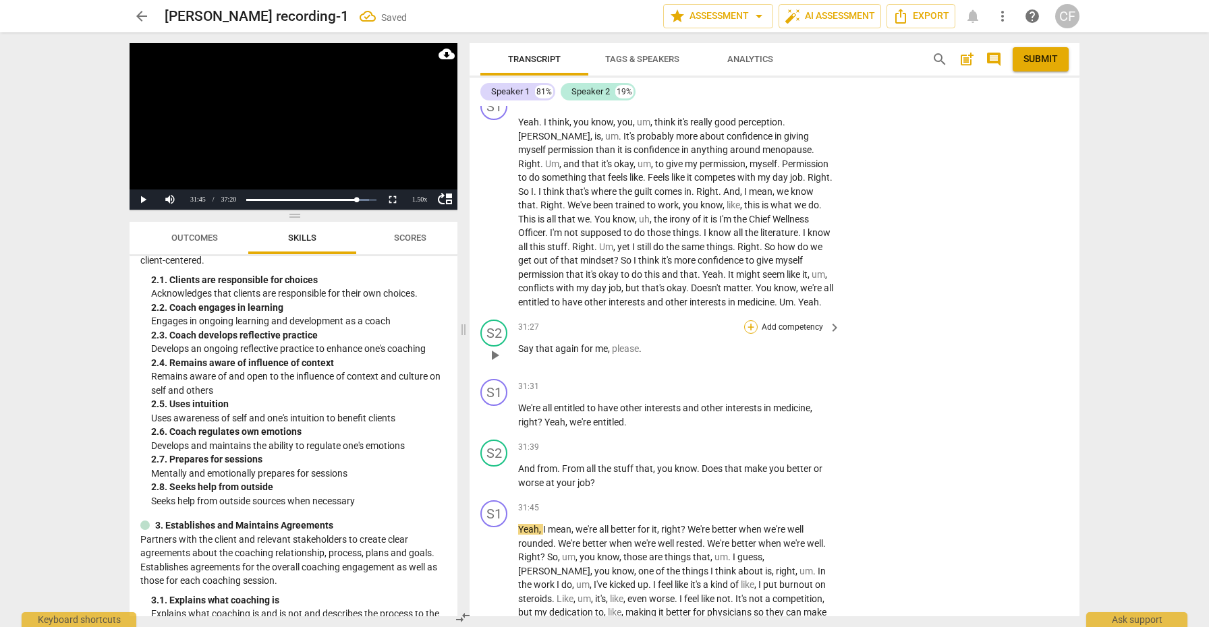
click at [747, 320] on div "+" at bounding box center [750, 326] width 13 height 13
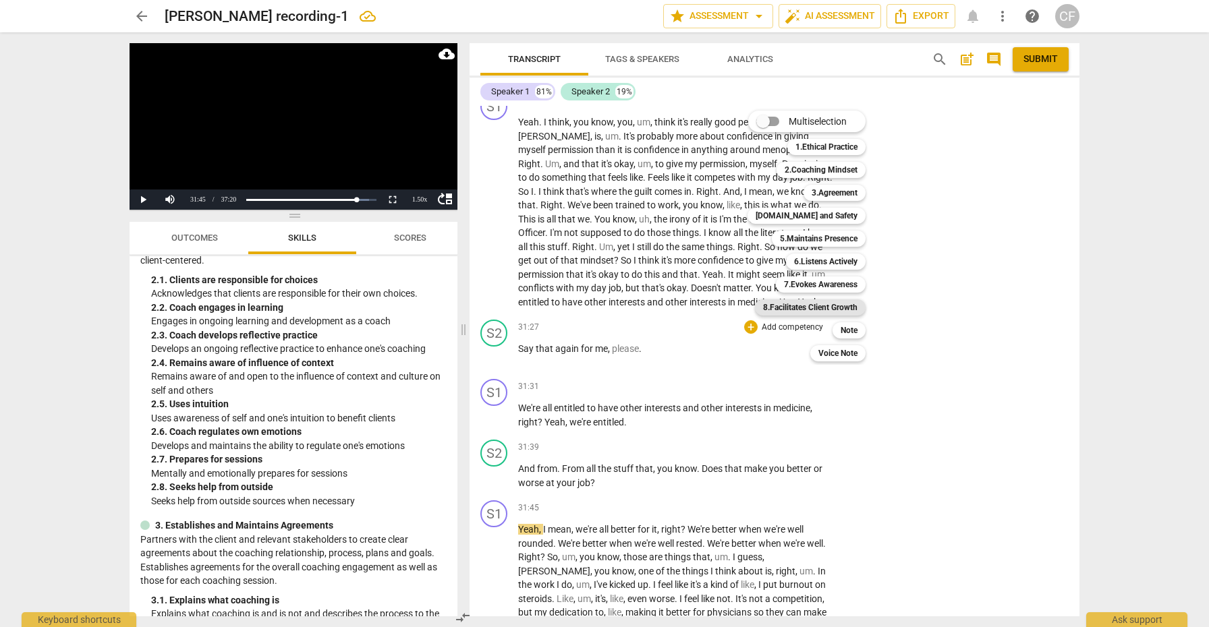
click at [839, 304] on b "8.Facilitates Client Growth" at bounding box center [810, 308] width 94 height 16
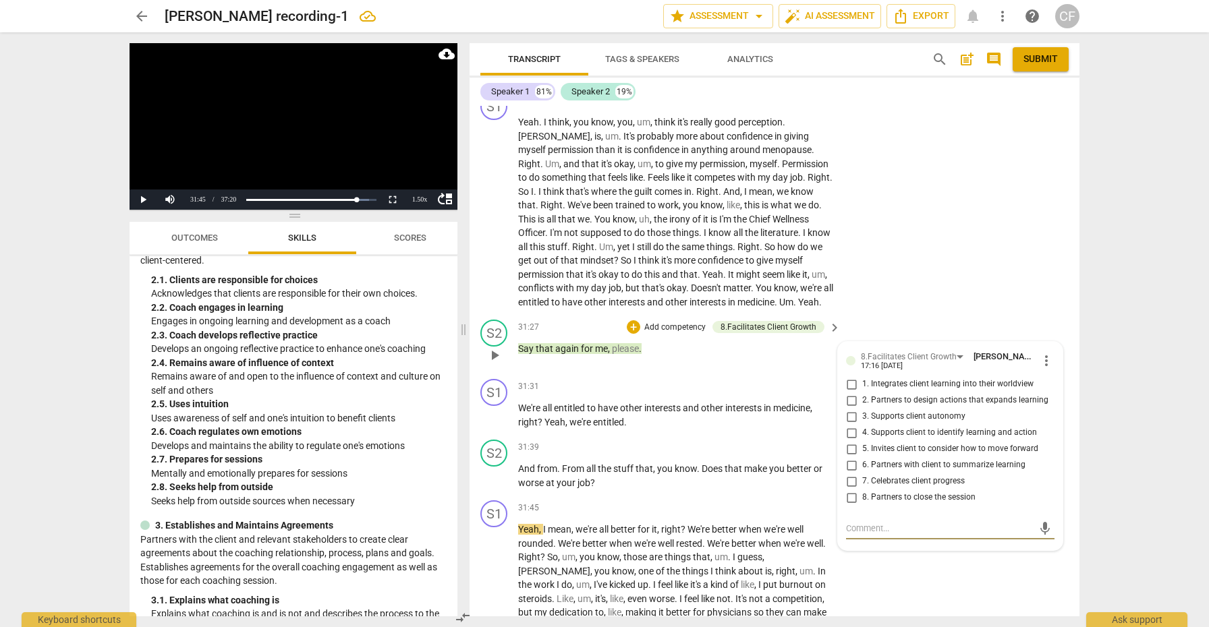
click at [857, 457] on input "6. Partners with client to summarize learning" at bounding box center [851, 465] width 22 height 16
click at [873, 522] on textarea at bounding box center [939, 528] width 187 height 13
click at [1044, 528] on span "send" at bounding box center [1044, 535] width 15 height 15
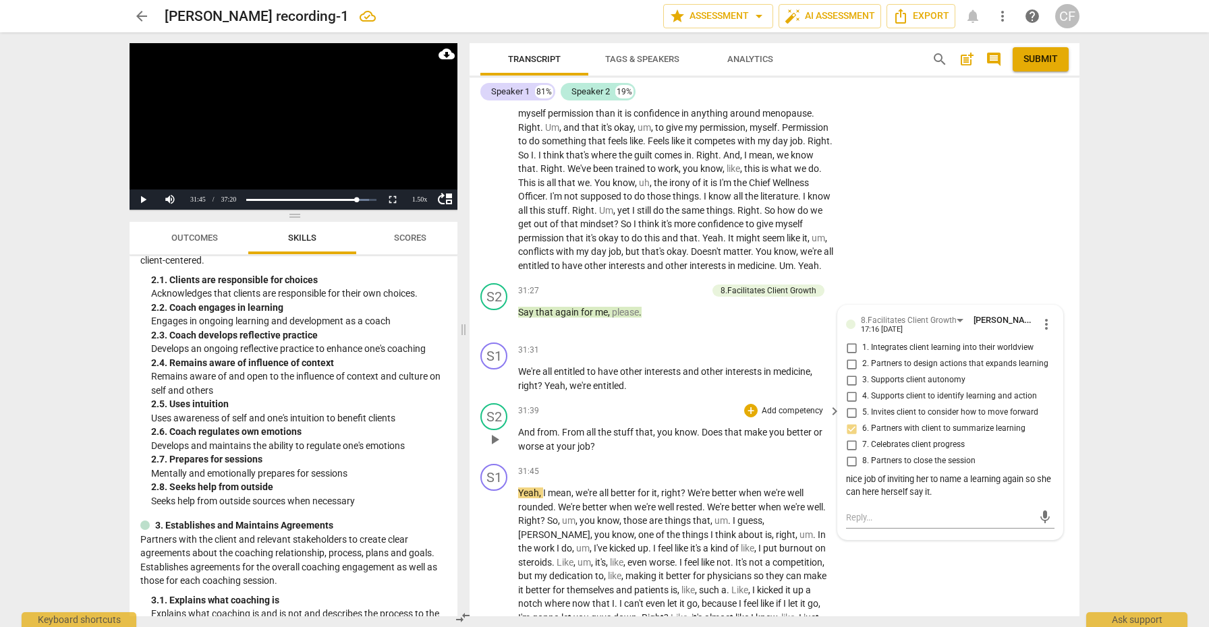
scroll to position [7912, 0]
click at [745, 403] on div "+" at bounding box center [750, 409] width 13 height 13
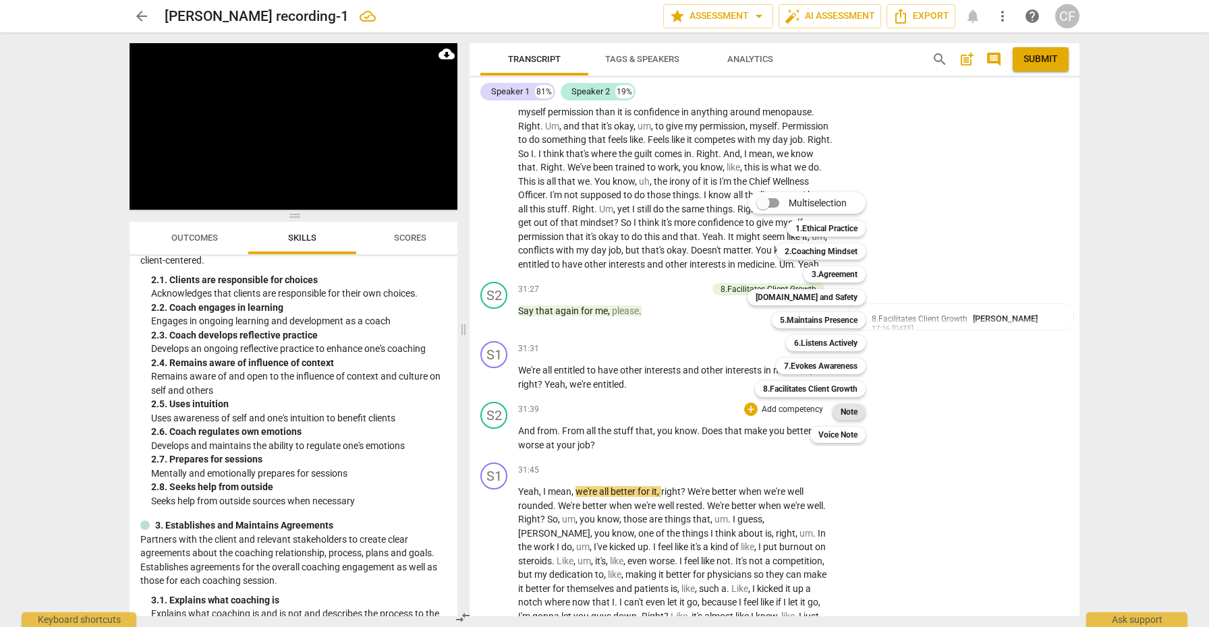
click at [854, 409] on b "Note" at bounding box center [848, 412] width 17 height 16
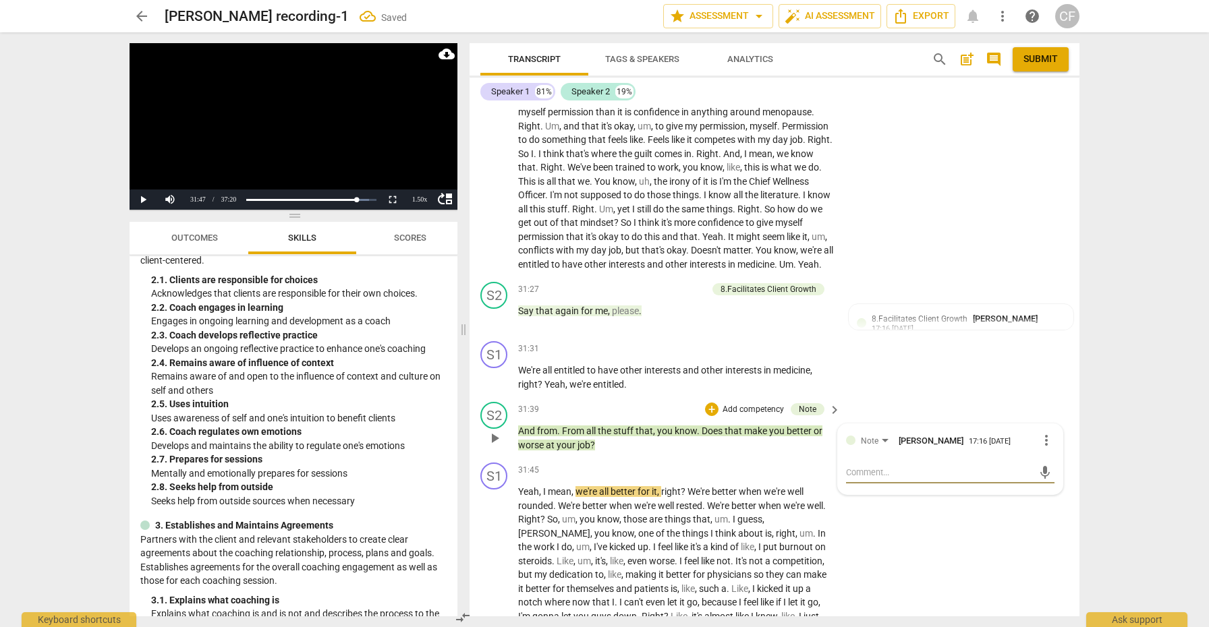
click at [880, 466] on textarea at bounding box center [939, 472] width 187 height 13
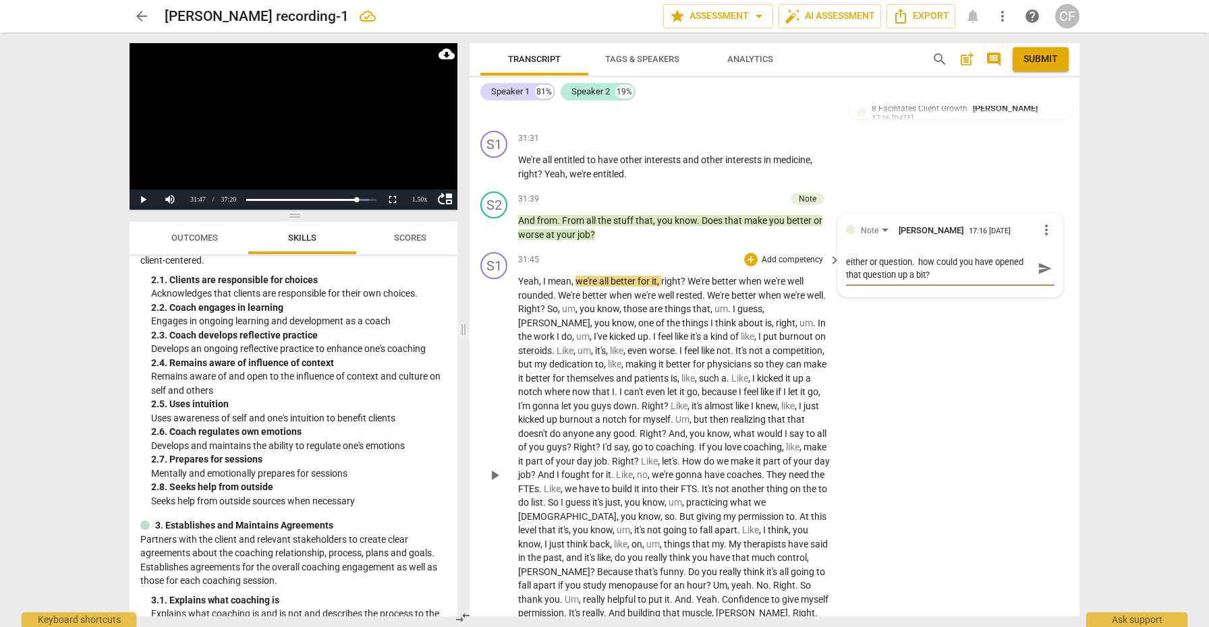
scroll to position [8129, 0]
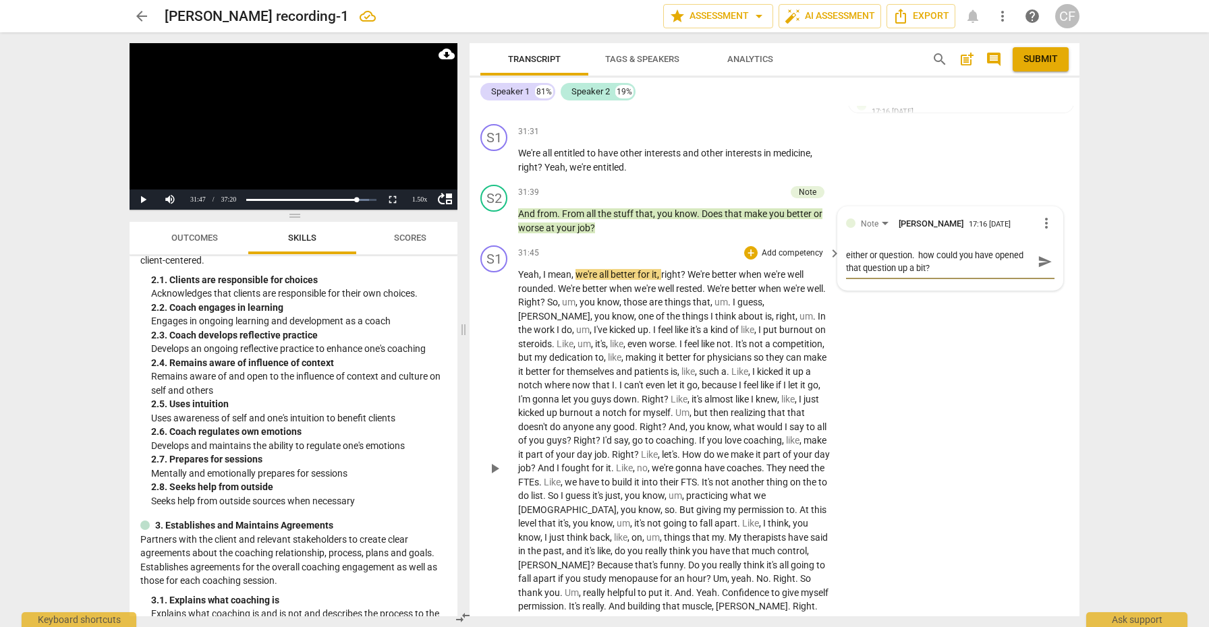
click at [494, 461] on span "play_arrow" at bounding box center [494, 469] width 16 height 16
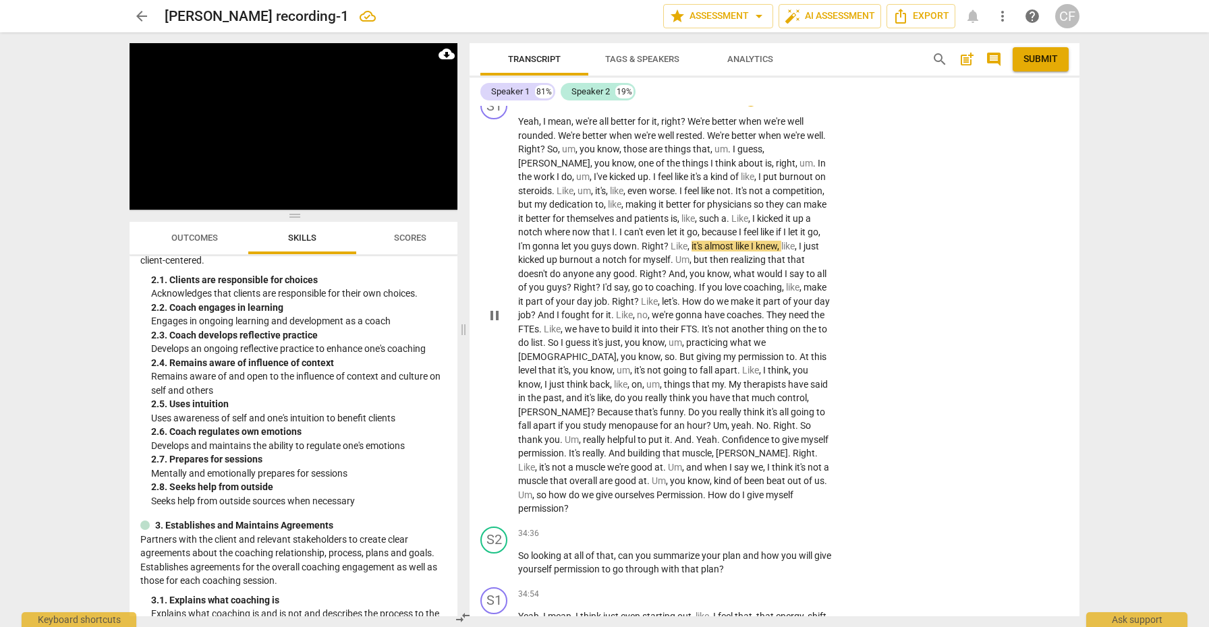
scroll to position [8286, 0]
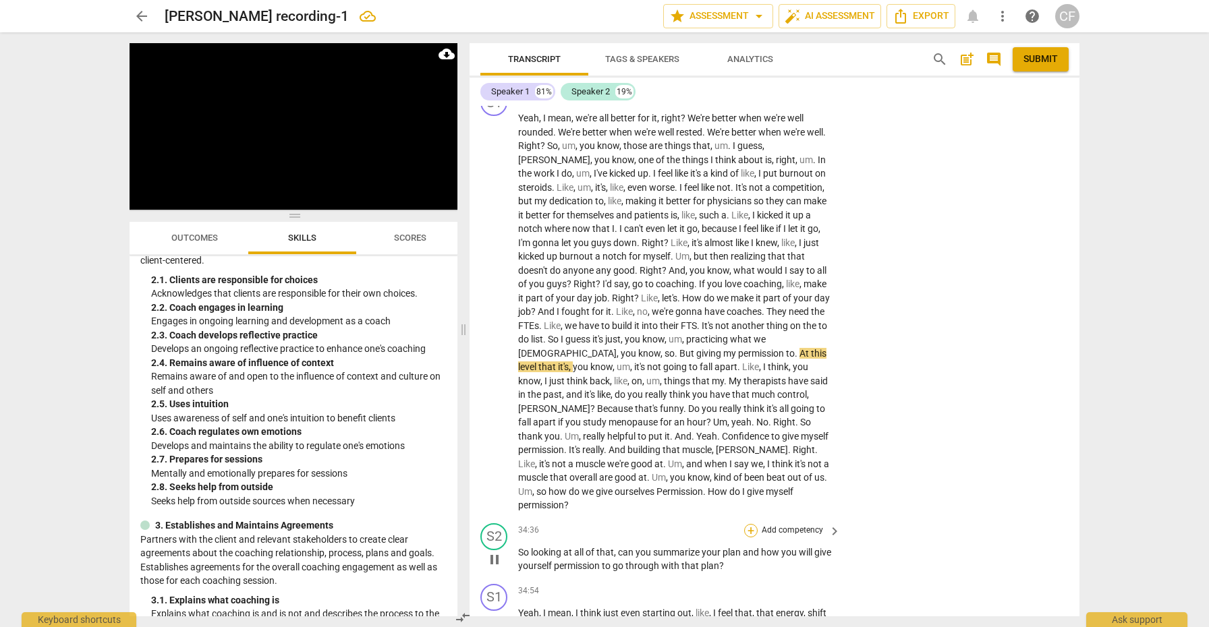
click at [748, 524] on div "+" at bounding box center [750, 530] width 13 height 13
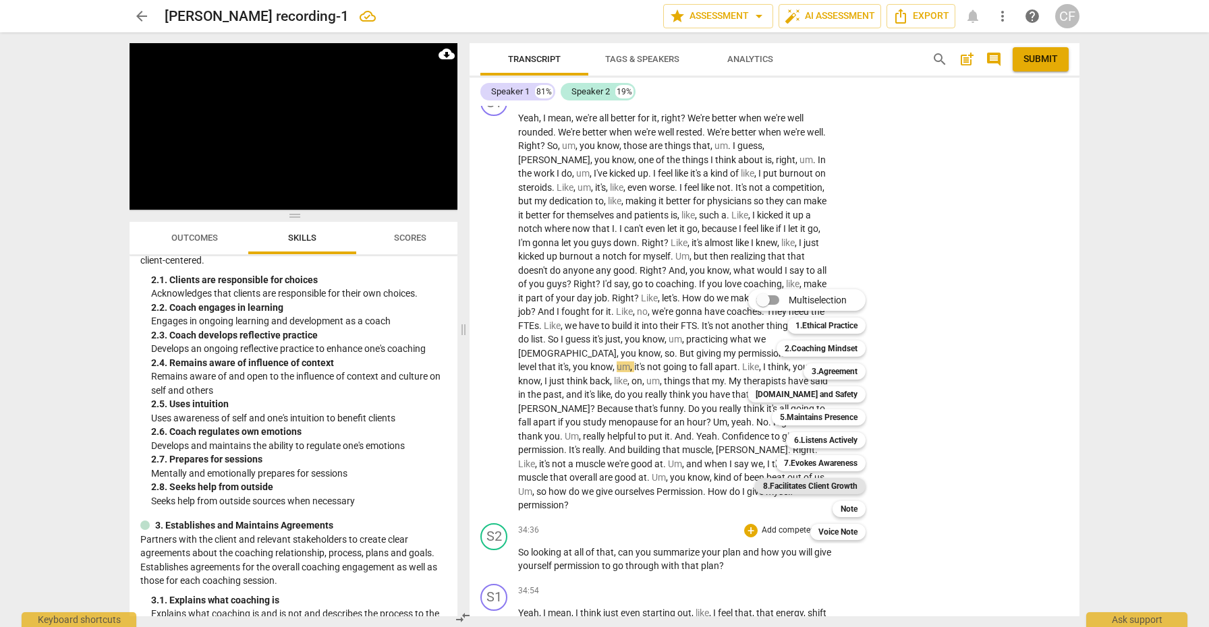
click at [851, 486] on b "8.Facilitates Client Growth" at bounding box center [810, 486] width 94 height 16
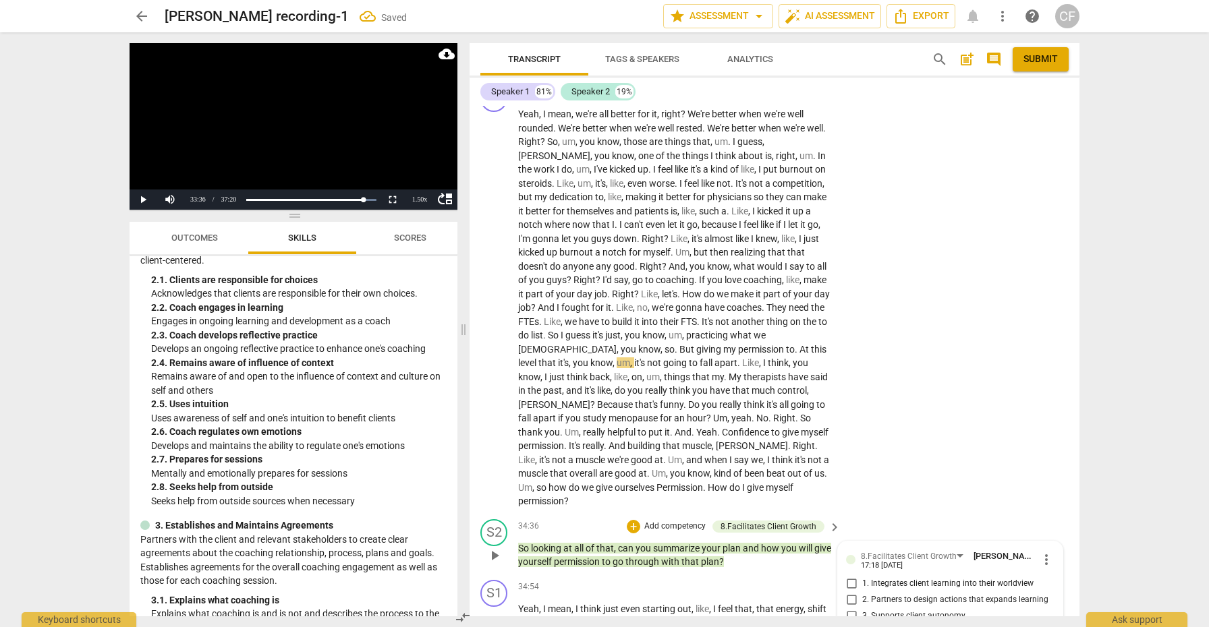
scroll to position [8376, 0]
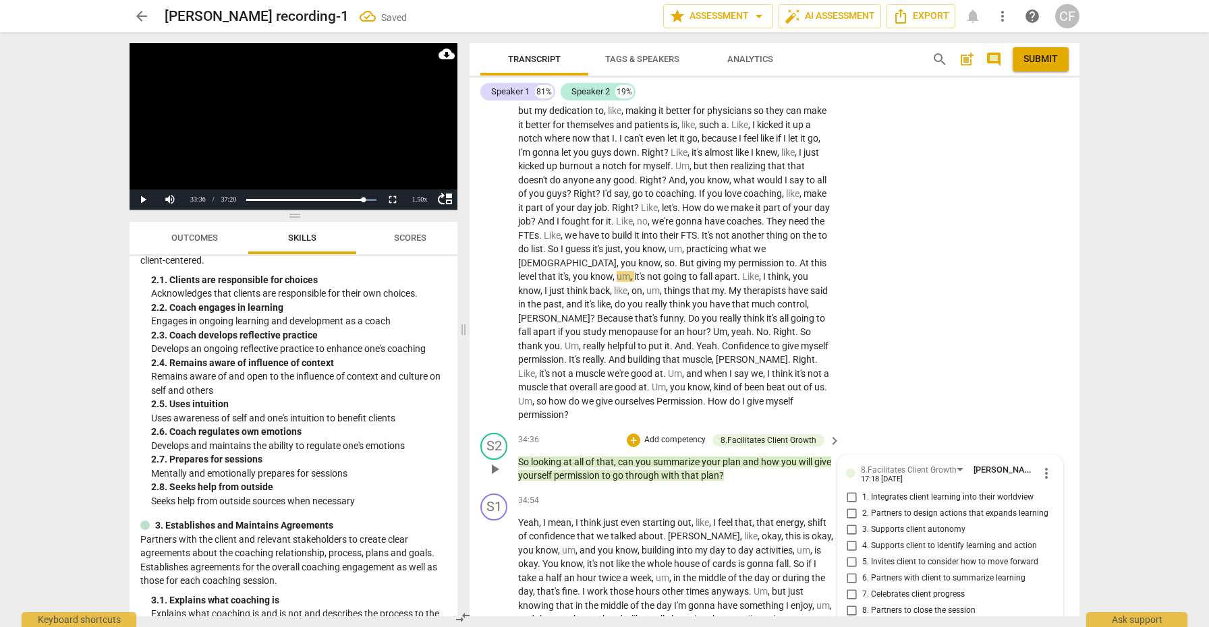
click at [848, 538] on input "4. Supports client to identify learning and action" at bounding box center [851, 546] width 22 height 16
click at [848, 554] on input "5. Invites client to consider how to move forward" at bounding box center [851, 562] width 22 height 16
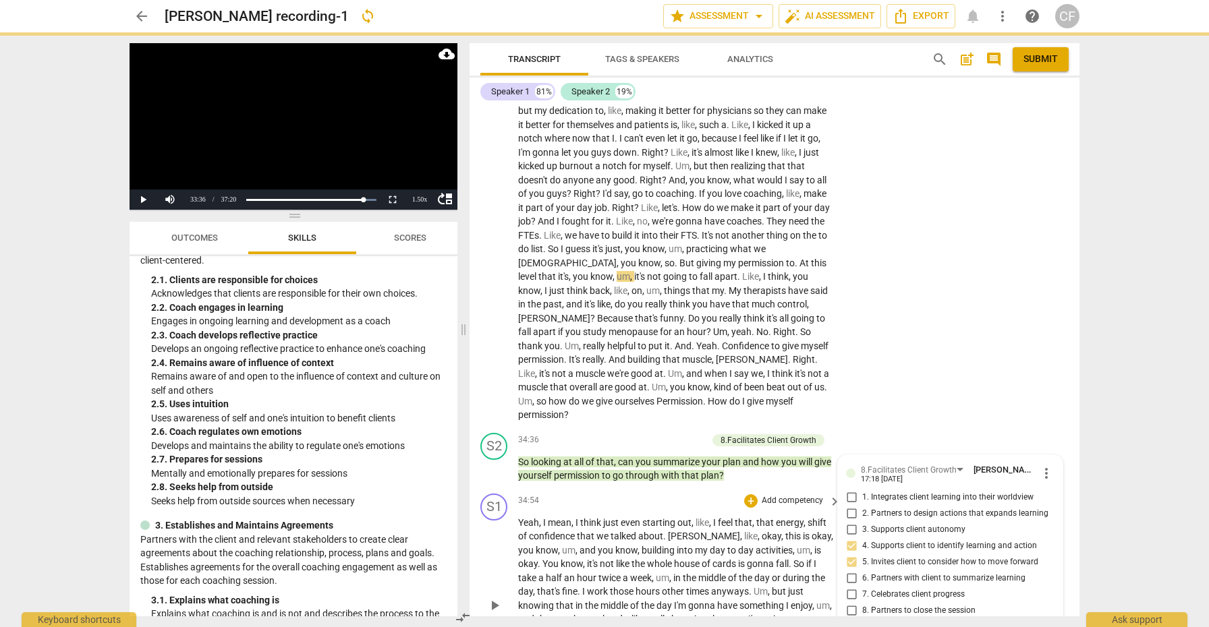
click at [493, 598] on span "play_arrow" at bounding box center [494, 606] width 16 height 16
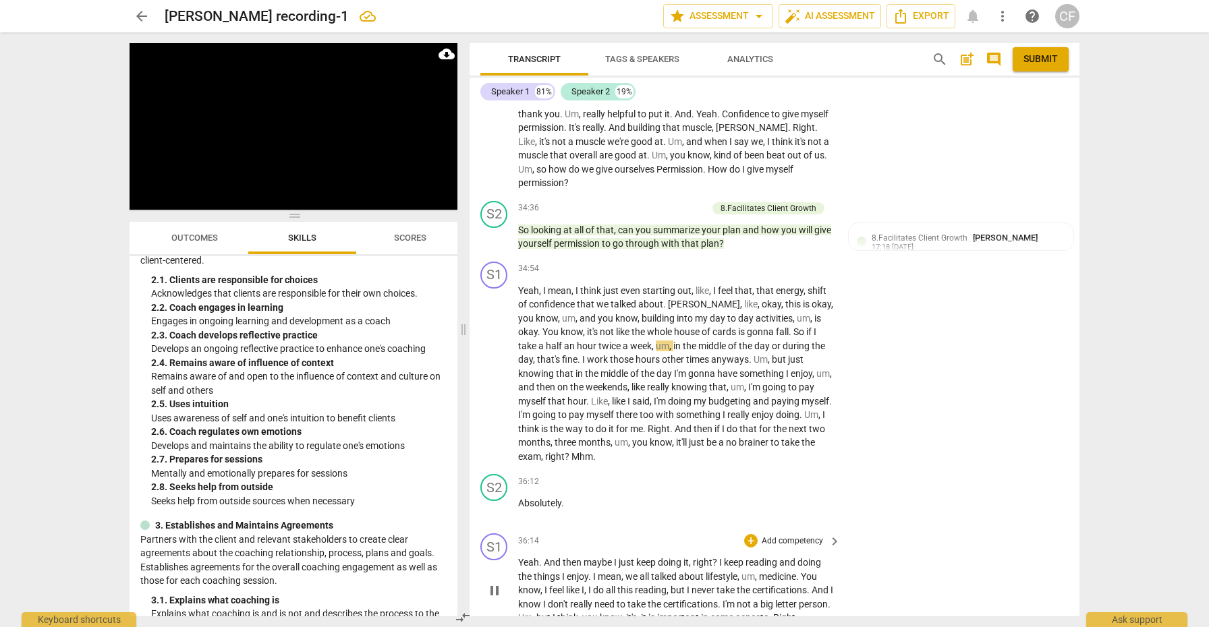
scroll to position [8611, 0]
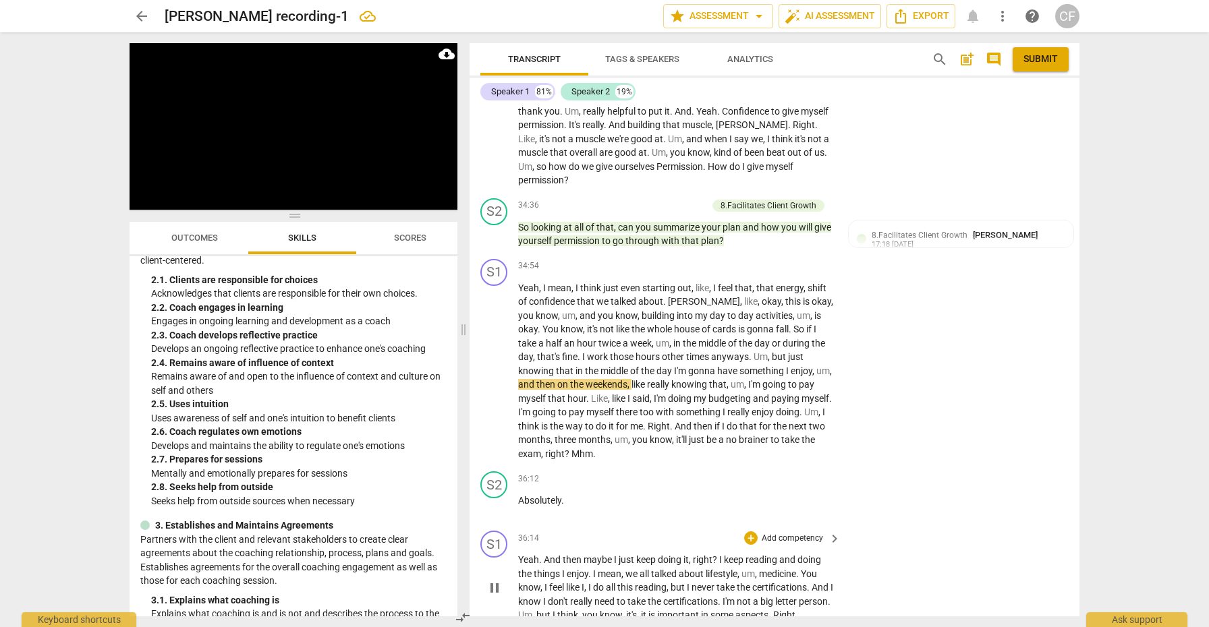
click at [502, 580] on span "pause" at bounding box center [494, 588] width 16 height 16
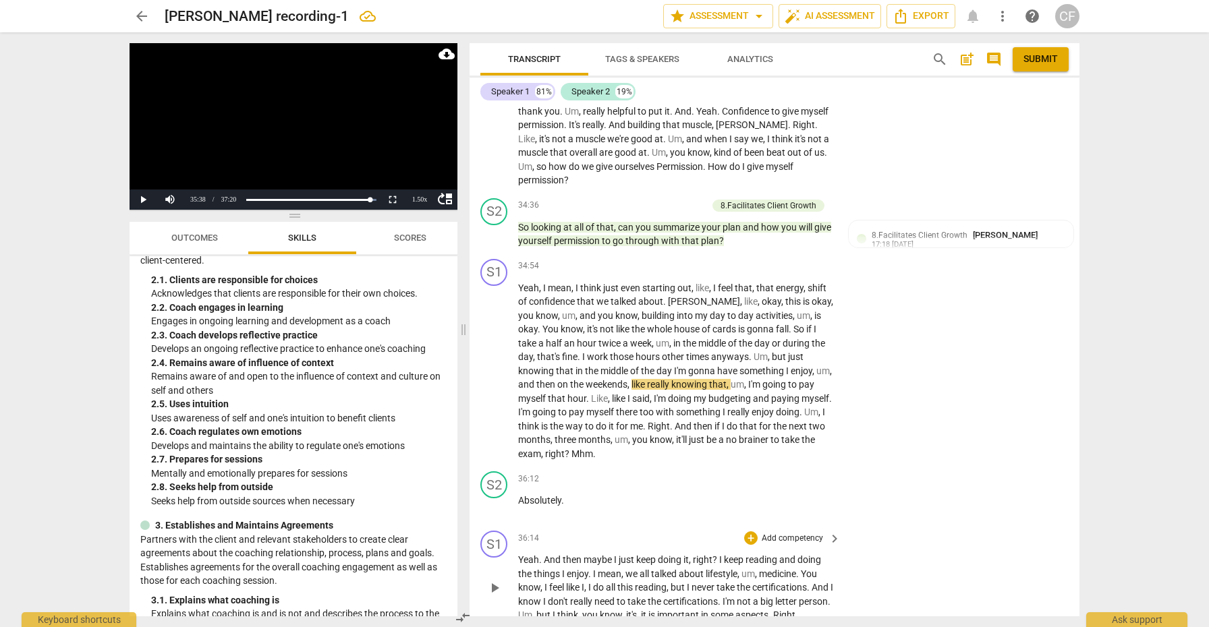
click at [500, 580] on span "play_arrow" at bounding box center [494, 588] width 16 height 16
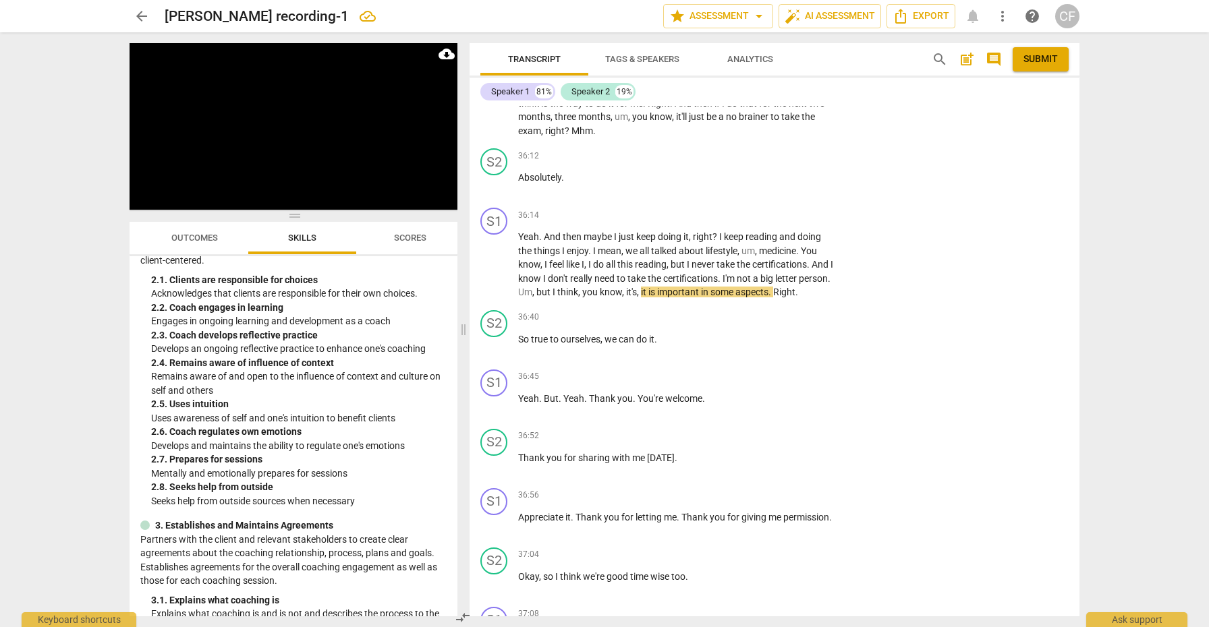
scroll to position [8914, 0]
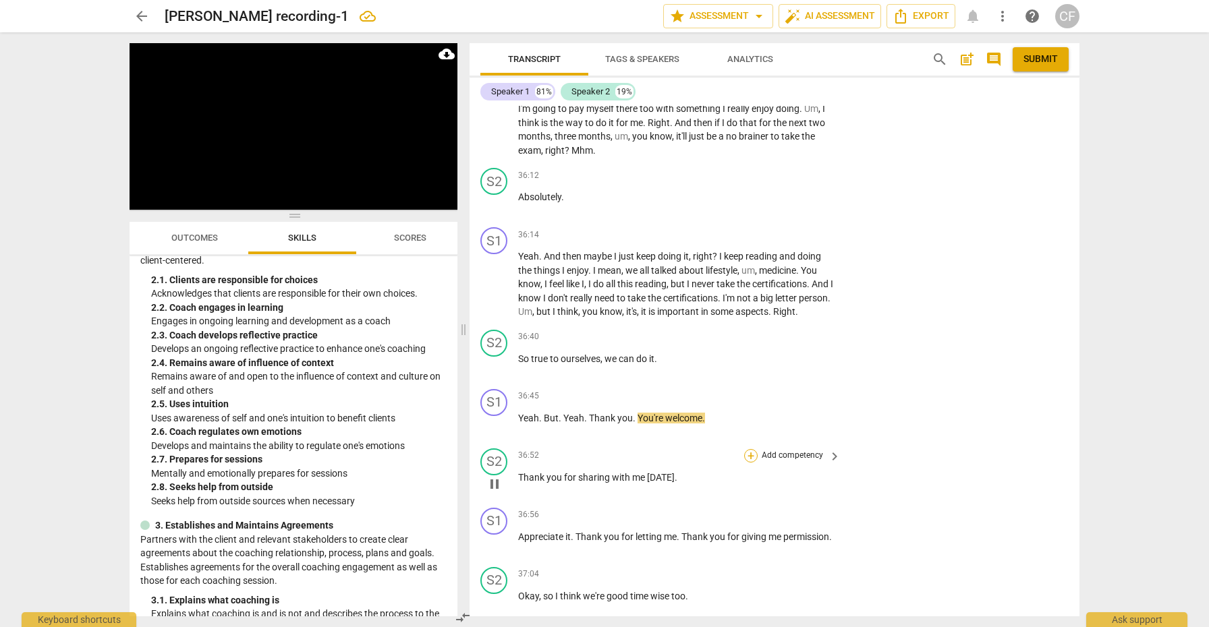
click at [750, 449] on div "+" at bounding box center [750, 455] width 13 height 13
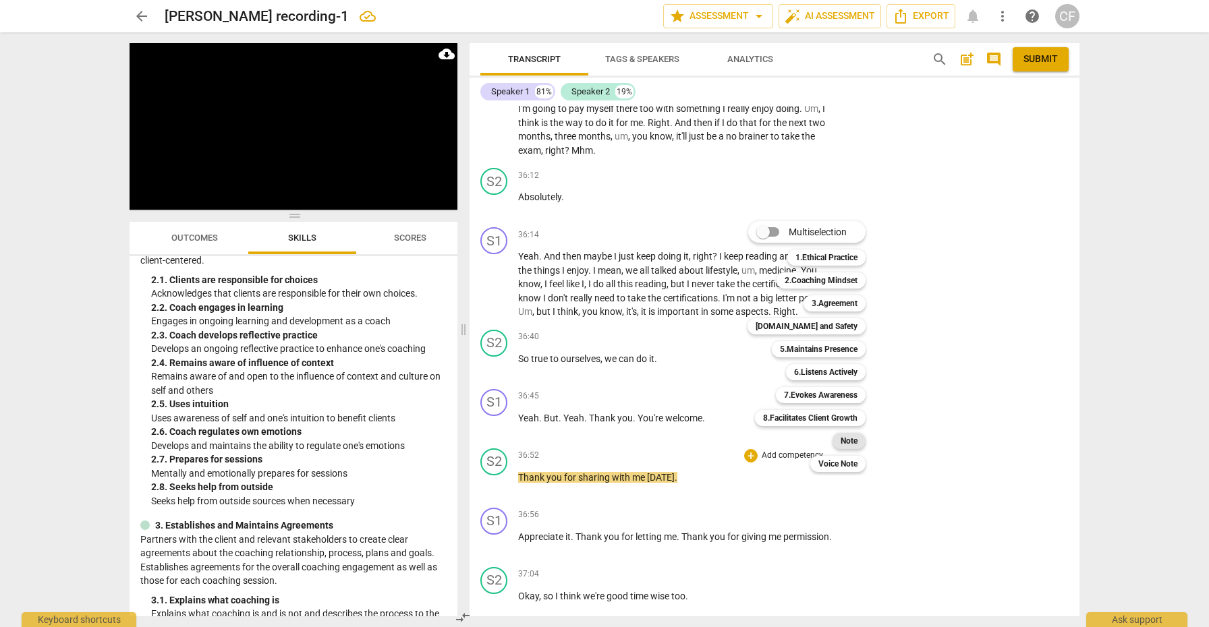
click at [845, 436] on b "Note" at bounding box center [848, 441] width 17 height 16
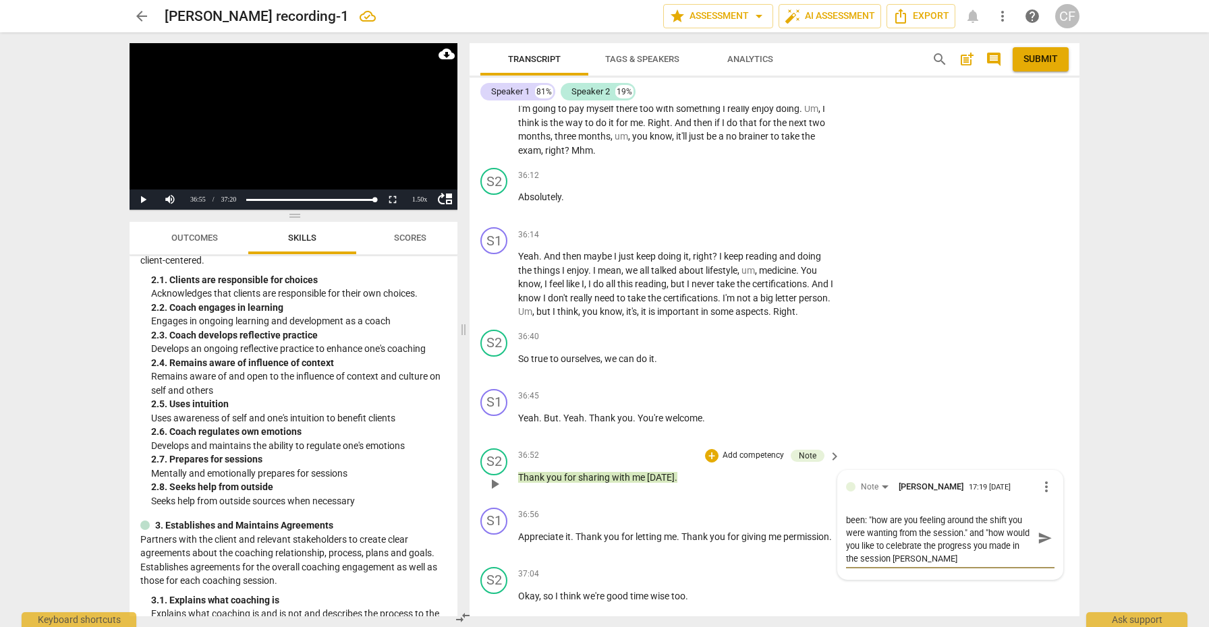
scroll to position [0, 0]
click at [1037, 537] on span "send" at bounding box center [1044, 544] width 15 height 15
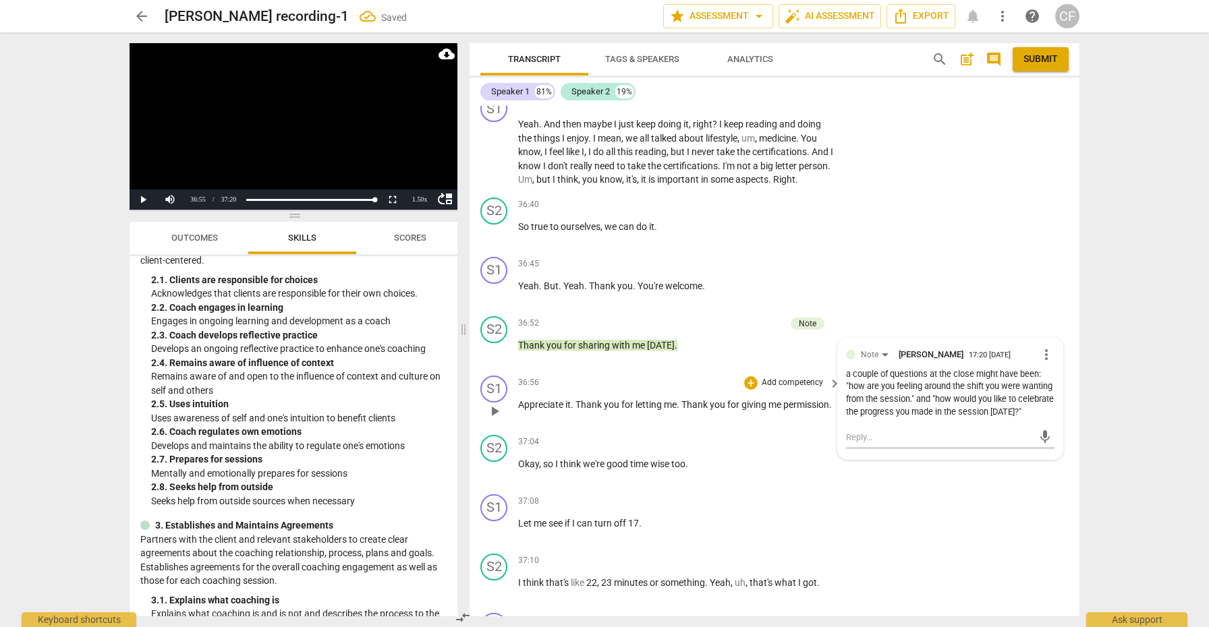
scroll to position [9038, 0]
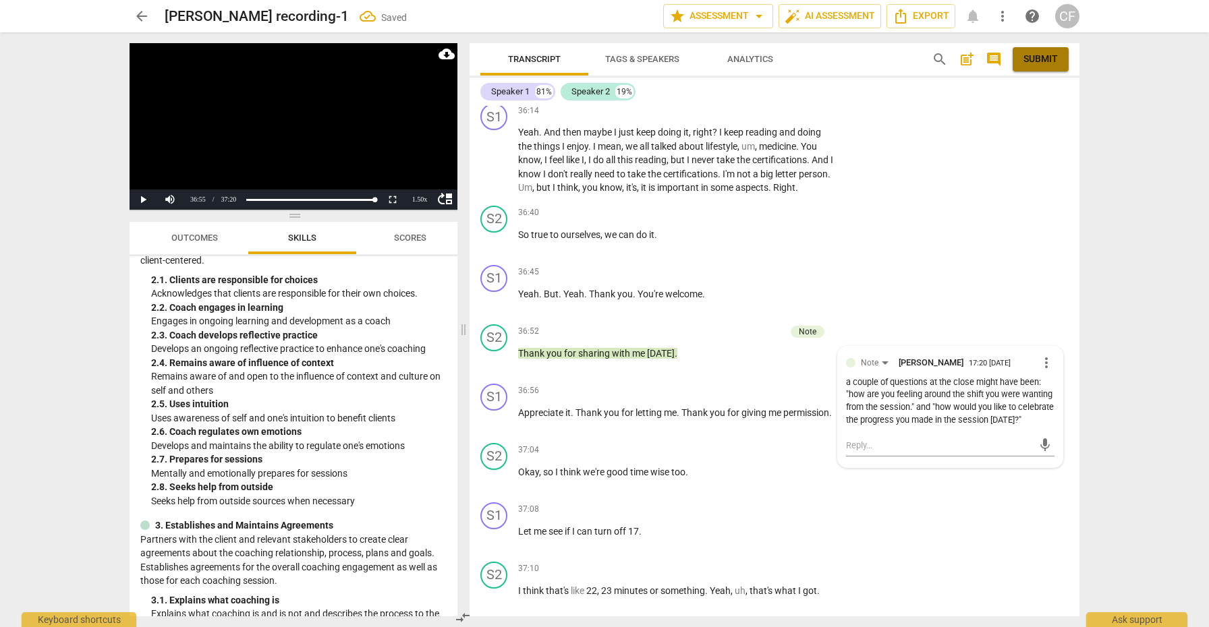
click at [1033, 59] on span "Submit" at bounding box center [1040, 59] width 34 height 13
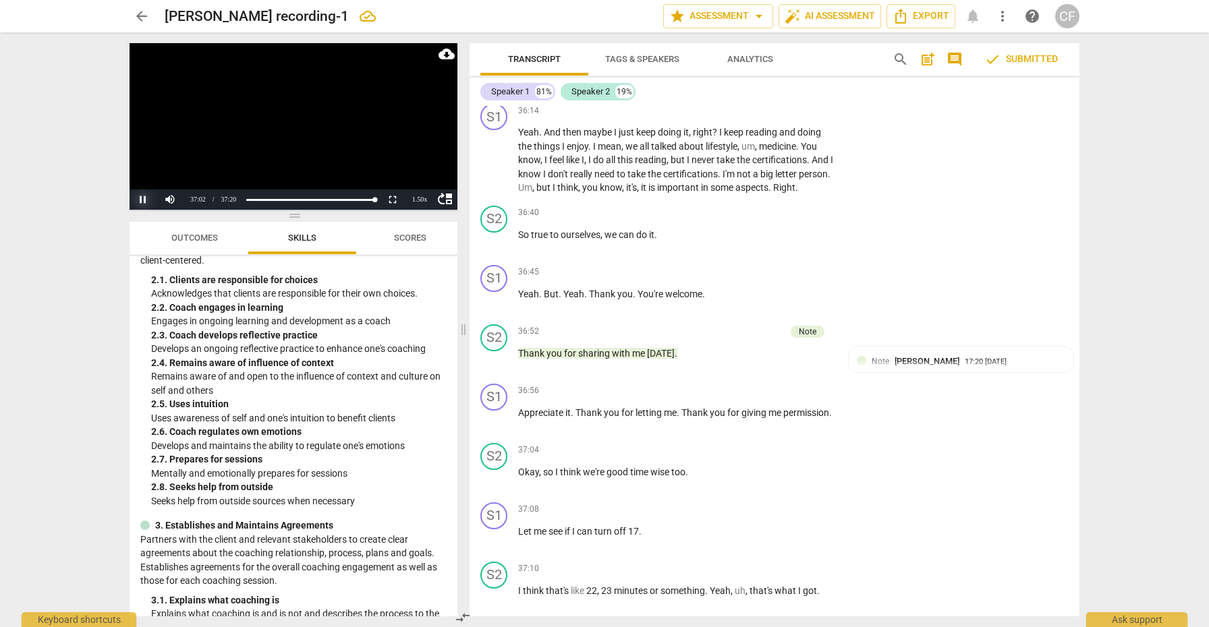
click at [144, 199] on button "Pause" at bounding box center [143, 200] width 27 height 20
